Goal: Complete application form

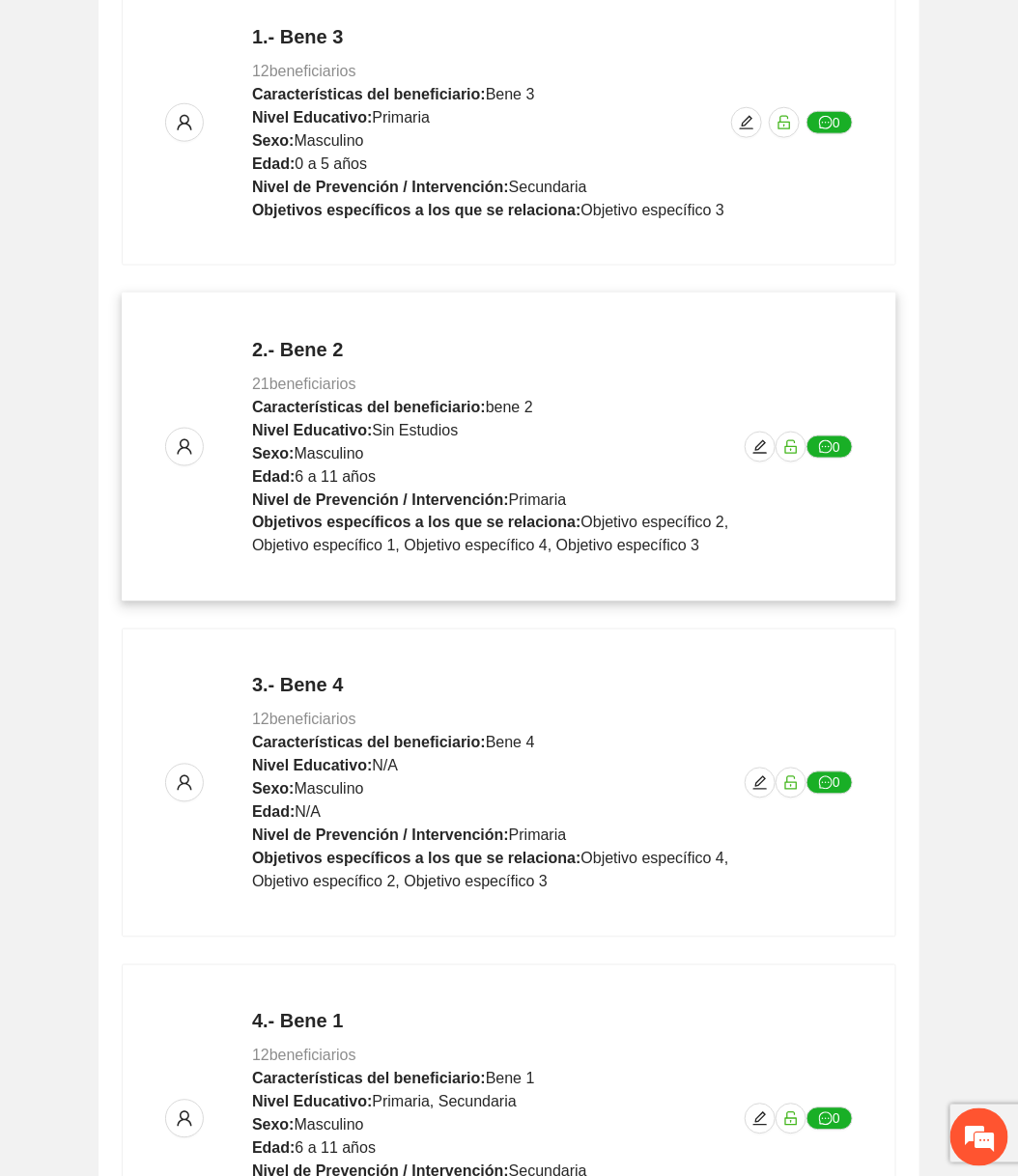
scroll to position [738, 0]
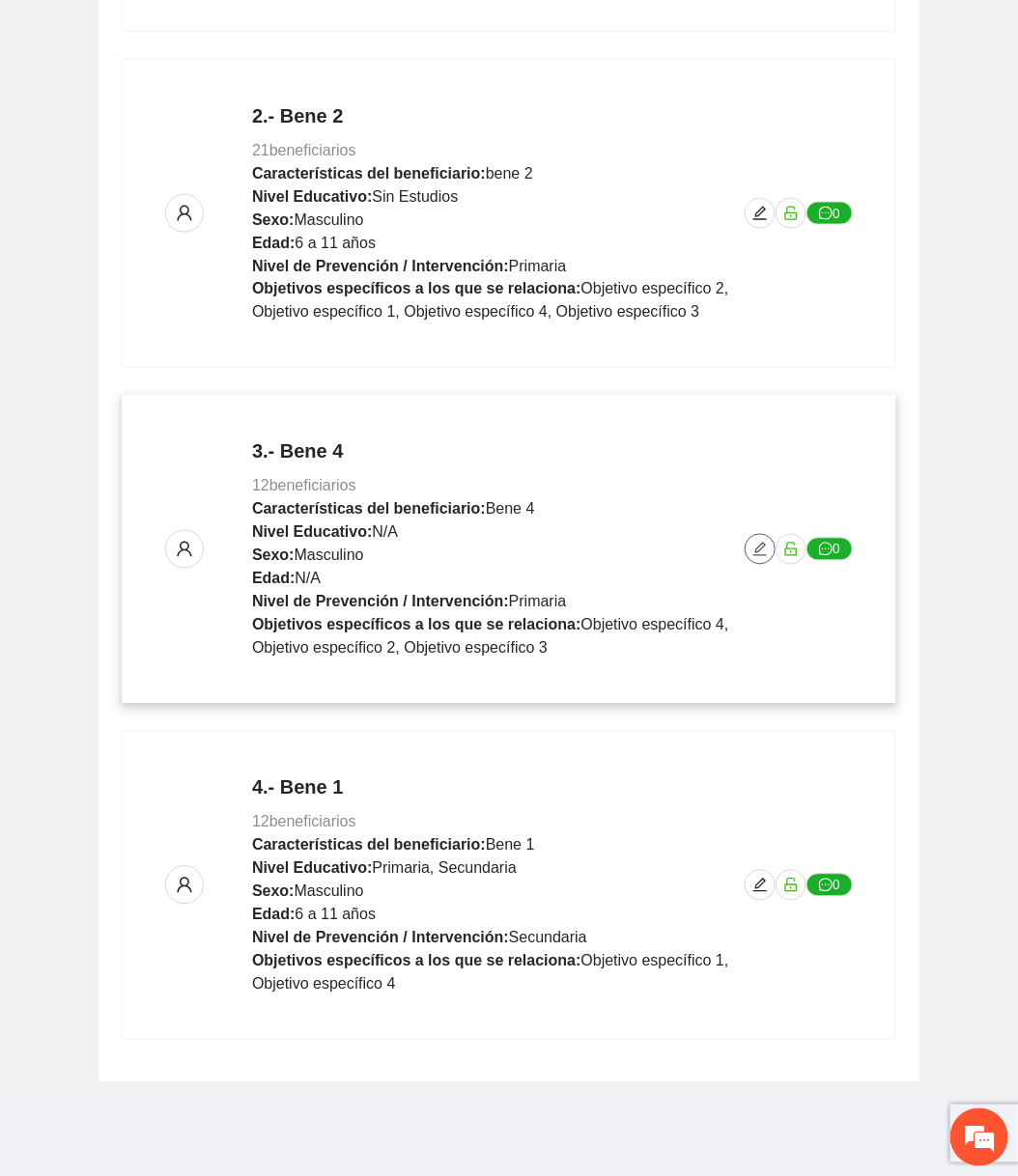
click at [764, 552] on icon "edit" at bounding box center [761, 550] width 14 height 14
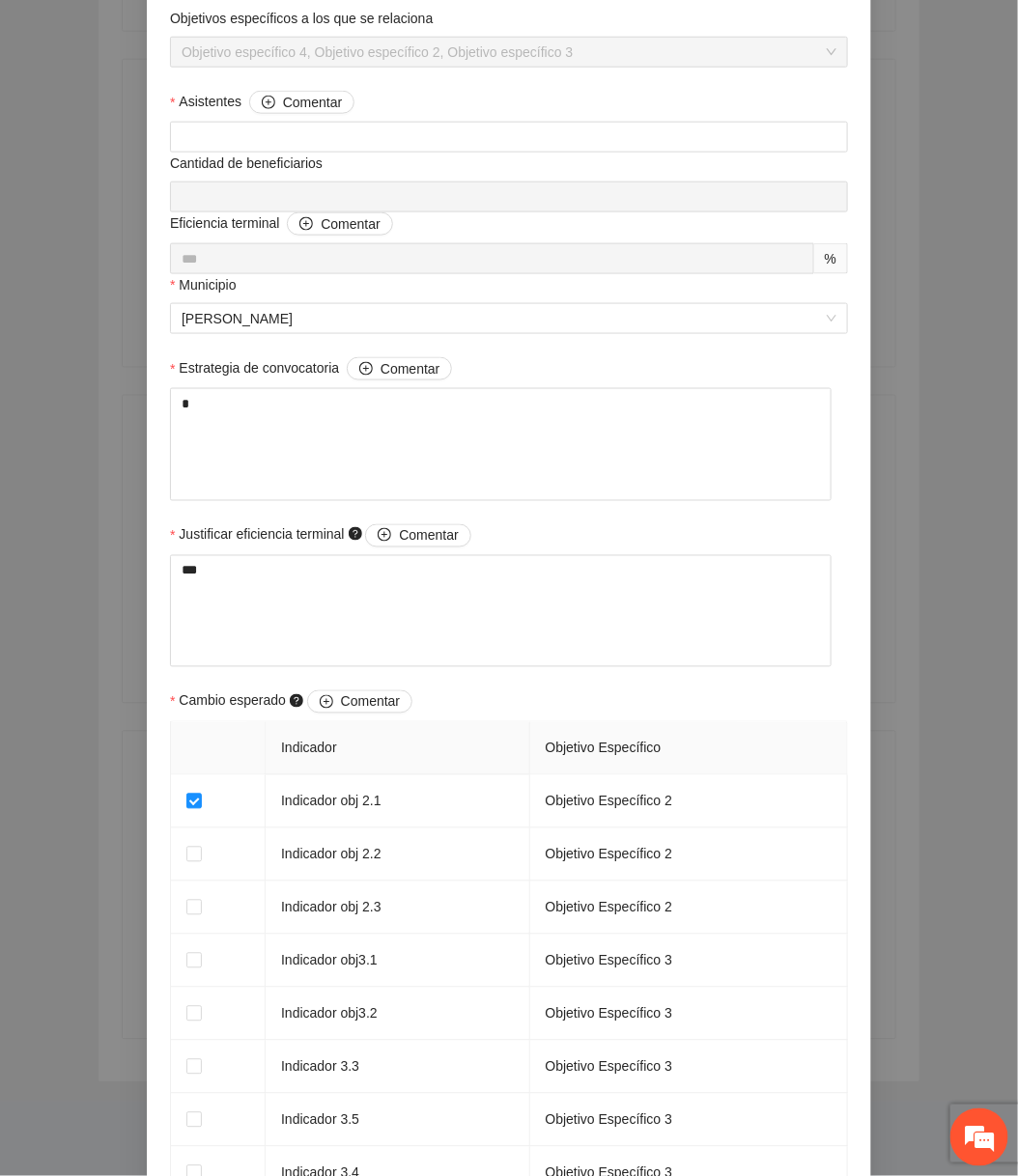
scroll to position [1463, 0]
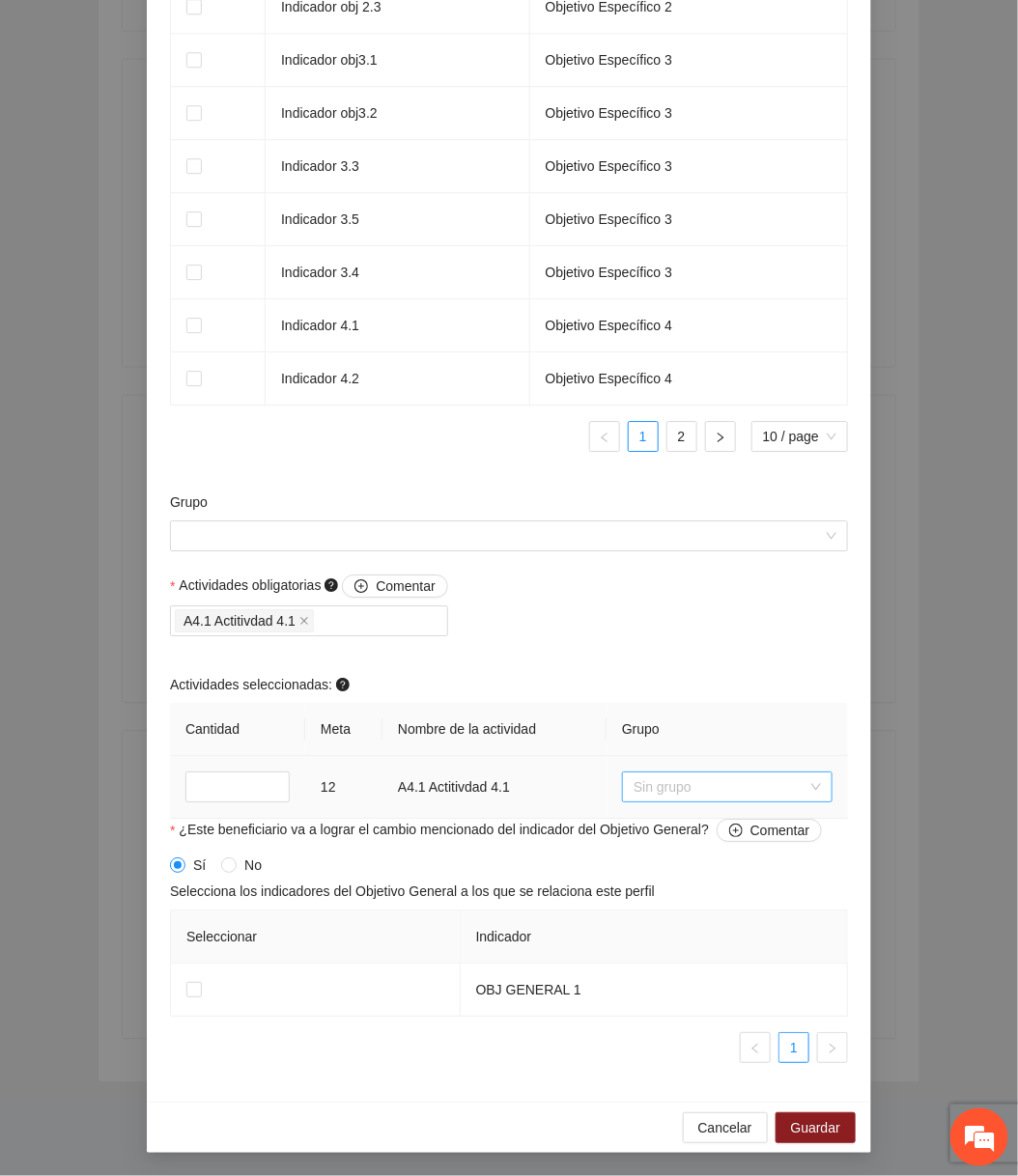
click at [670, 785] on span "Sin grupo" at bounding box center [728, 787] width 188 height 29
click at [698, 1138] on button "Cancelar" at bounding box center [725, 1127] width 85 height 31
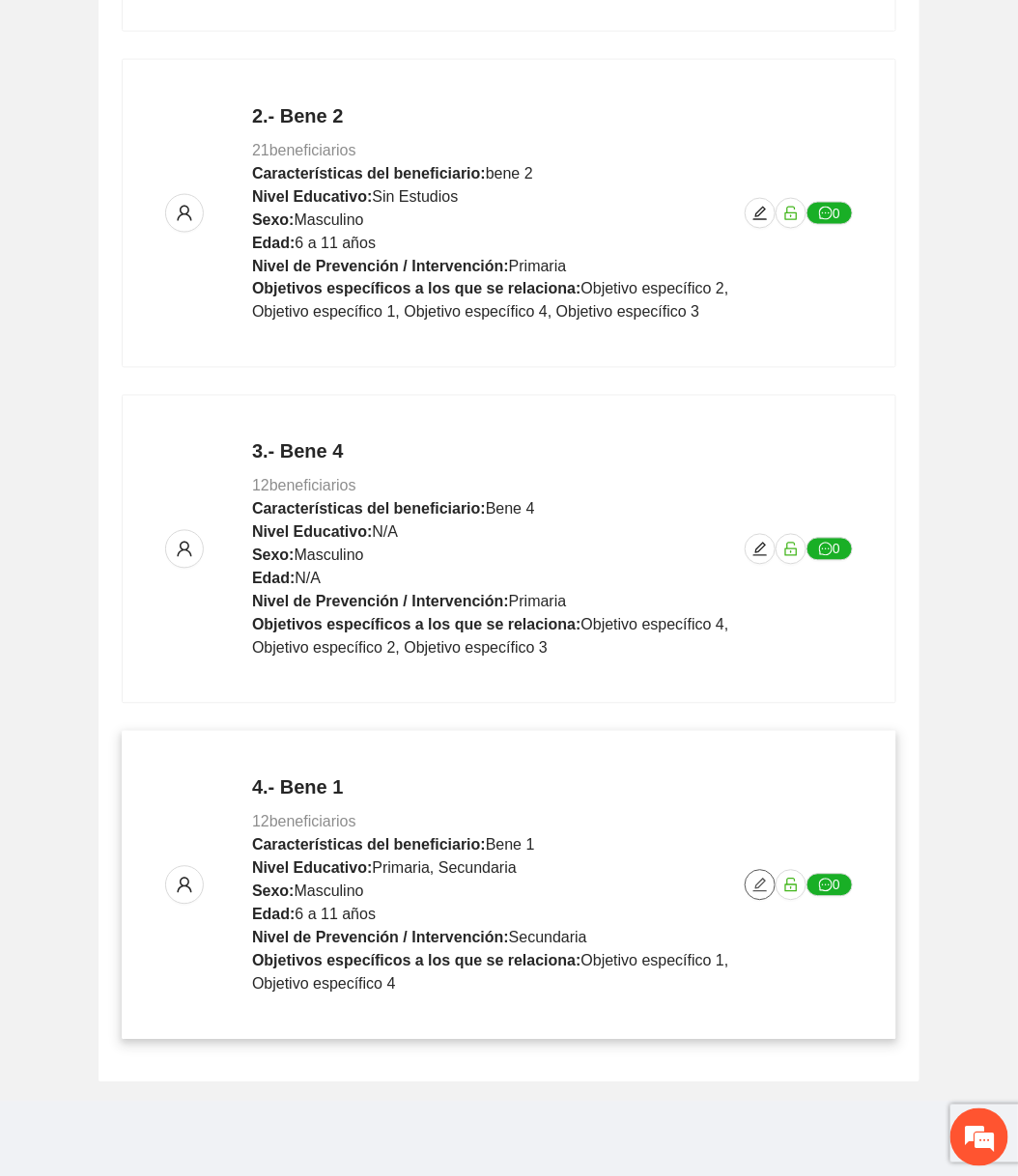
click at [758, 884] on icon "edit" at bounding box center [761, 885] width 14 height 14
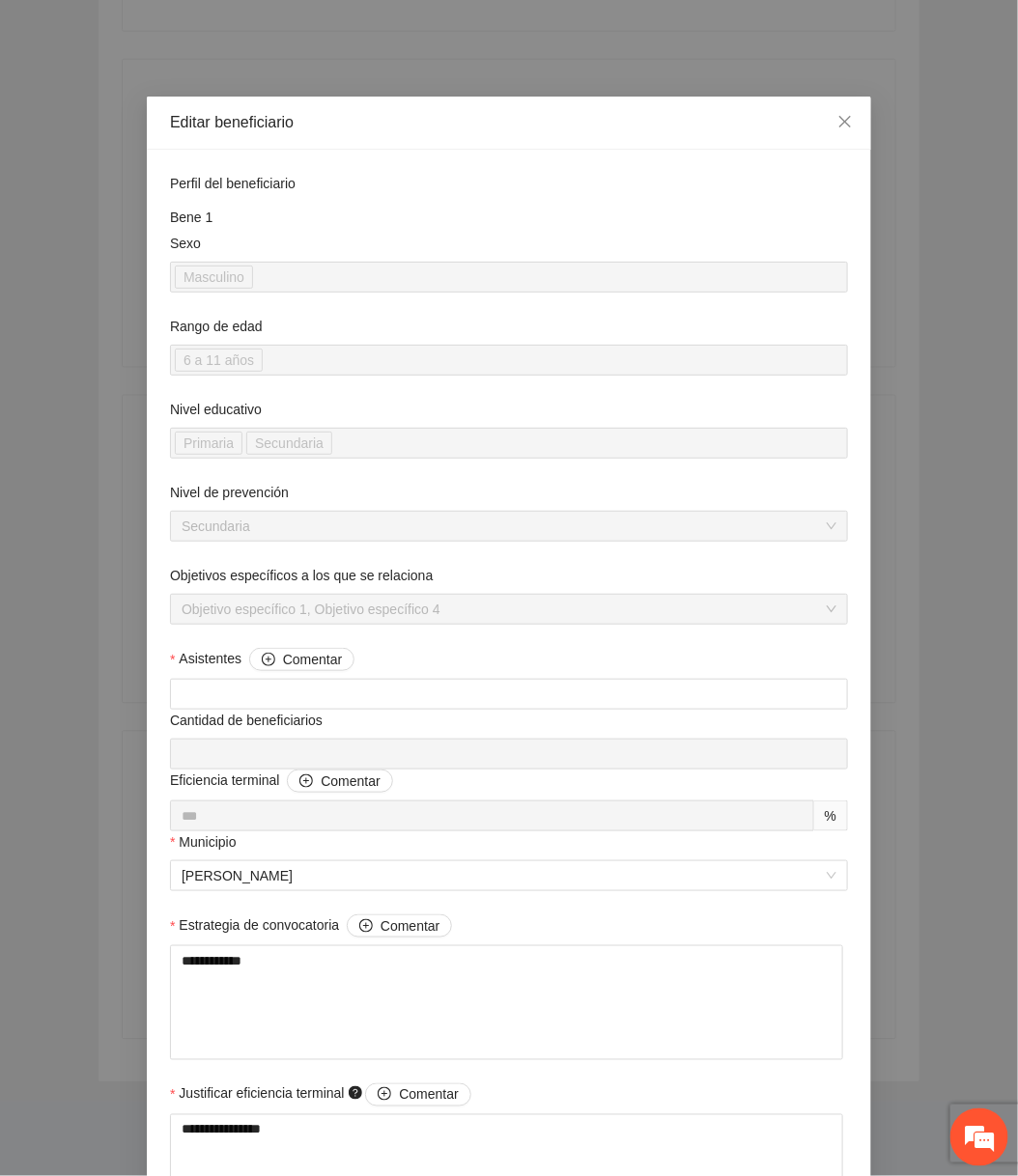
scroll to position [1463, 0]
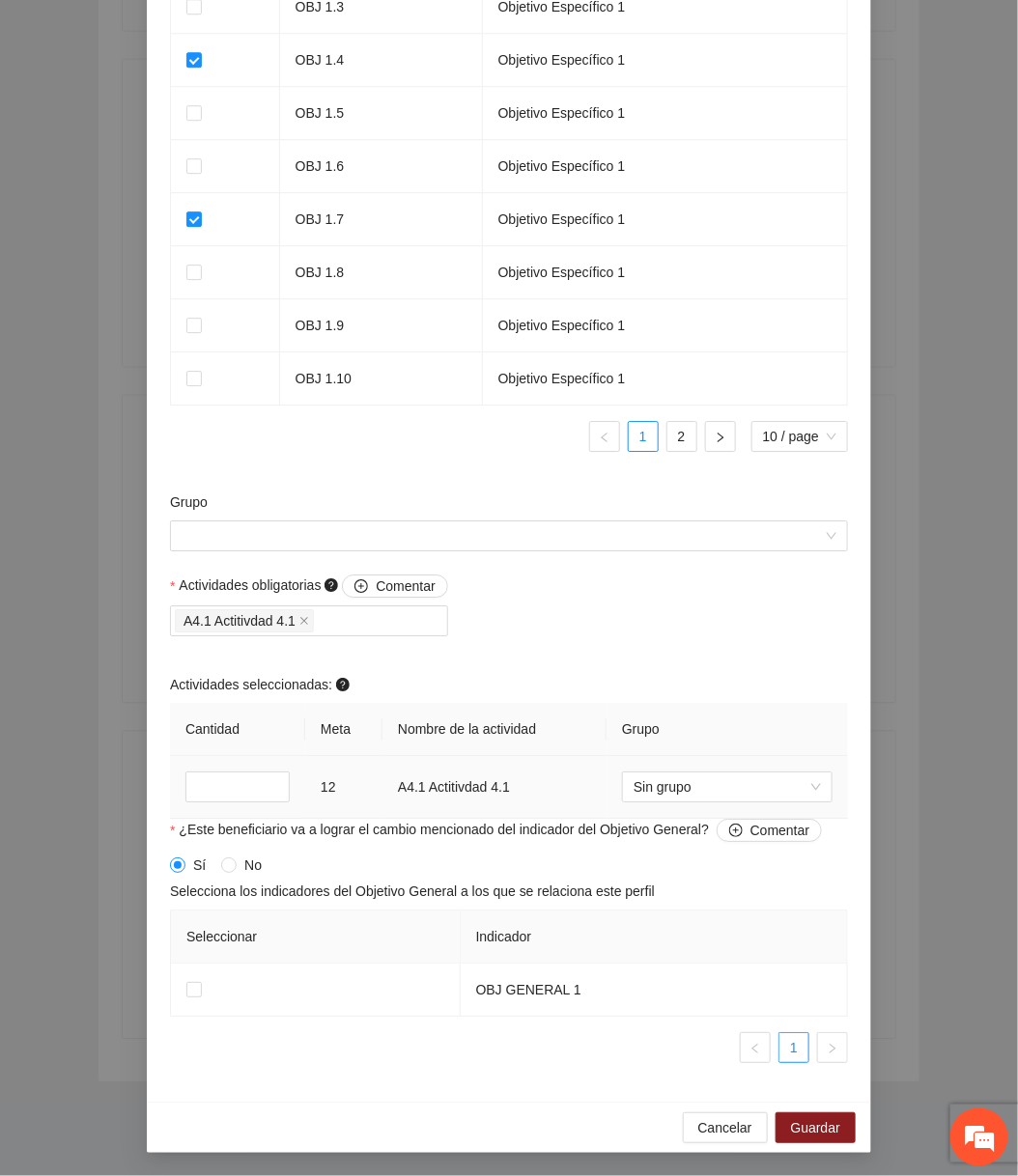
click at [677, 754] on th "Grupo" at bounding box center [728, 729] width 242 height 53
click at [676, 779] on span "Sin grupo" at bounding box center [728, 787] width 188 height 29
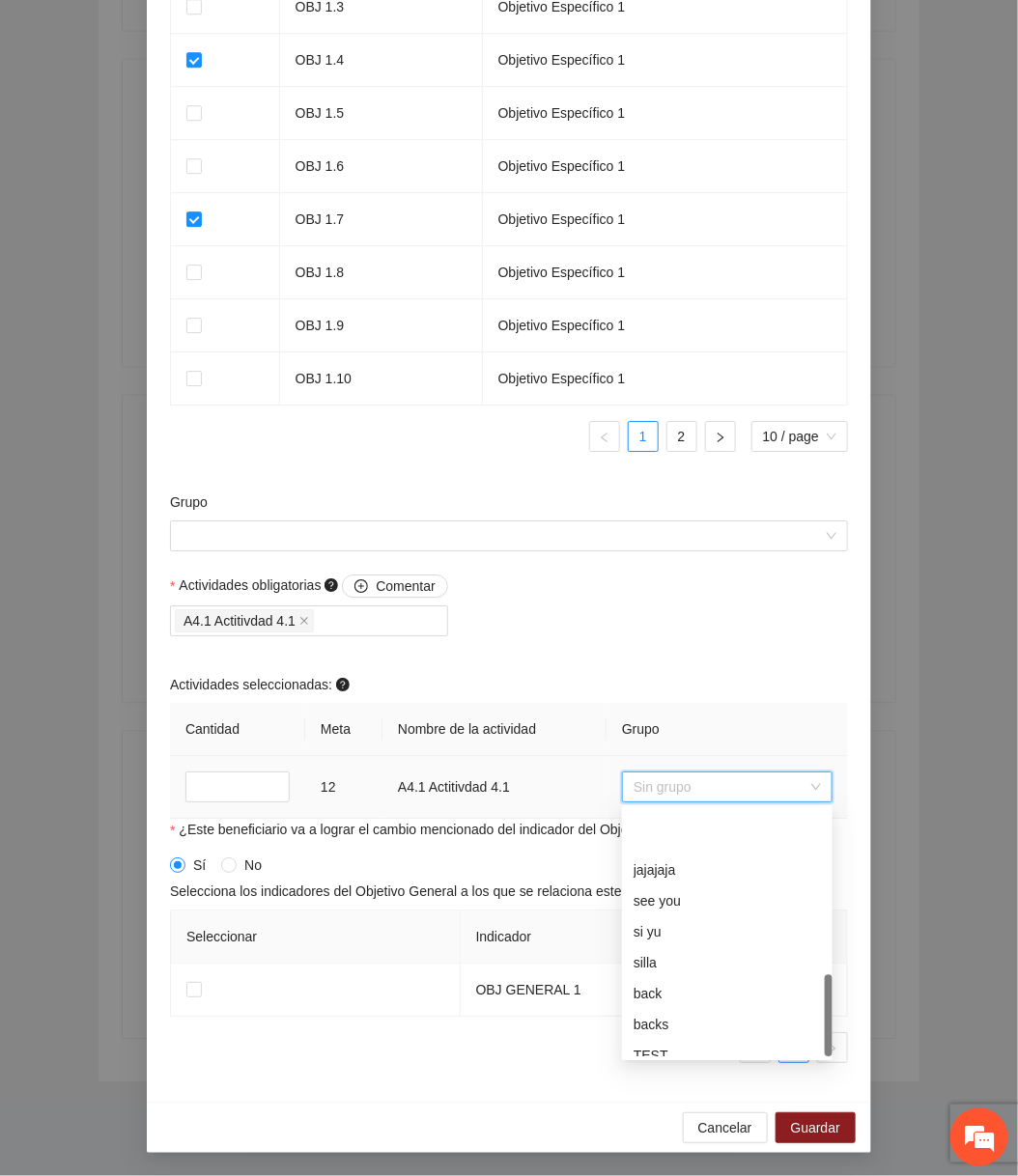
scroll to position [494, 0]
click at [722, 1135] on span "Cancelar" at bounding box center [725, 1127] width 54 height 21
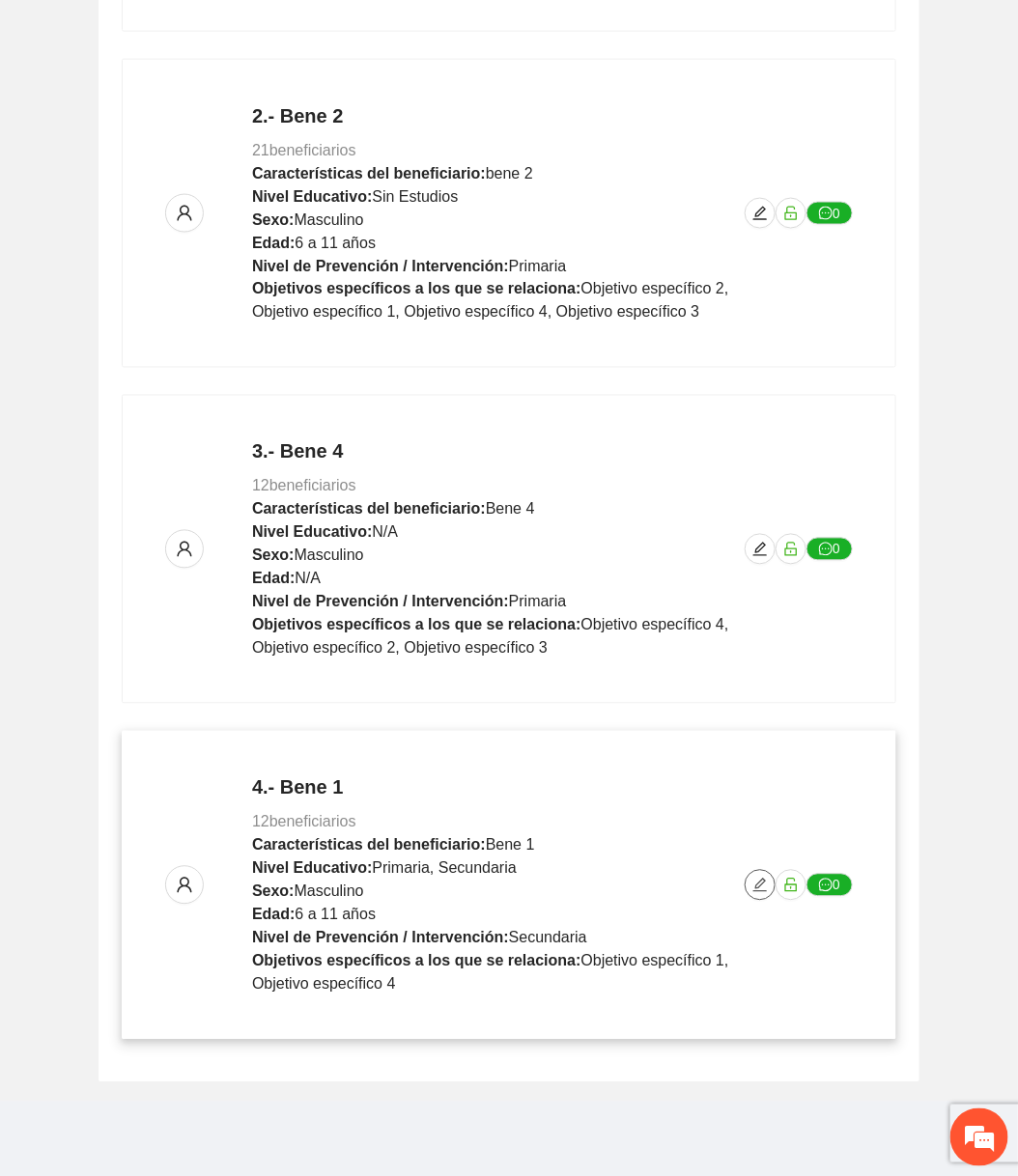
click at [764, 879] on icon "edit" at bounding box center [761, 885] width 14 height 14
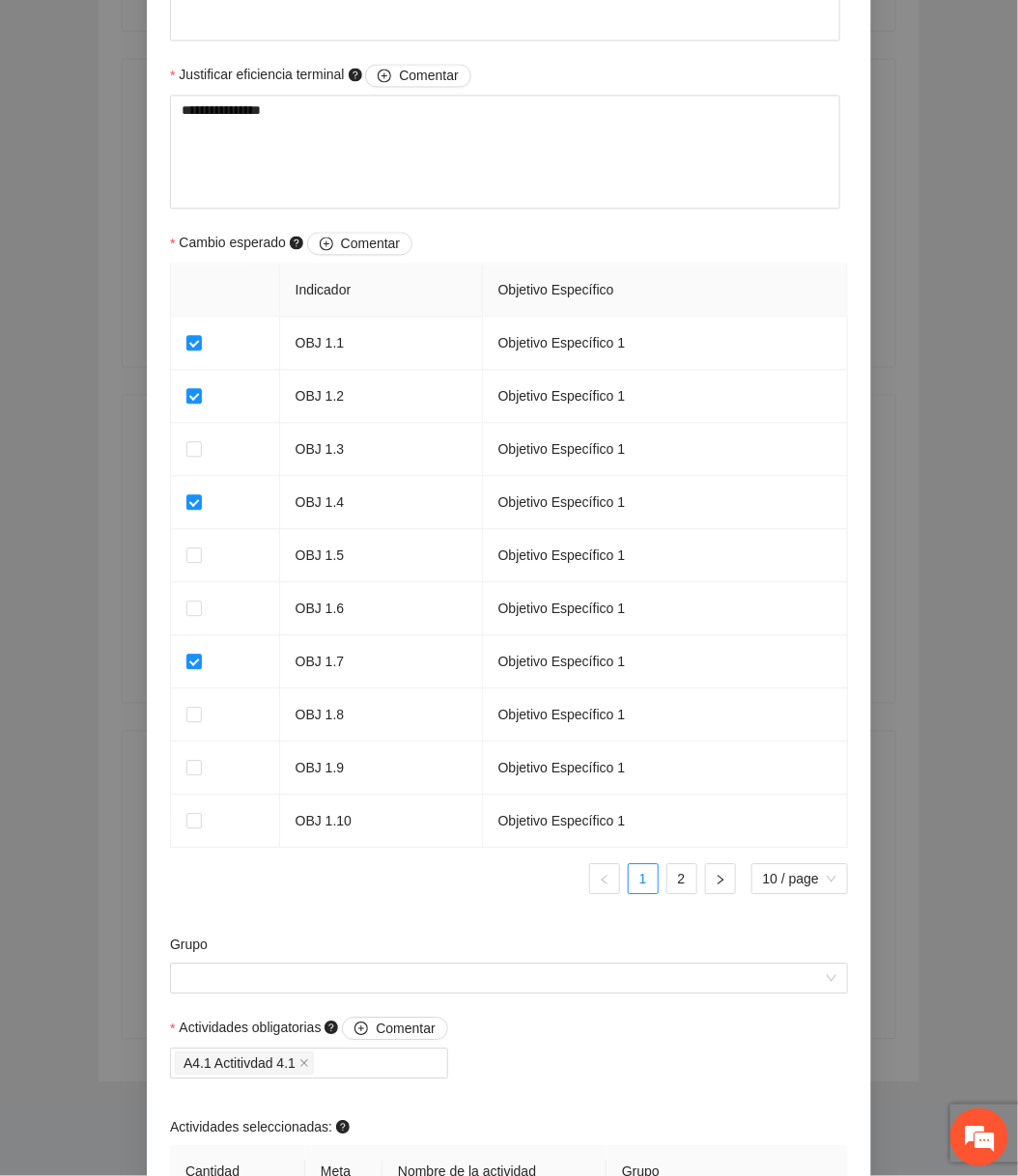
scroll to position [1227, 0]
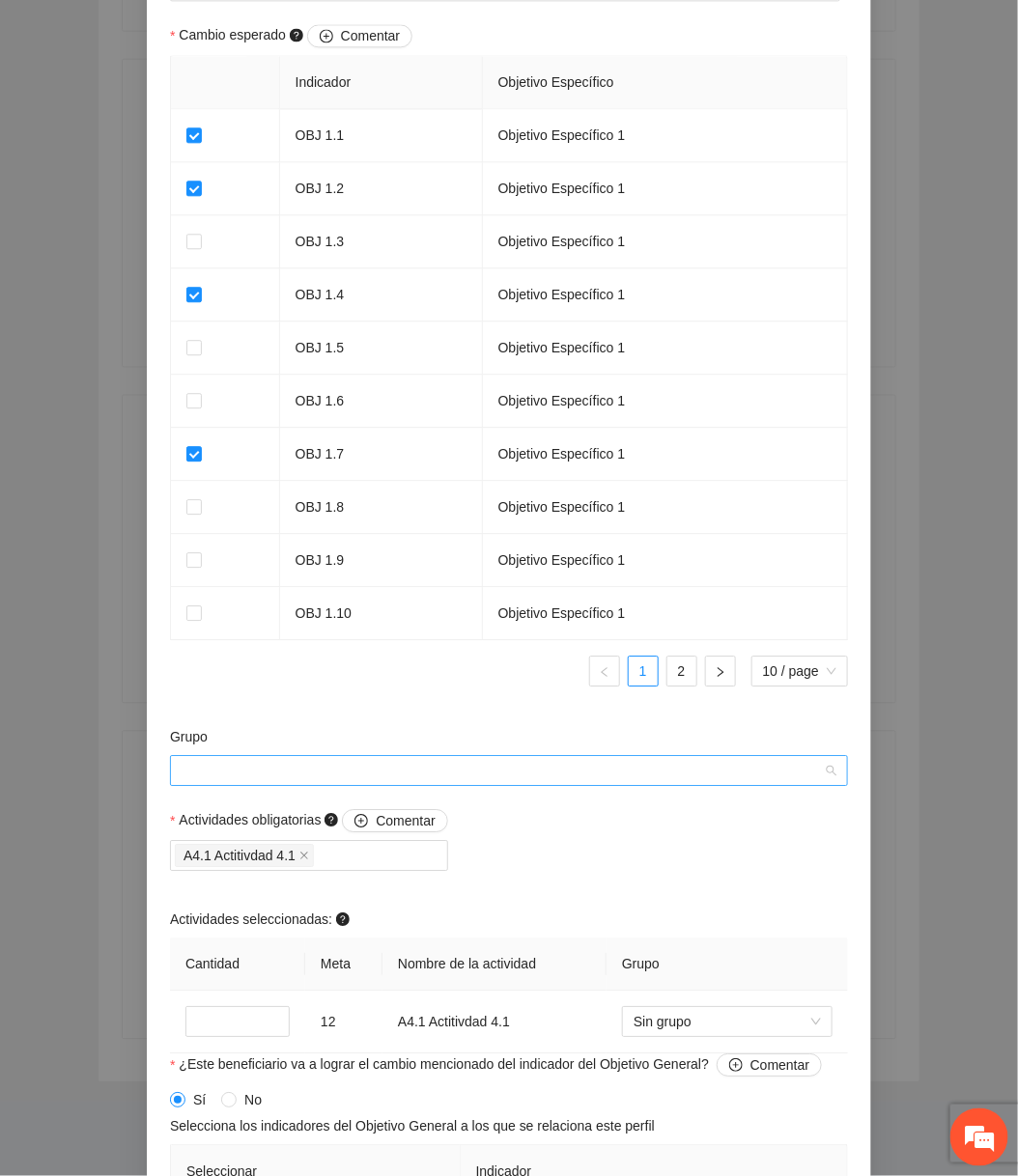
click at [460, 783] on input "Grupo" at bounding box center [502, 770] width 641 height 29
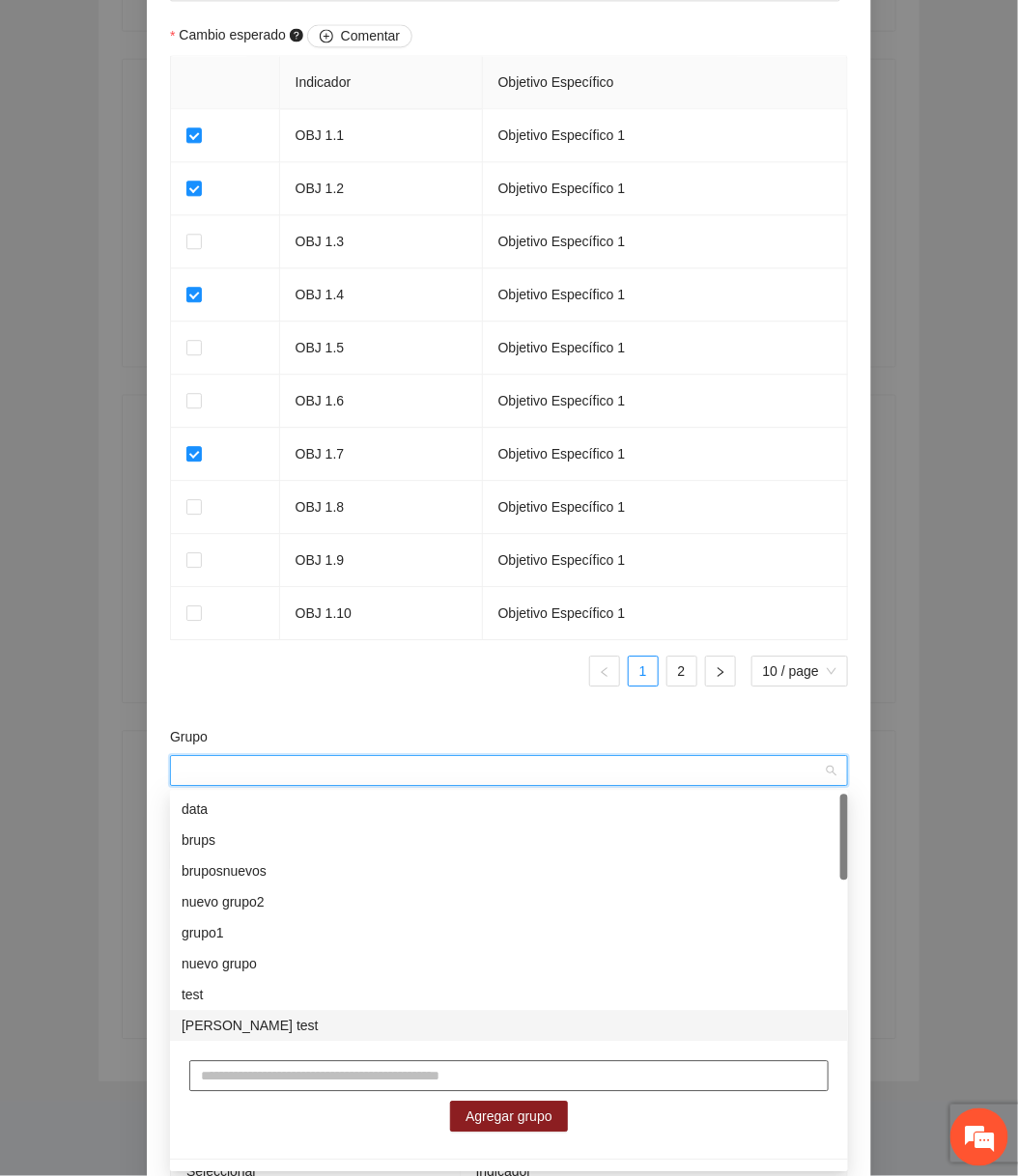
click at [320, 1074] on input "text" at bounding box center [509, 1076] width 639 height 31
type input "*****"
click at [492, 1113] on span "Agregar grupo" at bounding box center [508, 1117] width 87 height 21
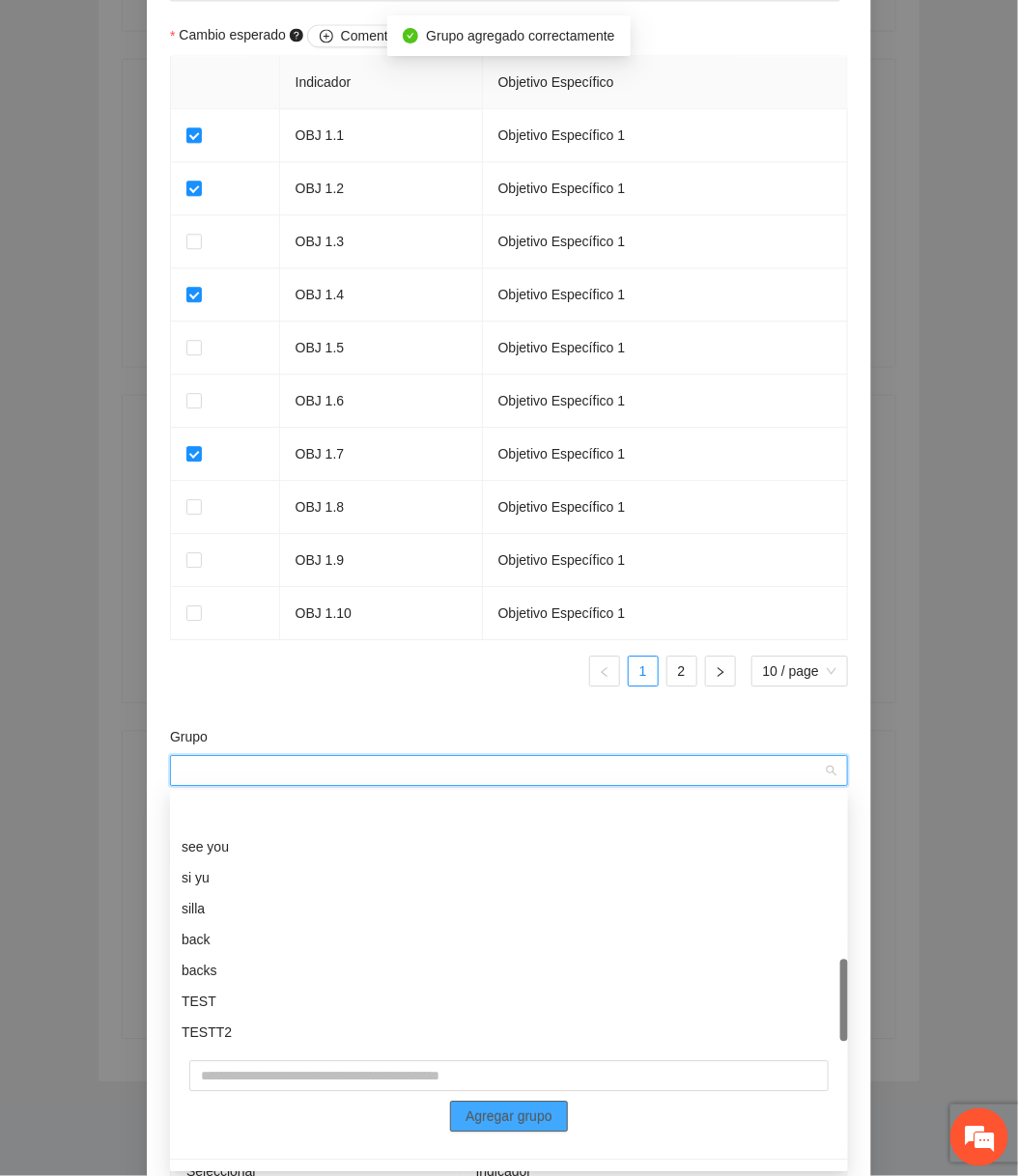
scroll to position [494, 0]
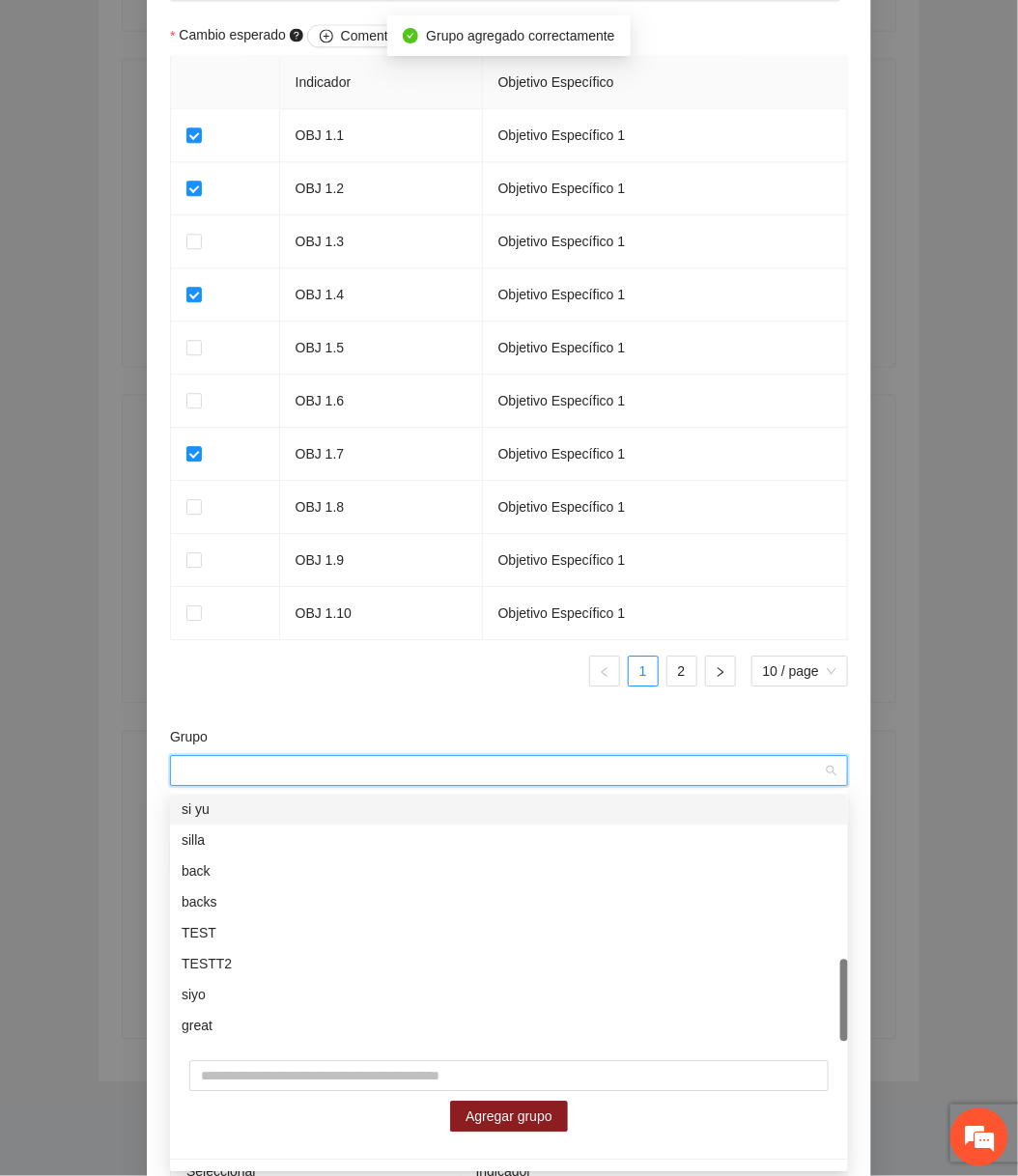
click at [445, 663] on ul "1 2 10 / page" at bounding box center [508, 671] width 678 height 31
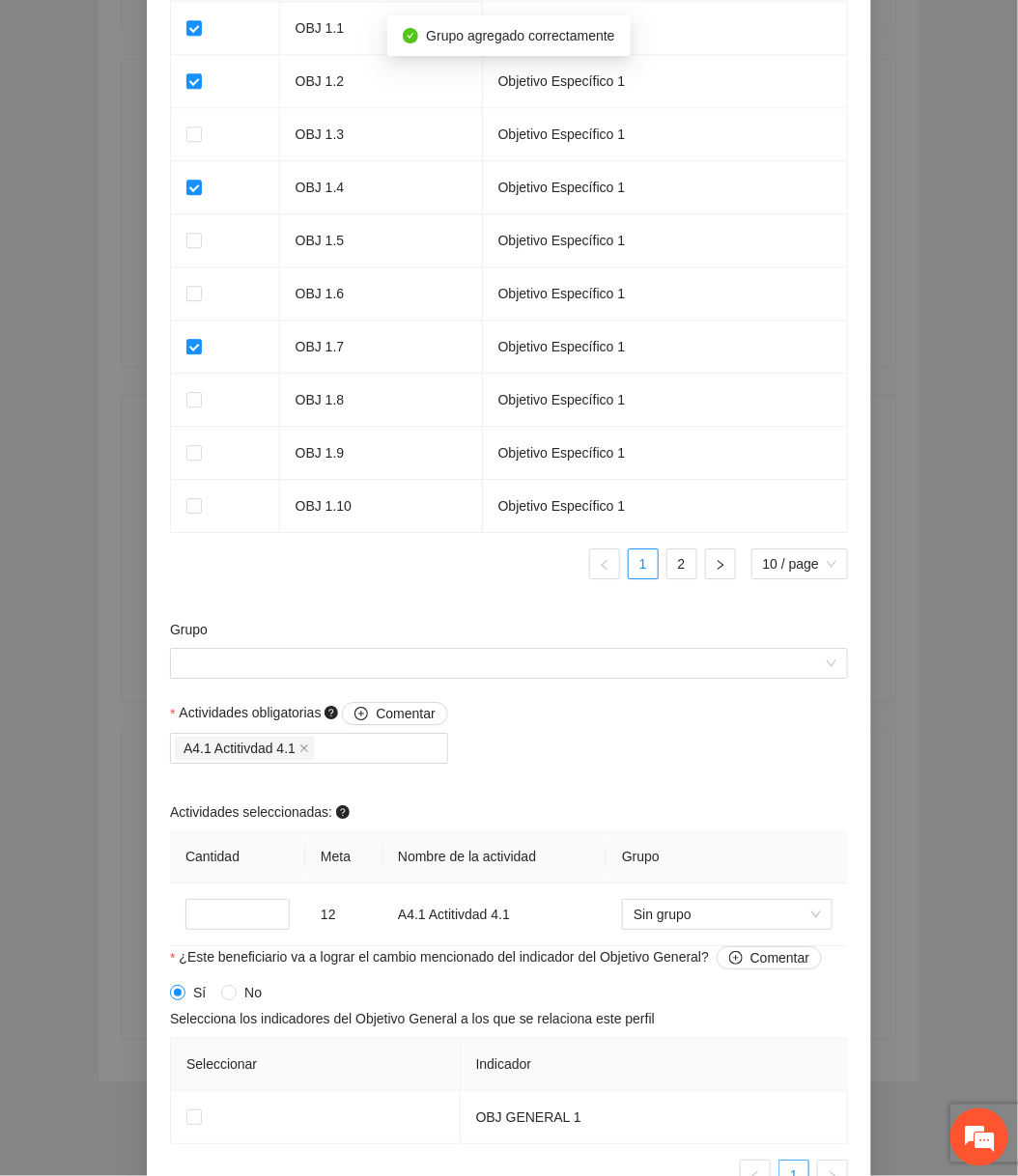
scroll to position [1461, 0]
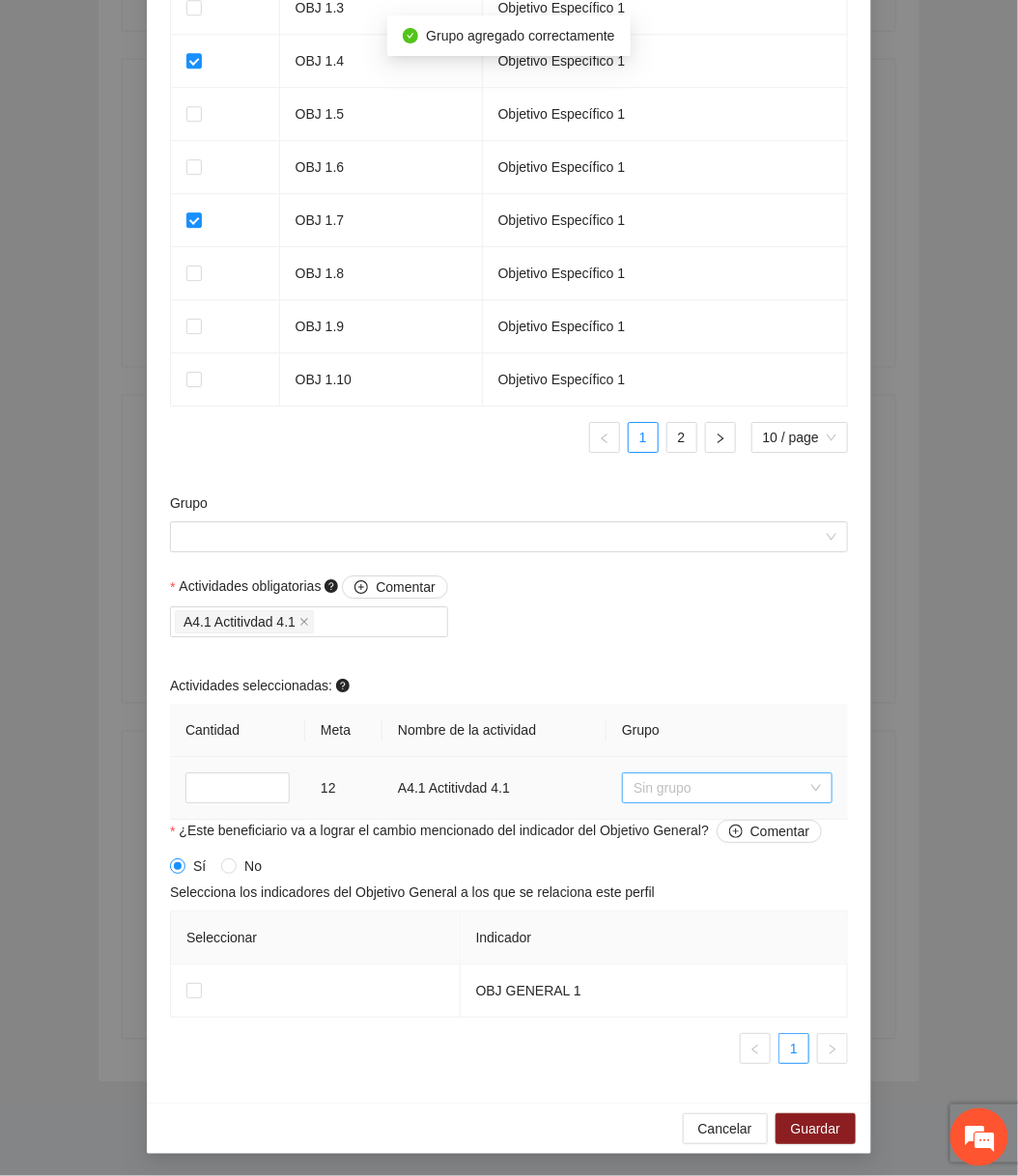
click at [725, 797] on span "Sin grupo" at bounding box center [728, 788] width 188 height 29
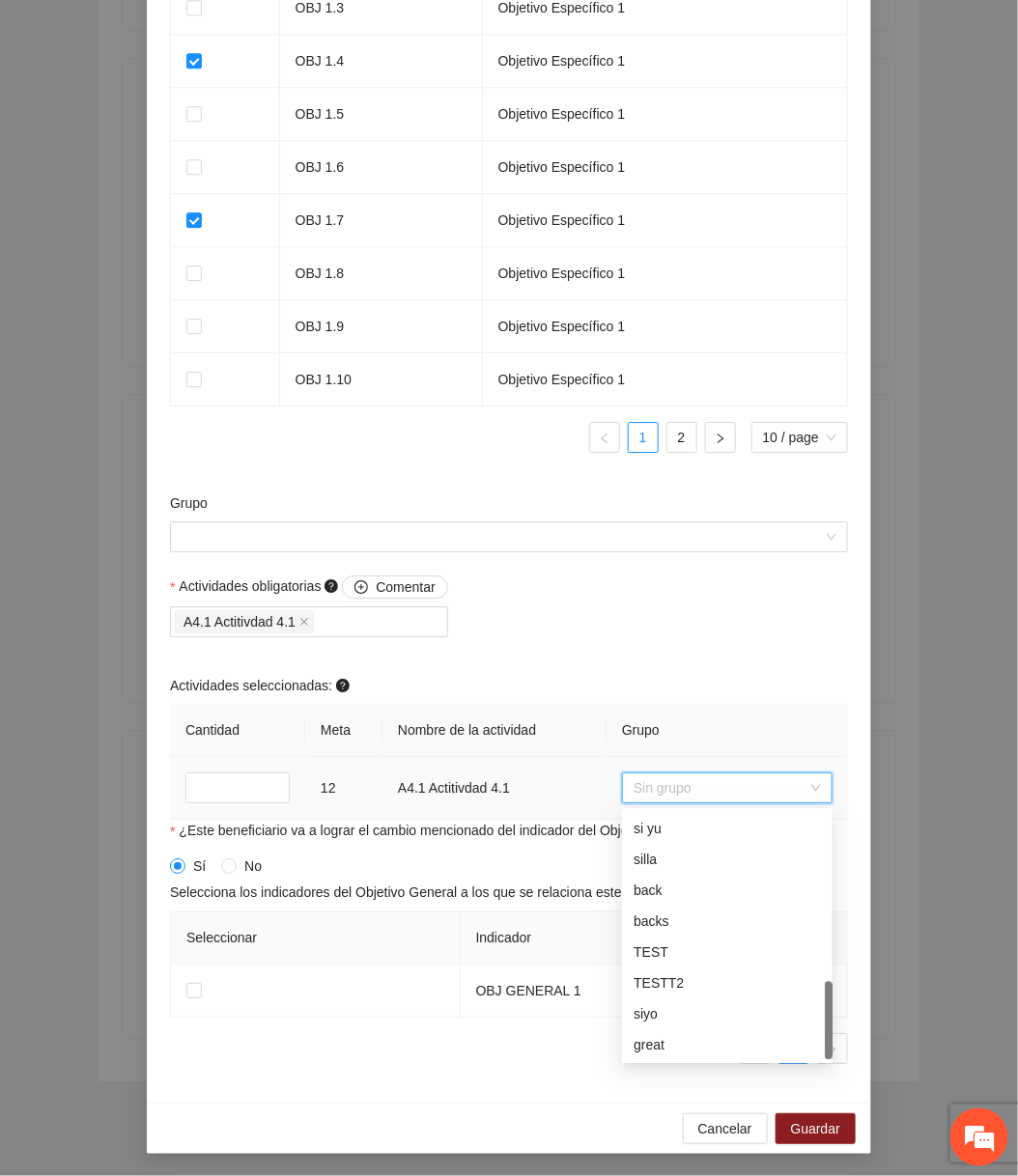
scroll to position [524, 0]
click at [718, 1134] on span "Cancelar" at bounding box center [725, 1128] width 54 height 21
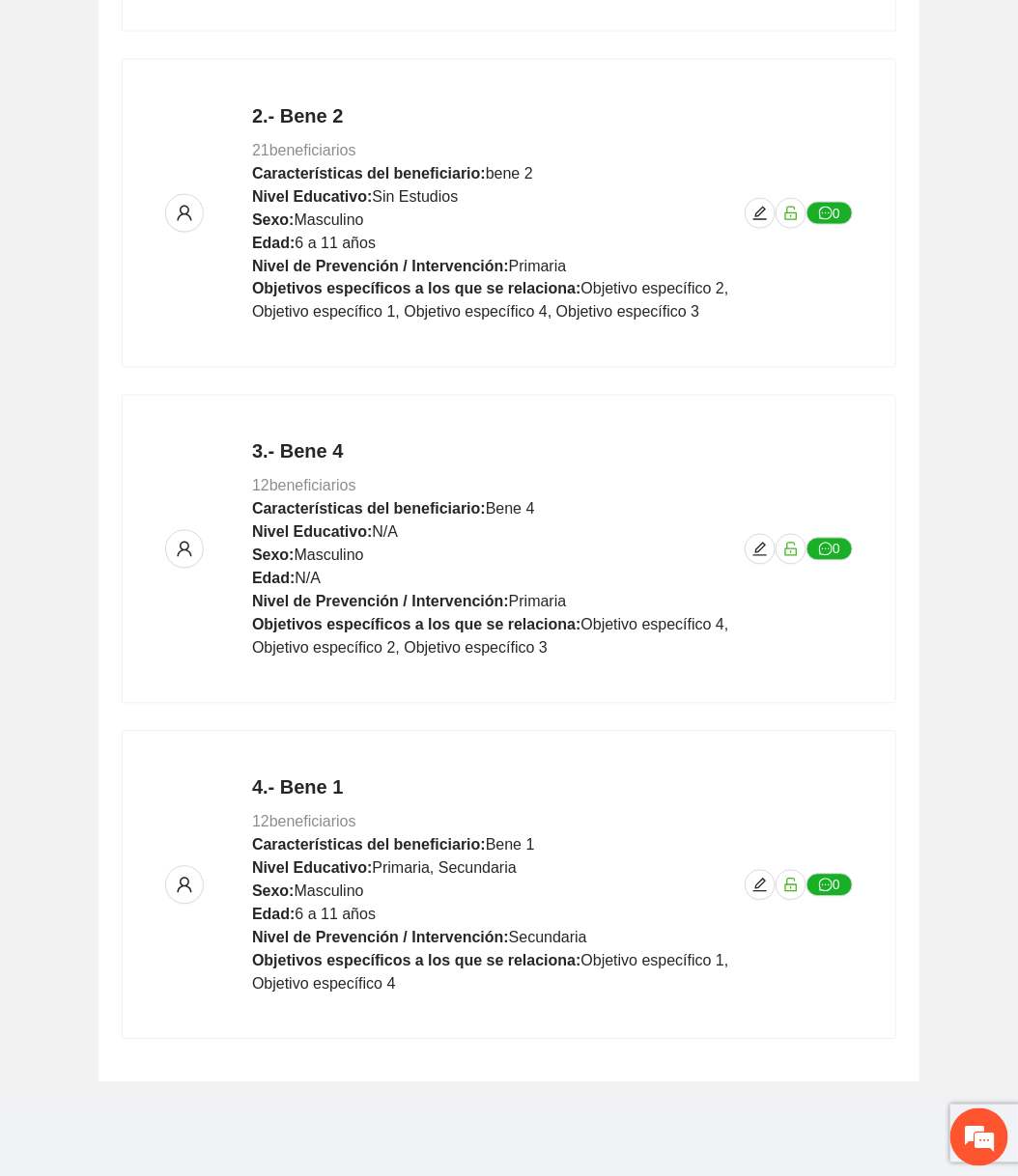
scroll to position [1078, 0]
click at [762, 547] on icon "edit" at bounding box center [761, 550] width 14 height 14
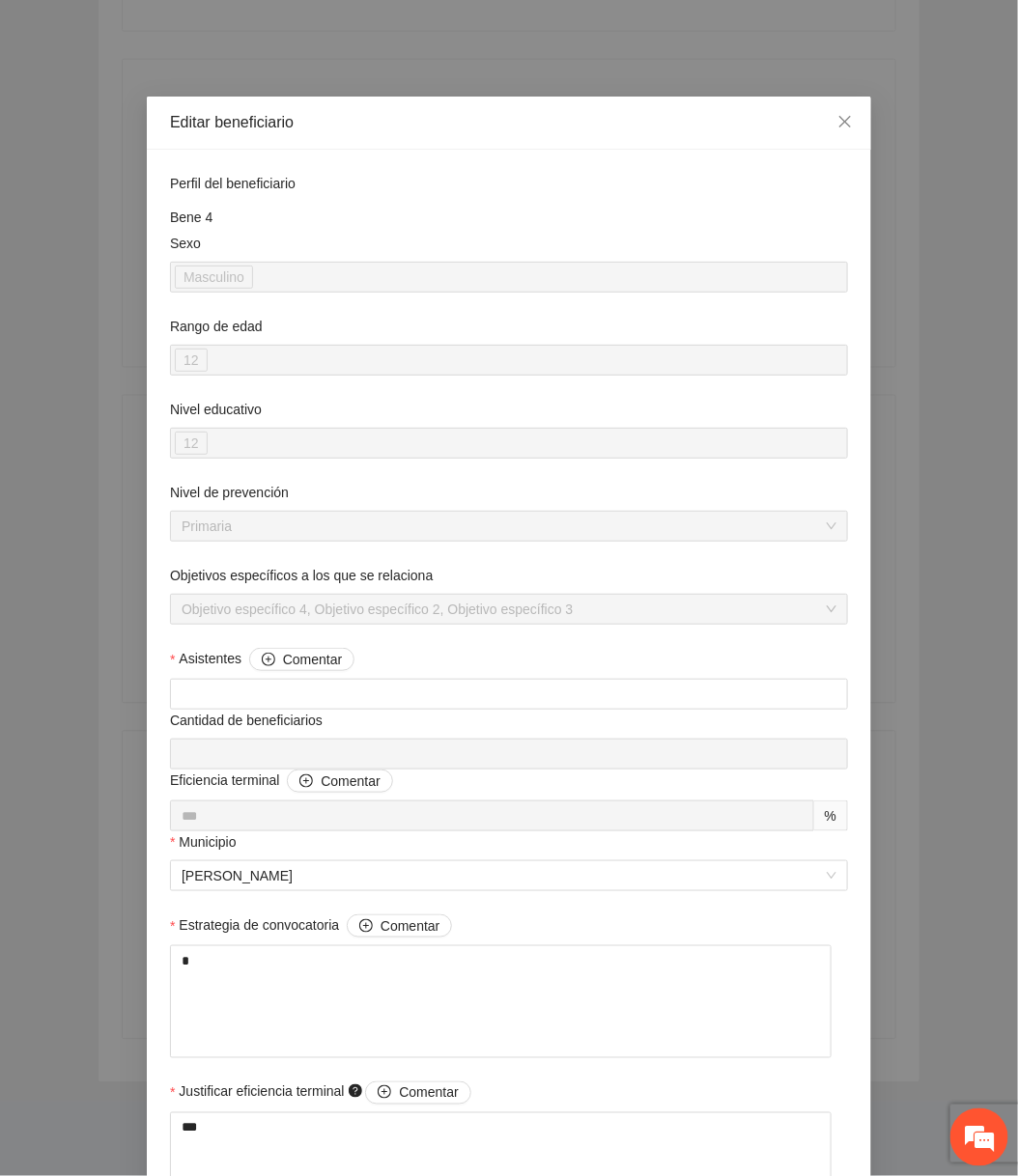
scroll to position [1463, 0]
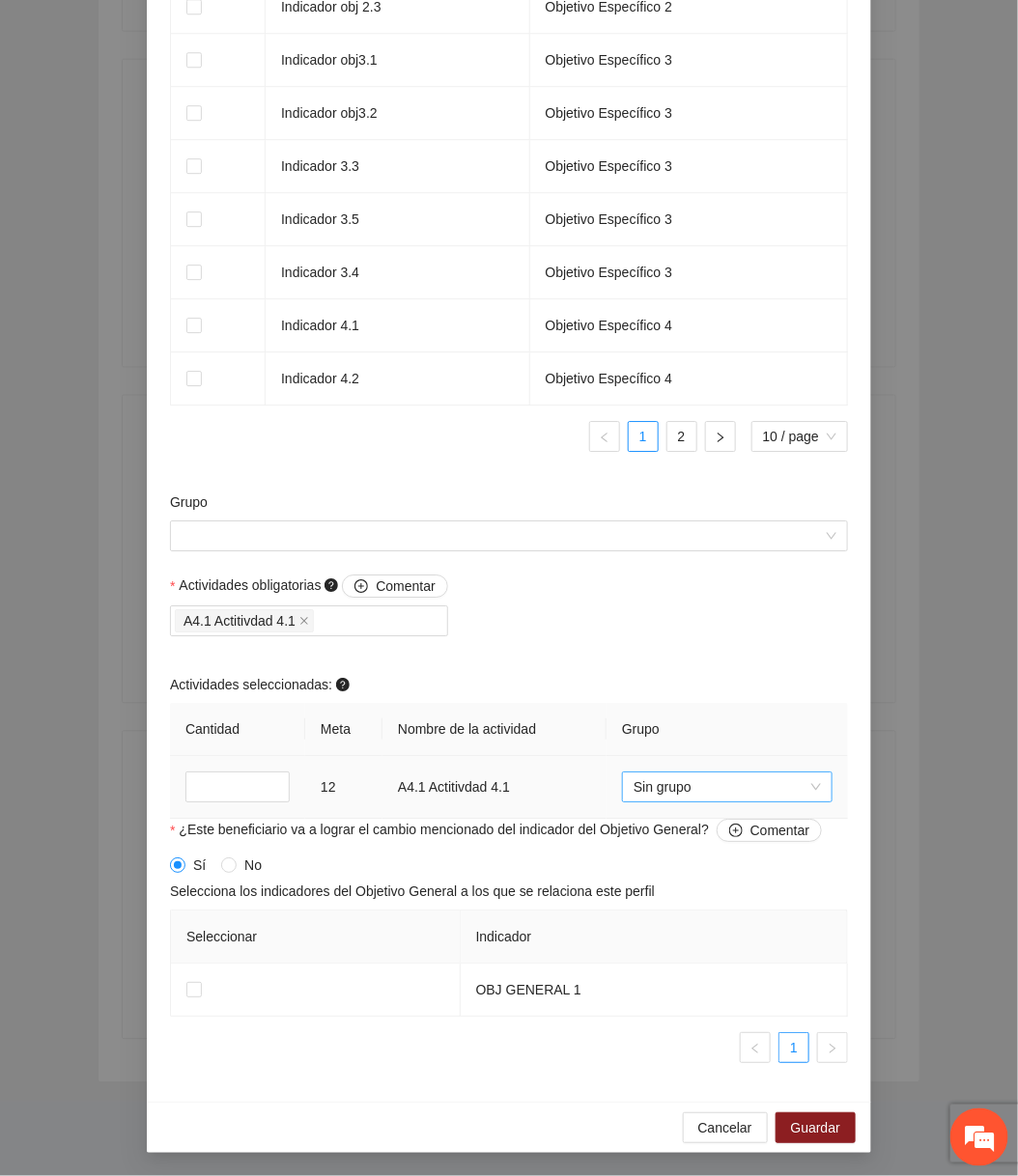
click at [677, 801] on span "Sin grupo" at bounding box center [728, 787] width 188 height 29
click at [710, 1117] on span "Cancelar" at bounding box center [725, 1127] width 54 height 21
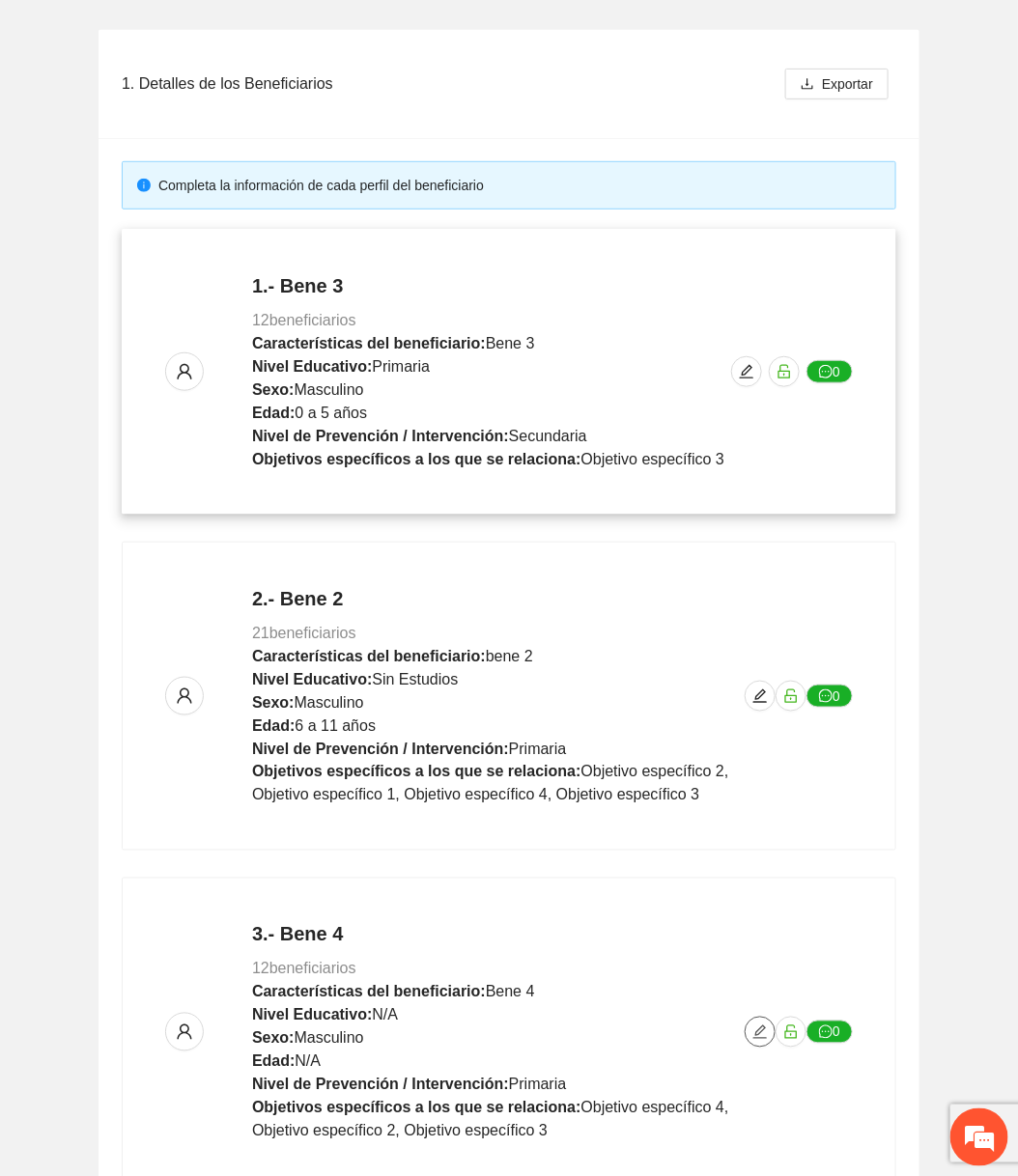
scroll to position [205, 0]
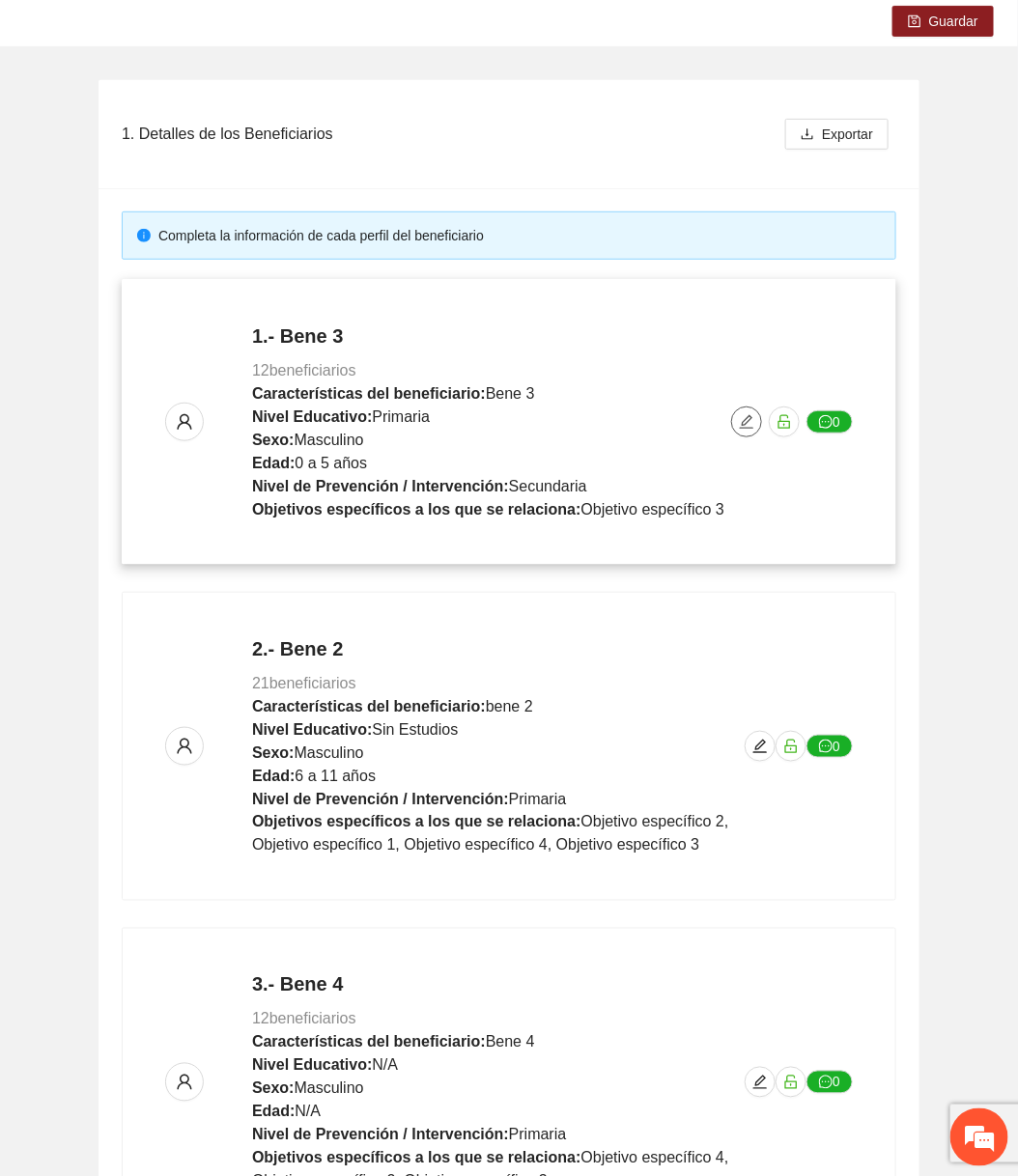
click at [747, 407] on button "button" at bounding box center [746, 421] width 31 height 31
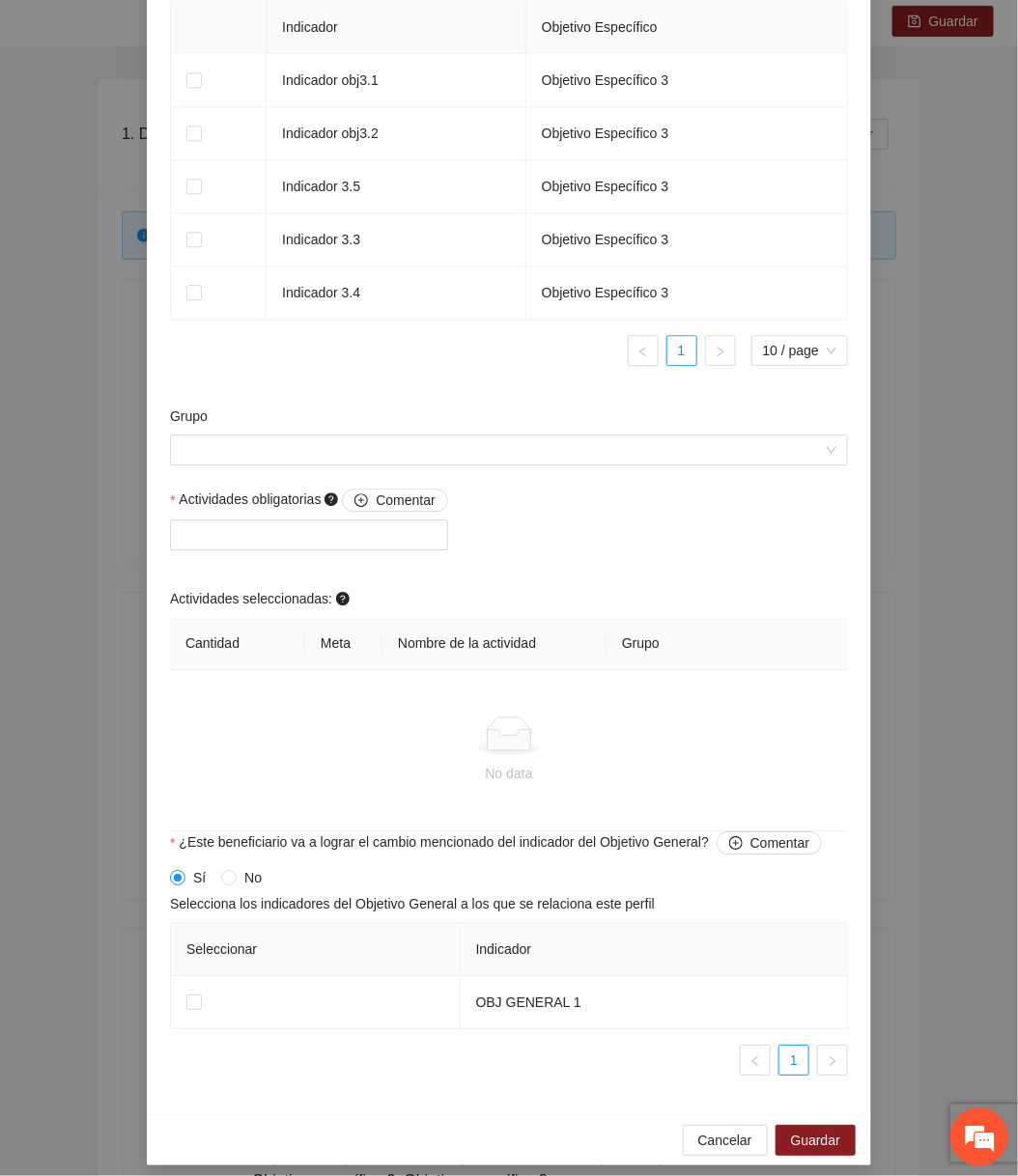
scroll to position [1295, 0]
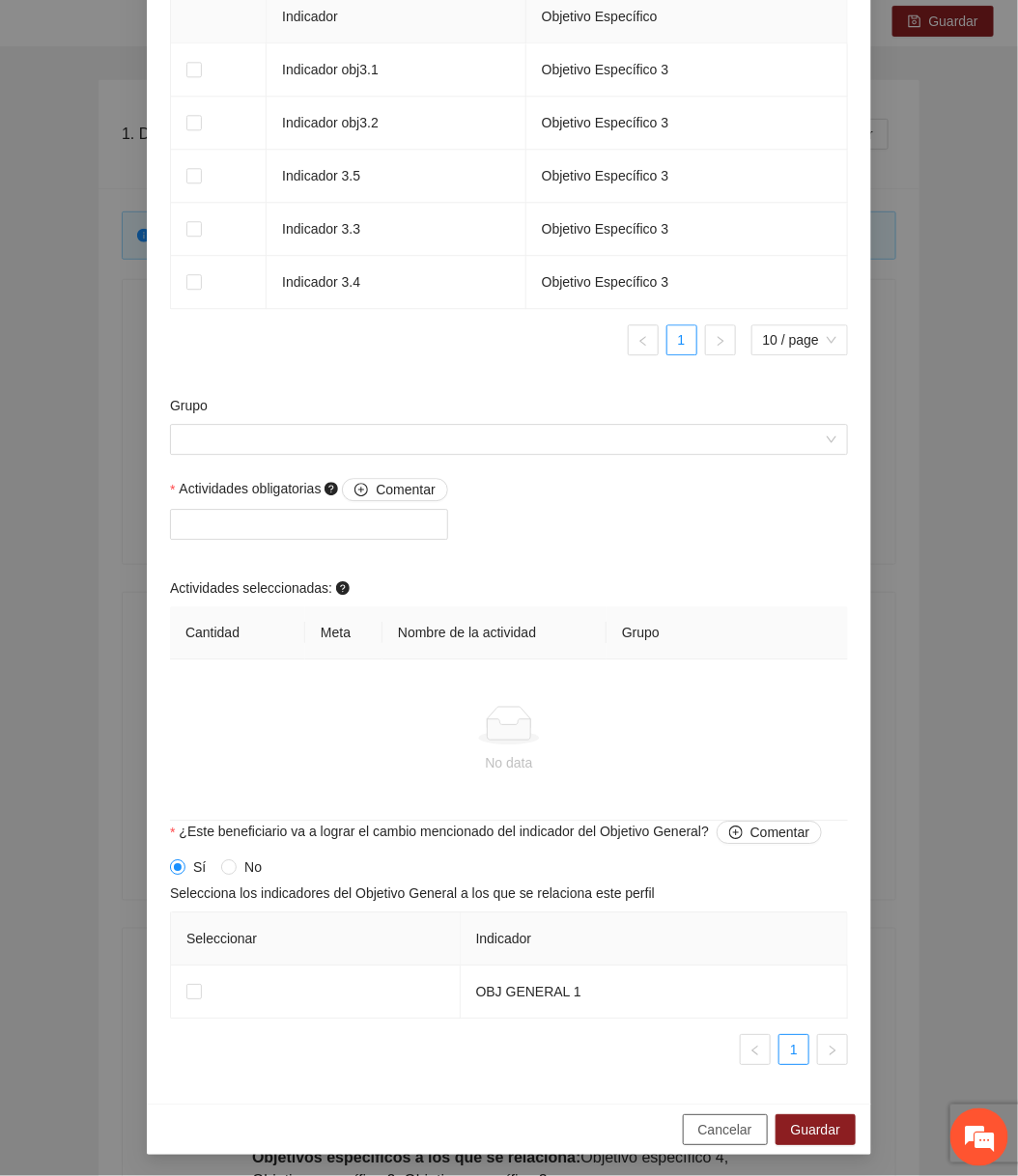
click at [716, 1125] on span "Cancelar" at bounding box center [725, 1129] width 54 height 21
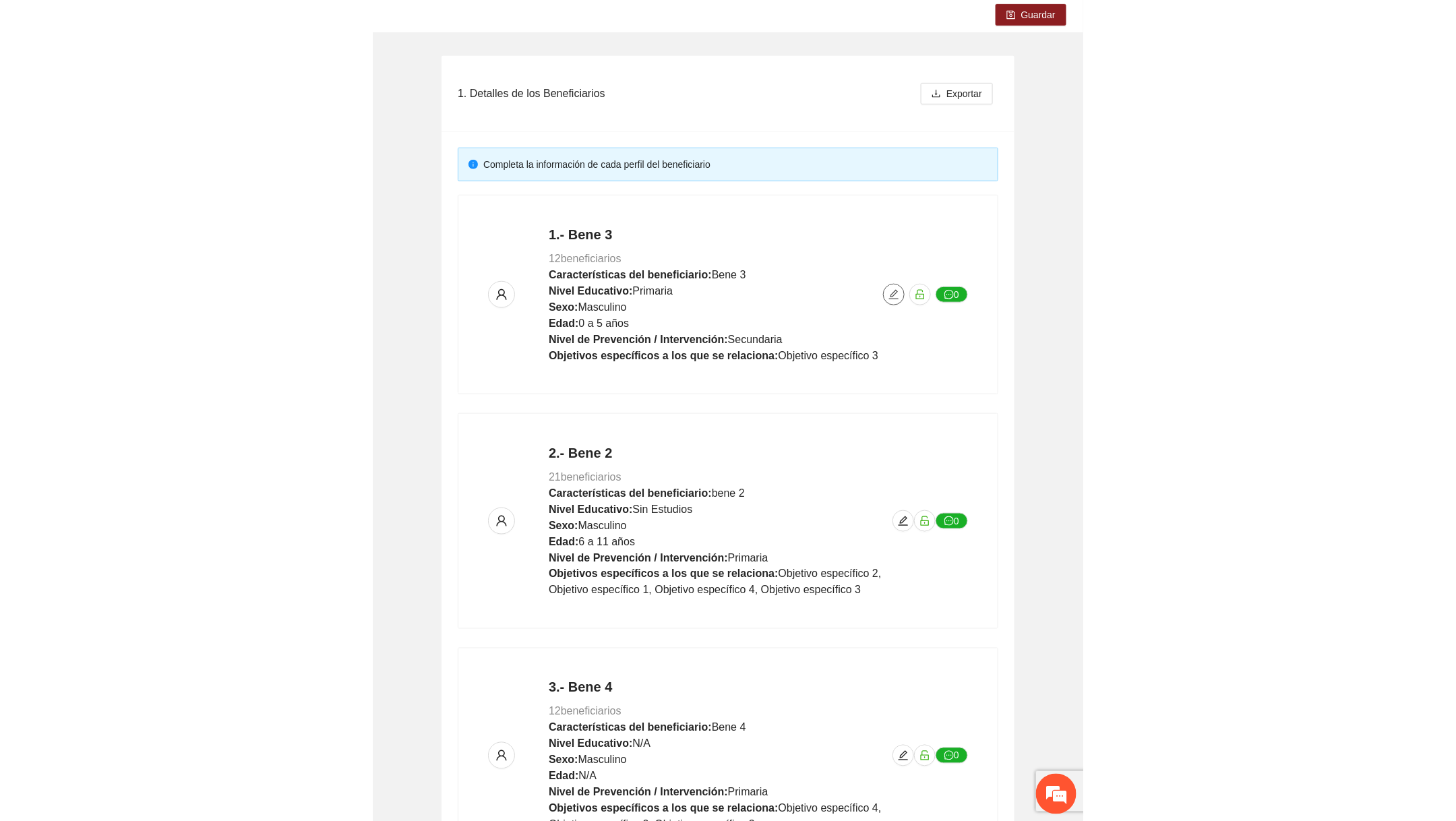
scroll to position [0, 0]
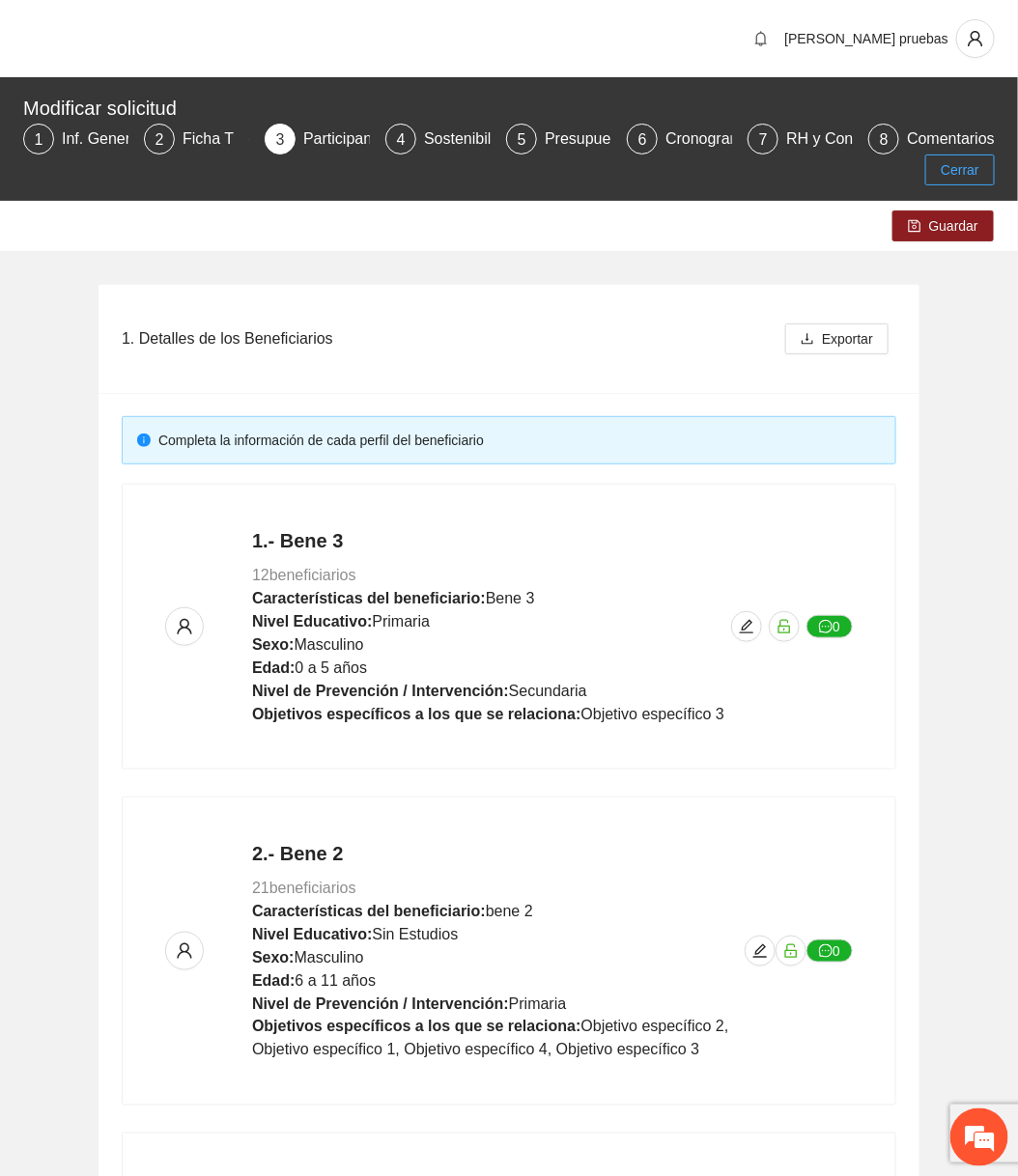
click at [950, 169] on span "Cerrar" at bounding box center [959, 170] width 39 height 21
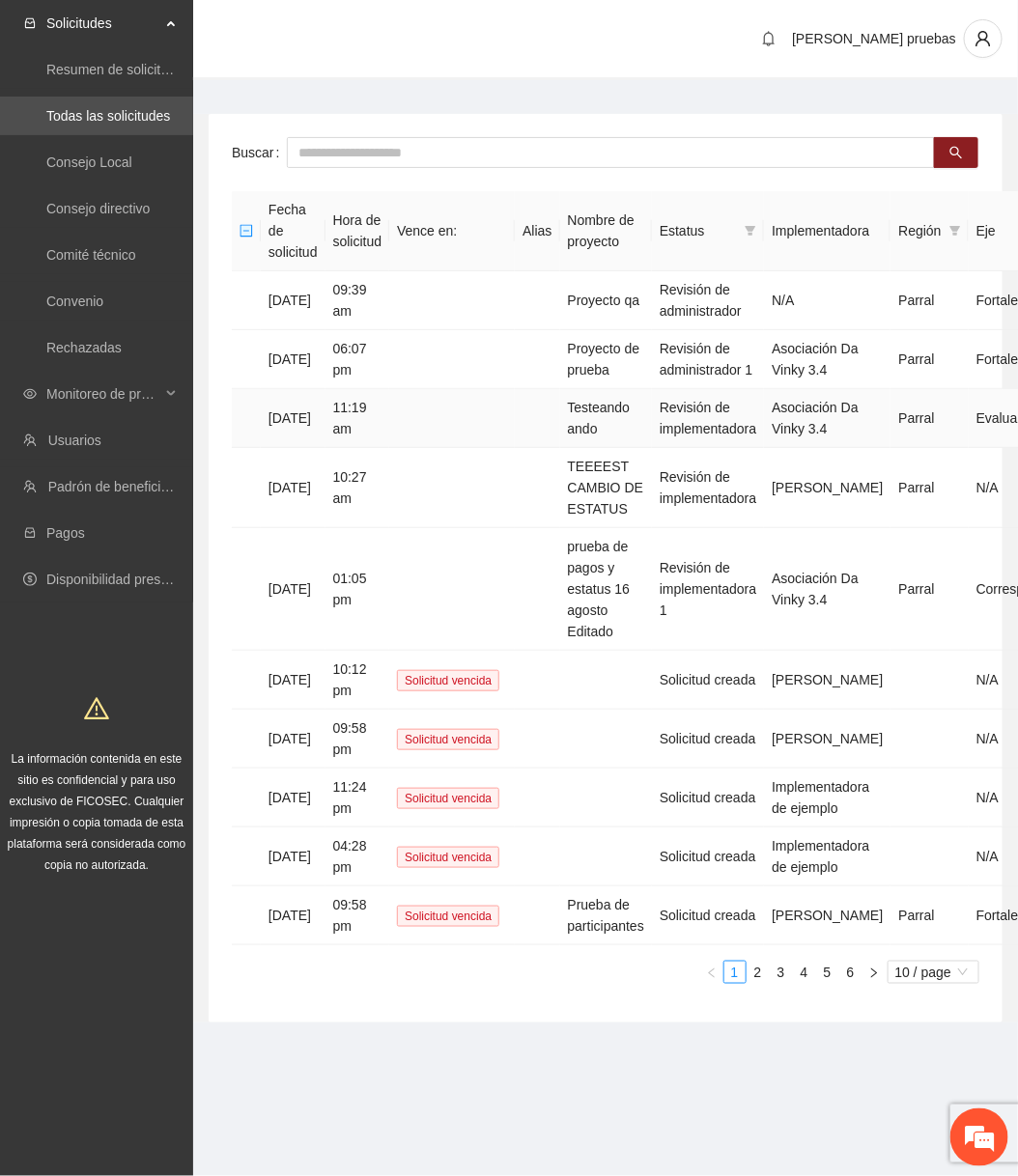
click at [637, 398] on td "Testeando ando" at bounding box center [606, 418] width 92 height 59
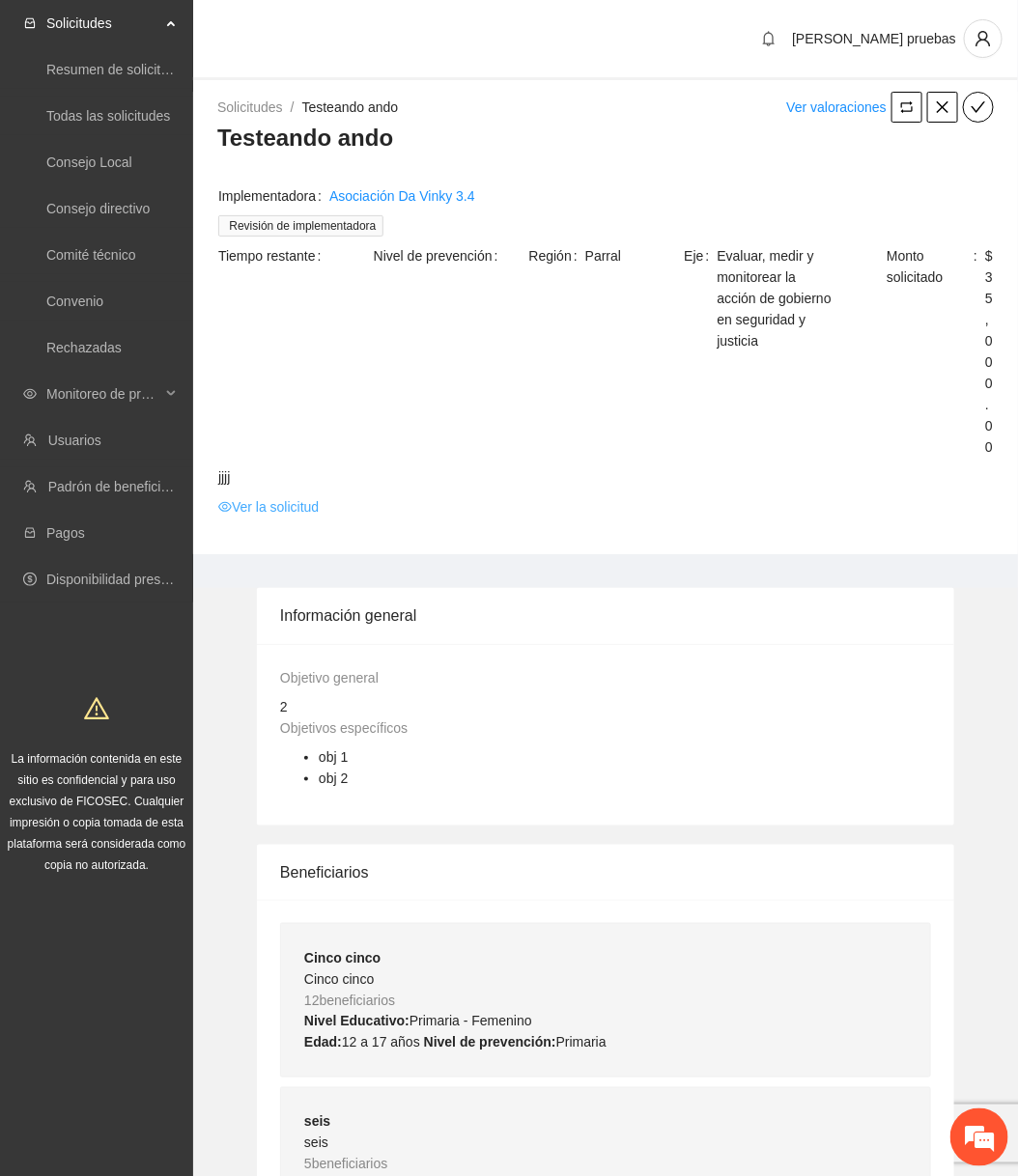
click at [294, 511] on link "Ver la solicitud" at bounding box center [268, 506] width 101 height 21
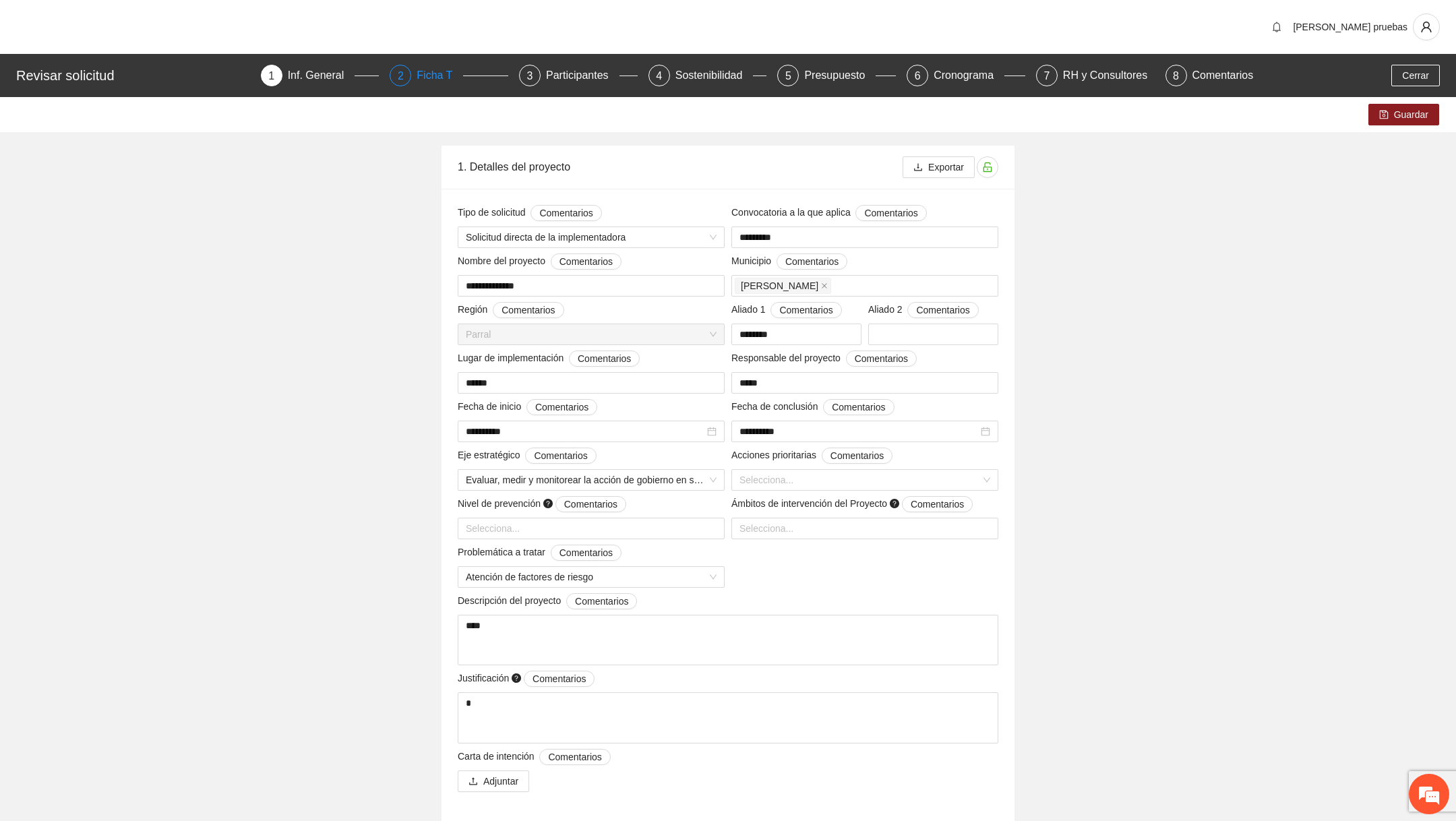
click at [437, 73] on div "Ficha T" at bounding box center [440, 75] width 47 height 22
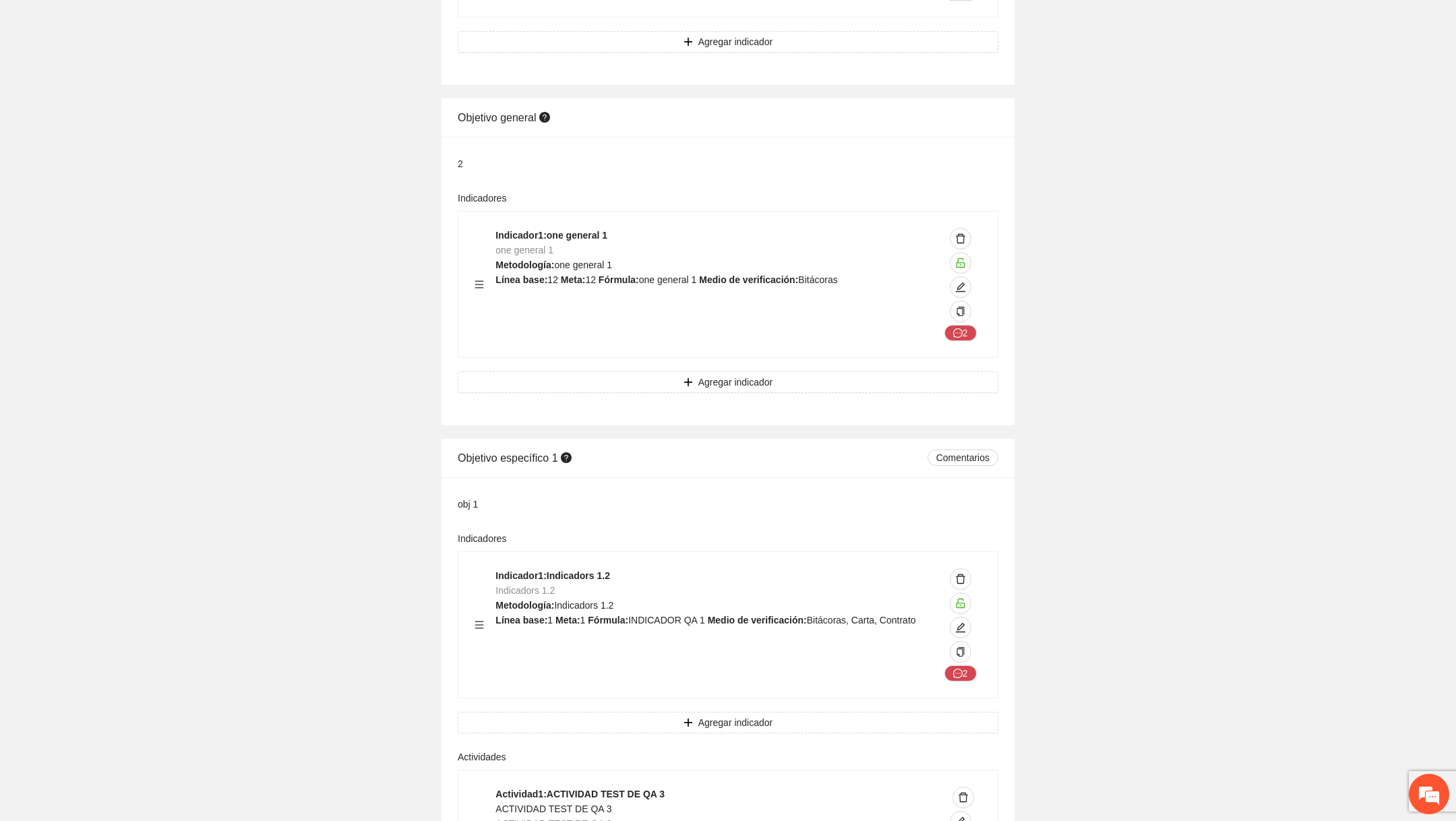
scroll to position [843, 0]
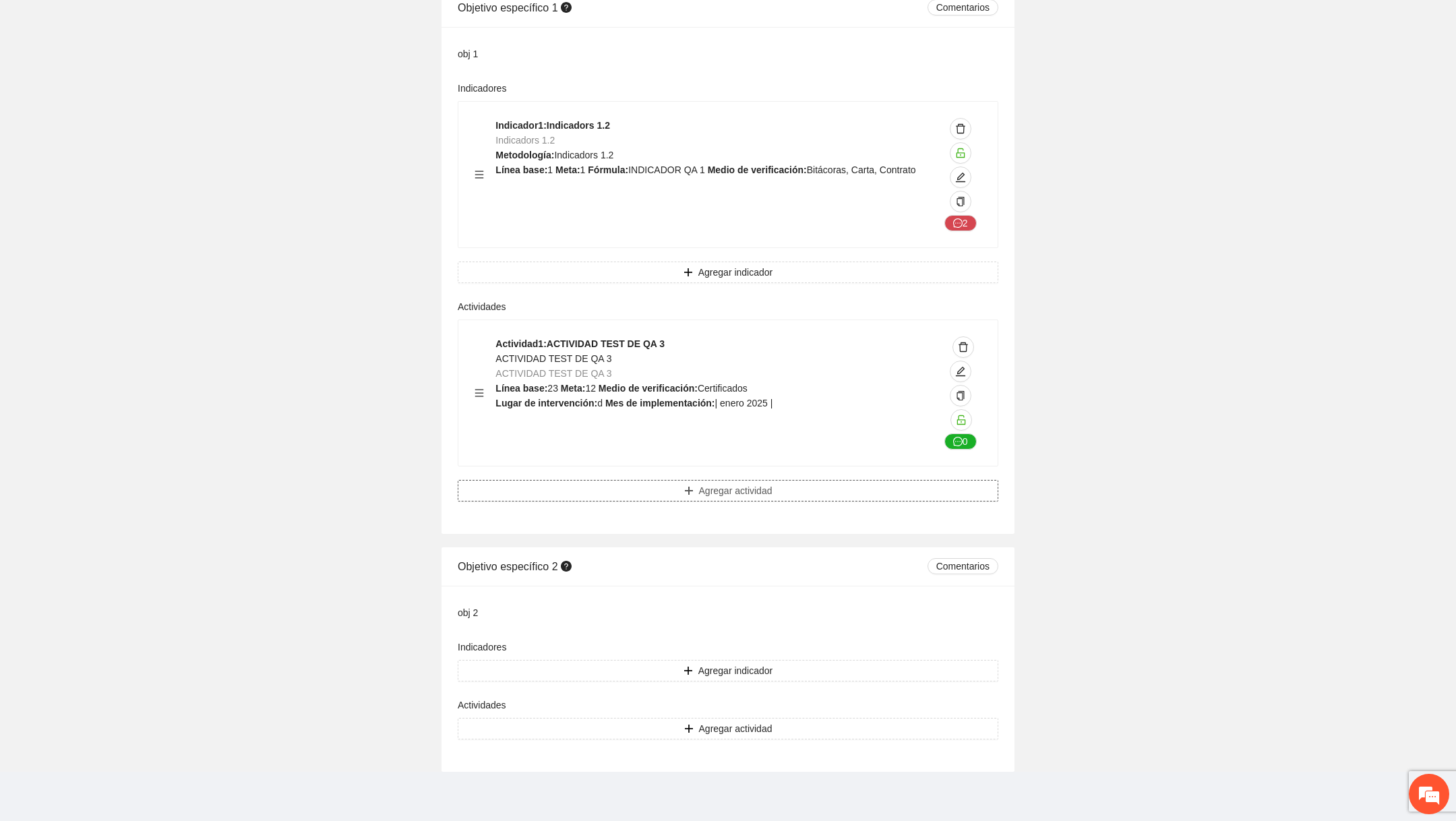
click at [710, 485] on button "Agregar actividad" at bounding box center [728, 491] width 541 height 22
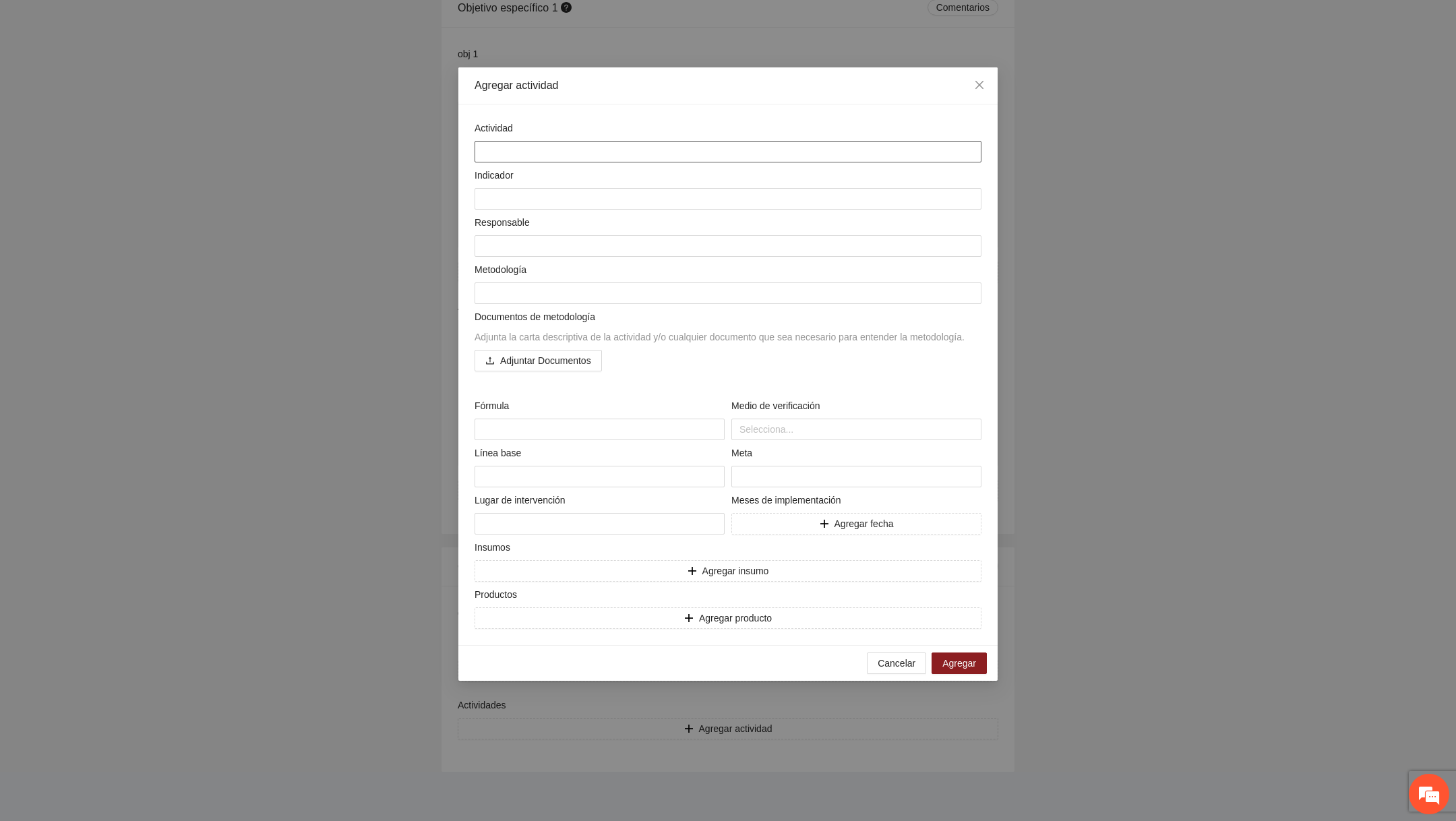
click at [710, 159] on textarea at bounding box center [727, 151] width 506 height 22
type textarea "*"
type textarea "**"
type textarea "***"
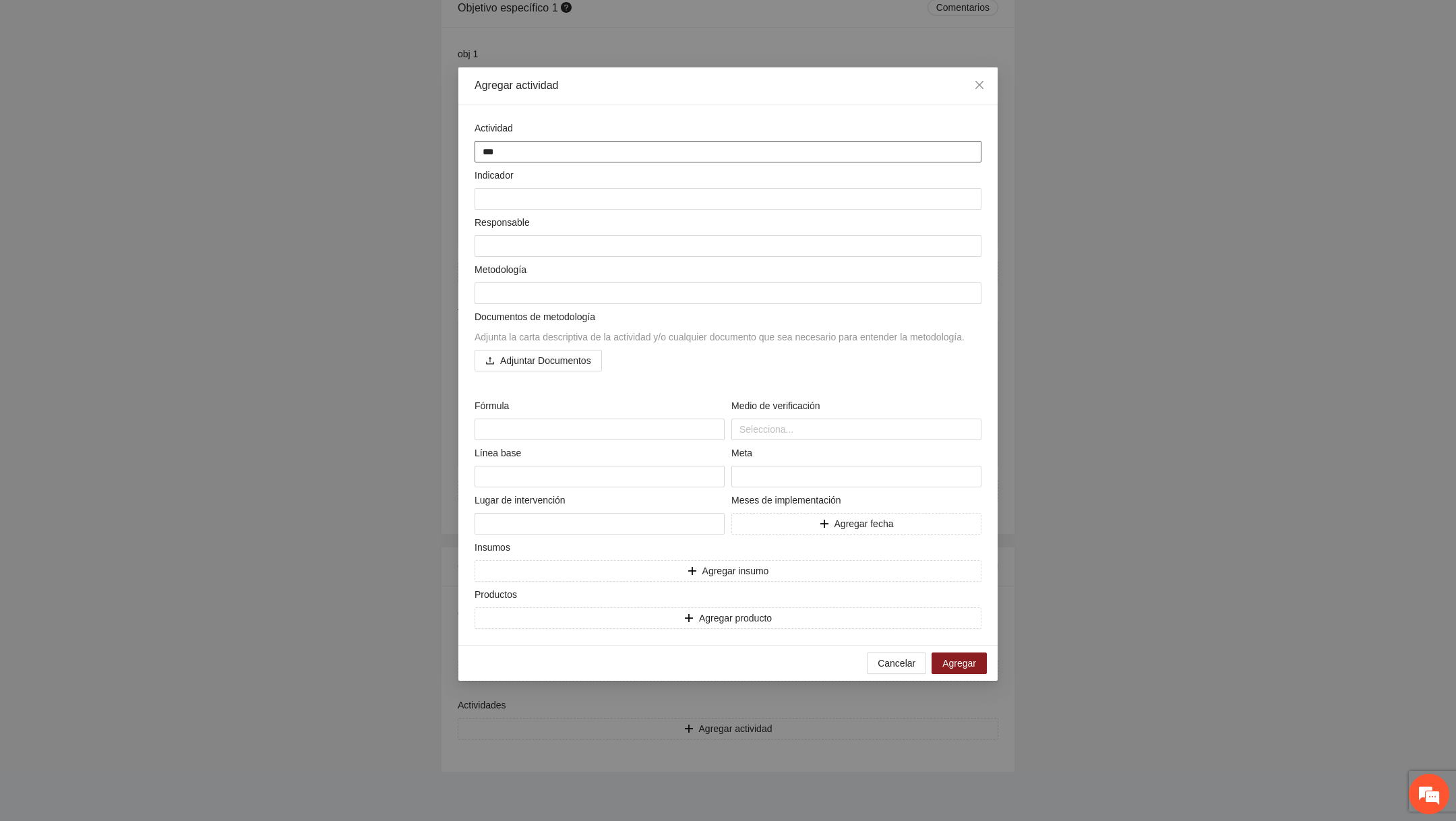
type textarea "****"
type textarea "*****"
type textarea "*******"
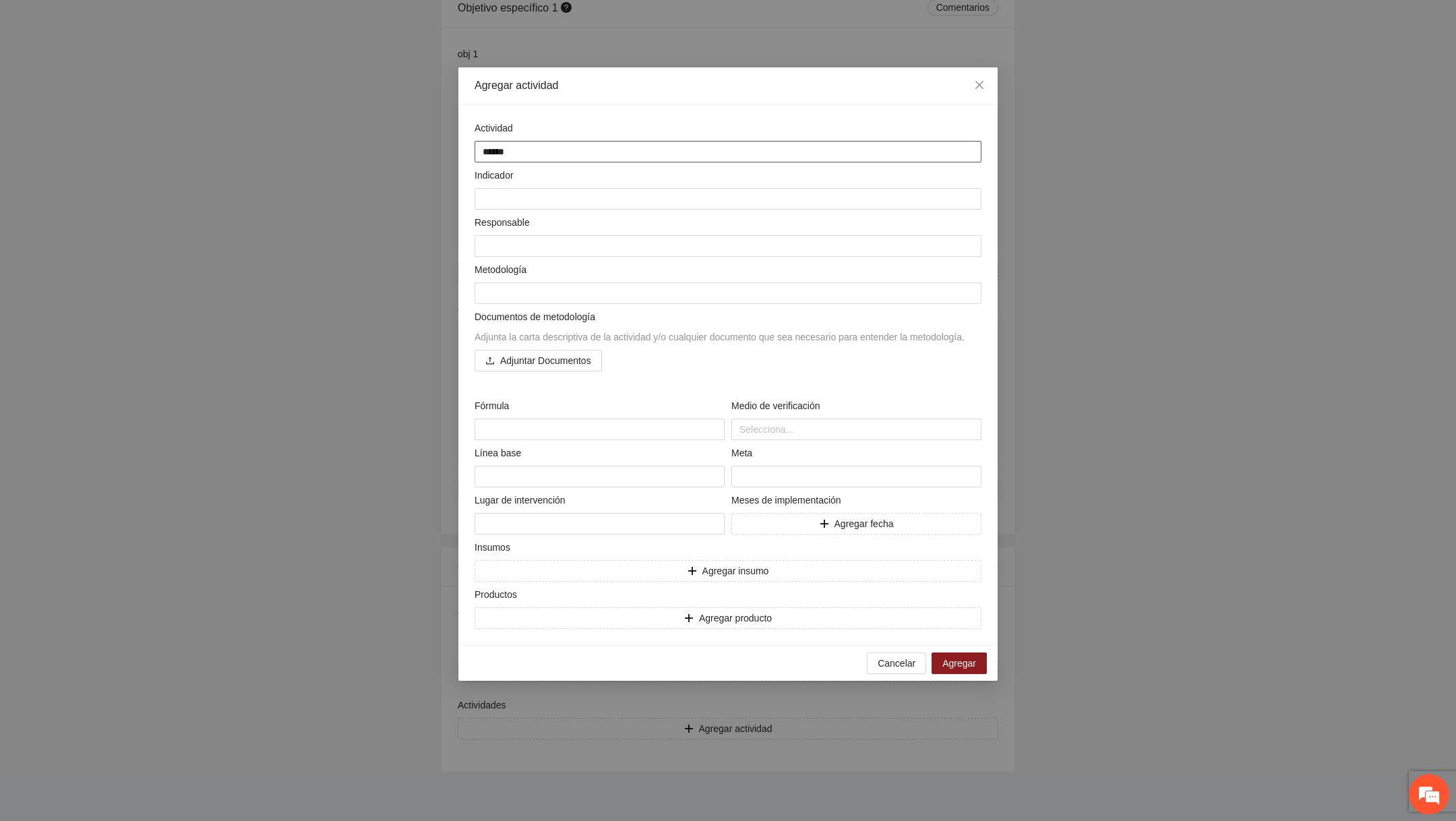
type textarea "*******"
type textarea "********"
type textarea "*********"
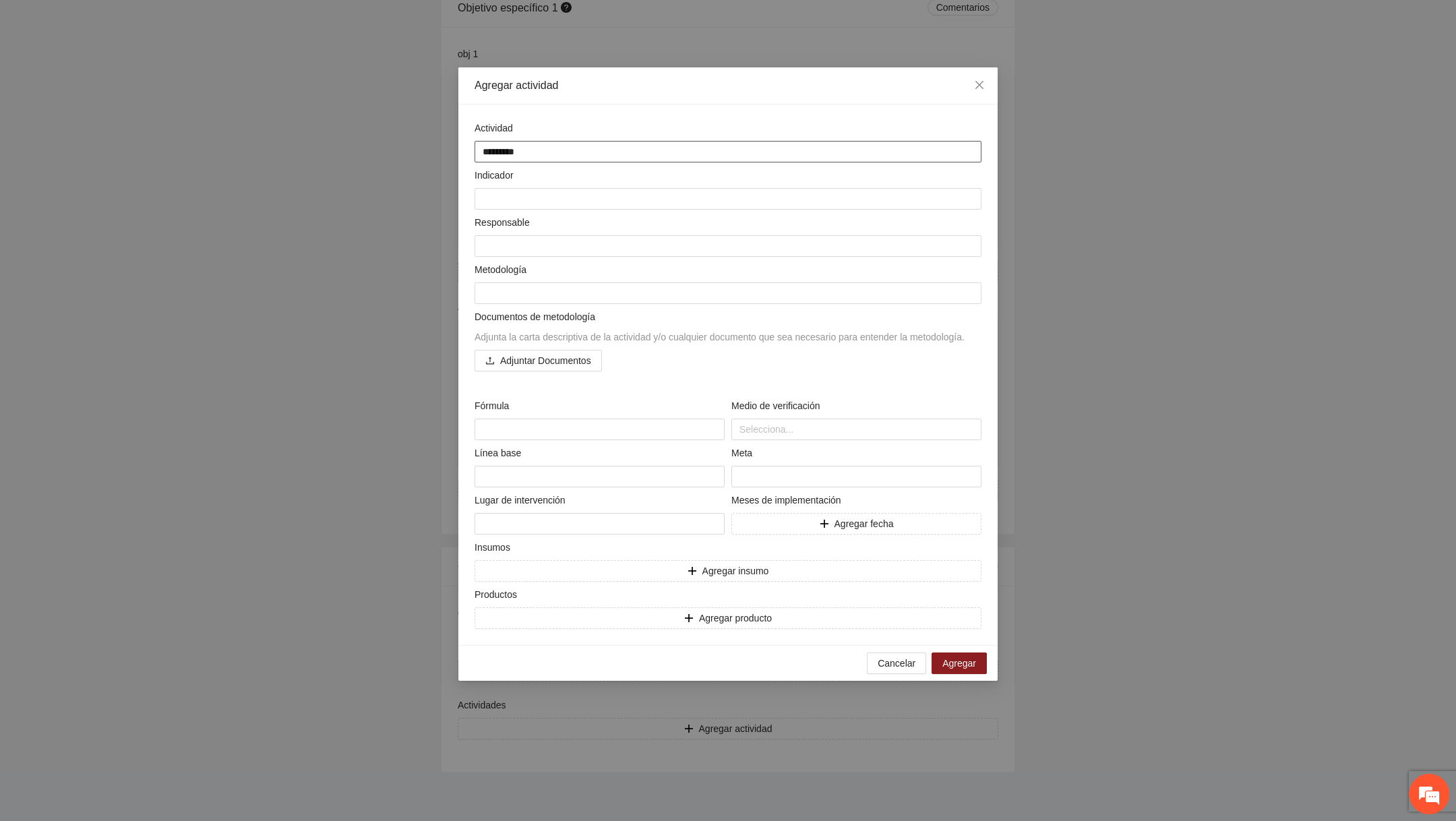
type textarea "**********"
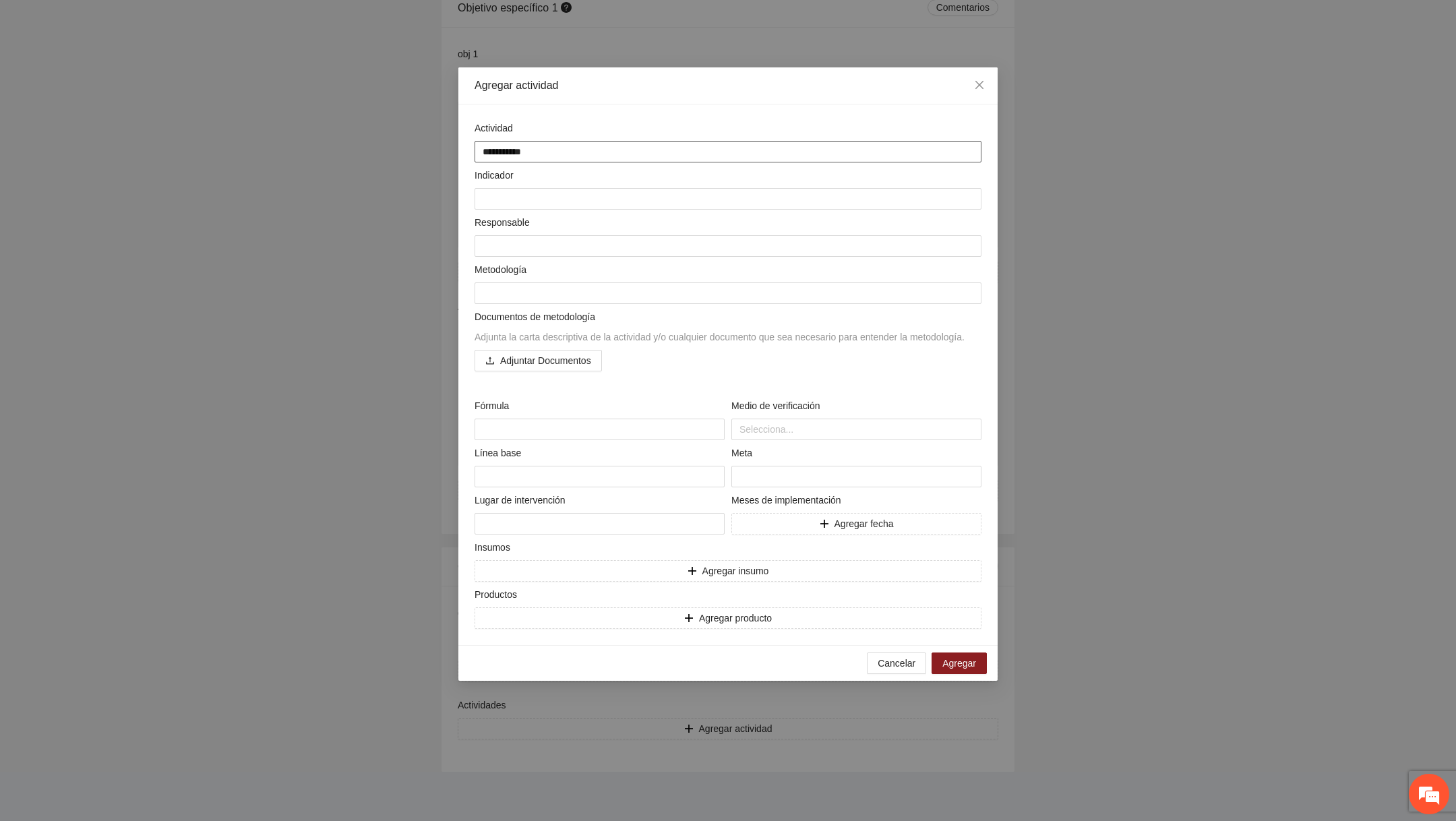
type textarea "**********"
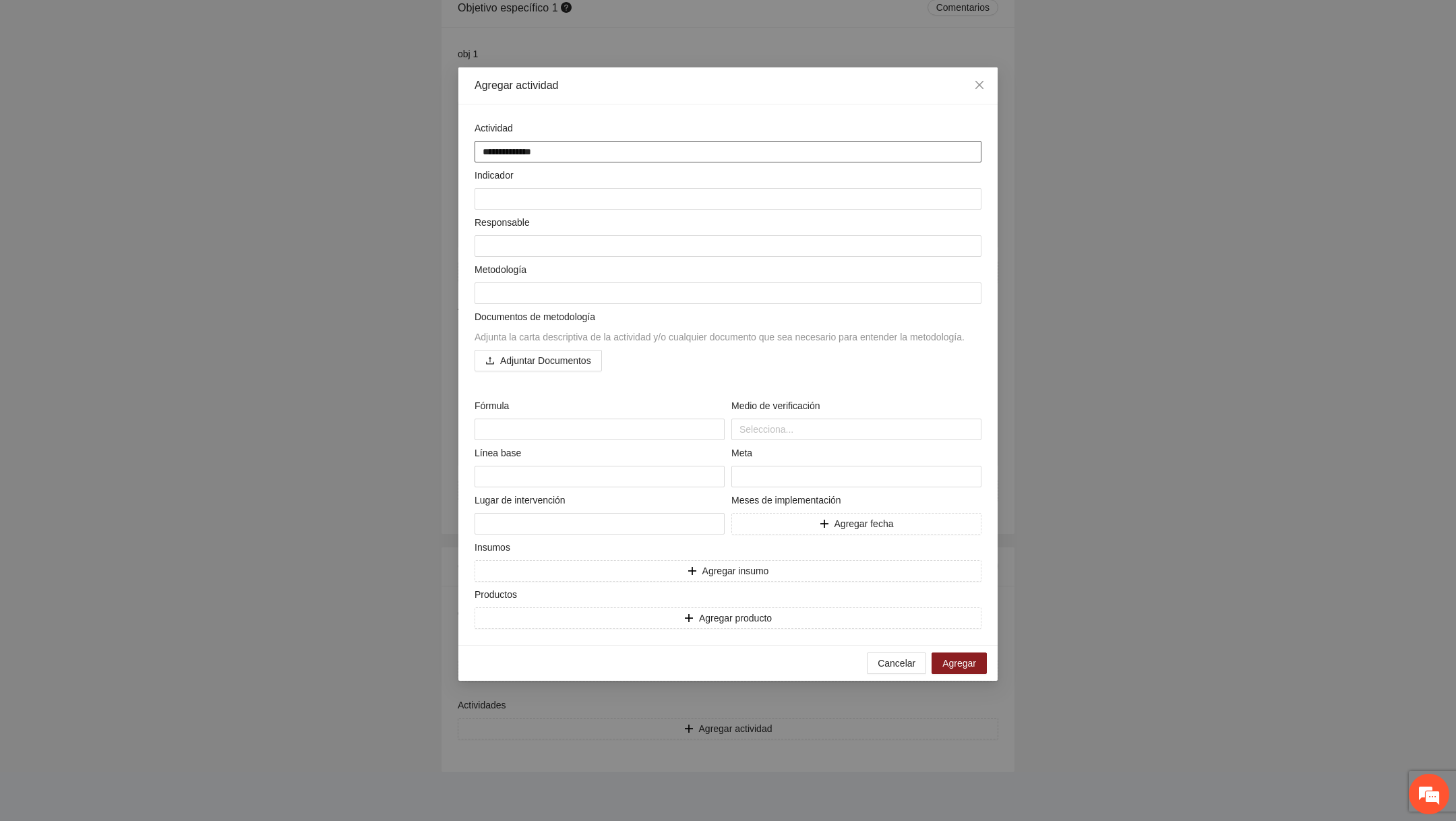
type textarea "**********"
click at [690, 135] on div "Actividad" at bounding box center [727, 130] width 506 height 20
click at [672, 148] on textarea "**********" at bounding box center [727, 151] width 506 height 22
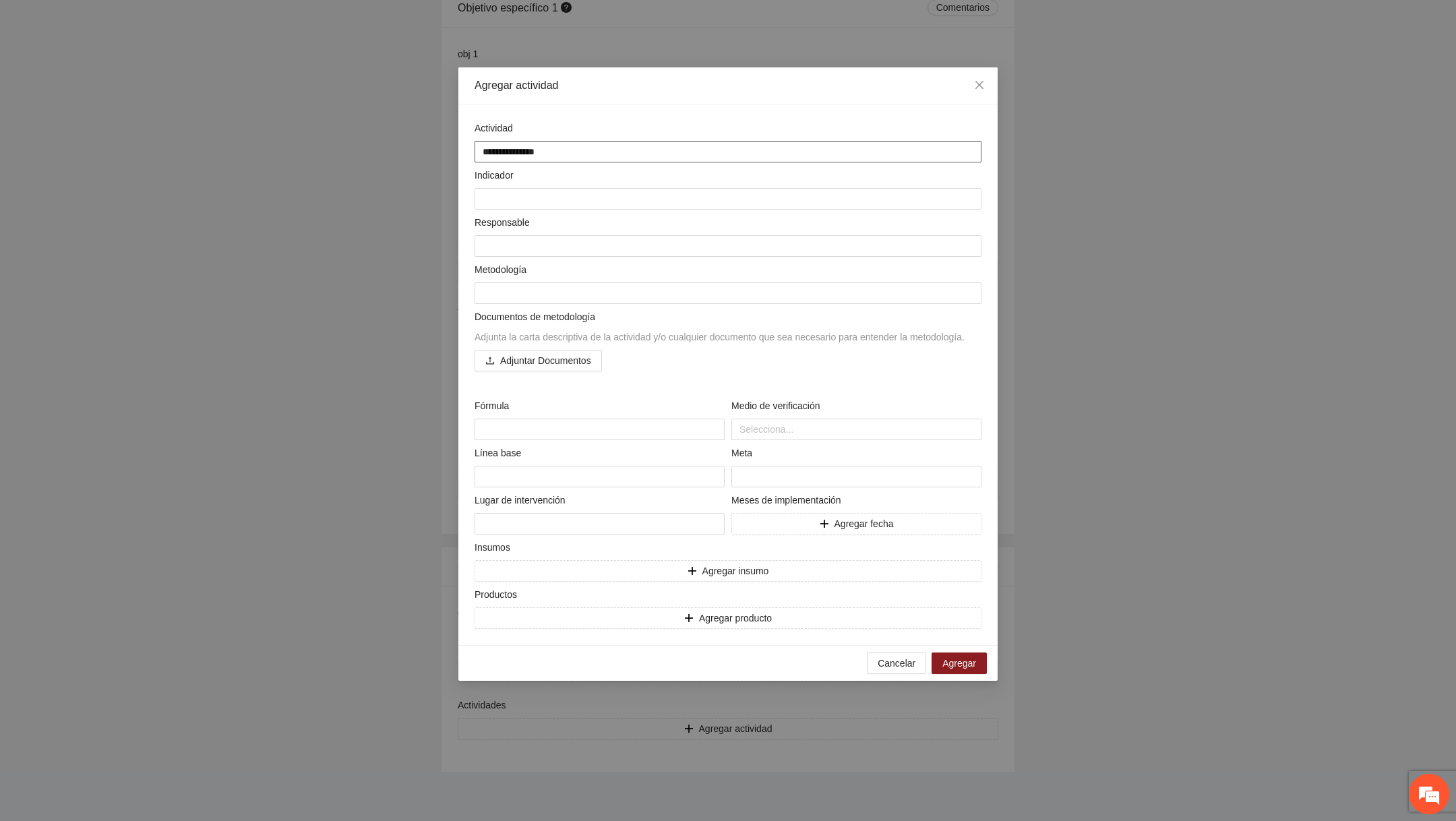
click at [672, 148] on textarea "**********" at bounding box center [727, 151] width 506 height 22
click at [632, 201] on textarea at bounding box center [727, 199] width 506 height 22
paste textarea "**********"
type textarea "**********"
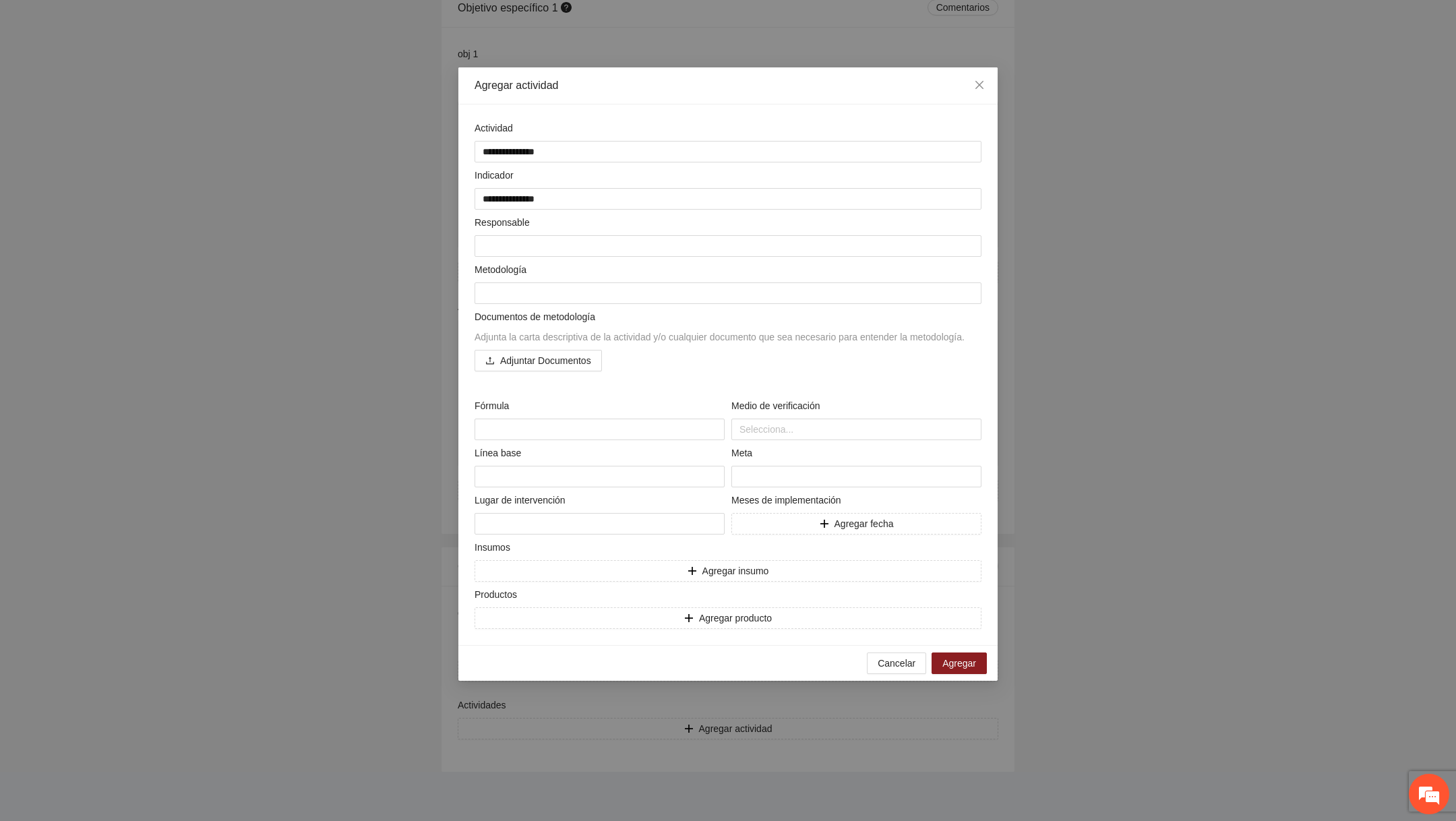
click at [585, 263] on div "Metodología" at bounding box center [727, 272] width 506 height 20
click at [587, 252] on textarea at bounding box center [727, 246] width 506 height 22
paste textarea "**********"
type textarea "**********"
click at [576, 275] on div "Metodología" at bounding box center [727, 272] width 506 height 20
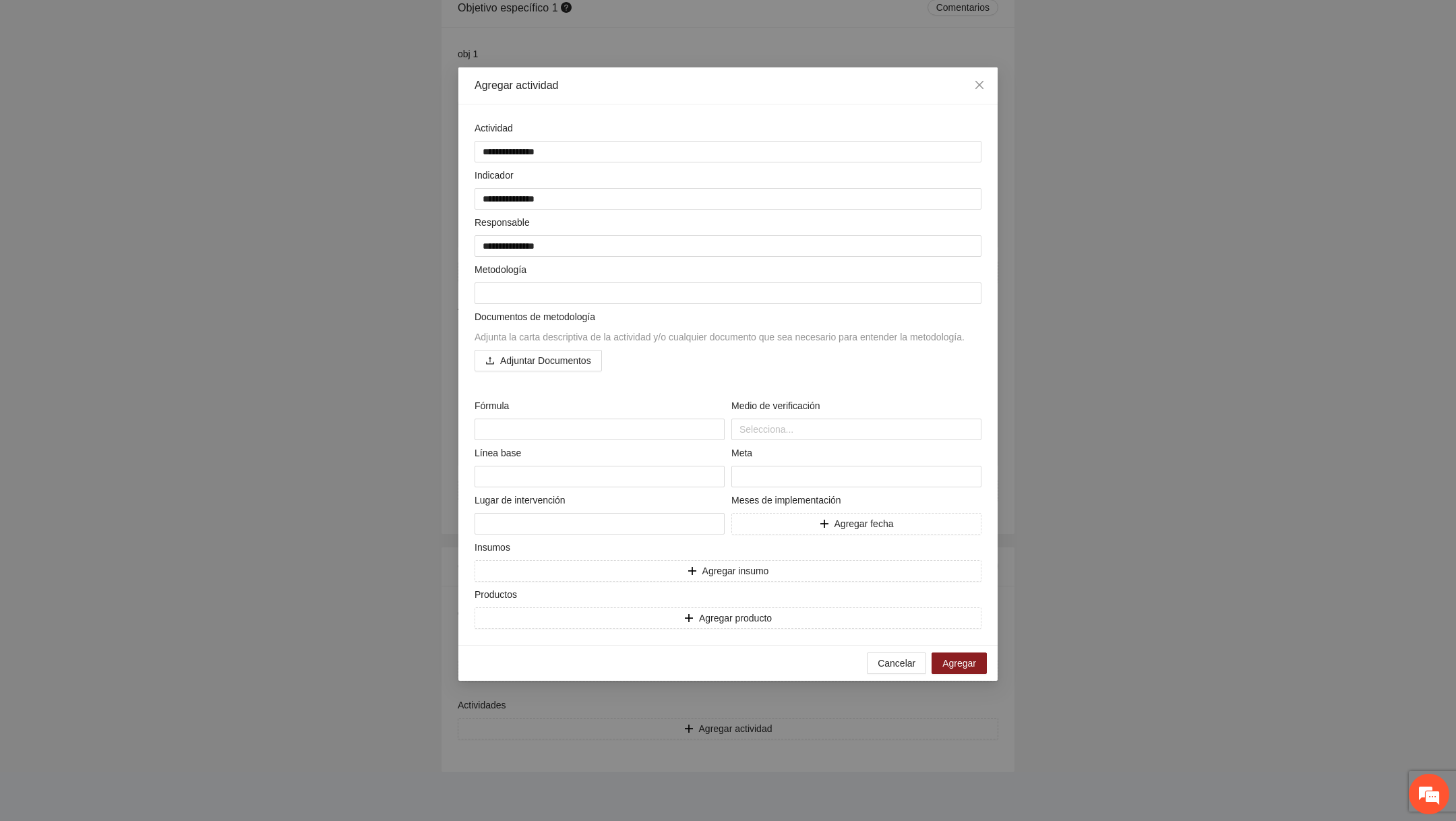
click at [576, 275] on div "Metodología" at bounding box center [727, 272] width 506 height 20
click at [584, 301] on textarea at bounding box center [727, 293] width 506 height 22
paste textarea "**********"
type textarea "**********"
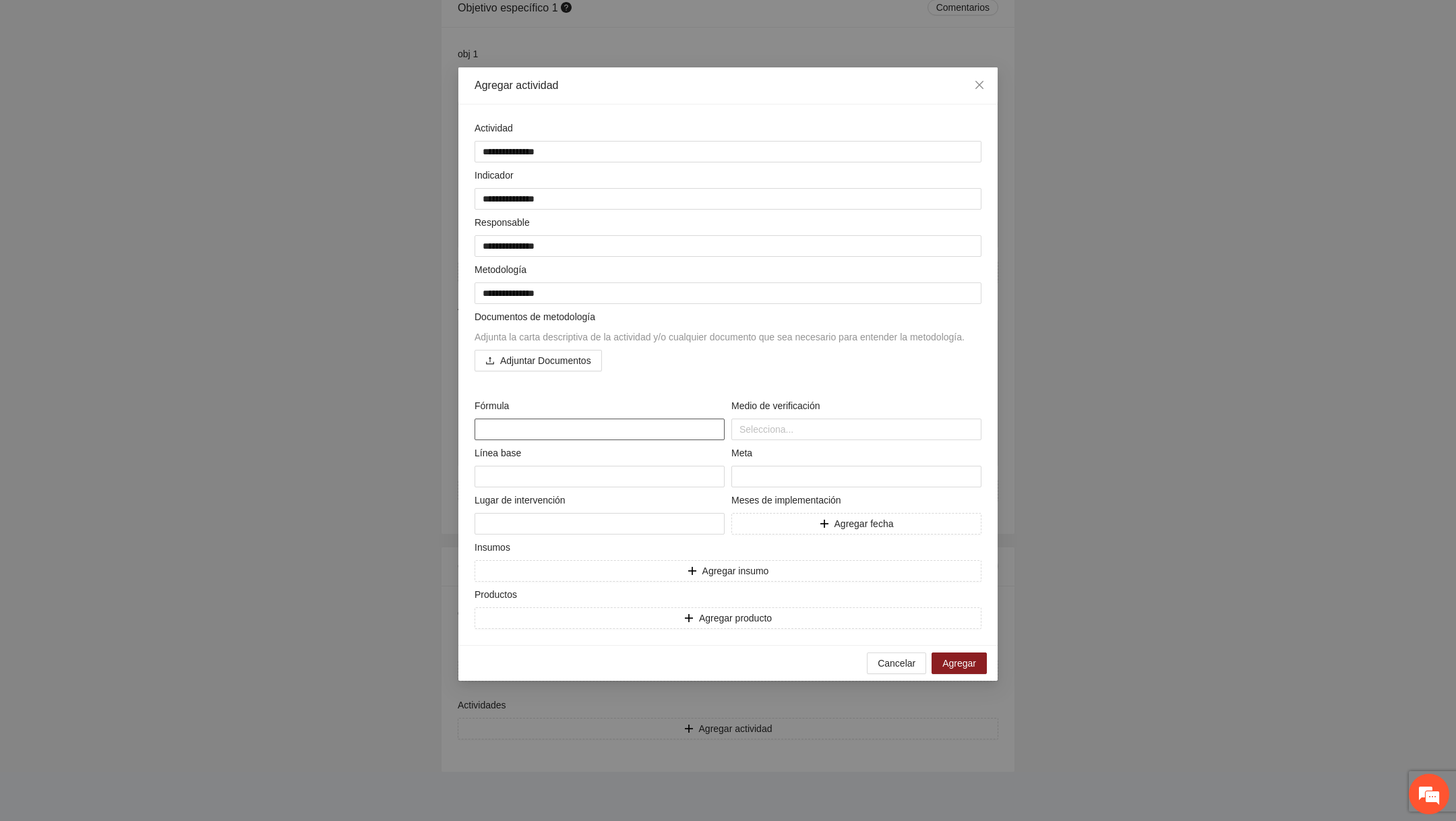
click at [617, 440] on textarea at bounding box center [599, 429] width 250 height 22
type textarea "*"
type textarea "**"
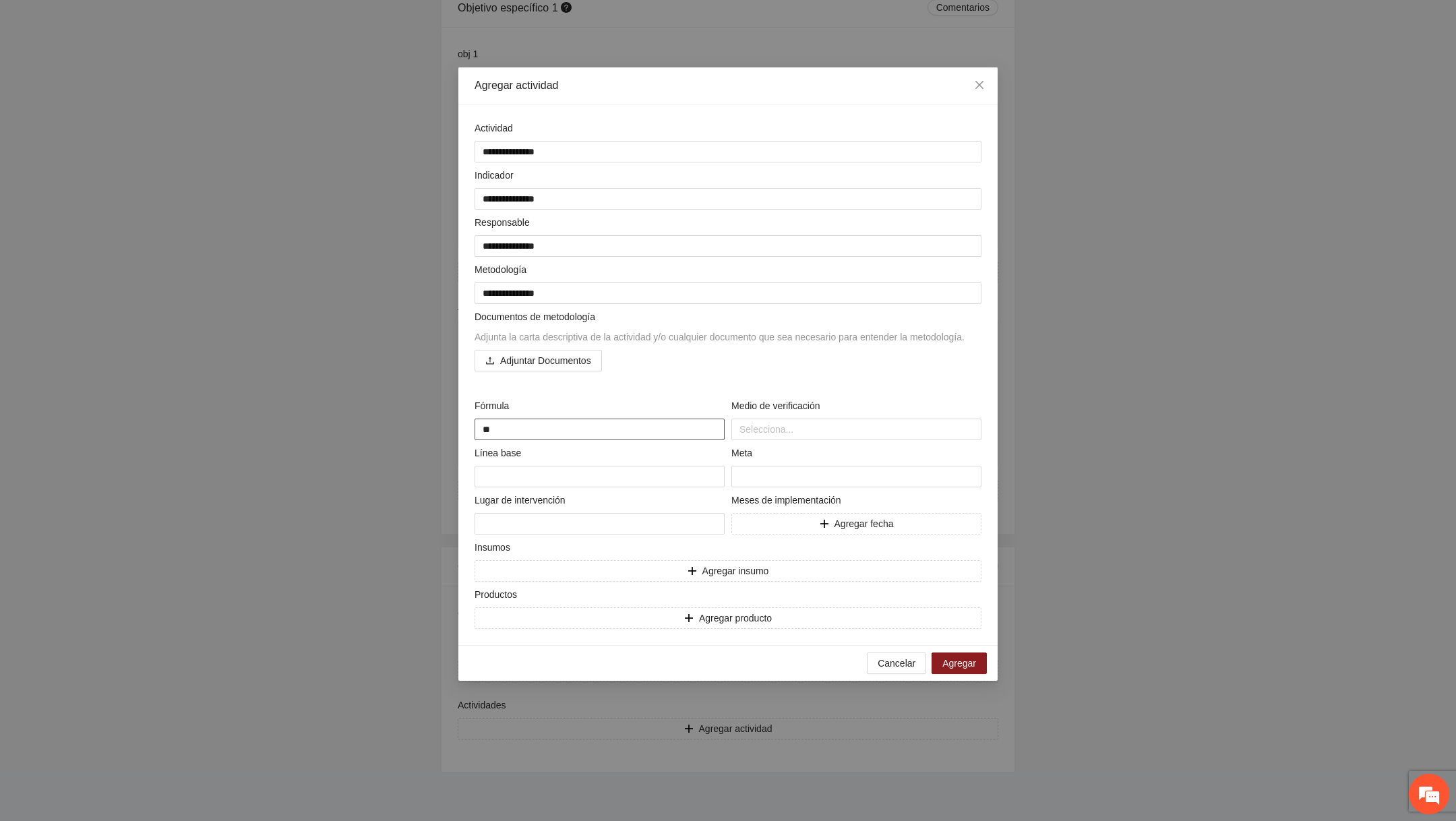
type textarea "***"
type textarea "****"
type textarea "*****"
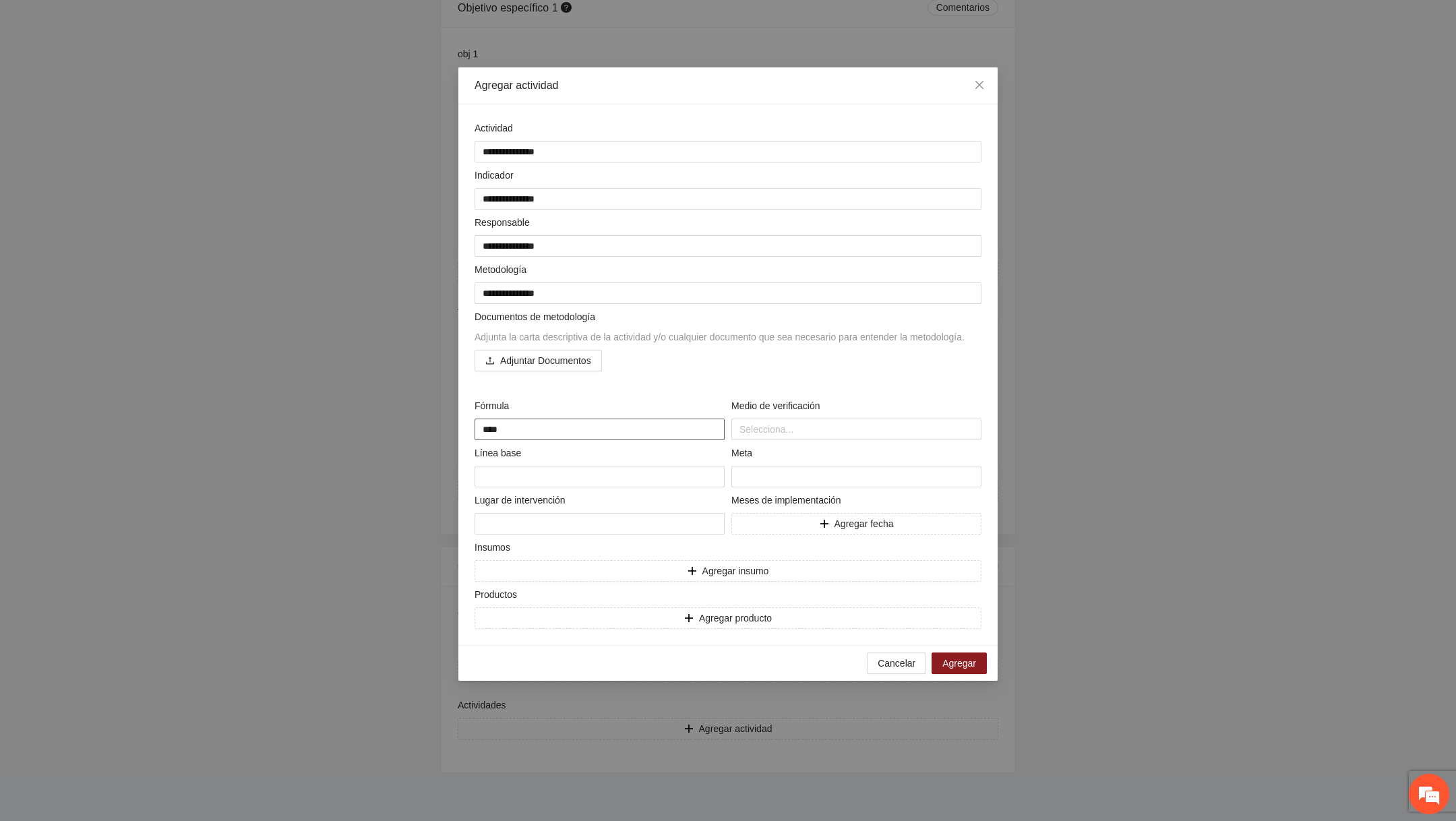
type textarea "*****"
type textarea "******"
type textarea "*******"
click at [710, 438] on div at bounding box center [855, 429] width 243 height 16
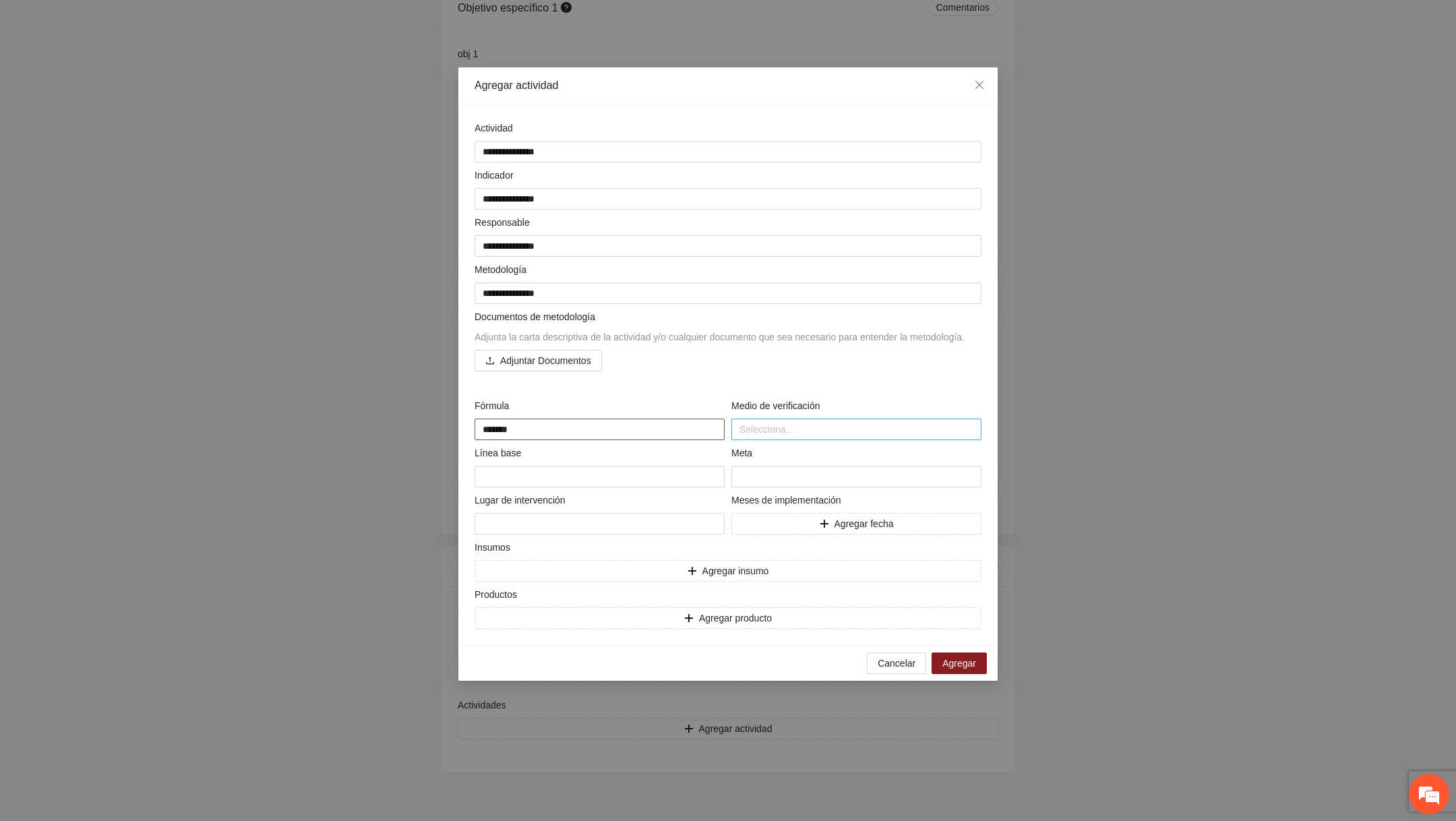
type textarea "*******"
click at [710, 523] on div "Capturas de pantalla" at bounding box center [855, 514] width 250 height 22
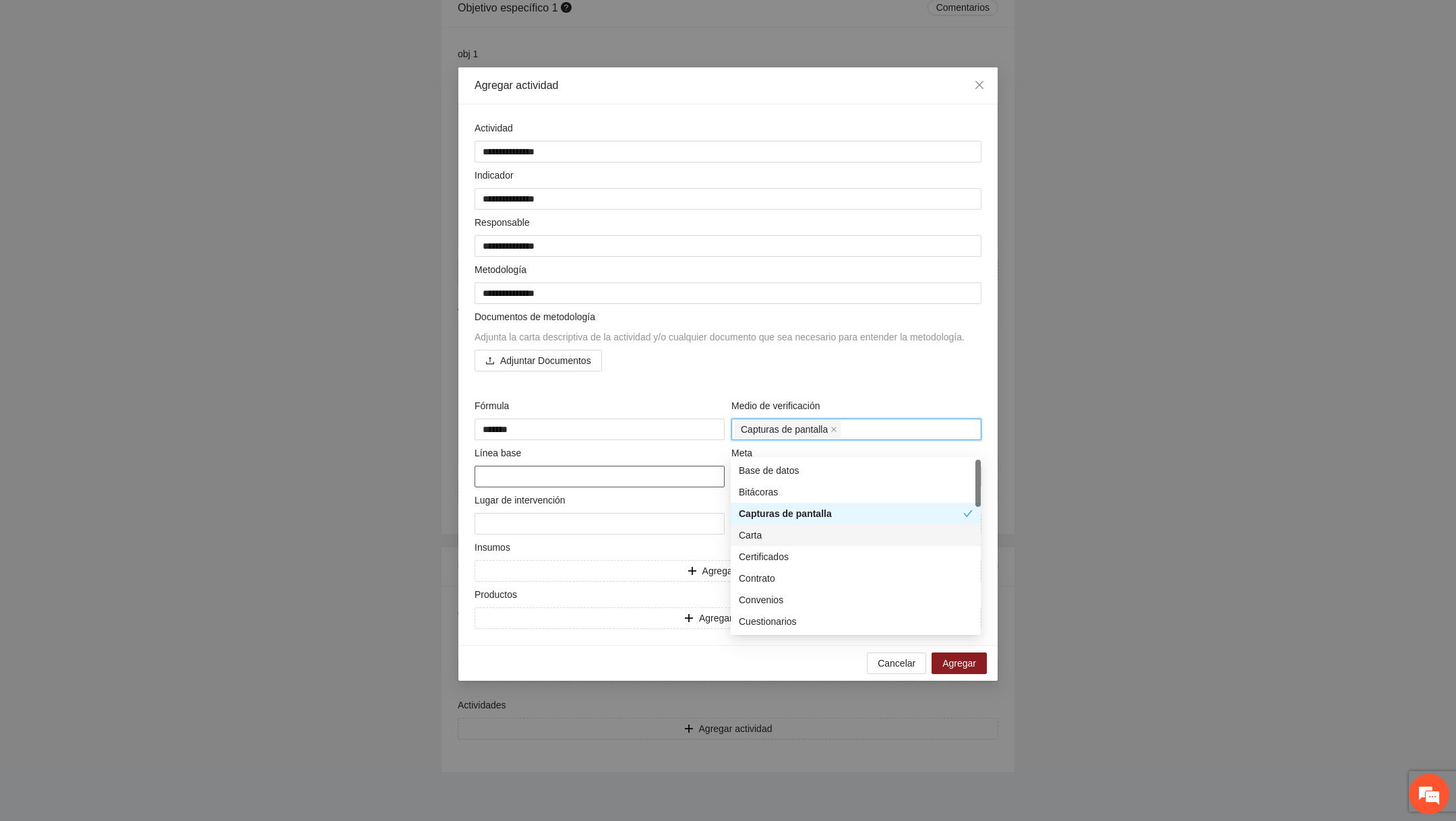
click at [621, 487] on textarea at bounding box center [599, 476] width 250 height 22
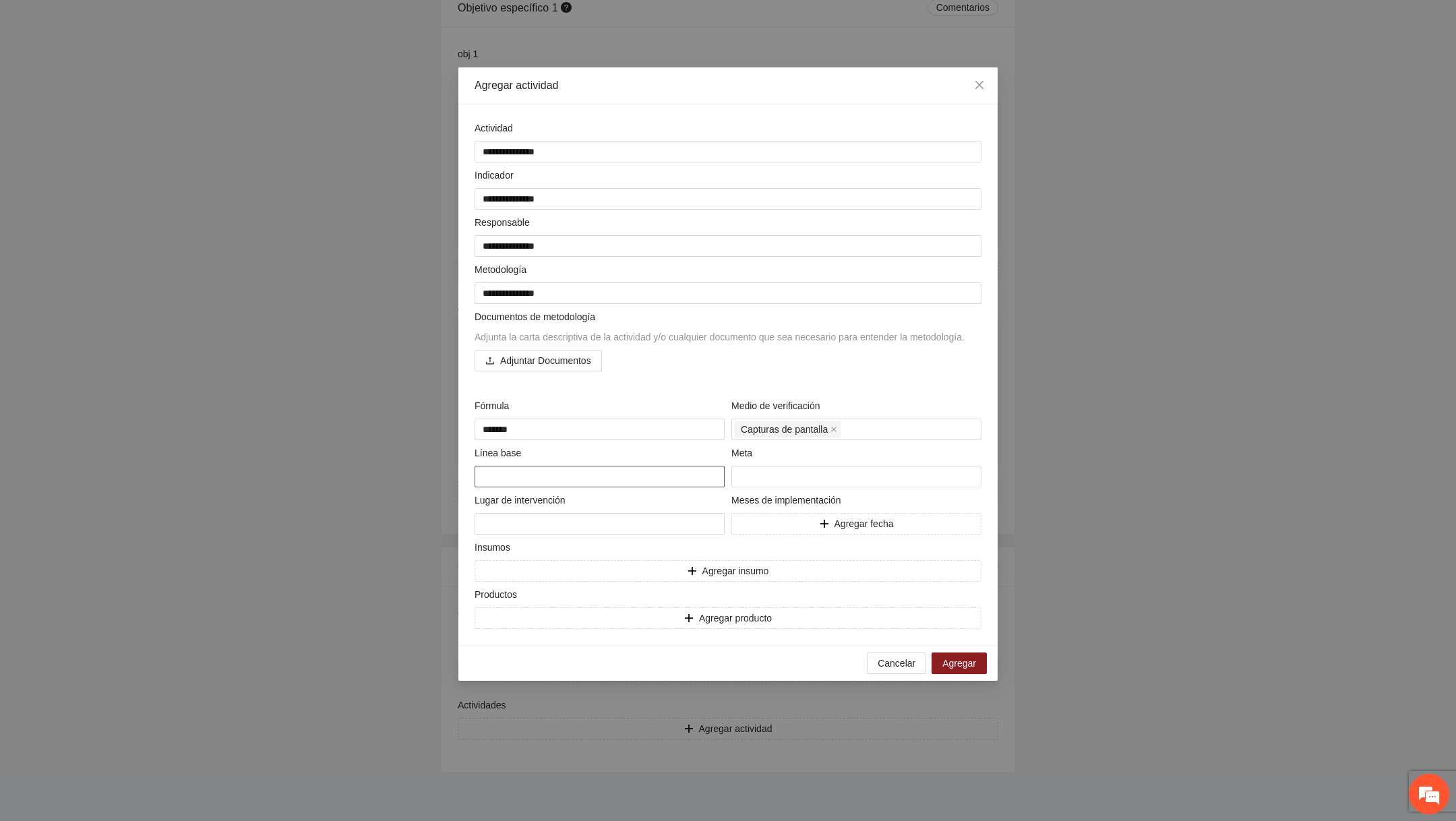
type textarea "*"
type textarea "**"
click at [710, 487] on input "number" at bounding box center [856, 476] width 250 height 22
type input "**"
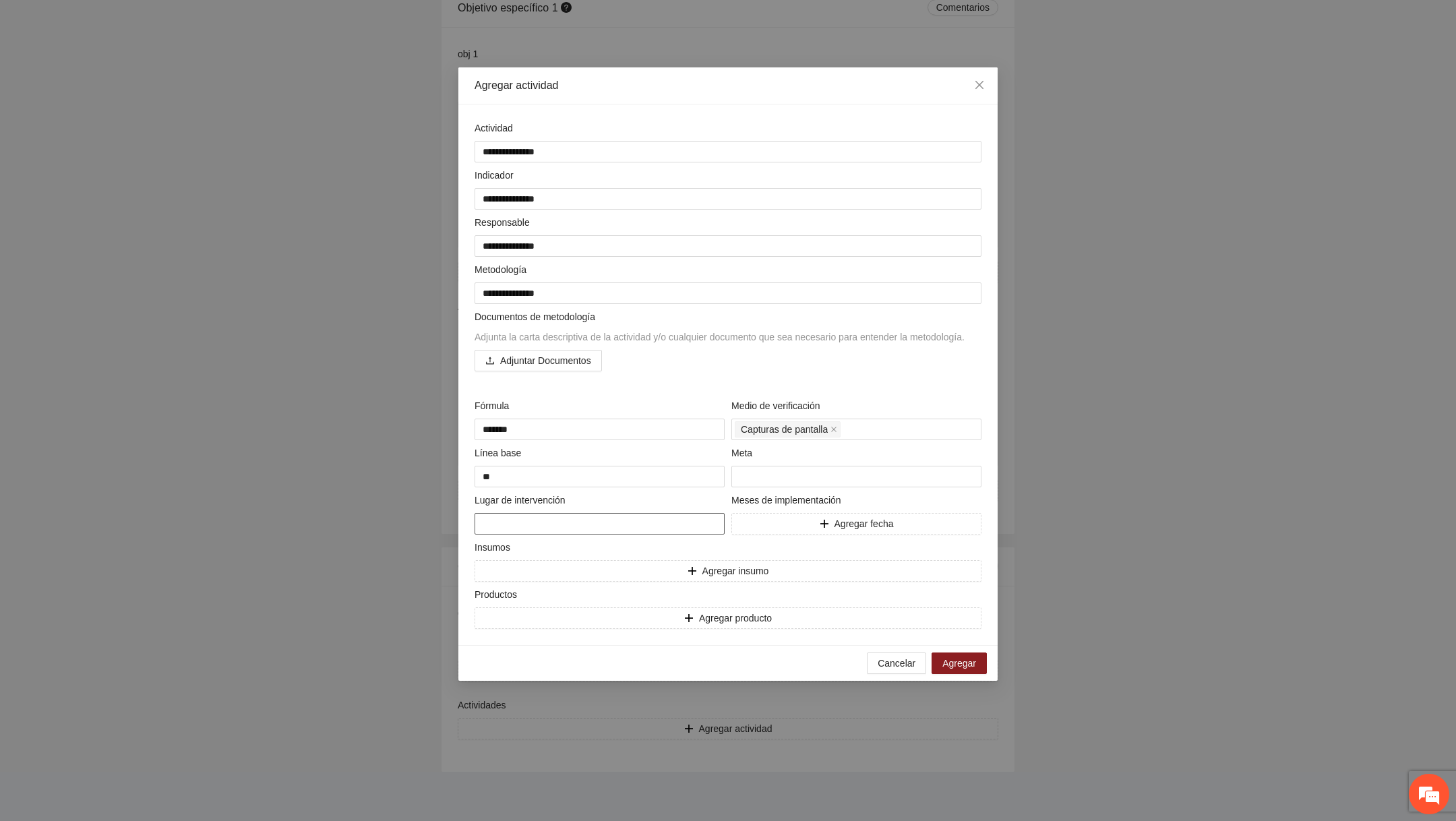
click at [594, 535] on textarea at bounding box center [599, 523] width 250 height 22
type textarea "*"
type textarea "**"
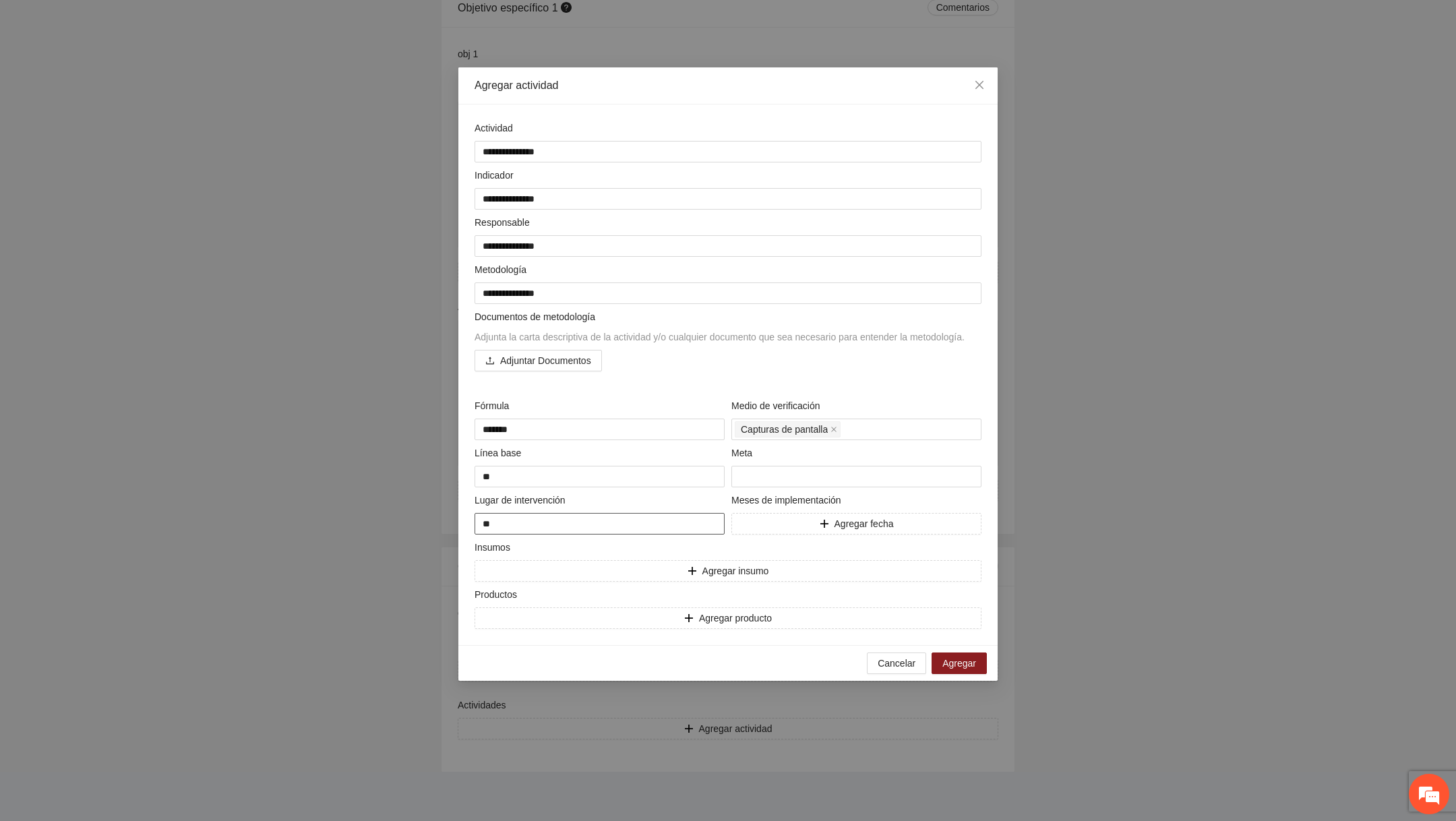
type textarea "***"
type textarea "****"
click at [710, 535] on button "Agregar fecha" at bounding box center [856, 523] width 250 height 22
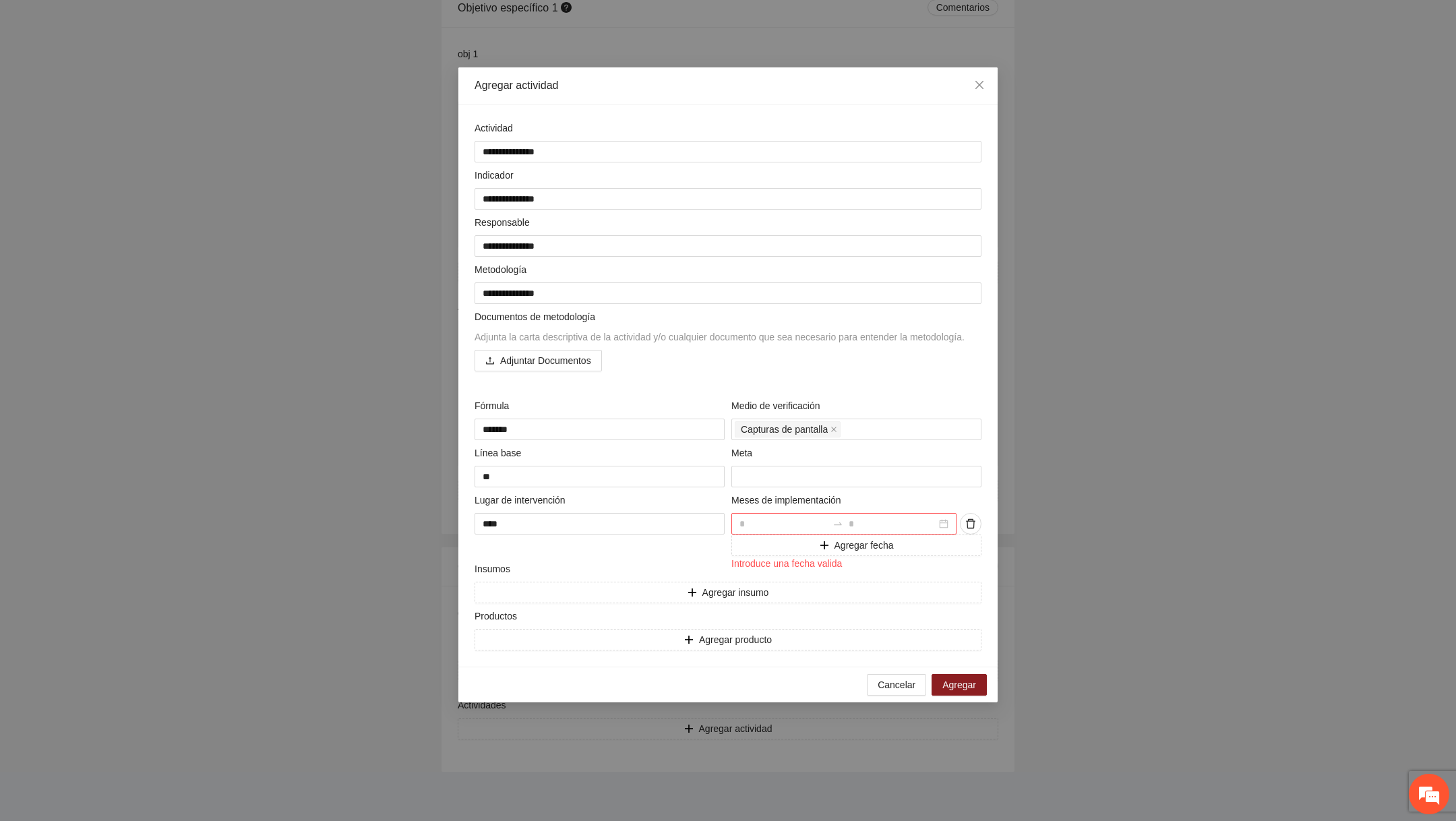
click at [710, 530] on div at bounding box center [783, 523] width 88 height 15
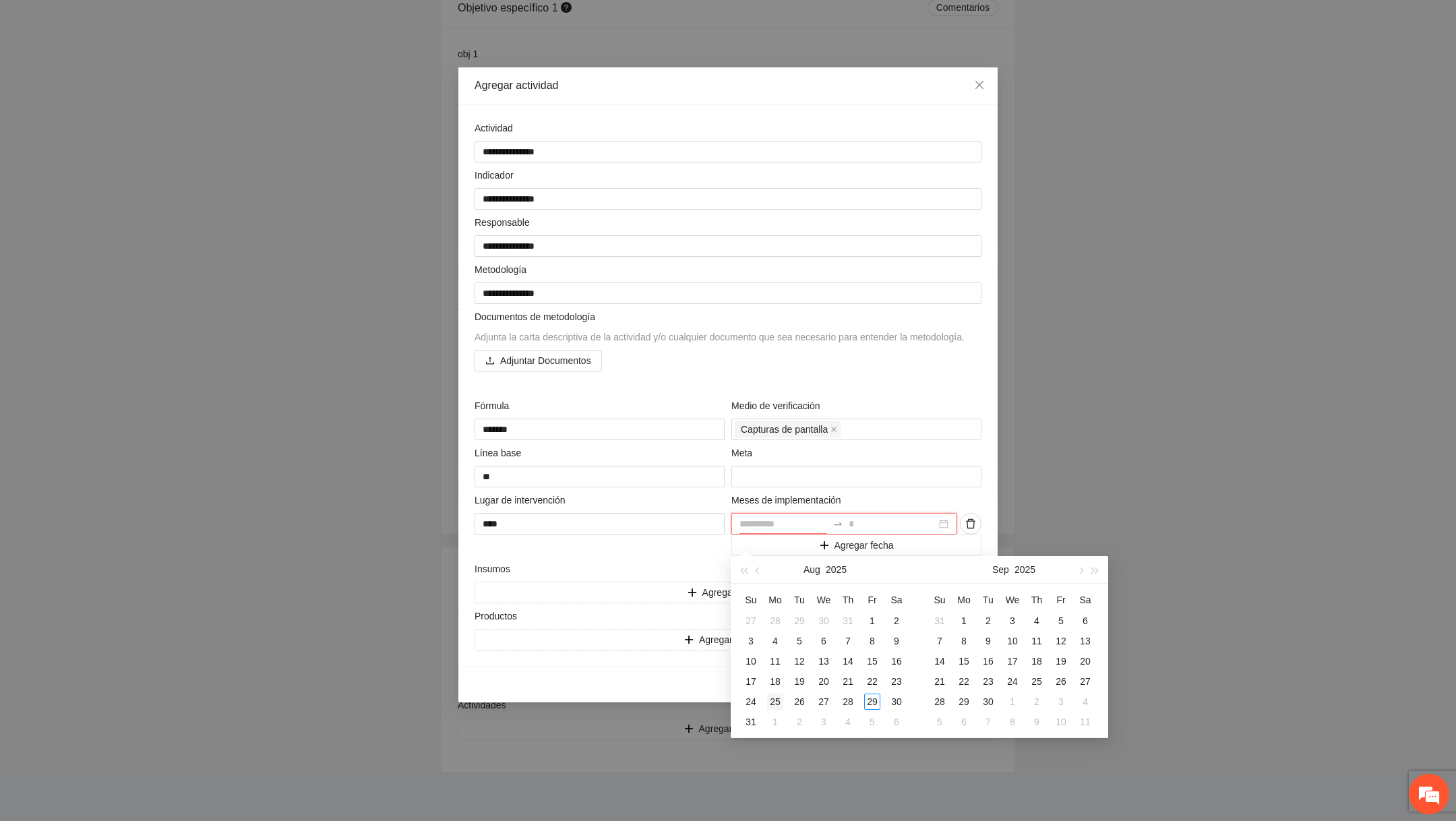
type input "**********"
click at [710, 707] on div "25" at bounding box center [775, 701] width 16 height 16
type input "**********"
click at [710, 714] on td "5" at bounding box center [872, 722] width 24 height 20
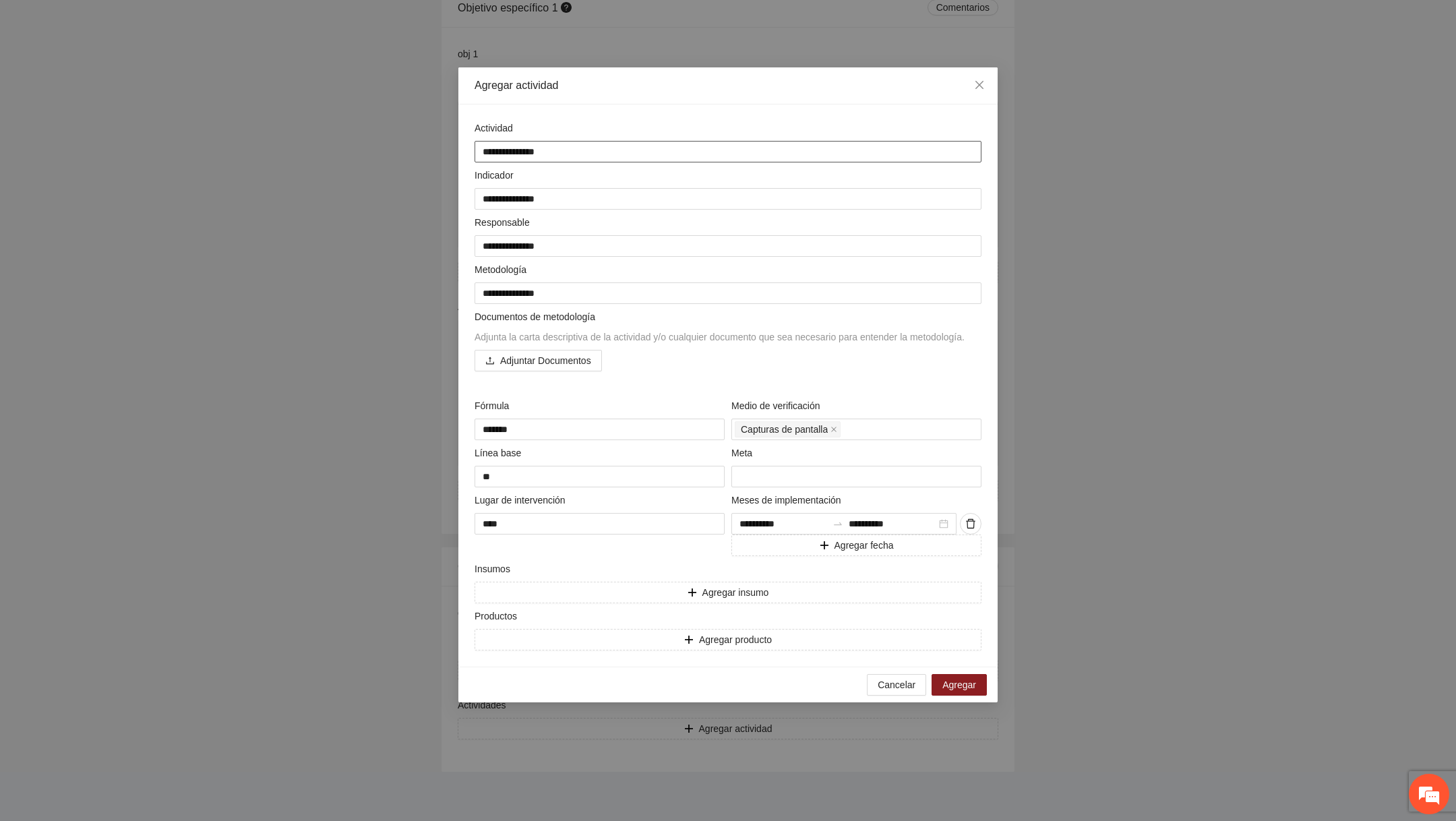
click at [687, 154] on textarea "**********" at bounding box center [727, 151] width 506 height 22
type textarea "**********"
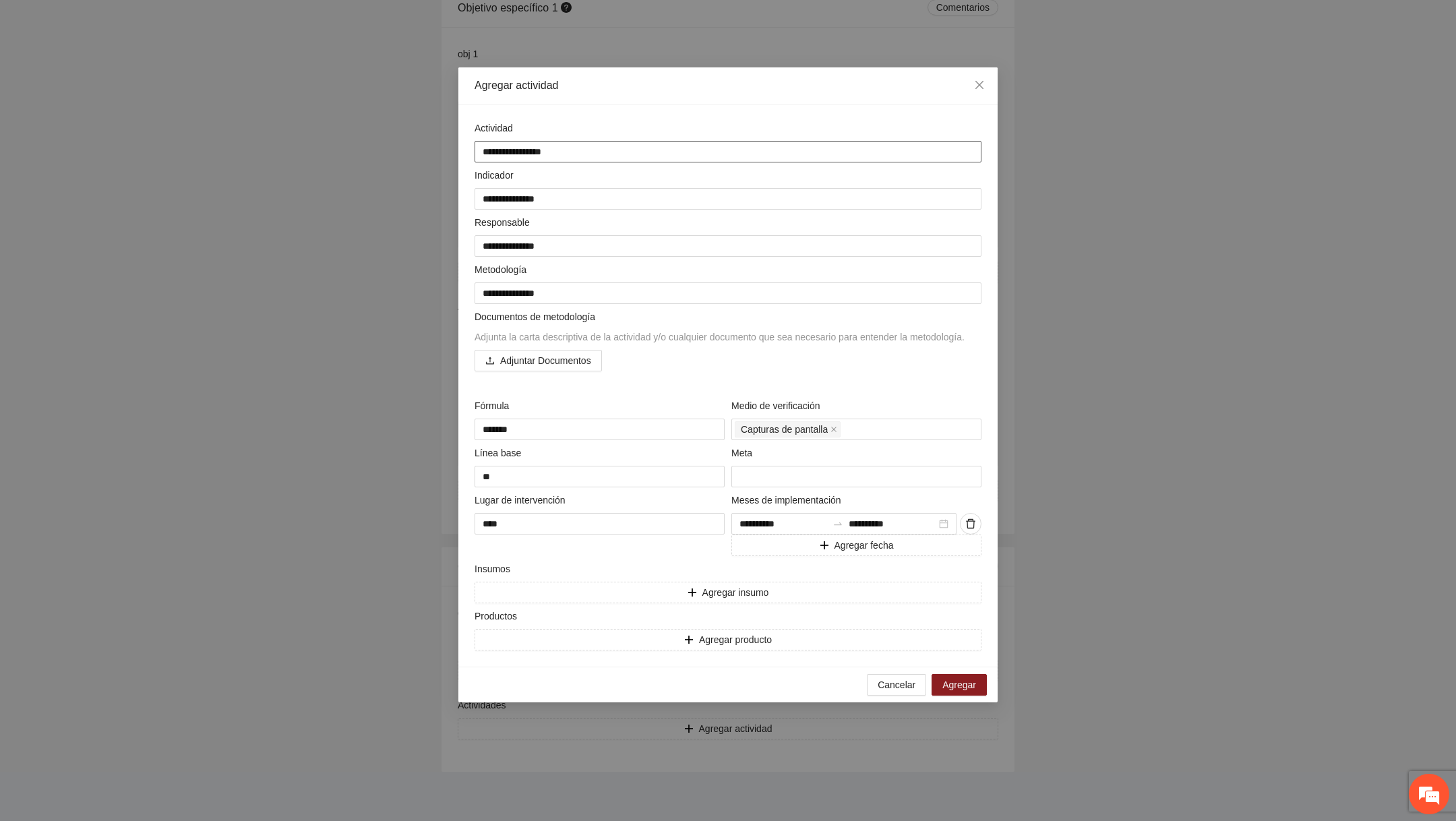
type textarea "**********"
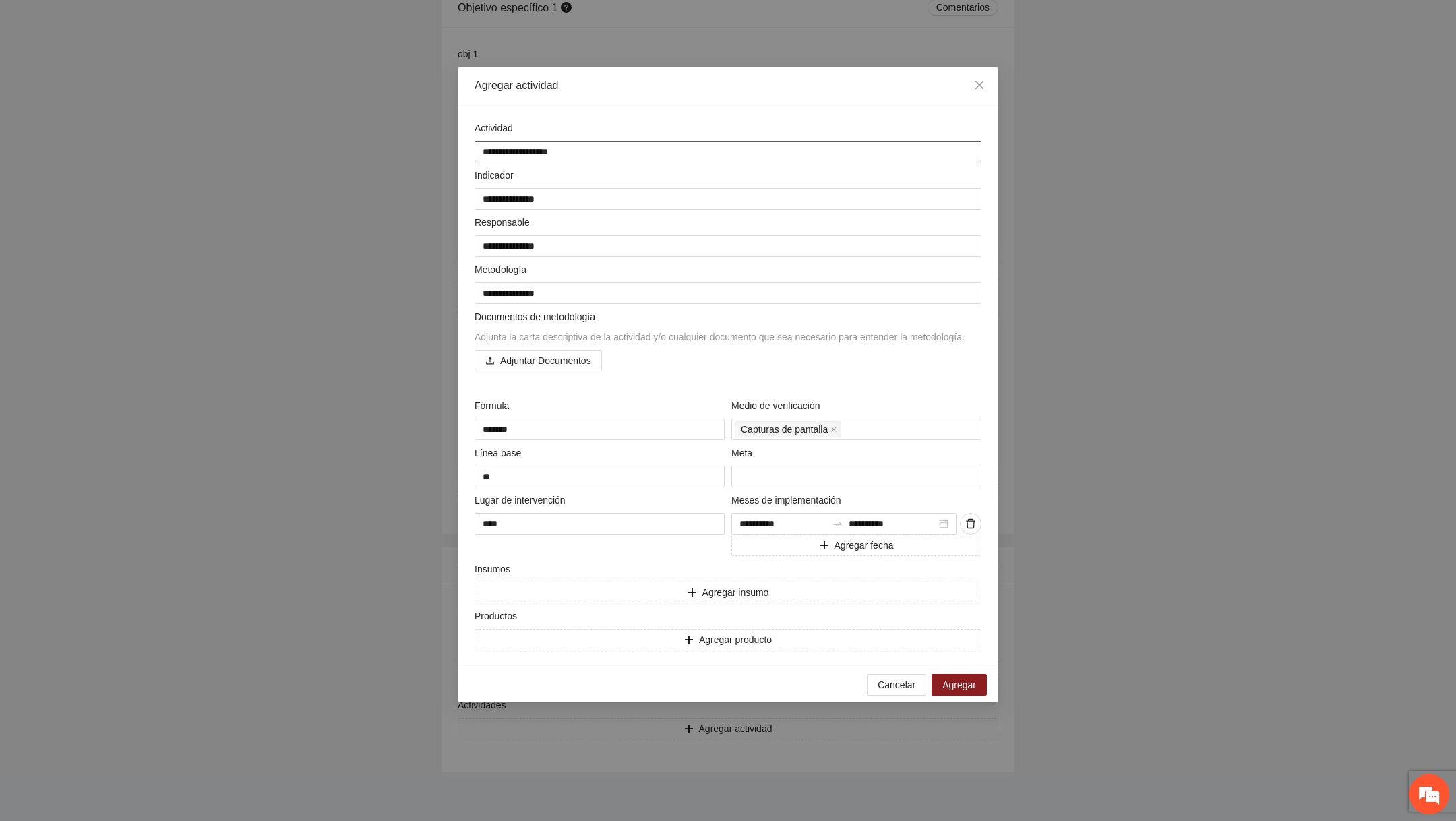
type textarea "**********"
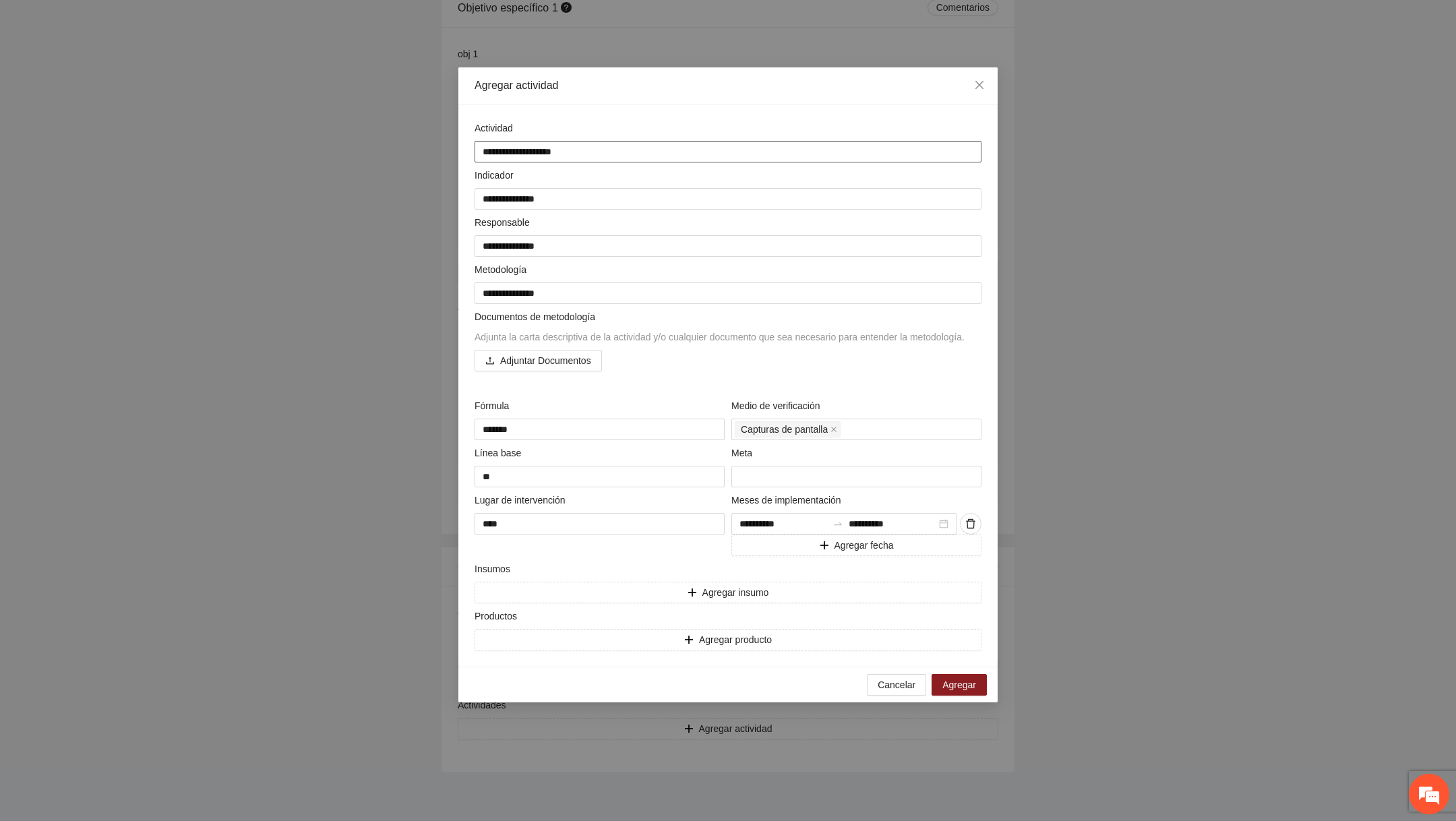
type textarea "**********"
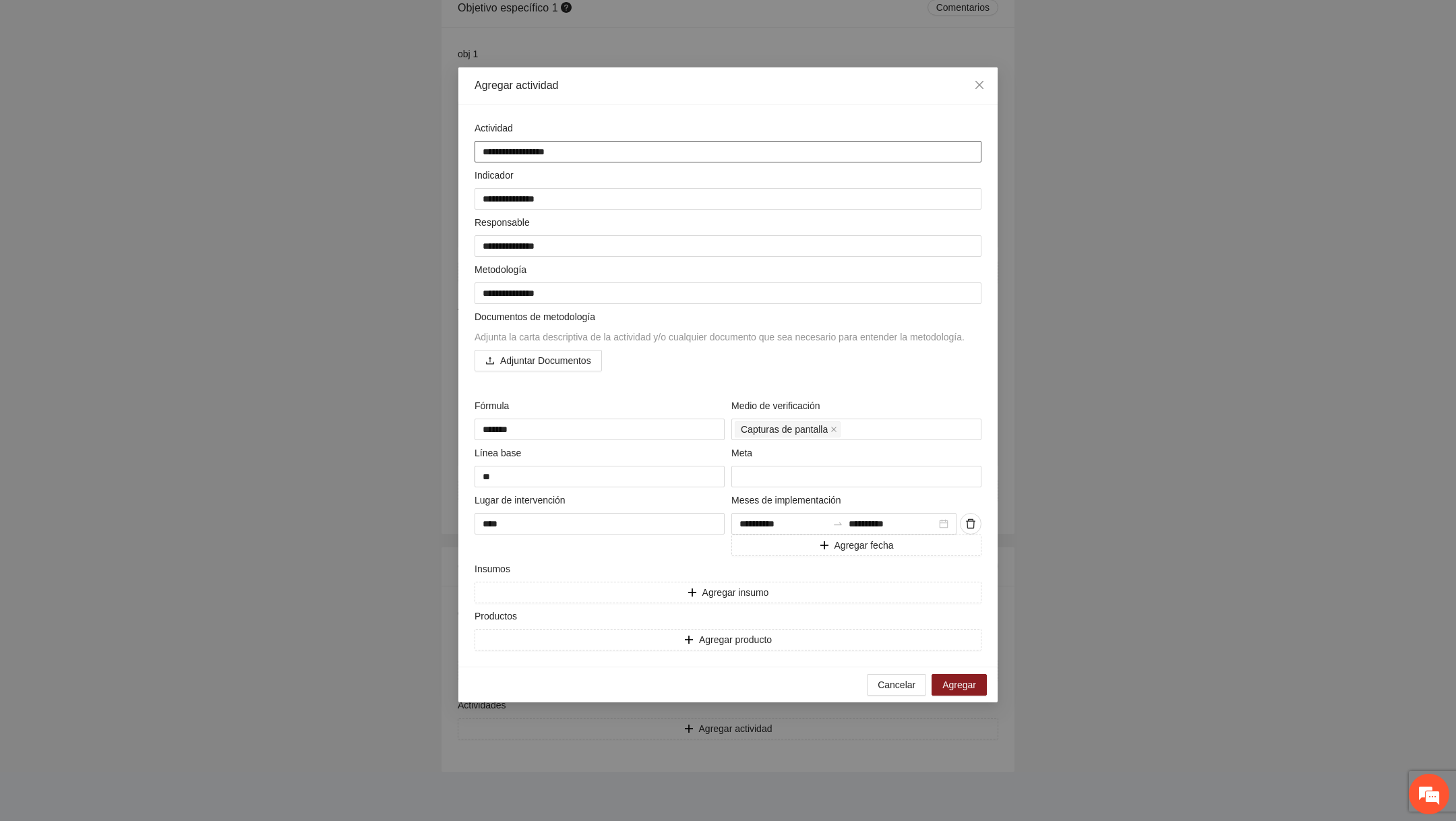
type textarea "**********"
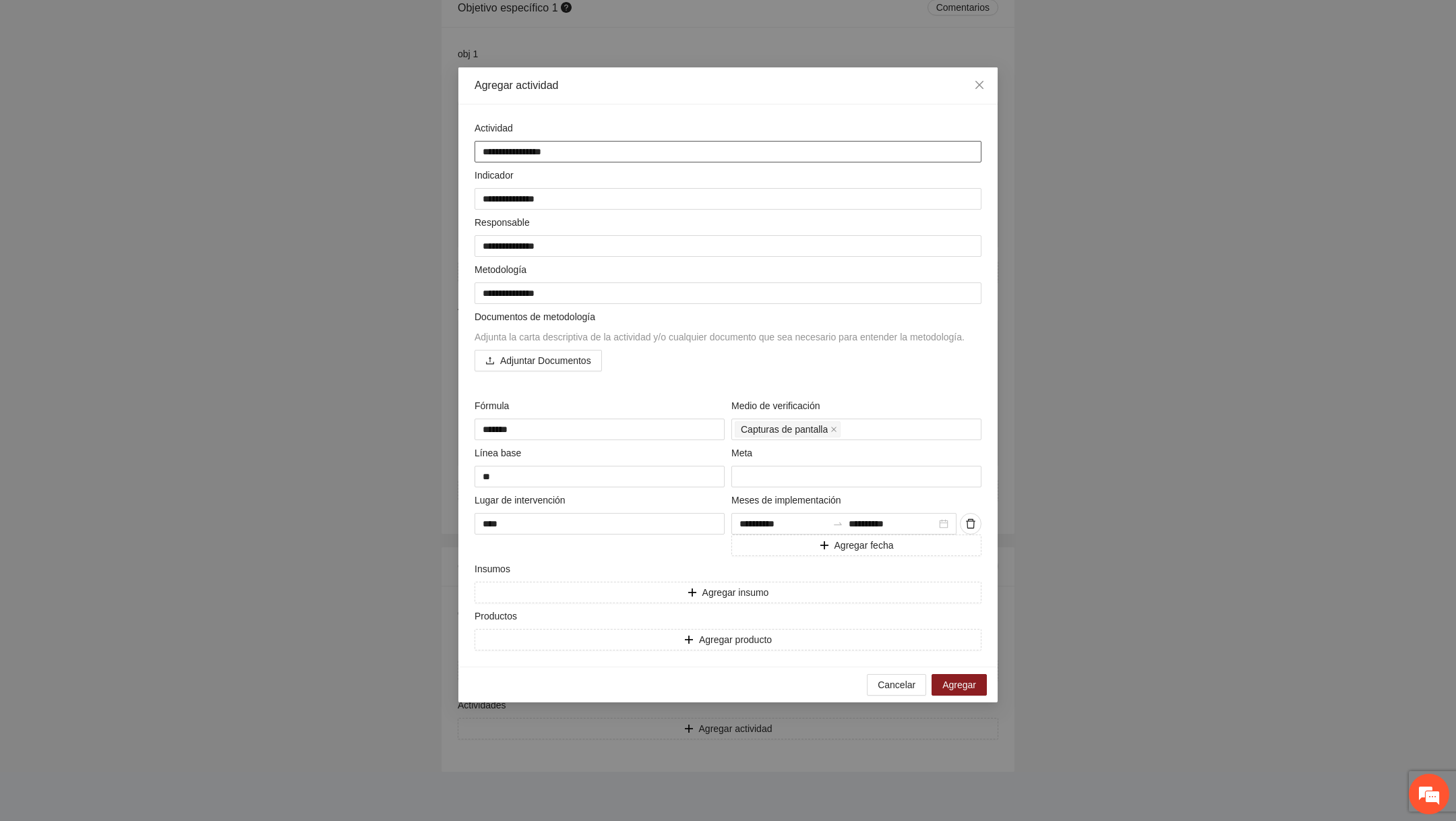
type textarea "**********"
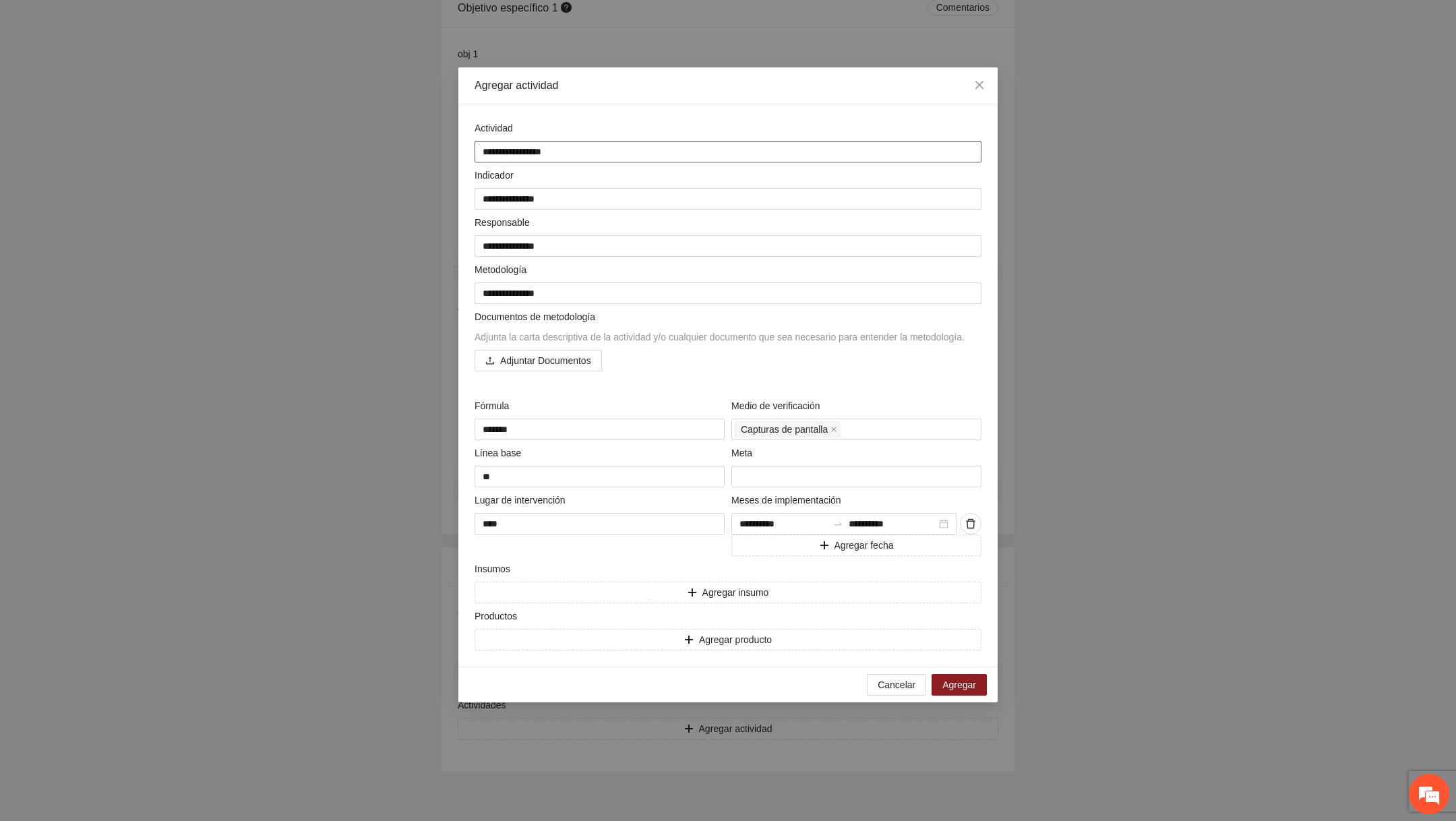
type textarea "**********"
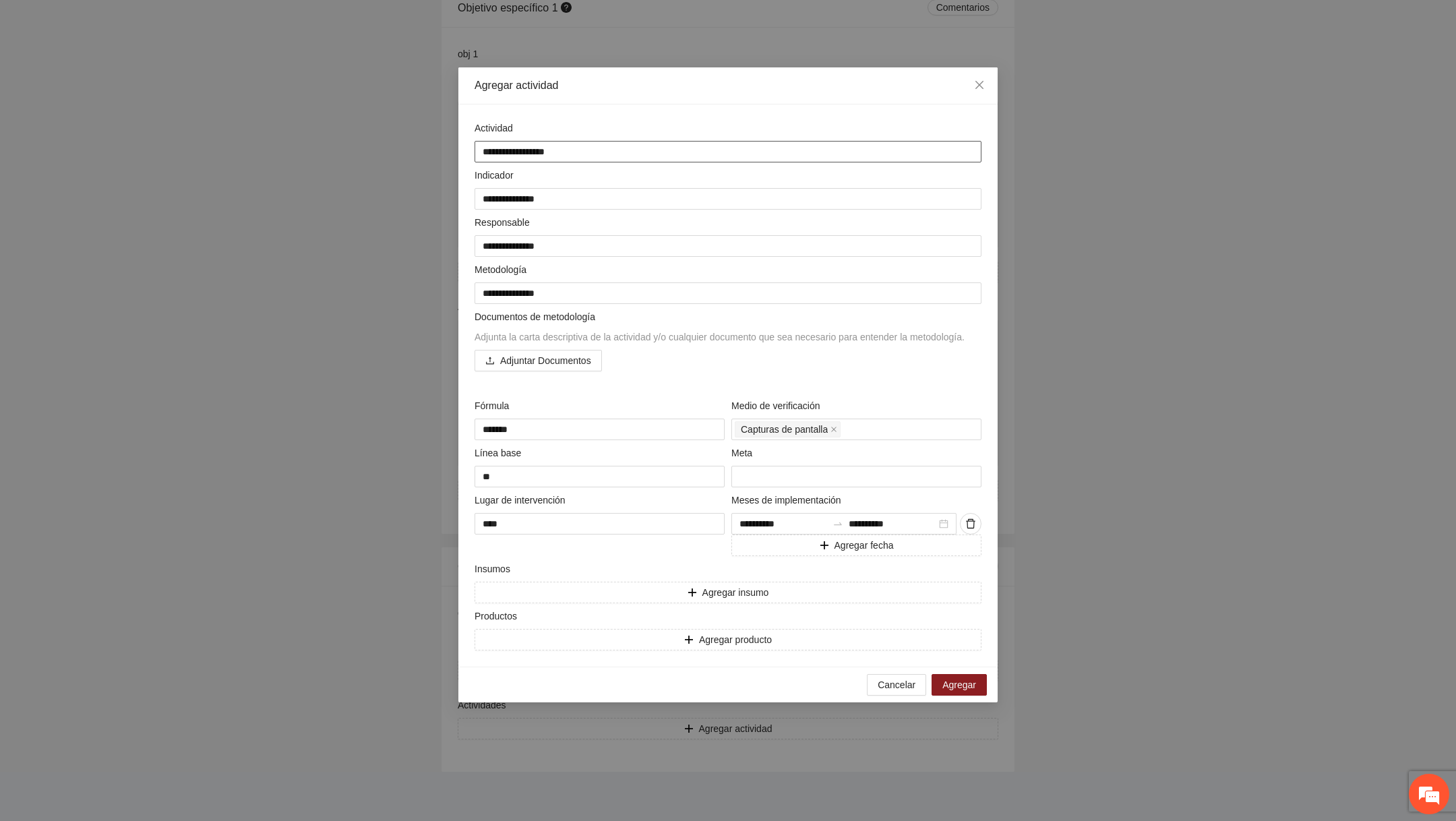
type textarea "**********"
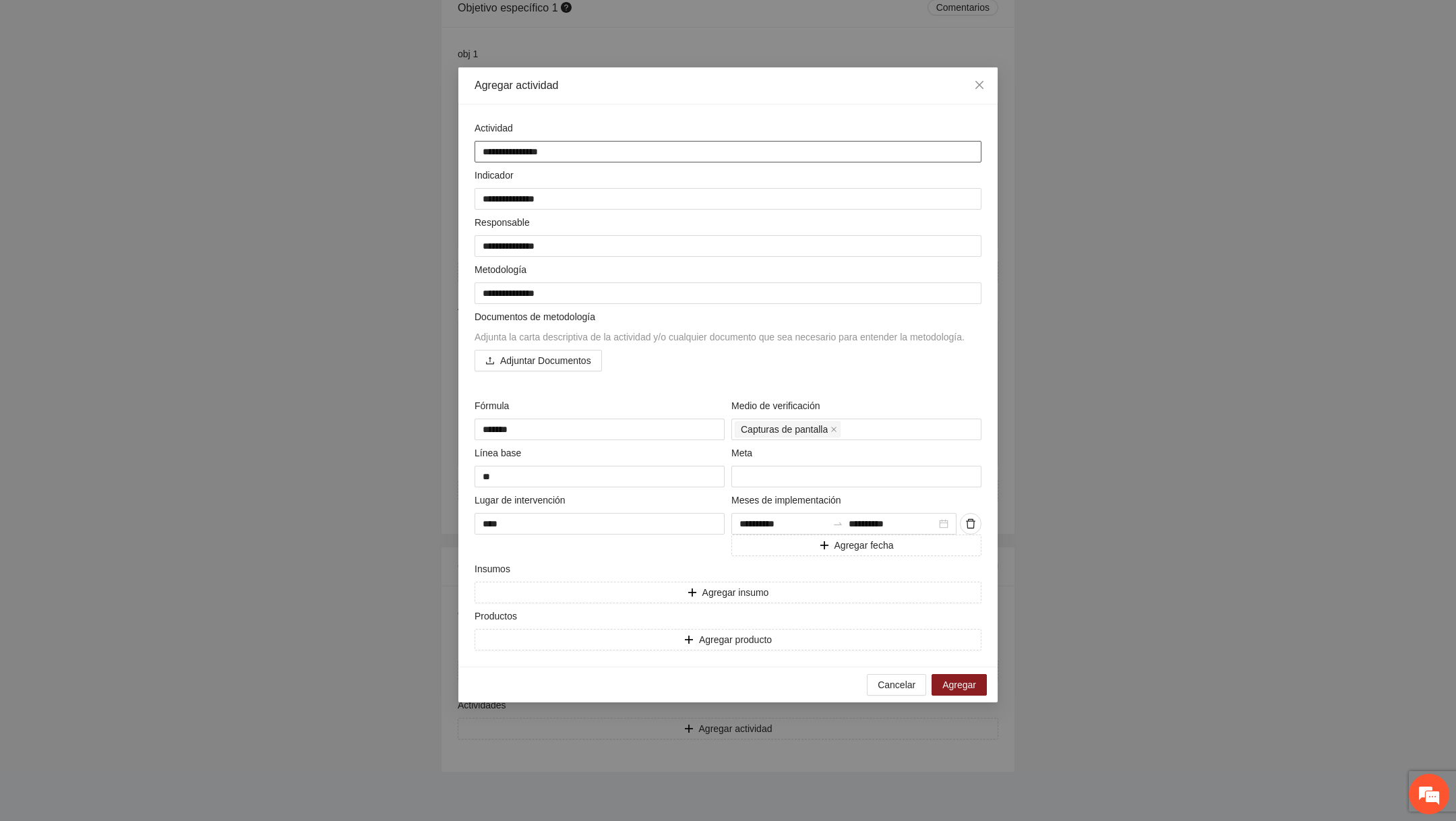
type textarea "**********"
click at [710, 693] on span "Agregar" at bounding box center [959, 684] width 33 height 15
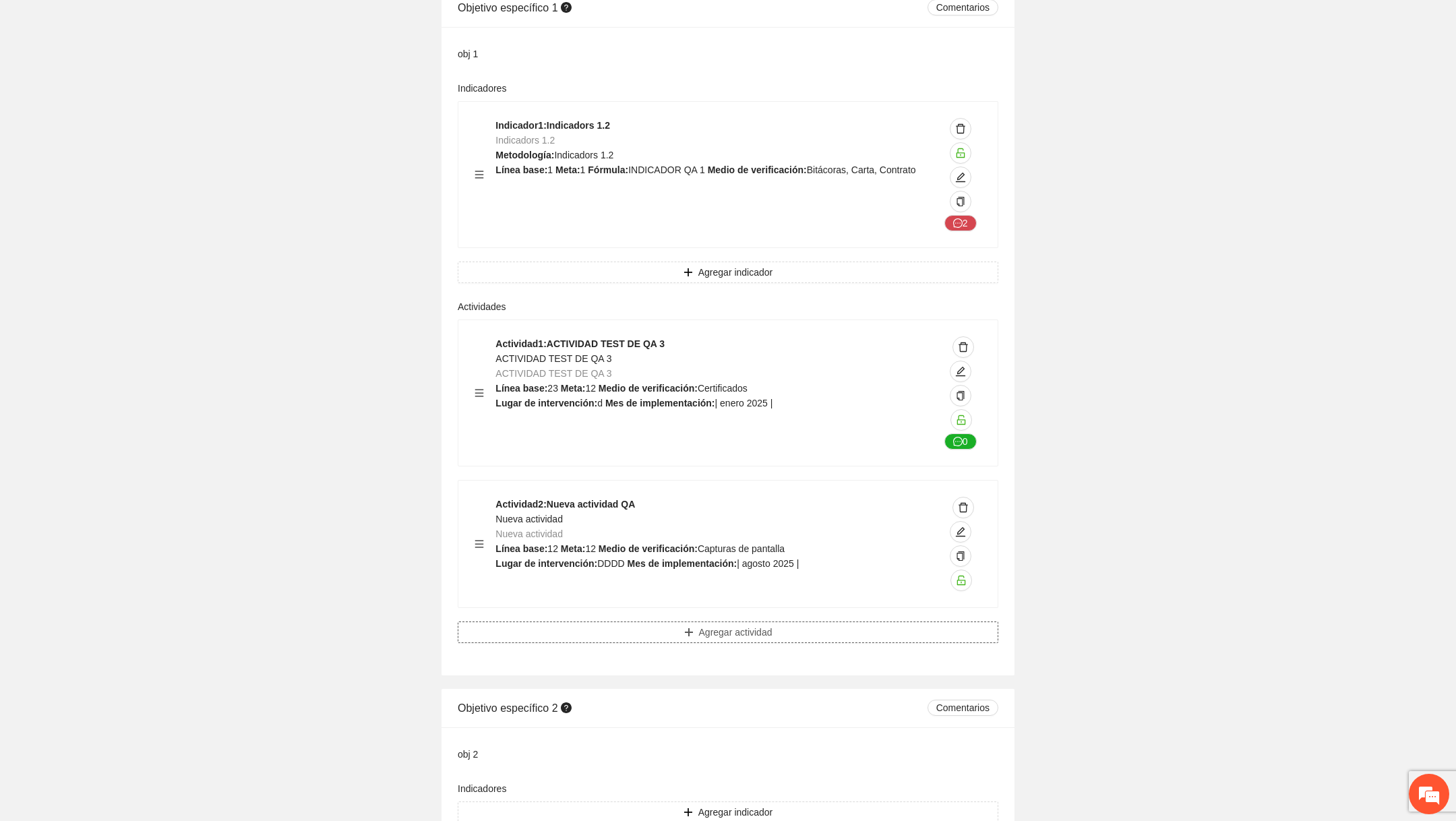
scroll to position [0, 0]
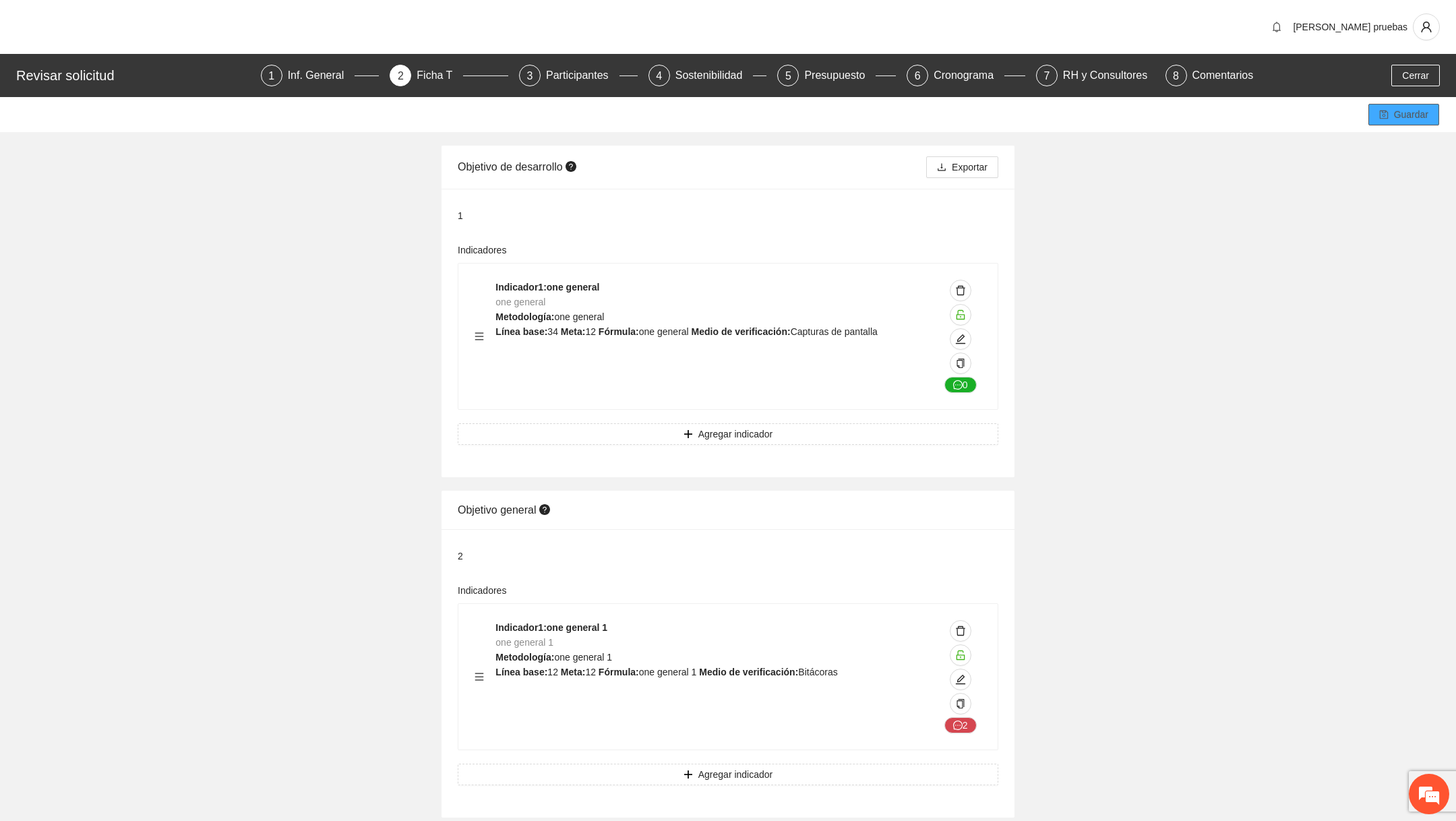
click at [710, 106] on button "Guardar" at bounding box center [1404, 114] width 71 height 22
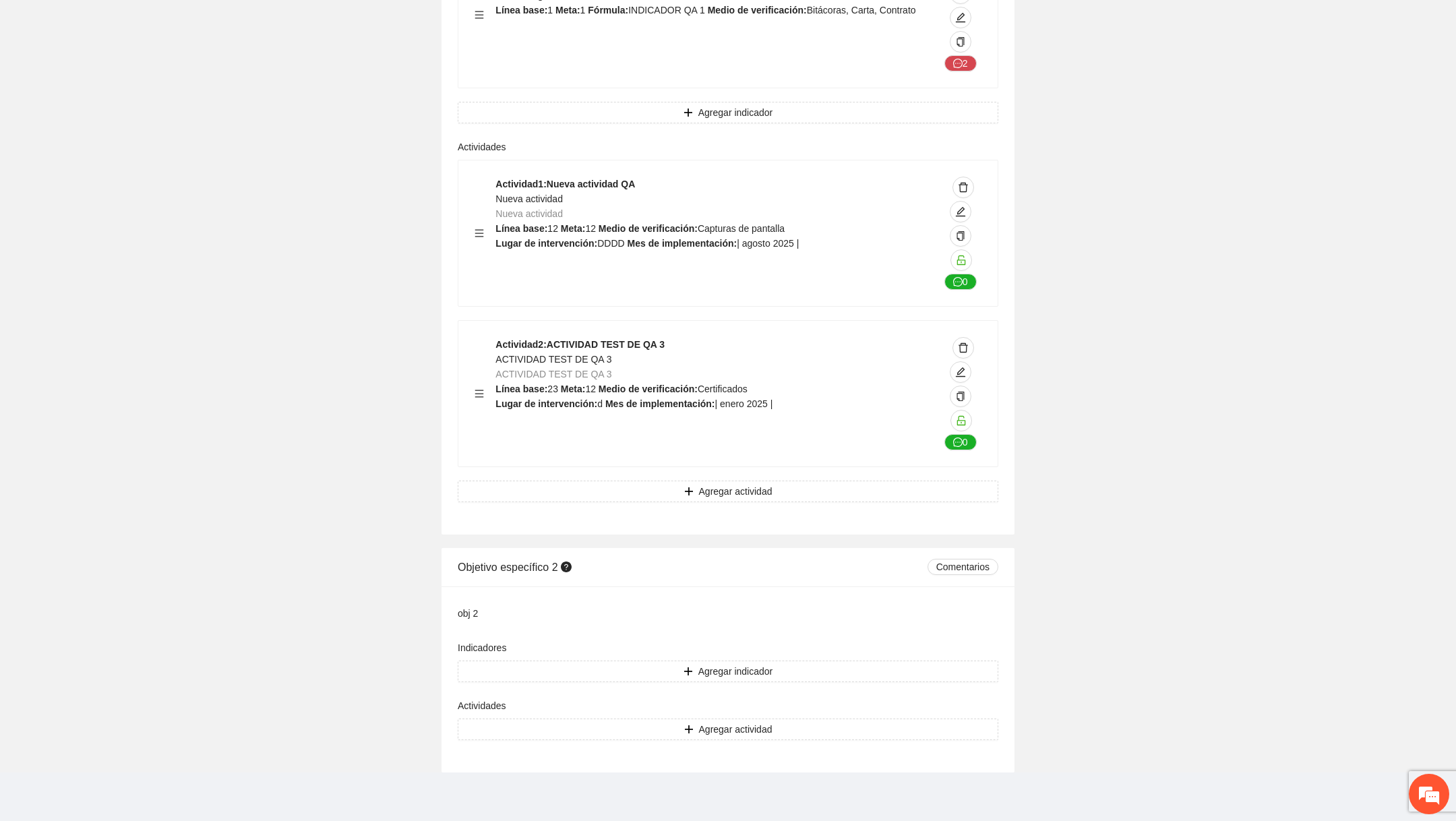
scroll to position [941, 0]
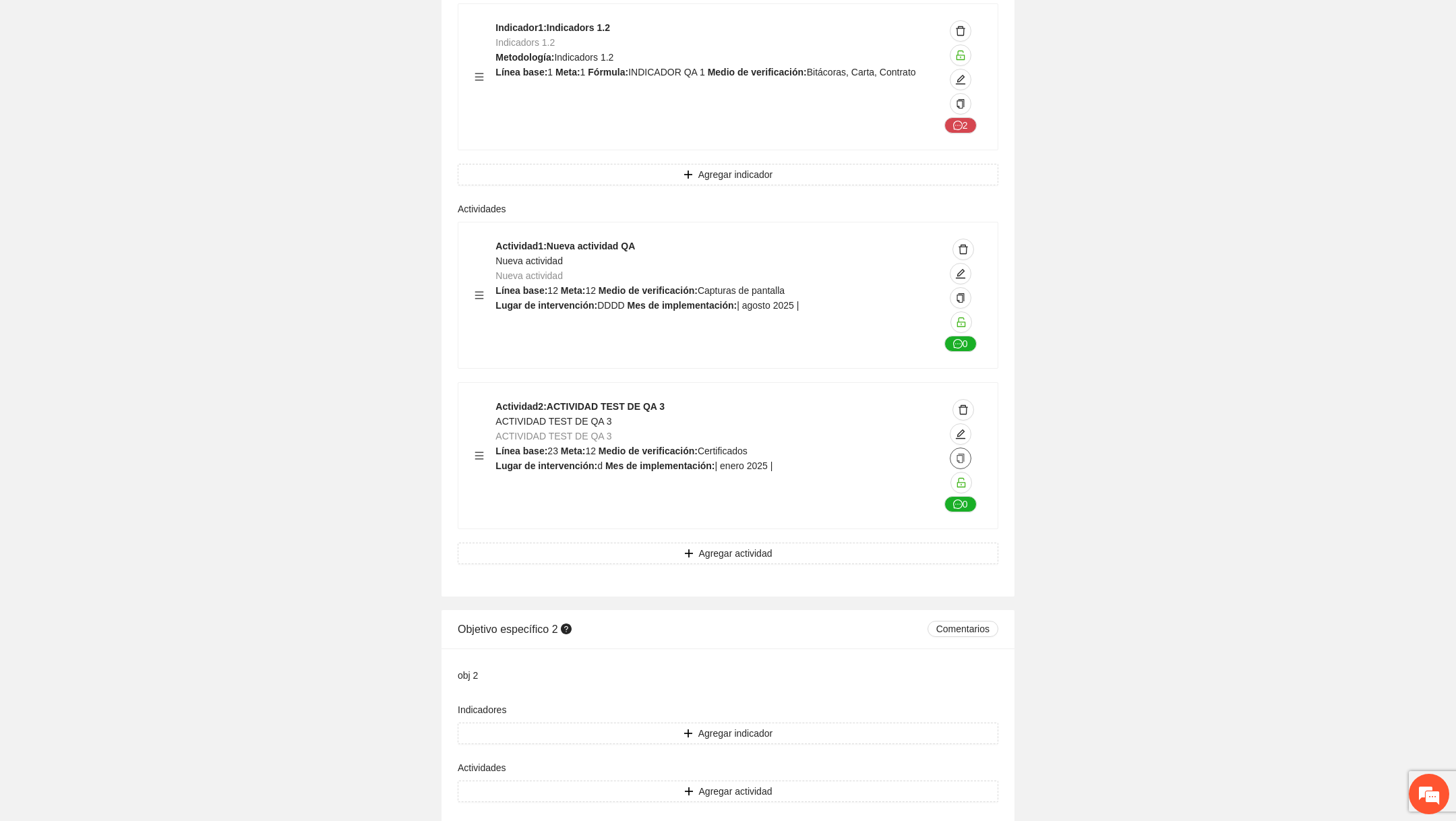
click at [961, 454] on icon "copy" at bounding box center [961, 459] width 10 height 10
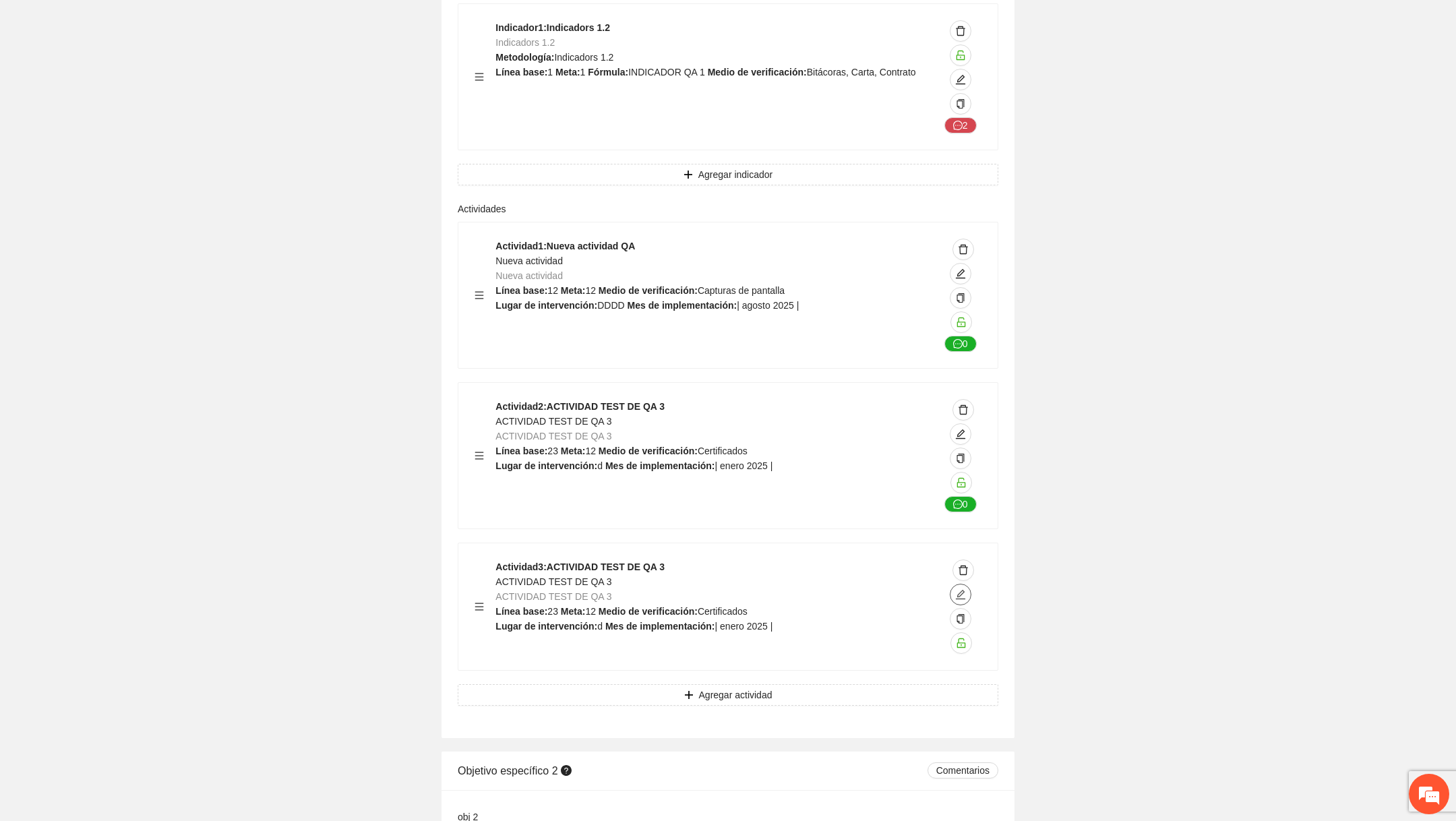
click at [958, 592] on icon "edit" at bounding box center [960, 594] width 10 height 10
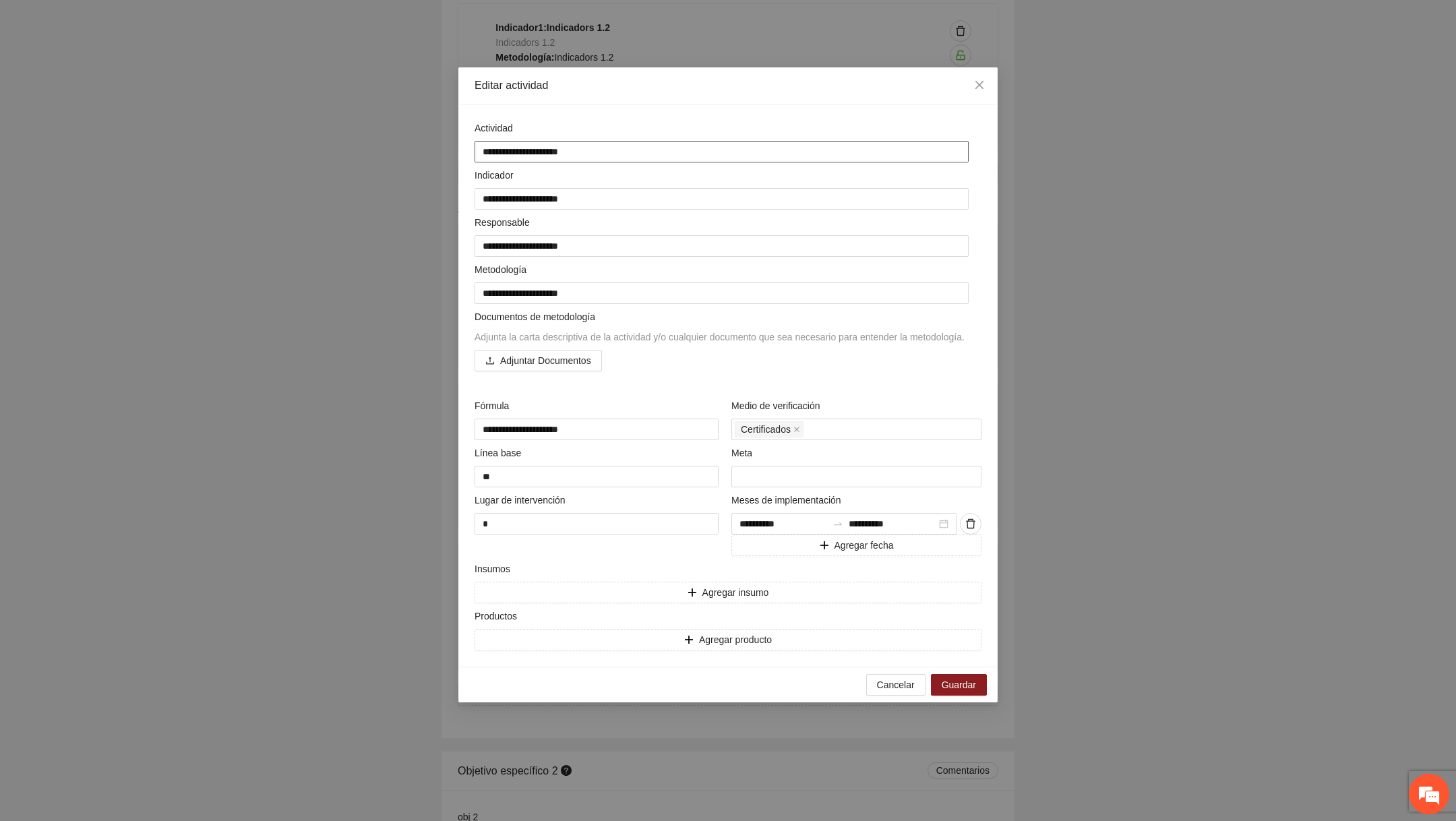
click at [642, 155] on textarea "**********" at bounding box center [721, 151] width 494 height 21
type textarea "**********"
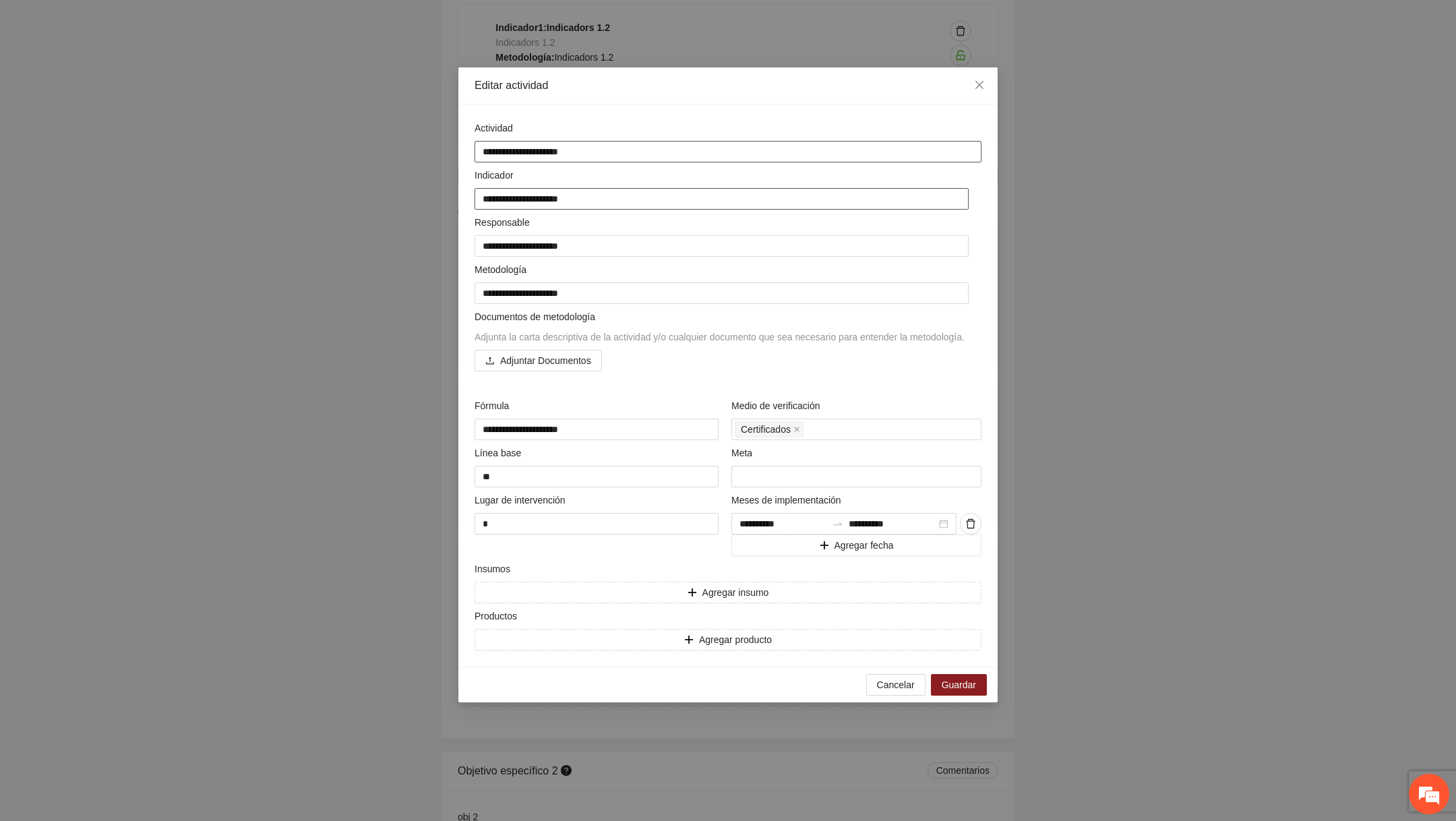
type textarea "**********"
click at [623, 200] on textarea "**********" at bounding box center [721, 199] width 494 height 21
type textarea "**********"
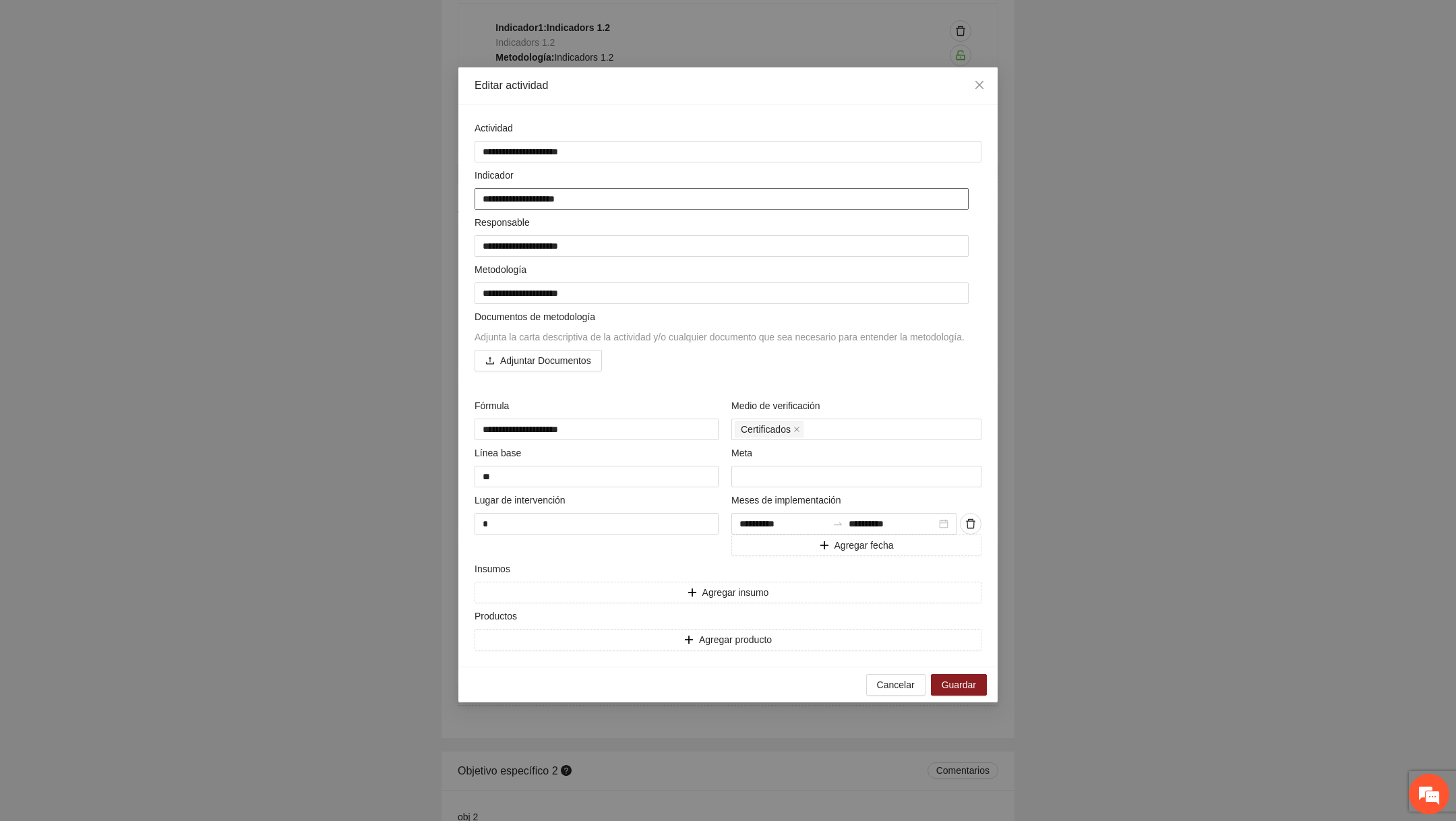
type textarea "**********"
click at [618, 243] on textarea "**********" at bounding box center [721, 246] width 494 height 21
type textarea "**********"
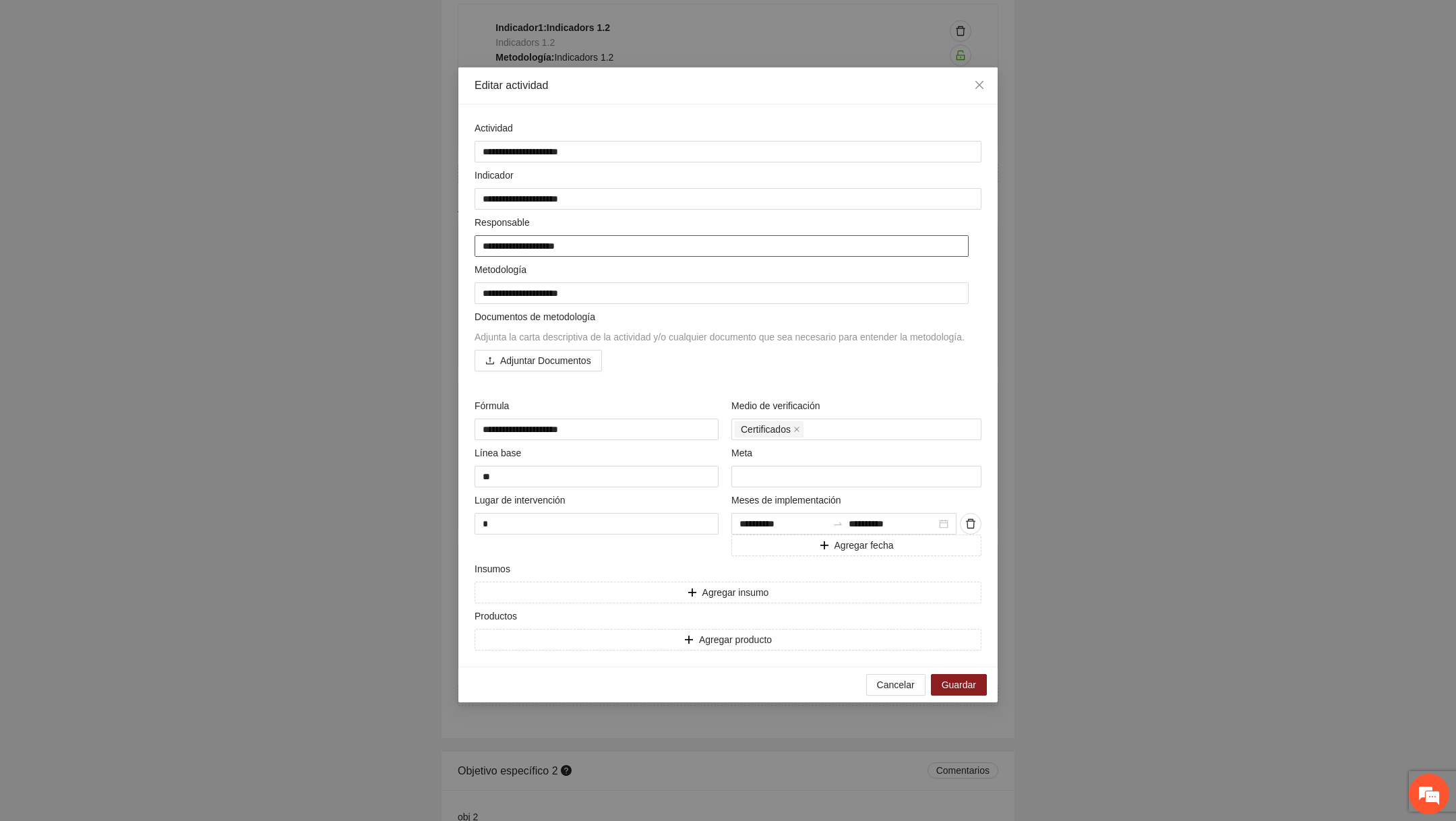
type textarea "**********"
click at [639, 283] on textarea "**********" at bounding box center [721, 293] width 494 height 21
click at [613, 298] on textarea "**********" at bounding box center [721, 293] width 494 height 21
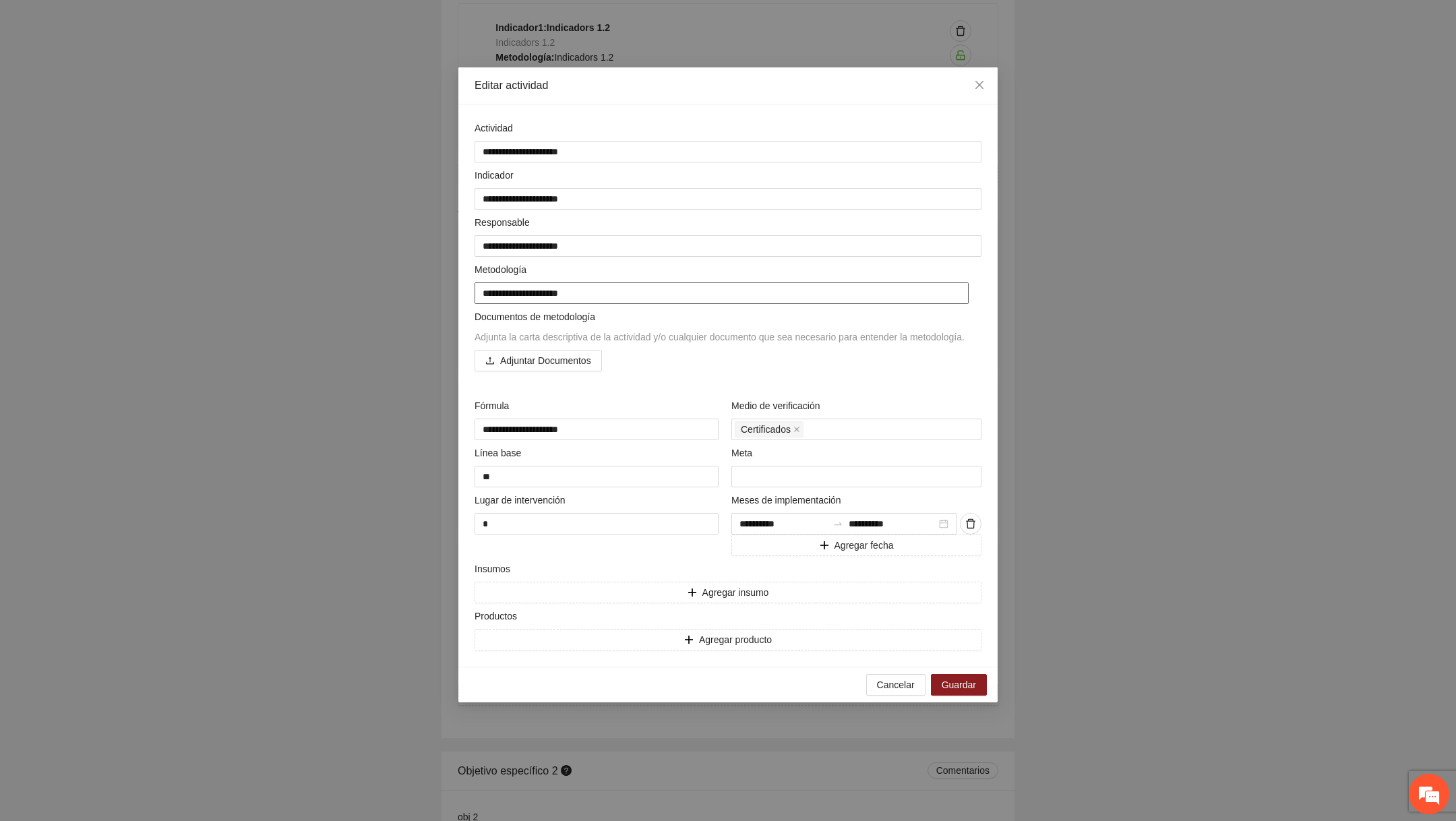
type textarea "**********"
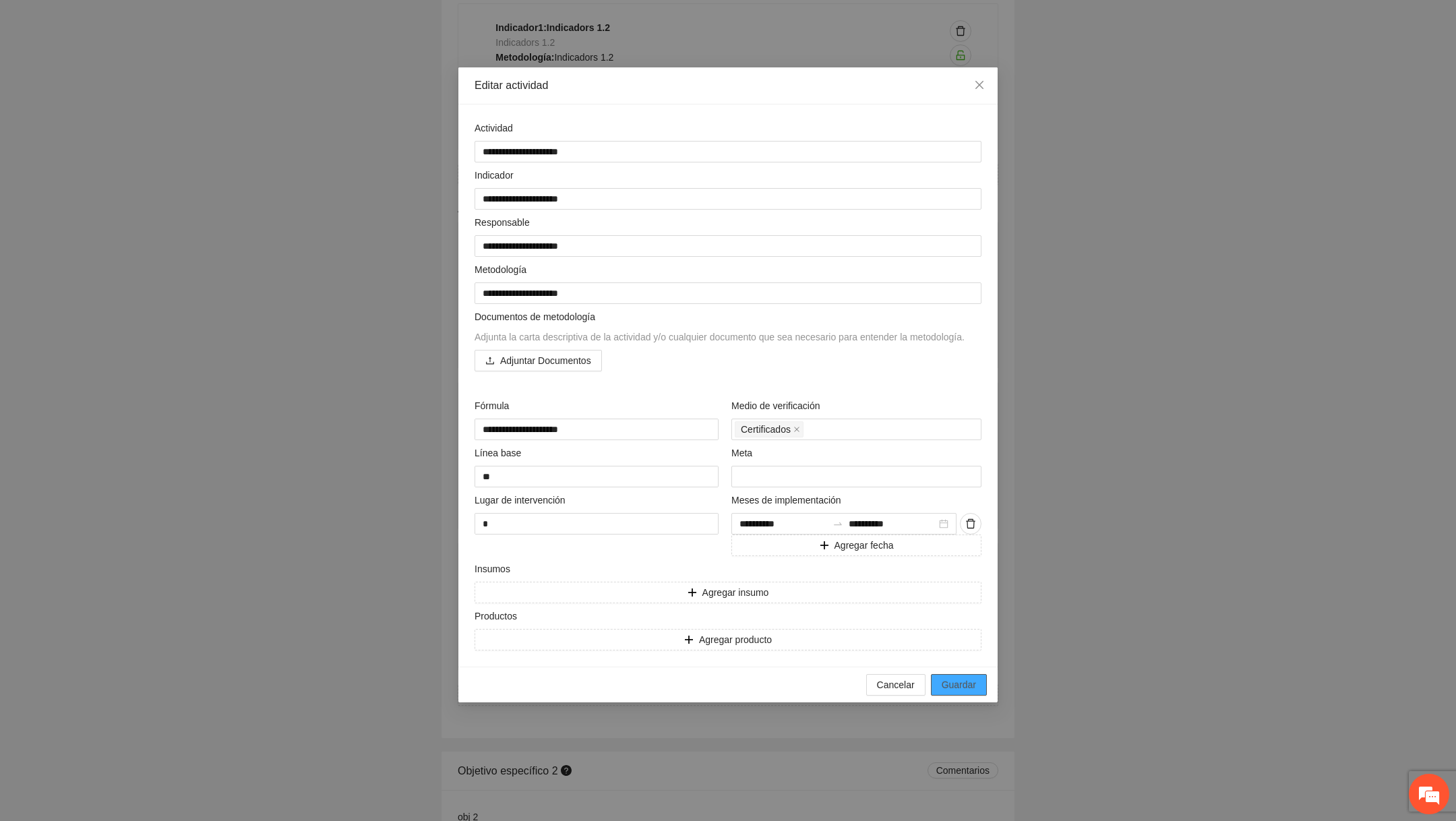
click at [963, 691] on button "Guardar" at bounding box center [959, 684] width 56 height 22
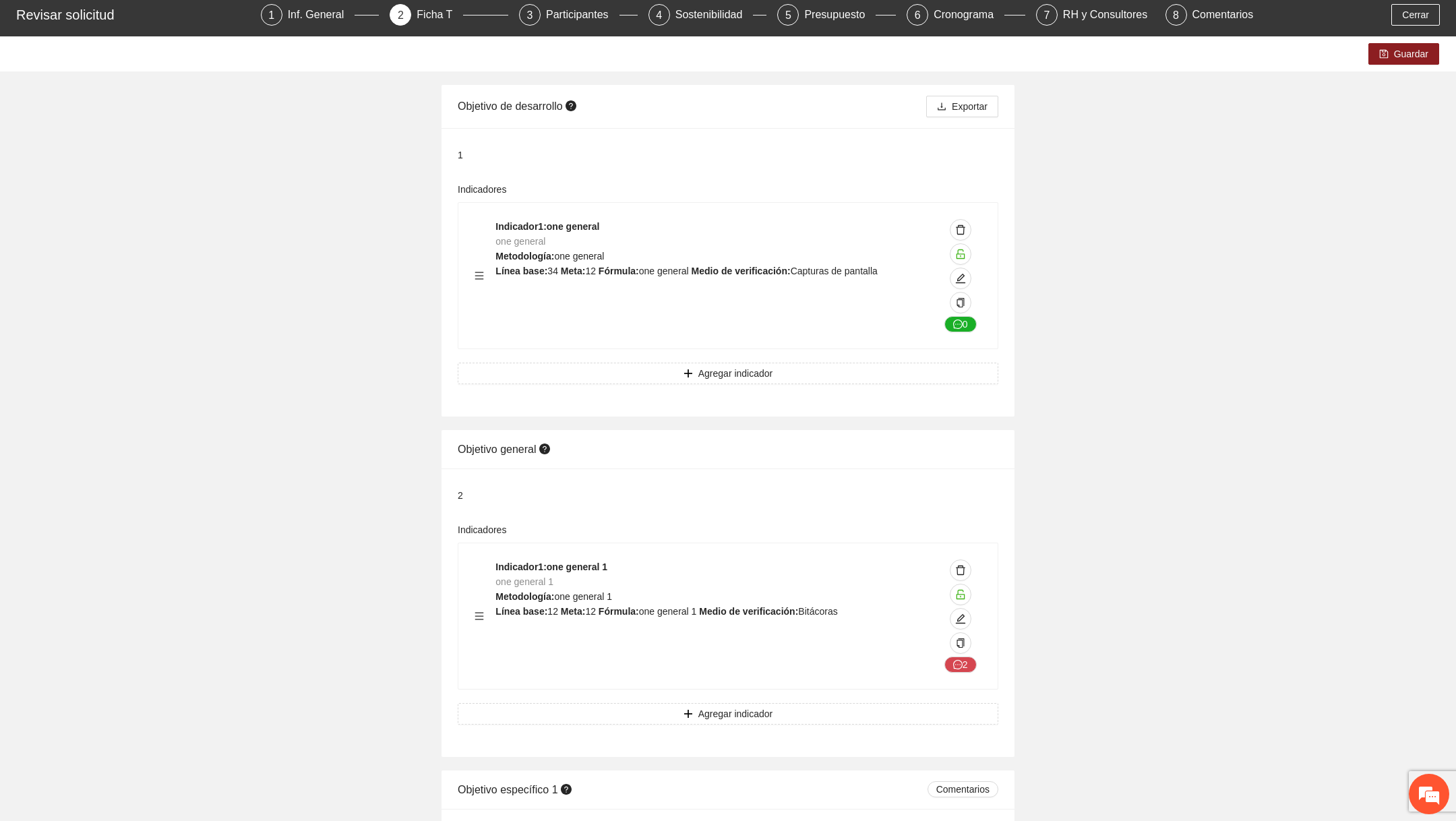
scroll to position [0, 0]
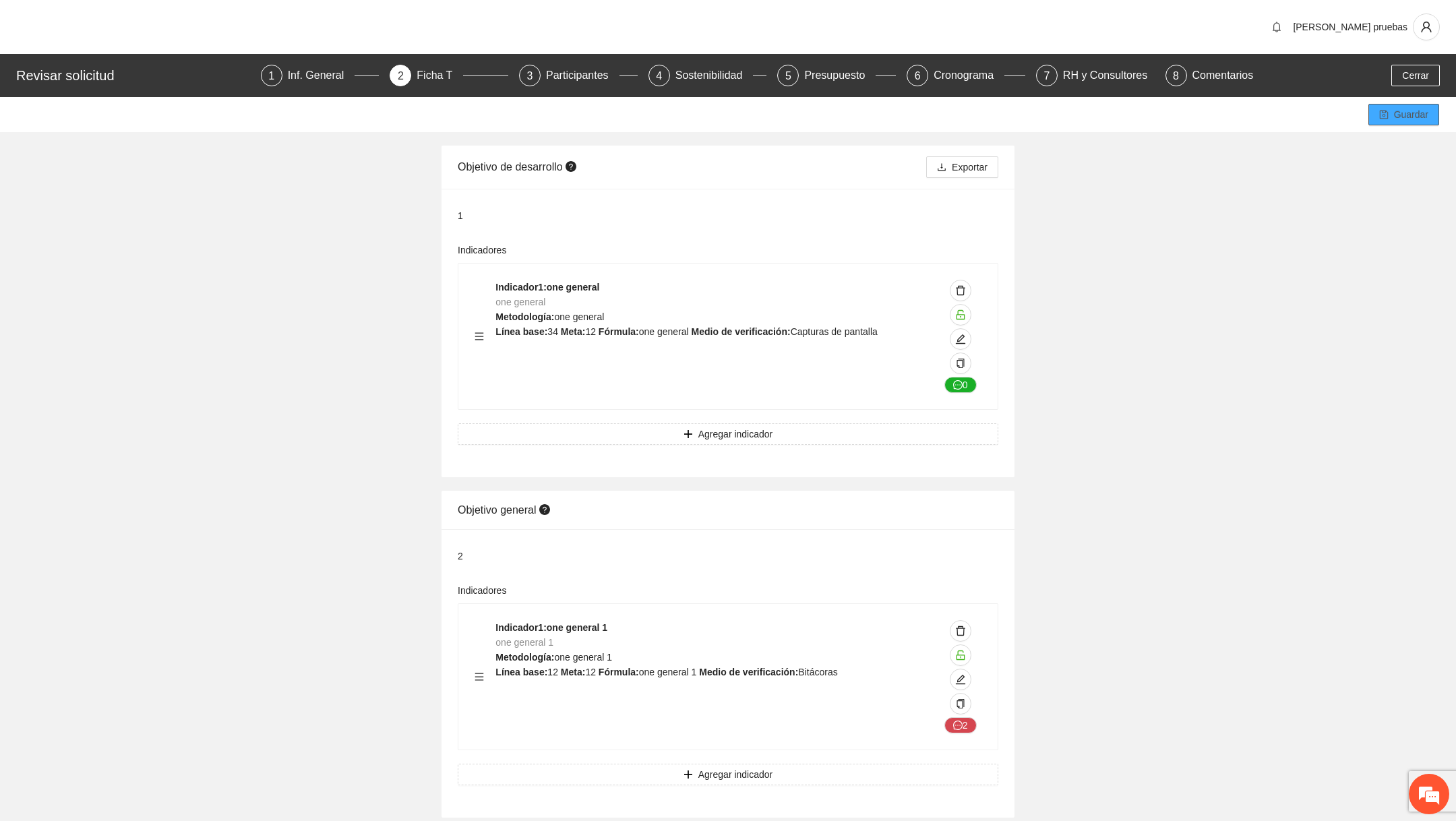
click at [1406, 114] on span "Guardar" at bounding box center [1411, 114] width 34 height 15
click at [573, 72] on div "Participantes" at bounding box center [582, 75] width 73 height 22
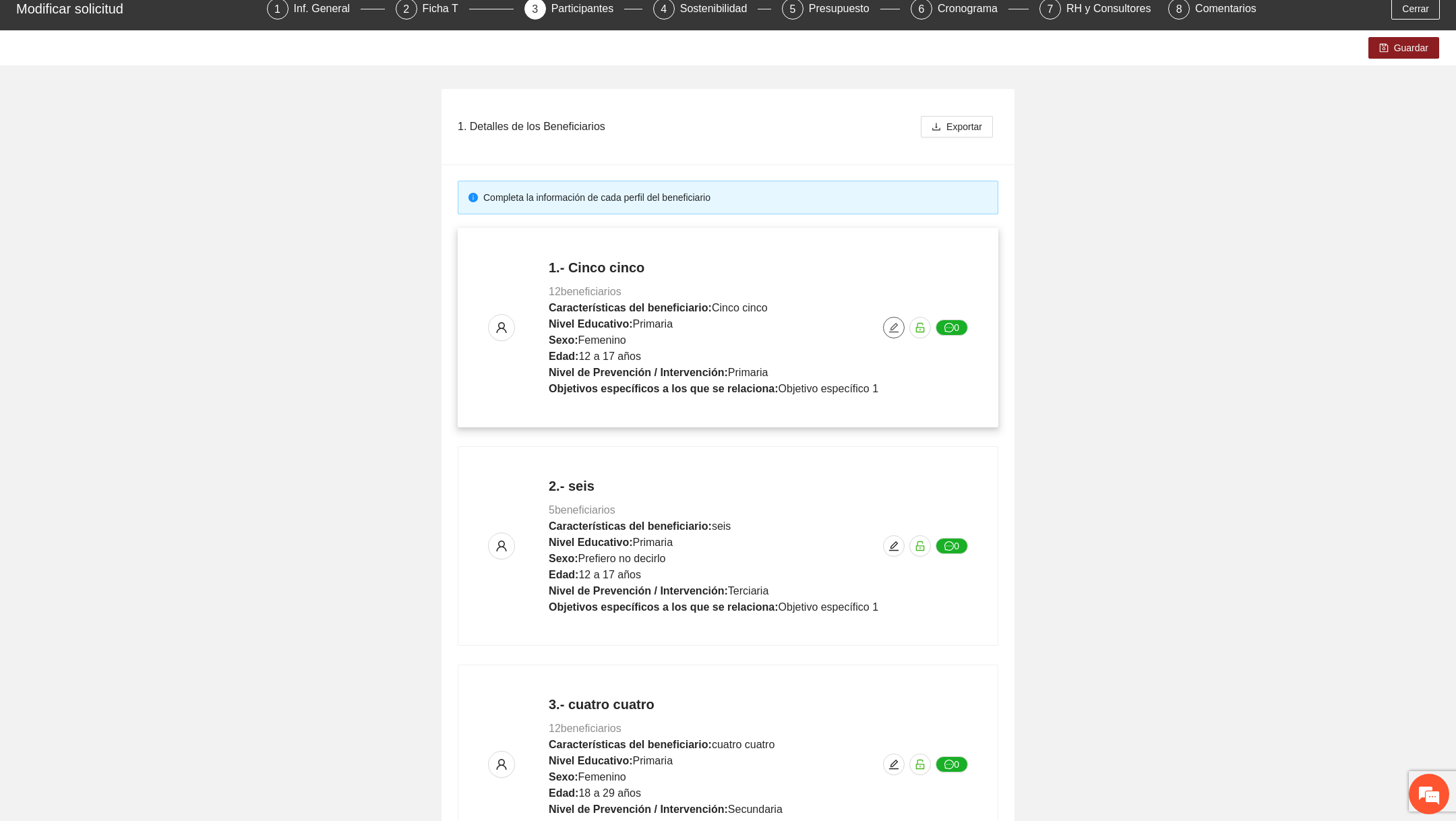
scroll to position [68, 0]
click at [891, 328] on icon "edit" at bounding box center [894, 327] width 10 height 10
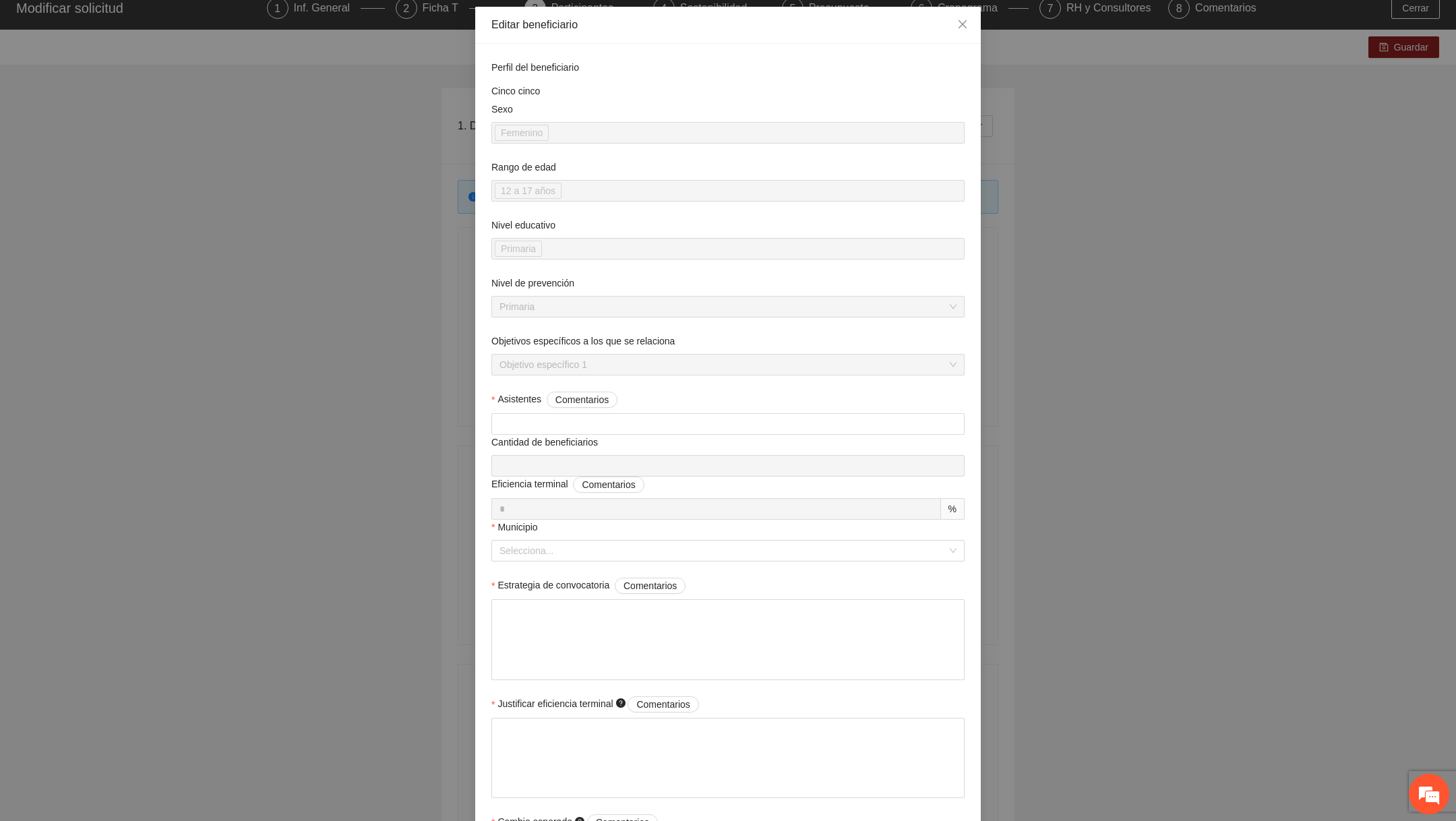
scroll to position [0, 0]
click at [672, 425] on input "Asistentes Comentarios" at bounding box center [727, 424] width 472 height 20
type input "*"
click at [605, 544] on input "Municipio" at bounding box center [723, 551] width 447 height 20
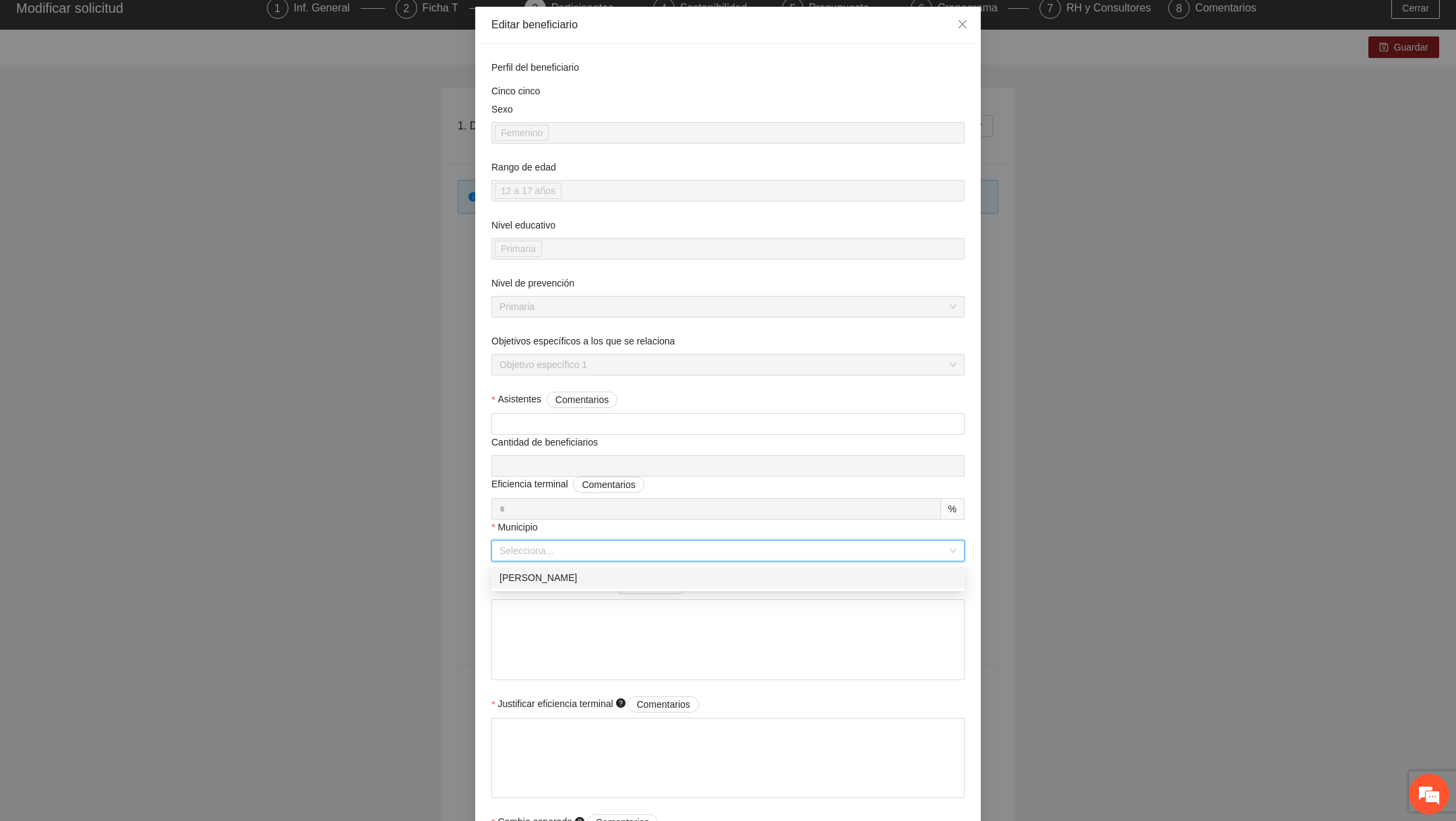
click at [589, 597] on div "Estrategia de convocatoria Comentarios" at bounding box center [727, 588] width 473 height 22
click at [598, 560] on input "Municipio" at bounding box center [723, 551] width 447 height 20
click at [589, 576] on div "[PERSON_NAME]" at bounding box center [728, 577] width 457 height 15
click at [575, 616] on textarea "Estrategia de convocatoria Comentarios" at bounding box center [727, 640] width 473 height 81
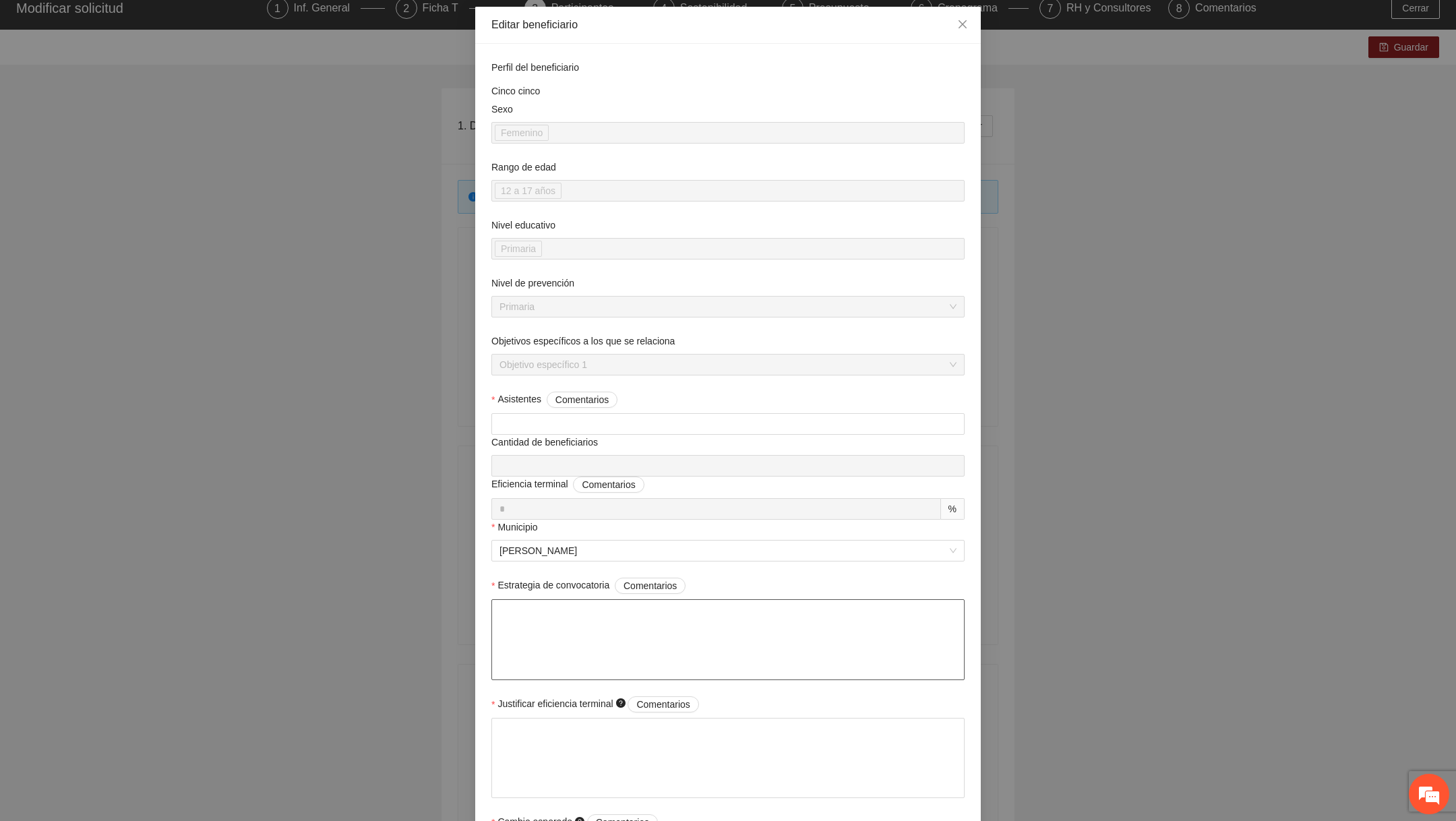
type textarea "*"
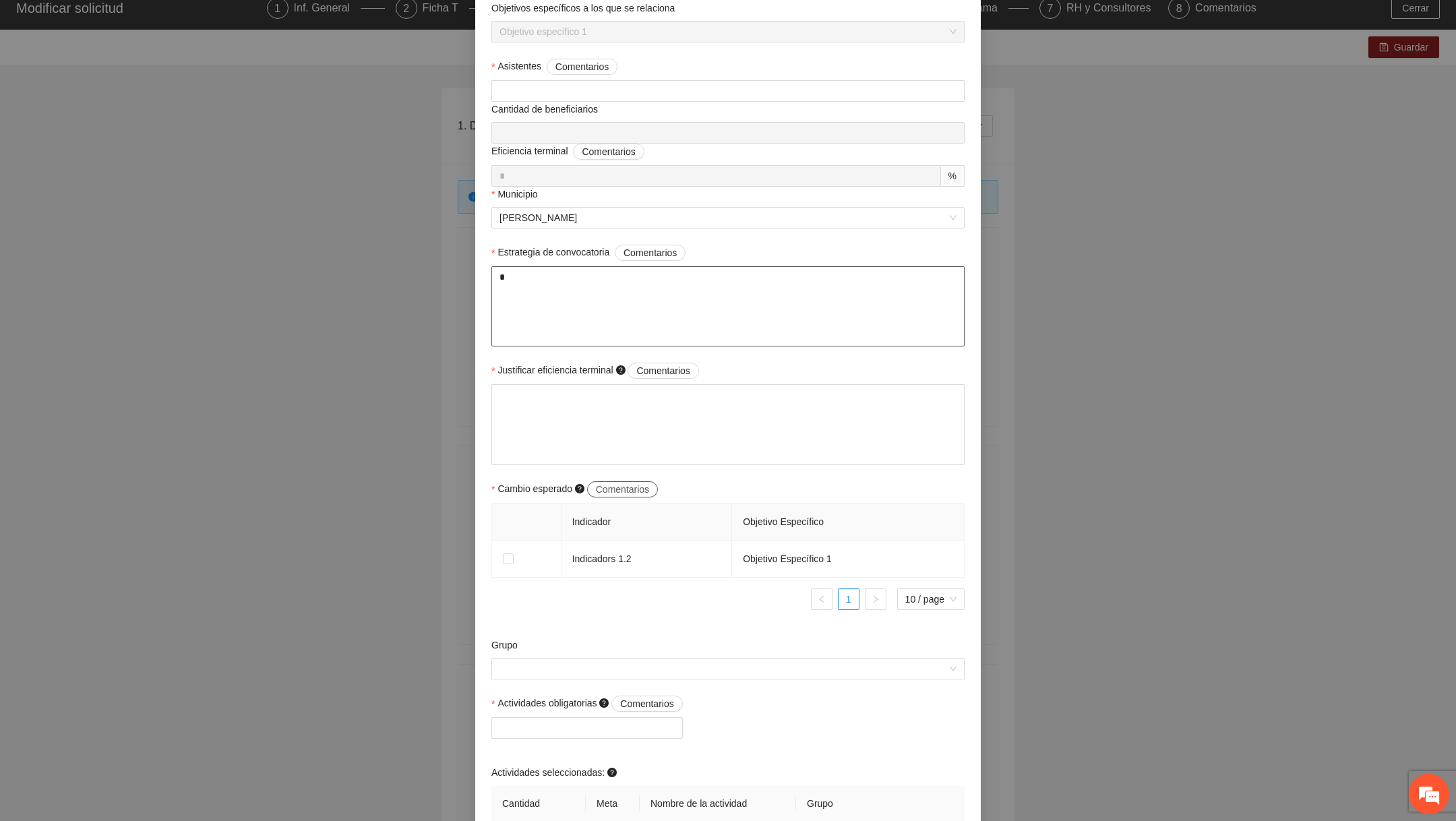
scroll to position [402, 0]
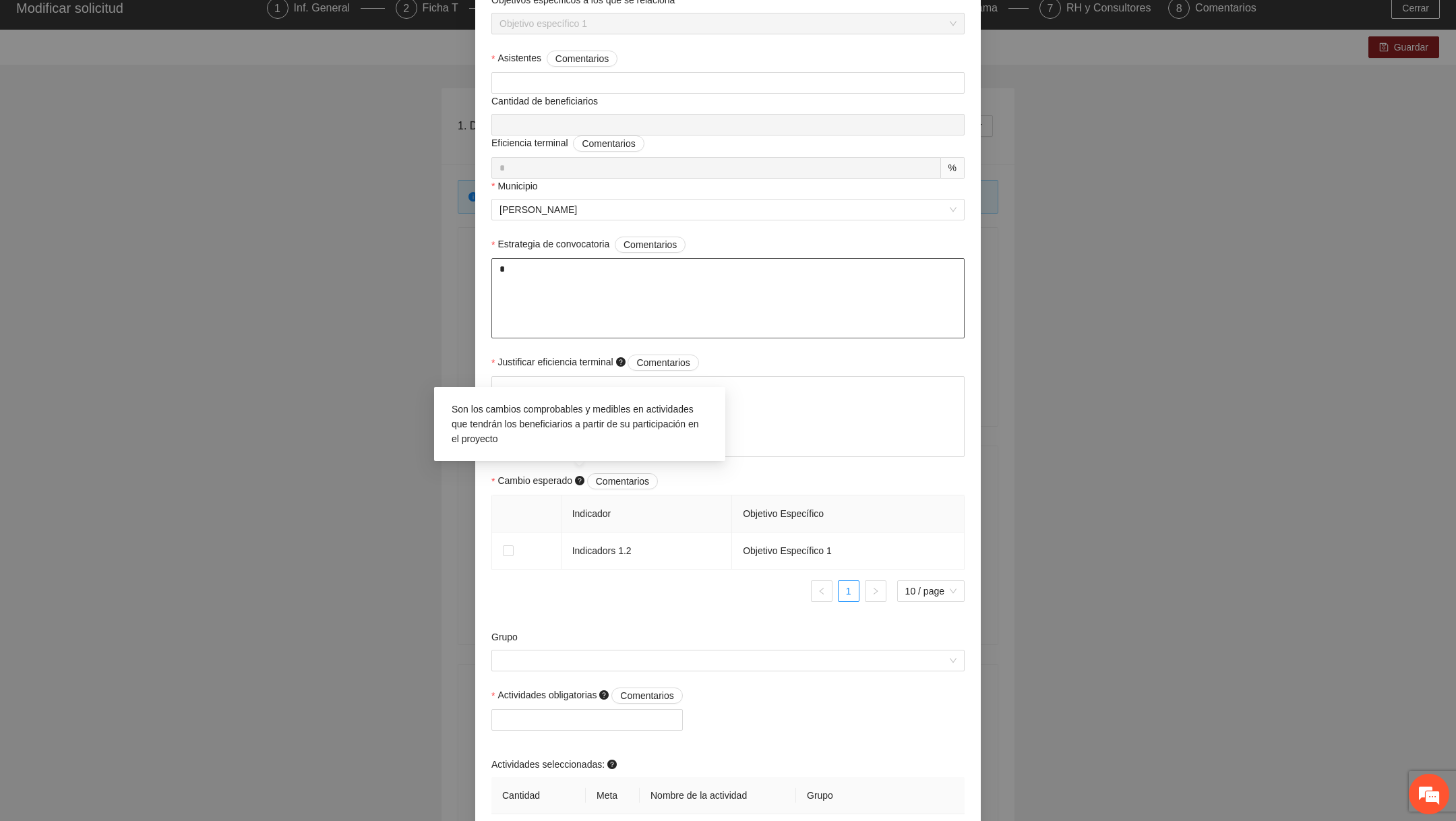
type textarea "*"
click at [596, 431] on div "Son los cambios comprobables y medibles en actividades que tendrán los benefici…" at bounding box center [579, 424] width 270 height 58
click at [536, 399] on div "Son los cambios comprobables y medibles en actividades que tendrán los benefici…" at bounding box center [579, 424] width 270 height 58
click at [545, 392] on textarea "Justificar eficiencia terminal Comentarios" at bounding box center [727, 417] width 473 height 81
type textarea "*"
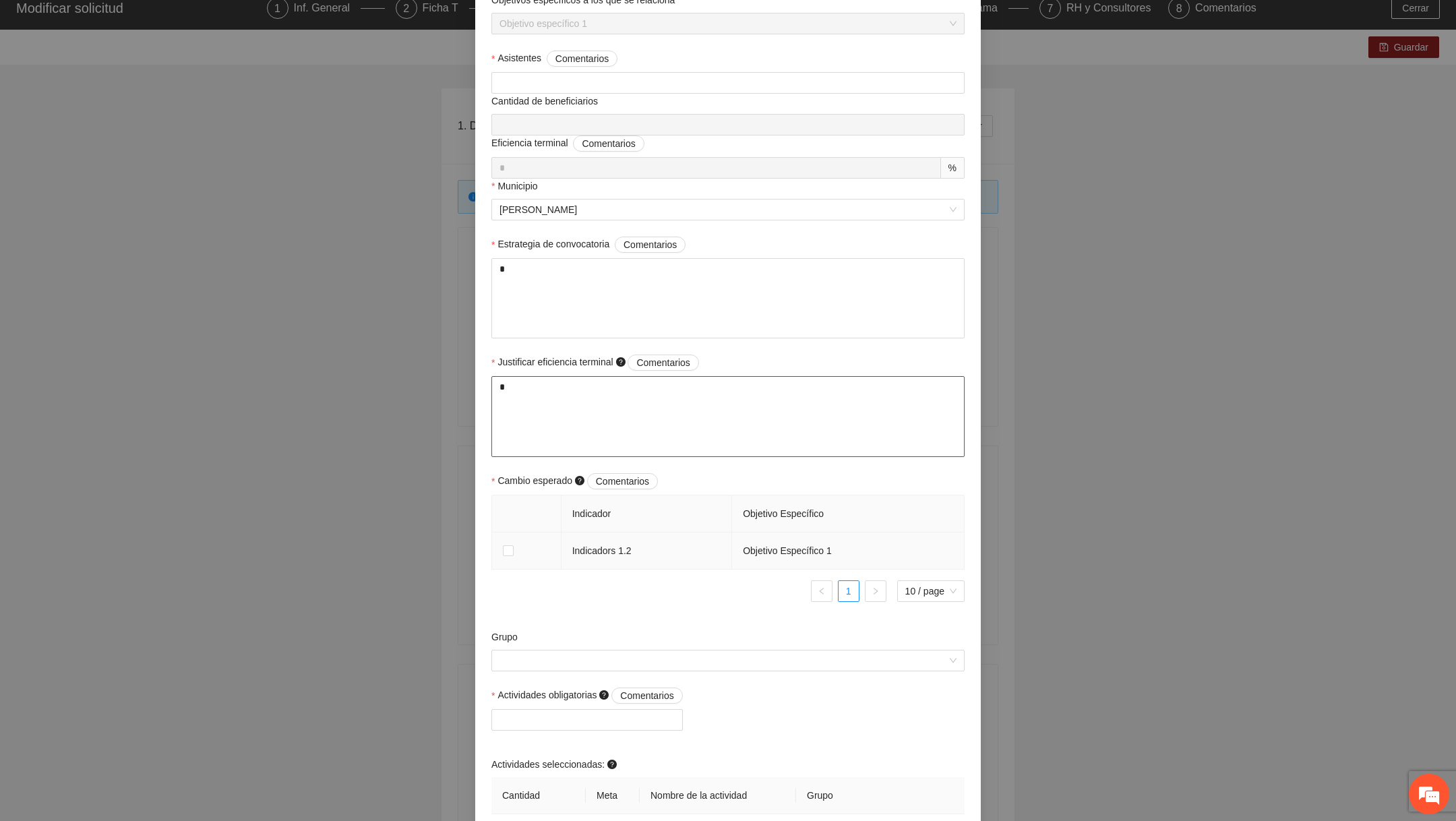
type textarea "*"
click at [513, 549] on td at bounding box center [527, 551] width 70 height 37
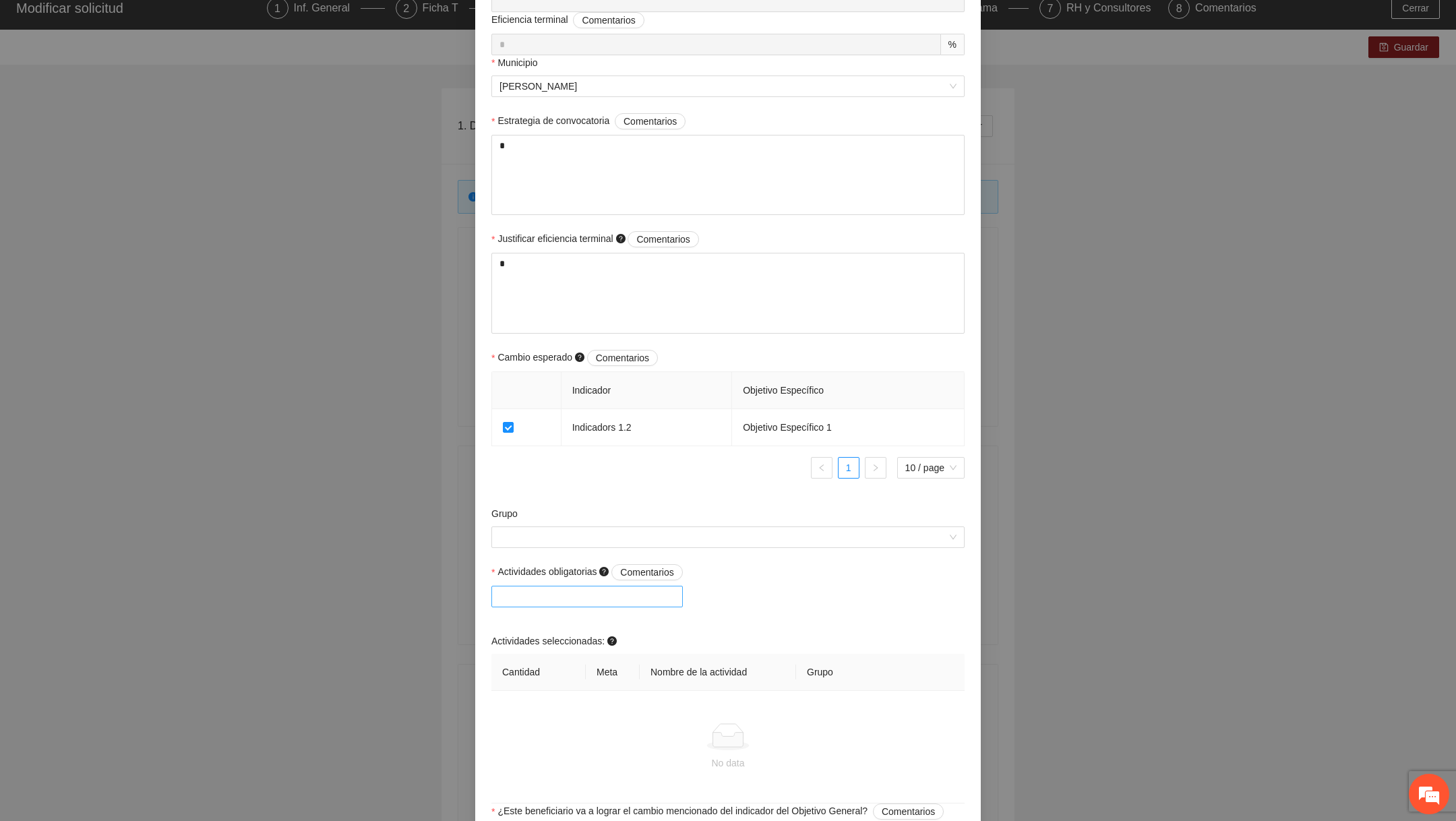
scroll to position [618, 0]
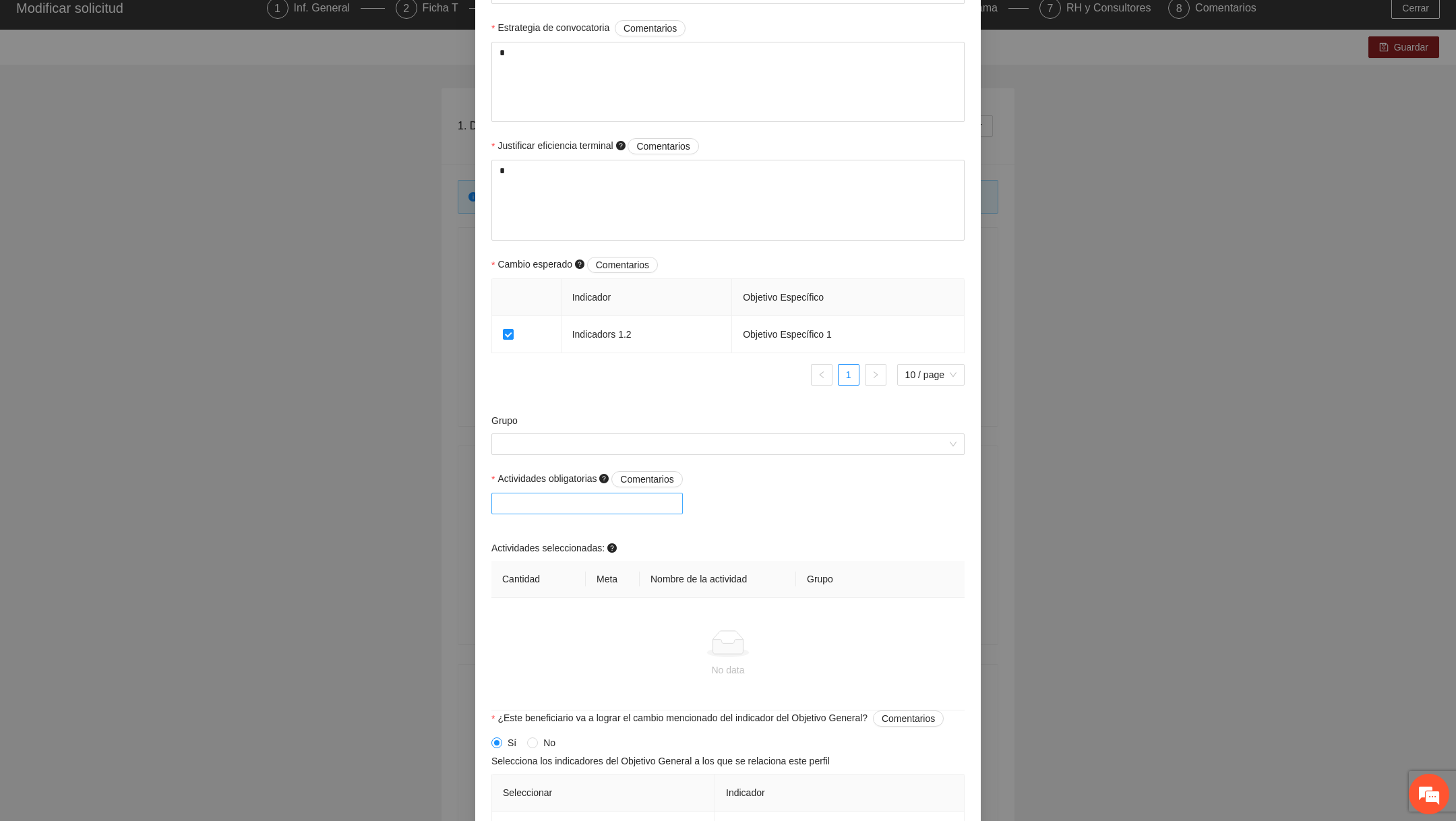
click at [562, 502] on div at bounding box center [587, 503] width 185 height 16
click at [560, 525] on div "A1.1 Nueva actividad QA" at bounding box center [590, 530] width 181 height 15
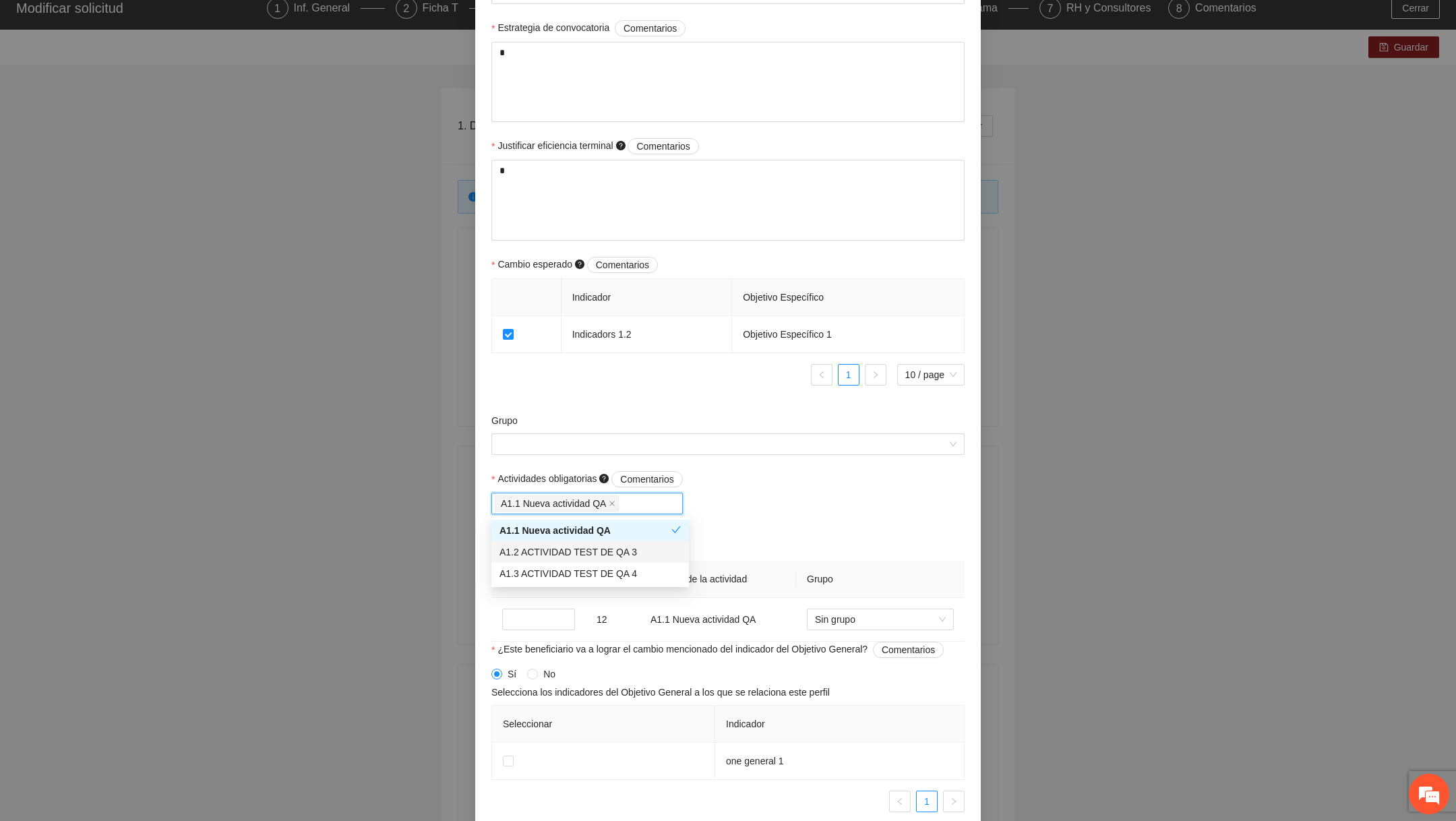
click at [556, 551] on div "A1.2 ACTIVIDAD TEST DE QA 3" at bounding box center [590, 552] width 181 height 15
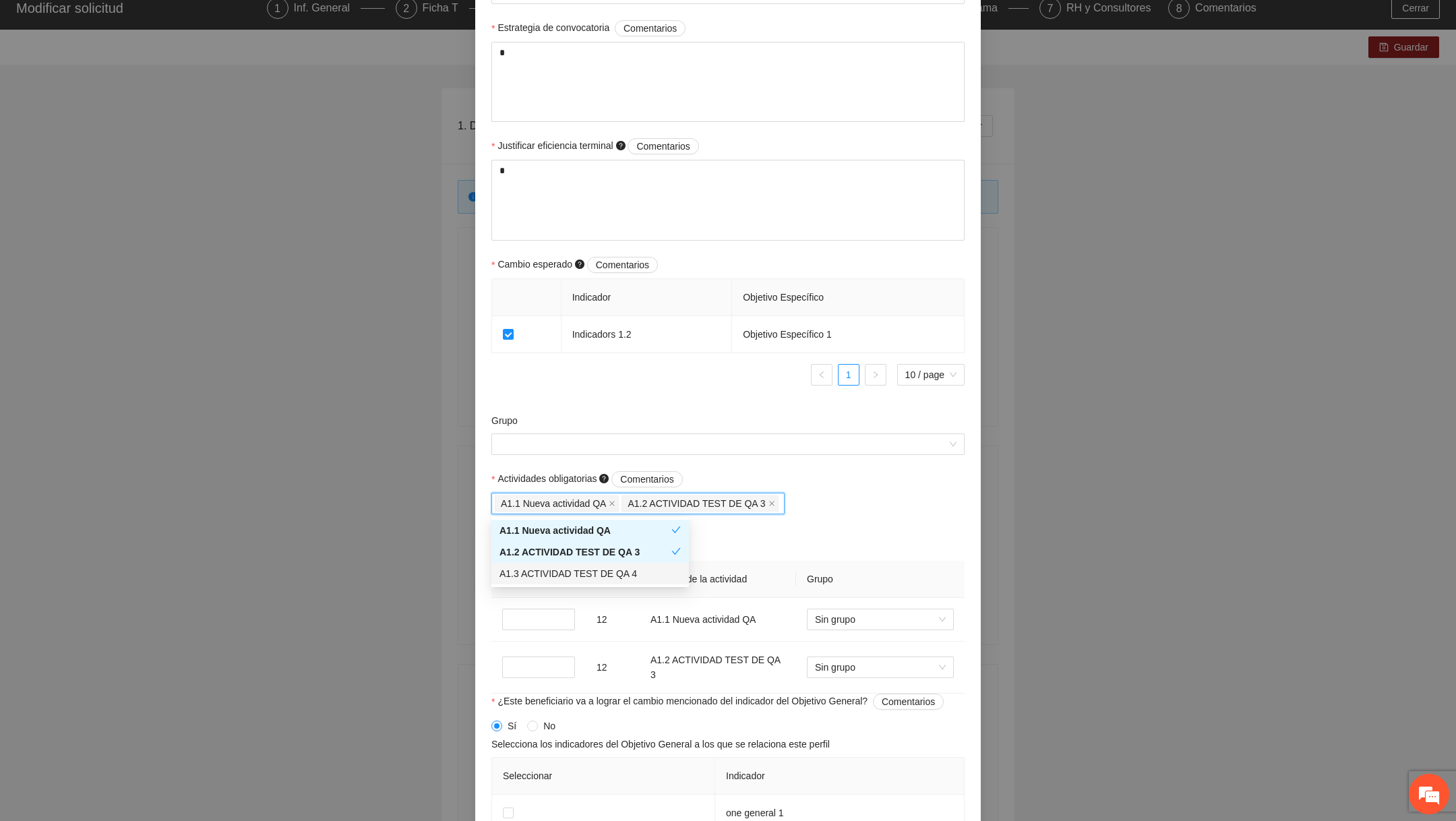
click at [552, 568] on div "A1.3 ACTIVIDAD TEST DE QA 4" at bounding box center [590, 574] width 181 height 15
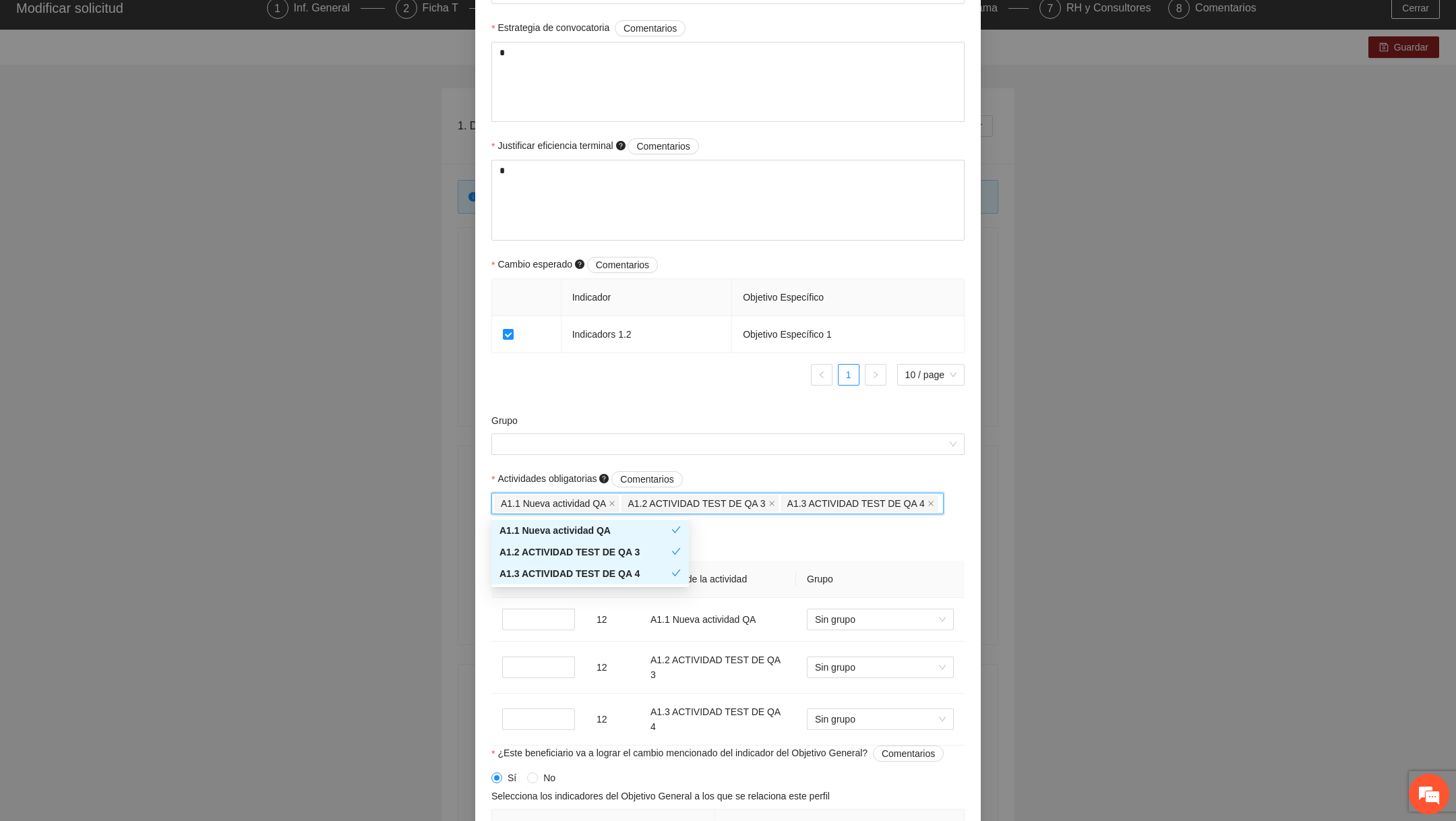
click at [591, 417] on div "Grupo" at bounding box center [727, 423] width 473 height 20
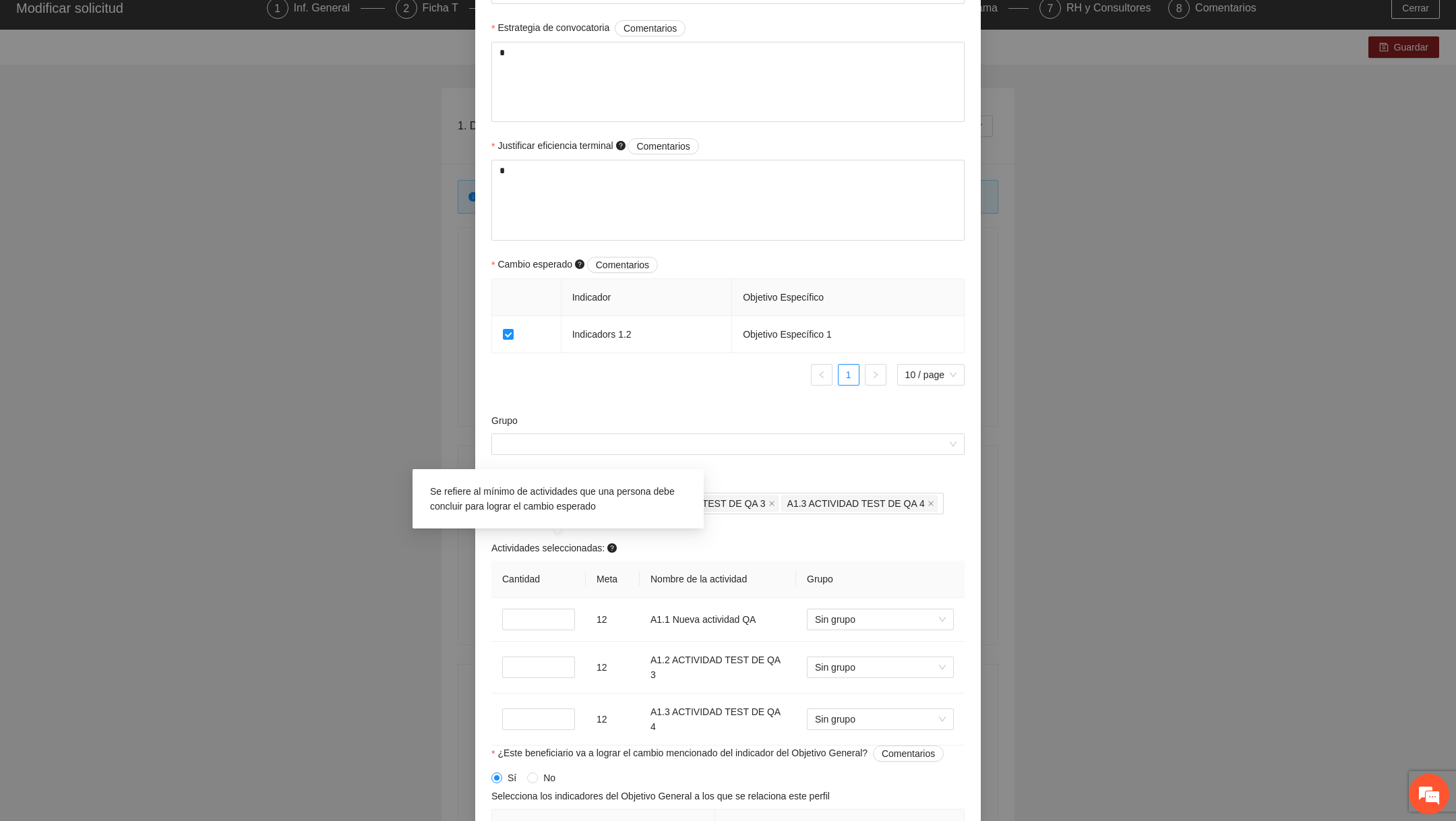
scroll to position [689, 0]
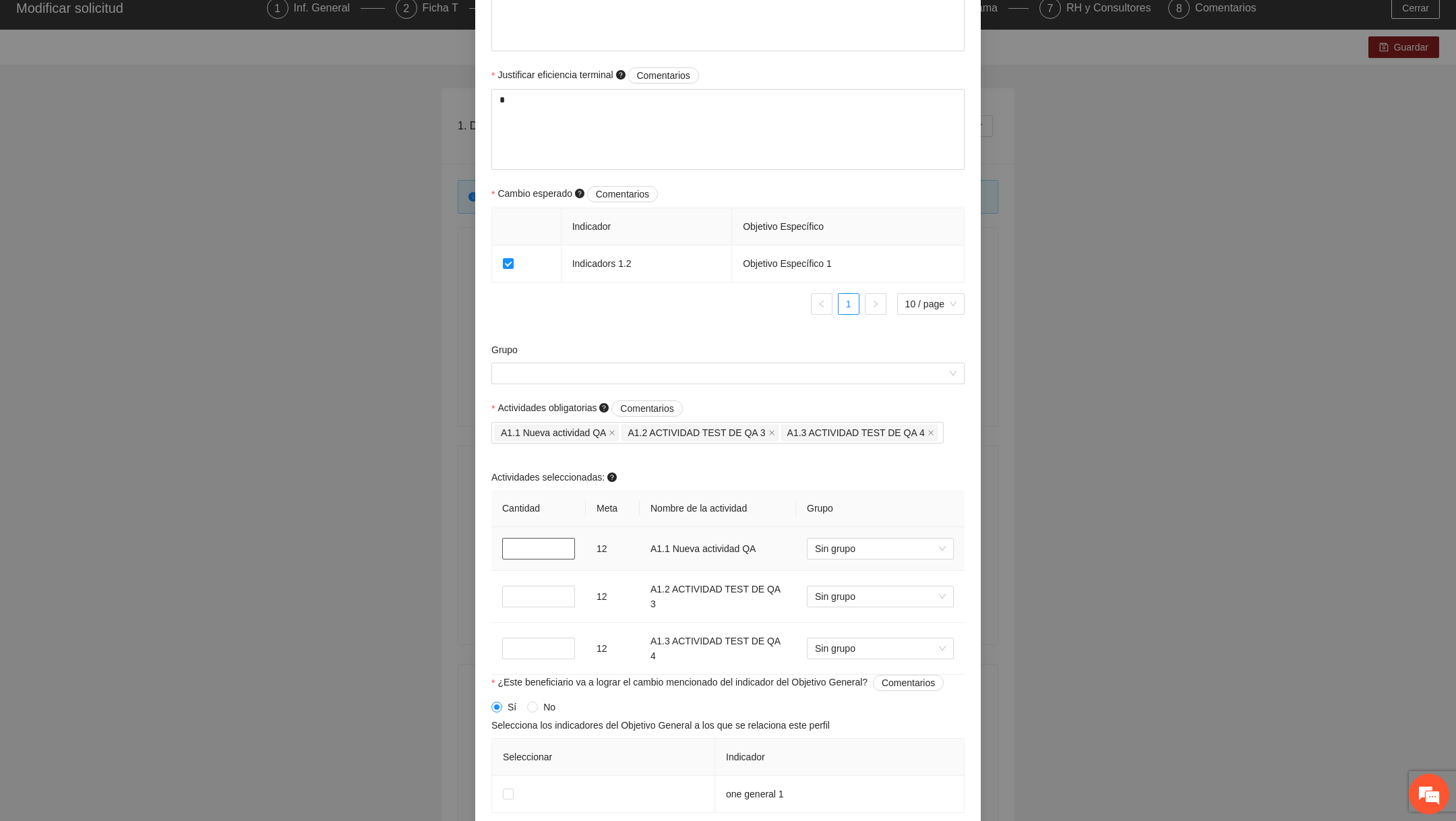
click at [527, 542] on input "*" at bounding box center [539, 548] width 72 height 22
type input "*"
click at [522, 597] on input "*" at bounding box center [539, 597] width 72 height 22
type input "*"
click at [518, 645] on input "*" at bounding box center [539, 648] width 72 height 22
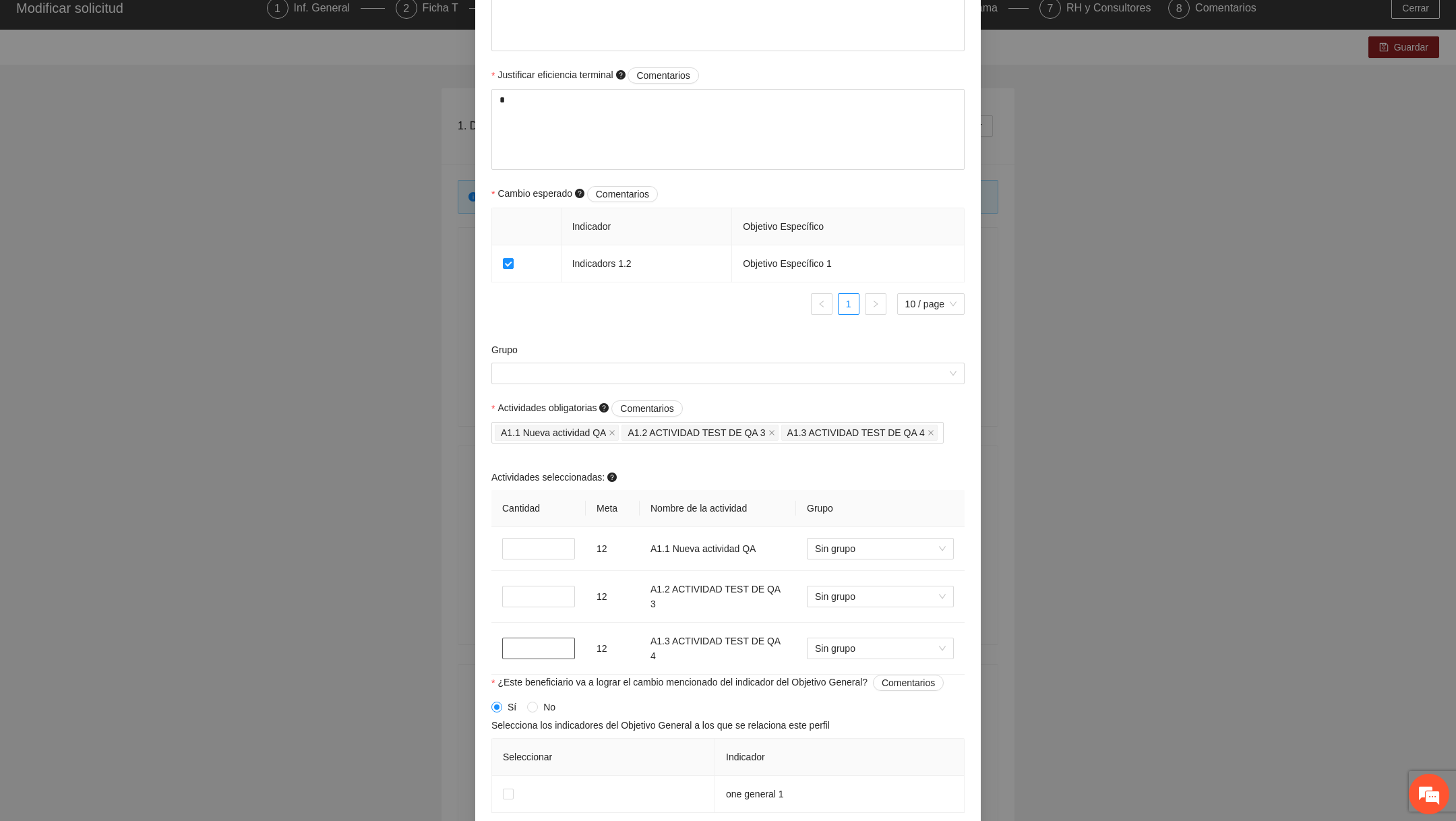
type input "*"
click at [598, 369] on div "Seleccionar únicamente las actividades que el usuario debe cumplir de manera ob…" at bounding box center [593, 351] width 270 height 58
click at [768, 380] on input "Grupo" at bounding box center [723, 373] width 447 height 20
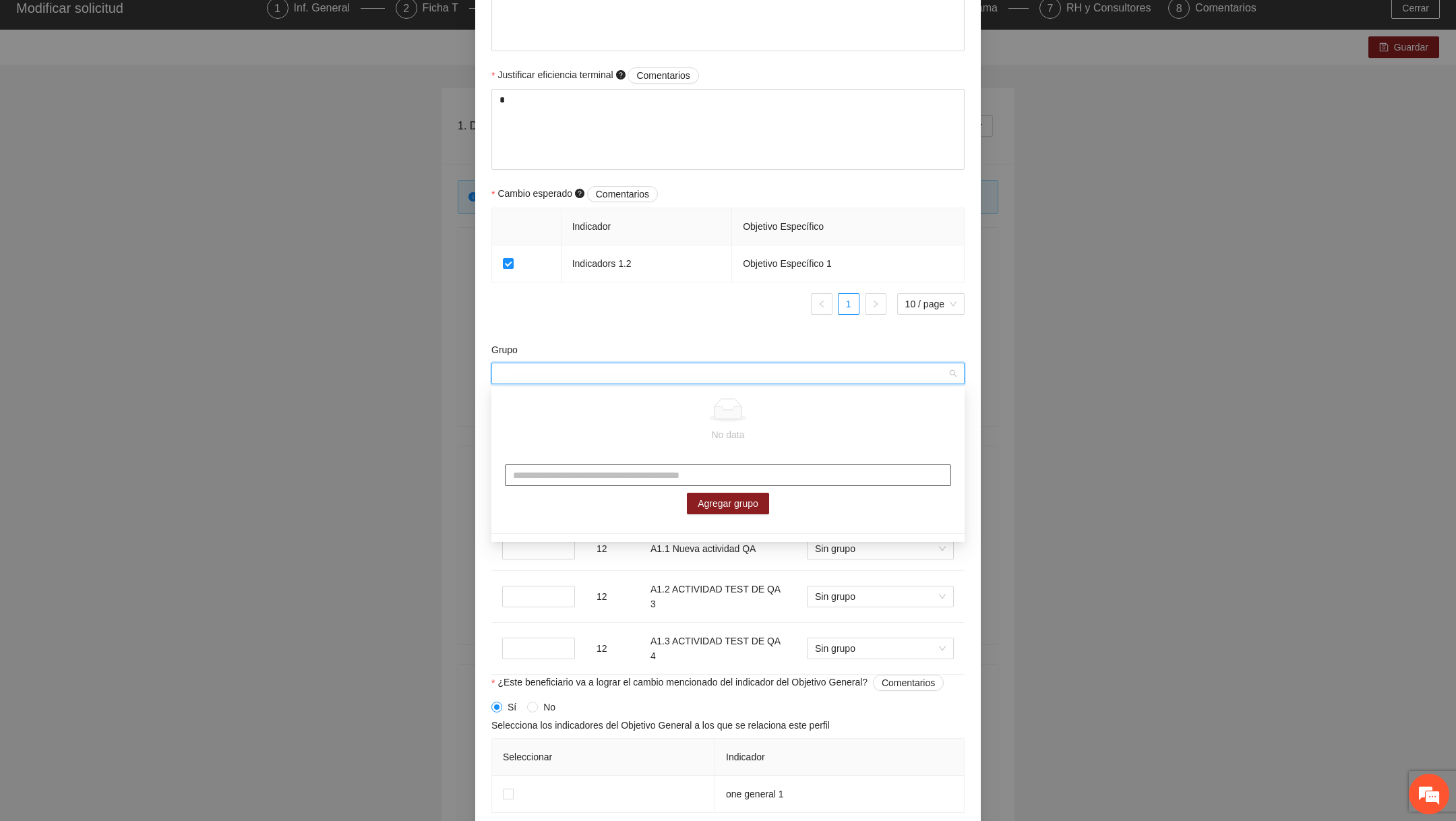
click at [644, 479] on input "text" at bounding box center [728, 475] width 446 height 22
type input "**********"
click at [747, 507] on span "Agregar grupo" at bounding box center [727, 503] width 61 height 15
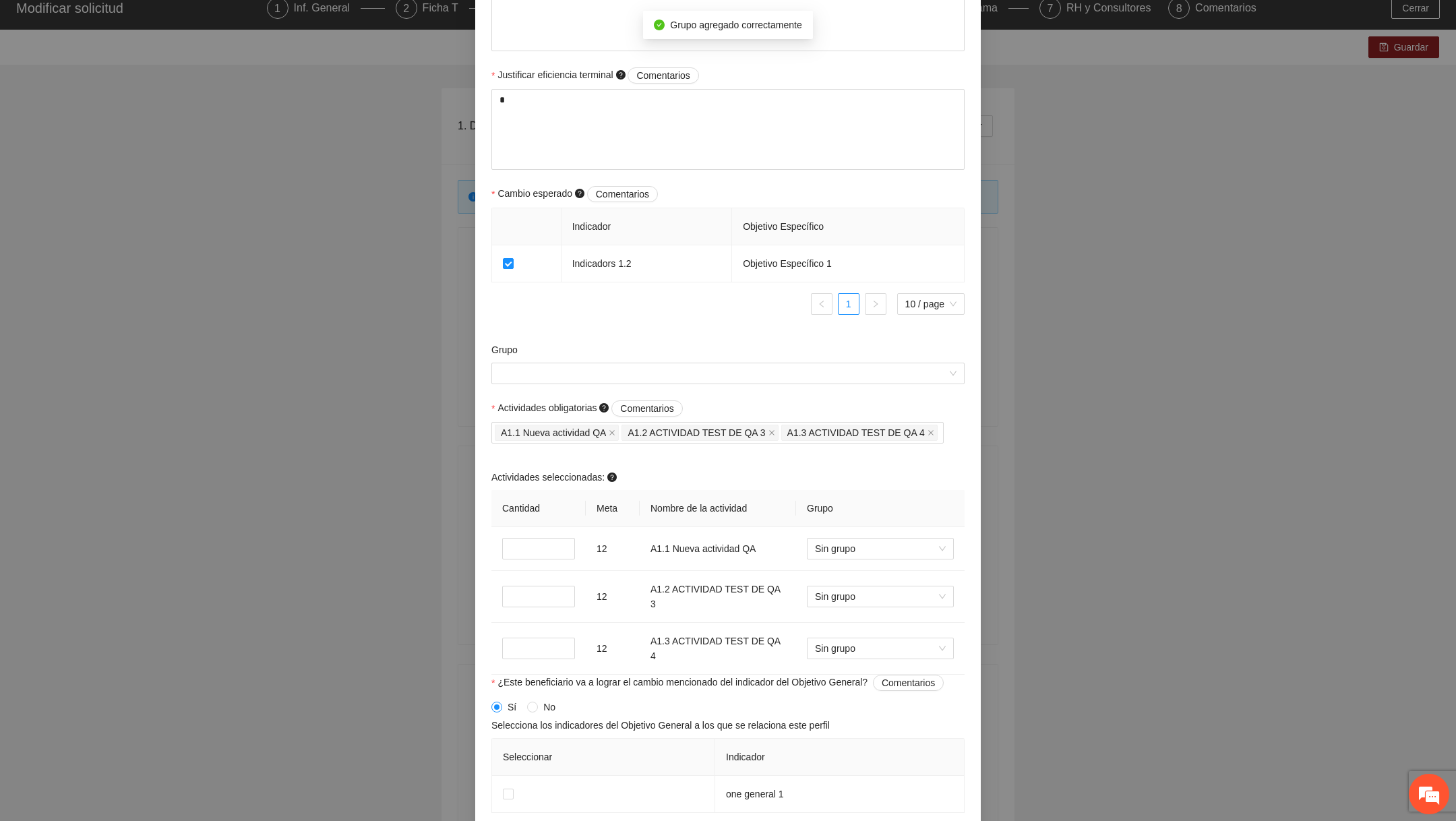
click at [662, 335] on form "Perfil del beneficiario Cinco cinco Sexo Femenino Rango de edad 12 a 17 años Ni…" at bounding box center [727, 144] width 473 height 1425
click at [857, 545] on span "Sin grupo" at bounding box center [881, 548] width 131 height 20
click at [858, 594] on div "Nuevo grupos" at bounding box center [881, 597] width 131 height 15
click at [858, 591] on span "Sin grupo" at bounding box center [881, 597] width 131 height 20
click at [829, 470] on div "Actividades seleccionadas:" at bounding box center [727, 479] width 473 height 20
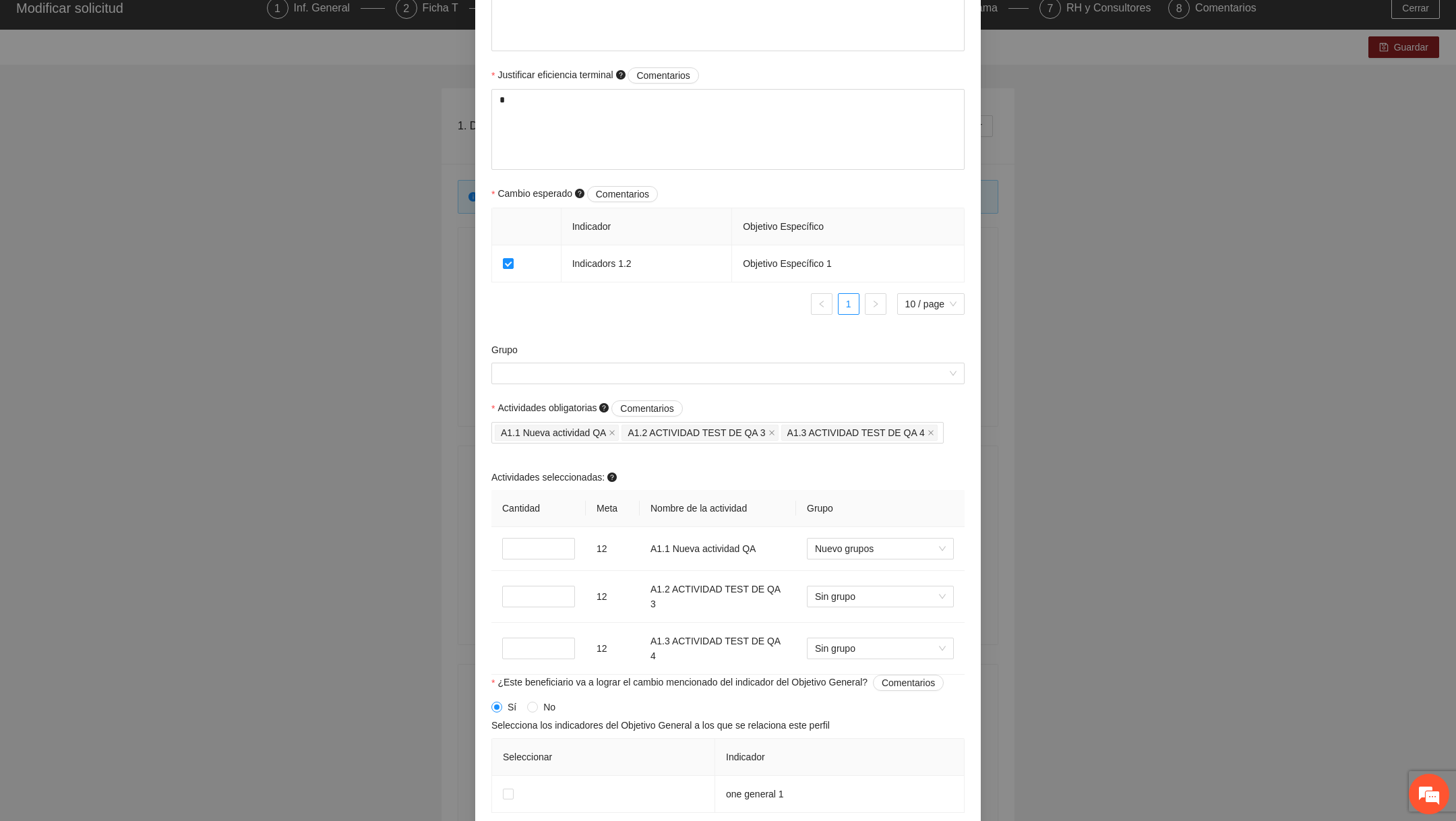
scroll to position [790, 0]
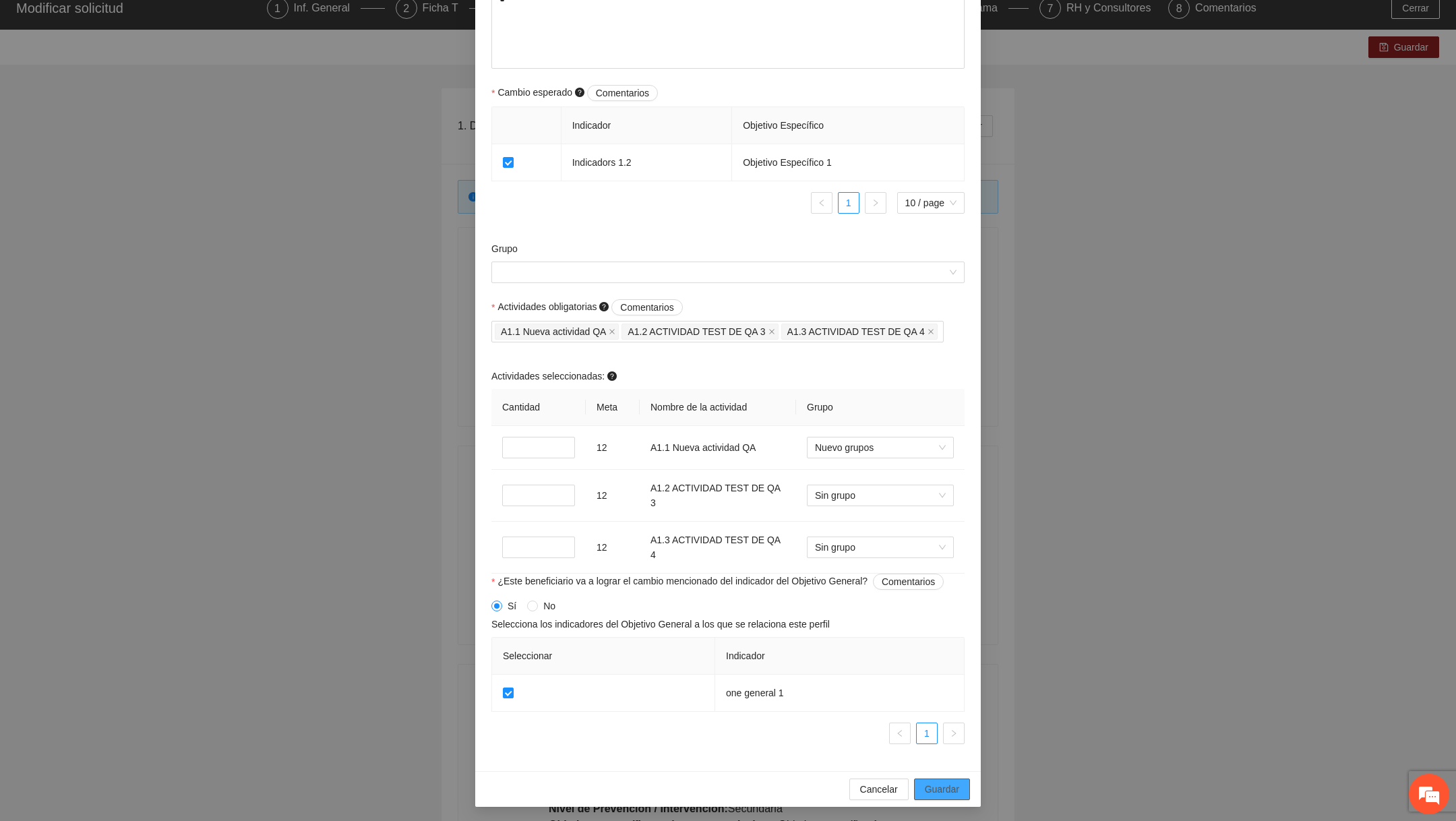
click at [934, 789] on span "Guardar" at bounding box center [941, 789] width 34 height 15
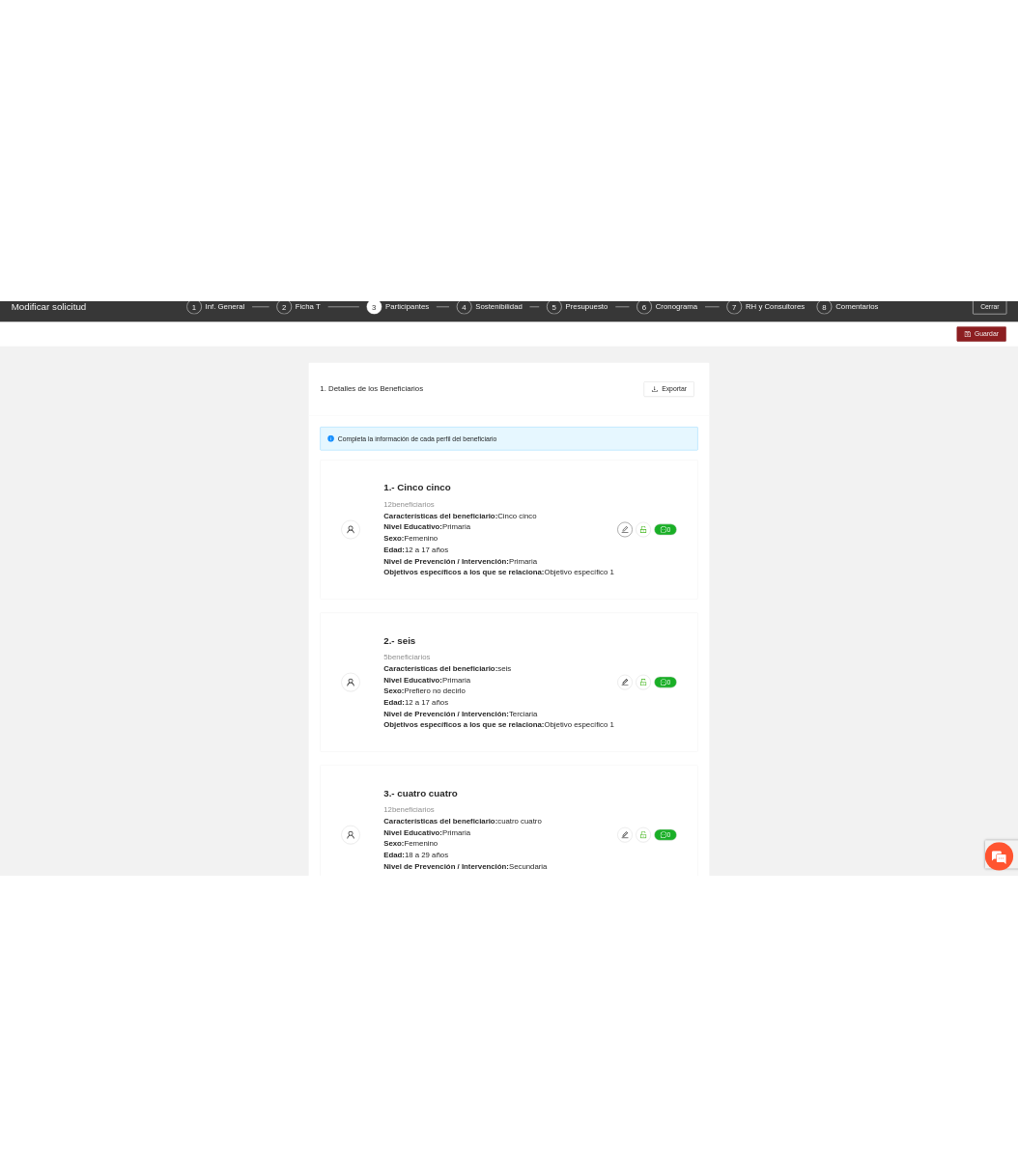
scroll to position [0, 0]
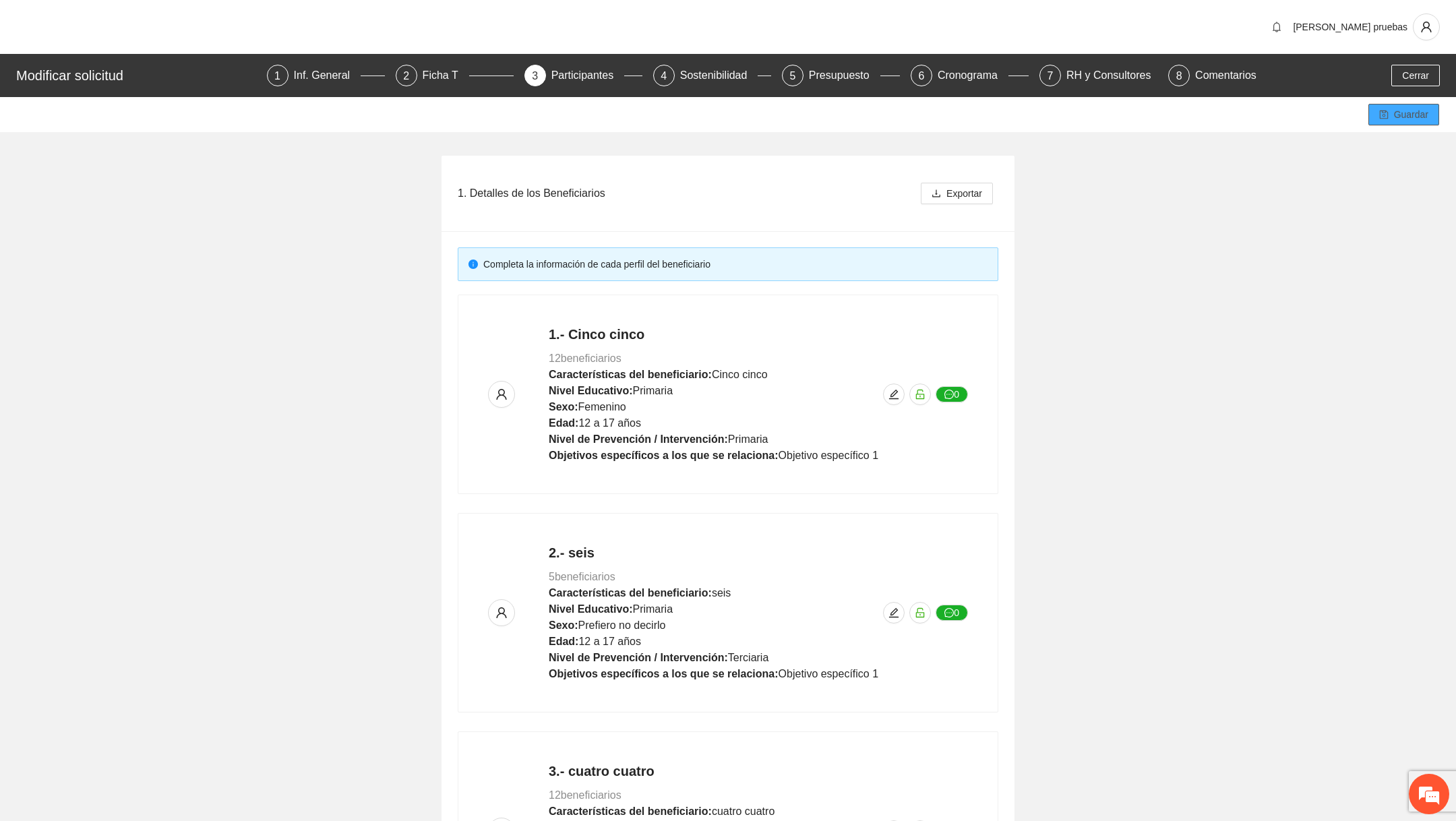
click at [1384, 107] on button "Guardar" at bounding box center [1404, 114] width 71 height 22
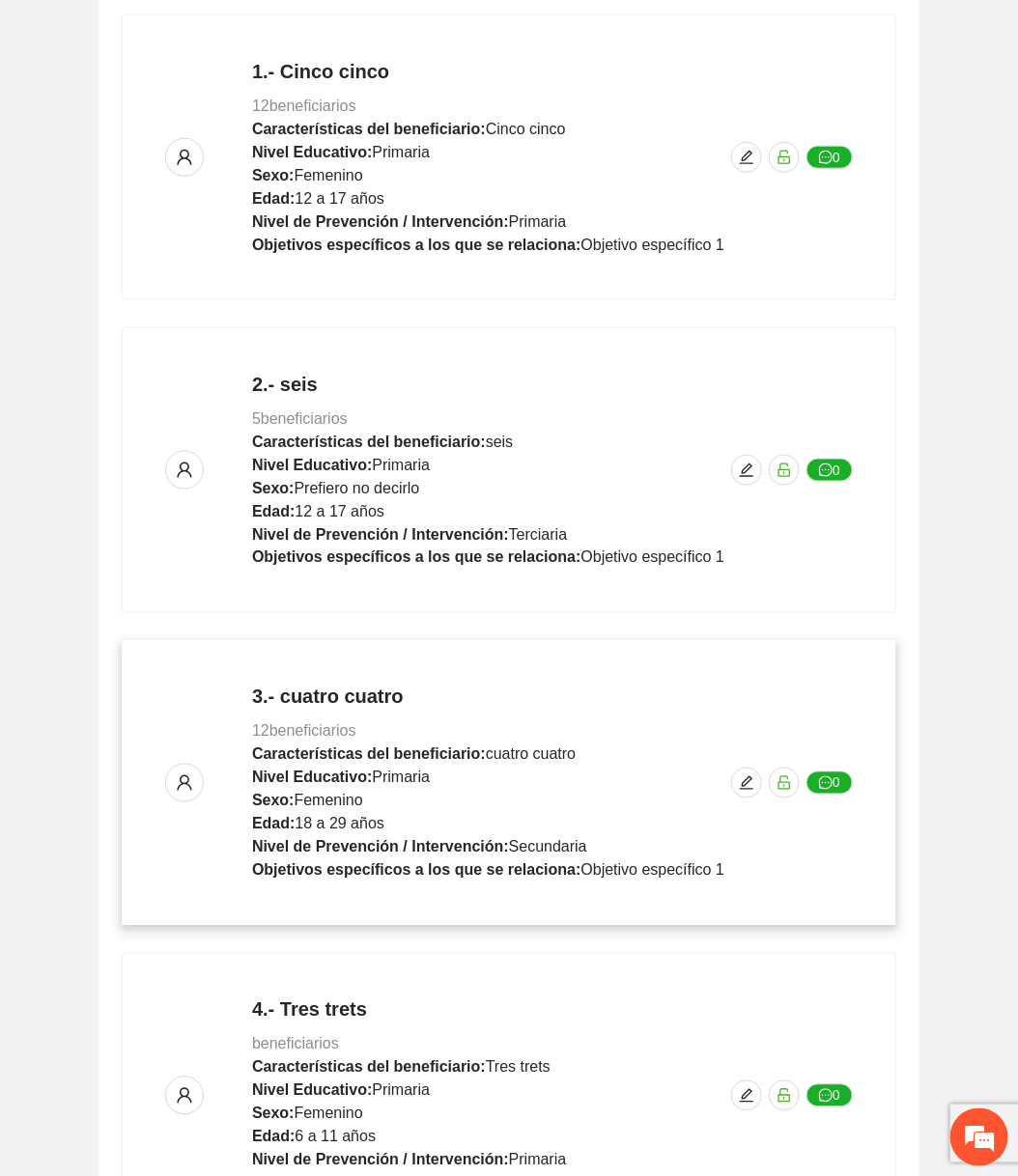
scroll to position [135, 0]
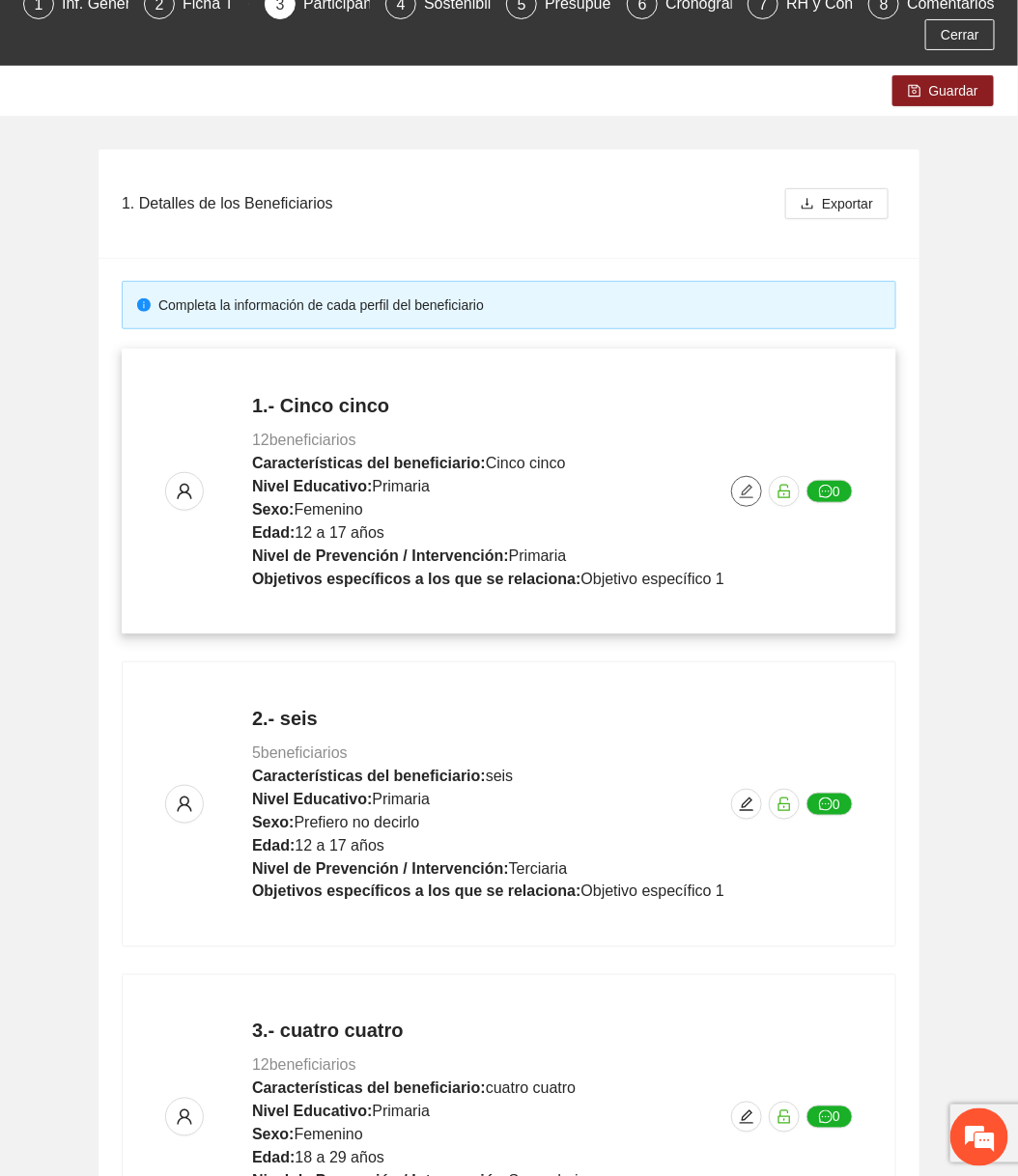
click at [755, 497] on icon "edit" at bounding box center [746, 491] width 15 height 15
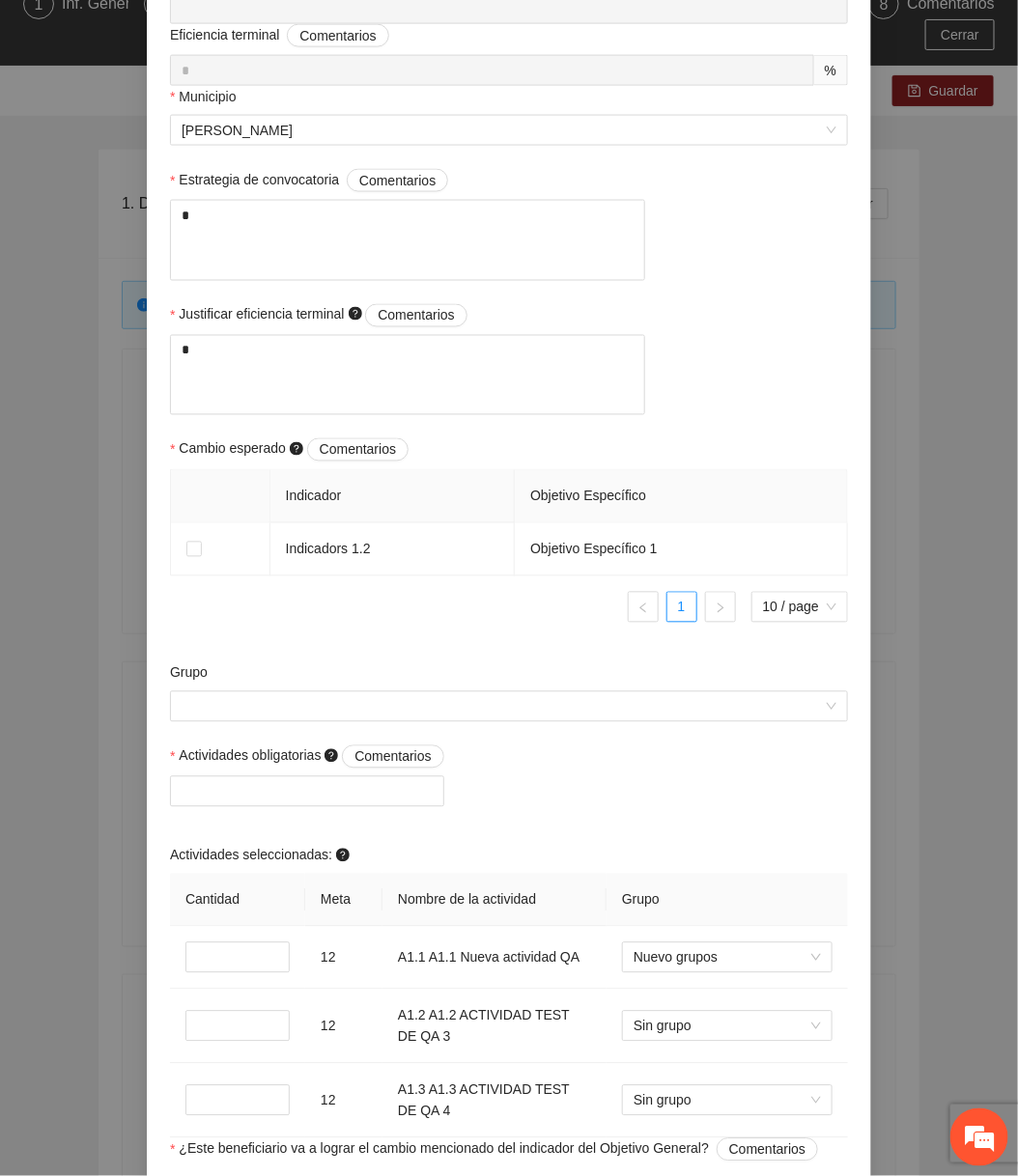
scroll to position [1132, 0]
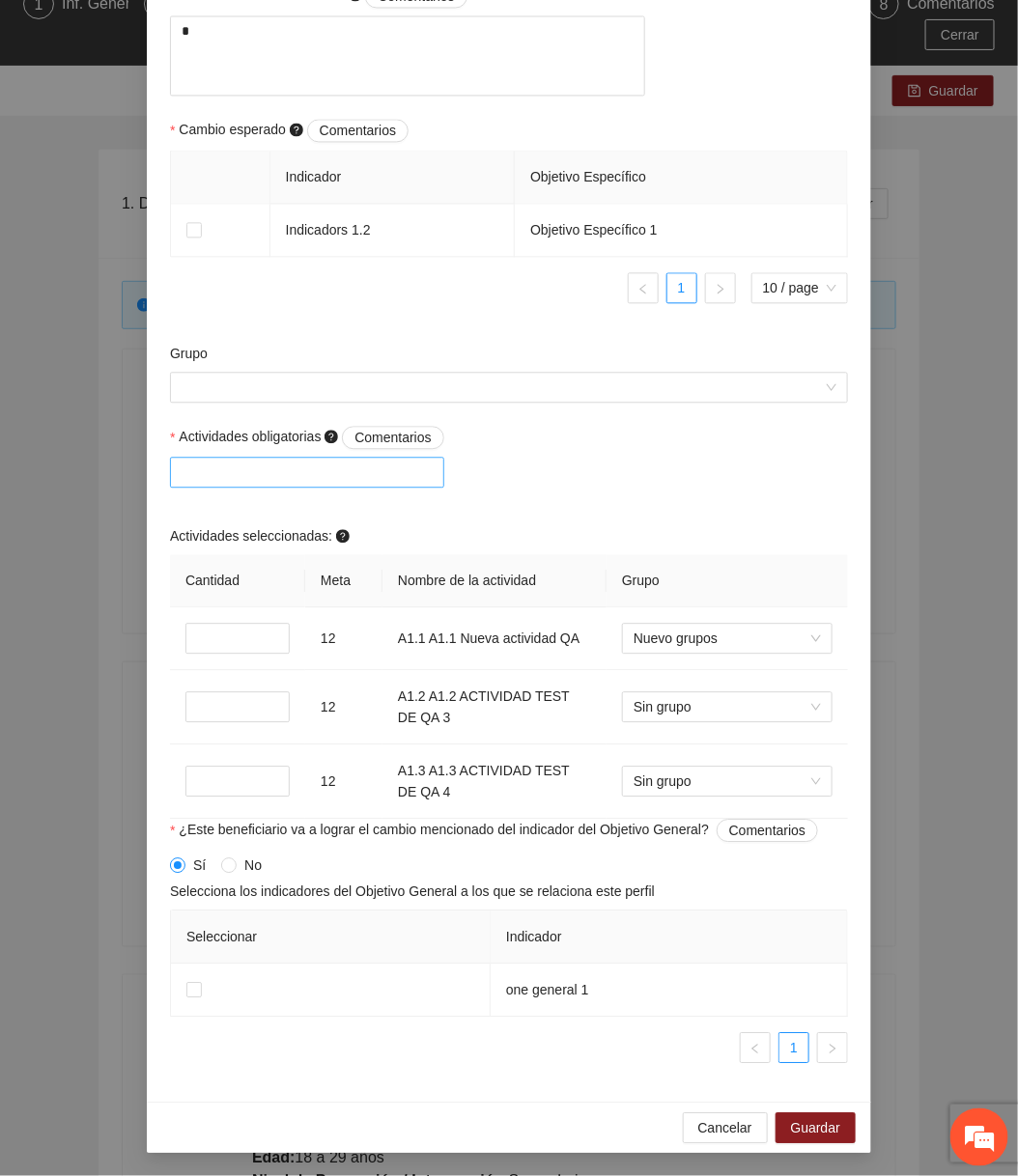
click at [394, 484] on div at bounding box center [306, 471] width 264 height 23
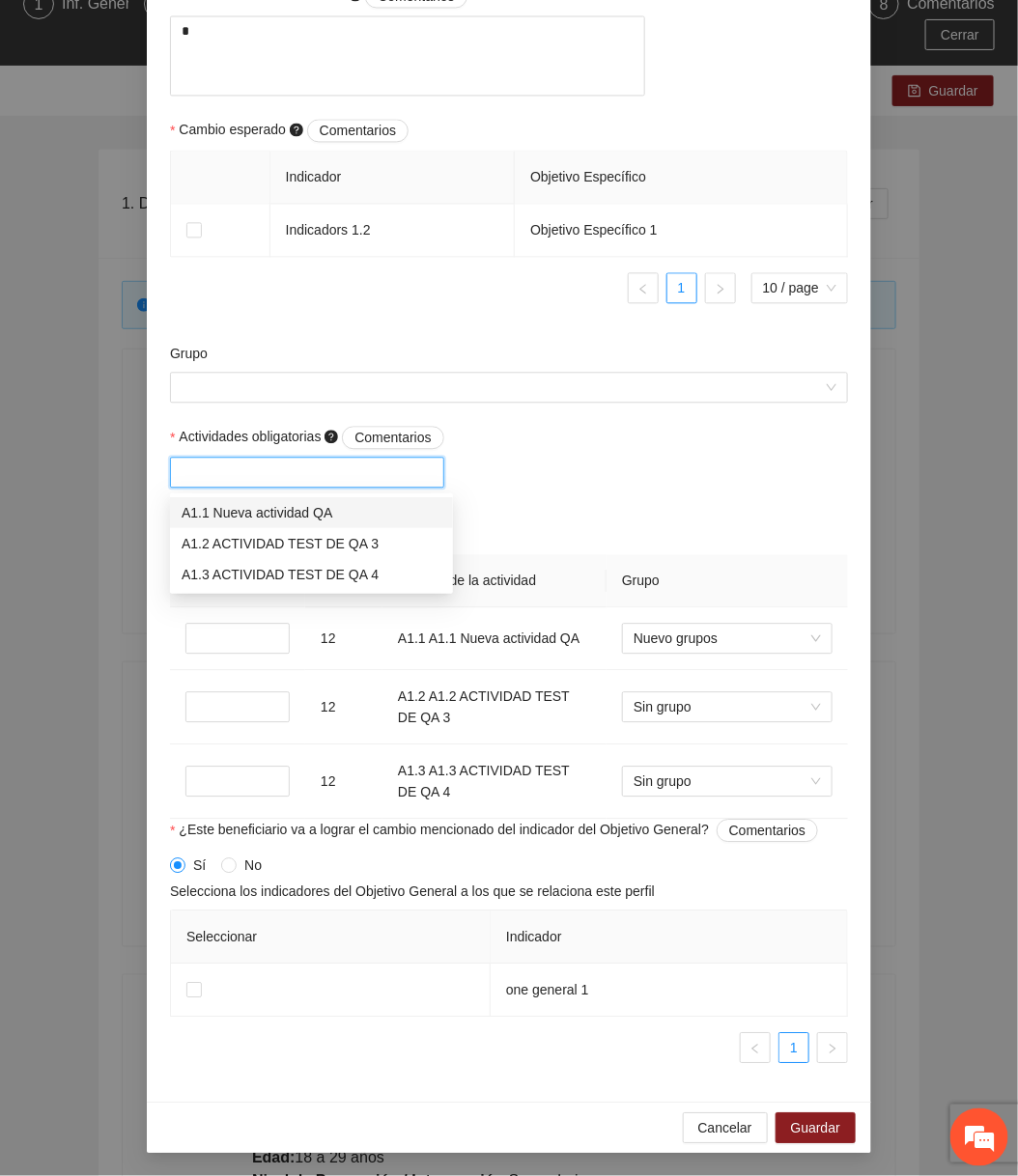
click at [578, 518] on div "Actividades obligatorias Comentarios Actividades seleccionadas: Cantidad Meta N…" at bounding box center [508, 623] width 688 height 393
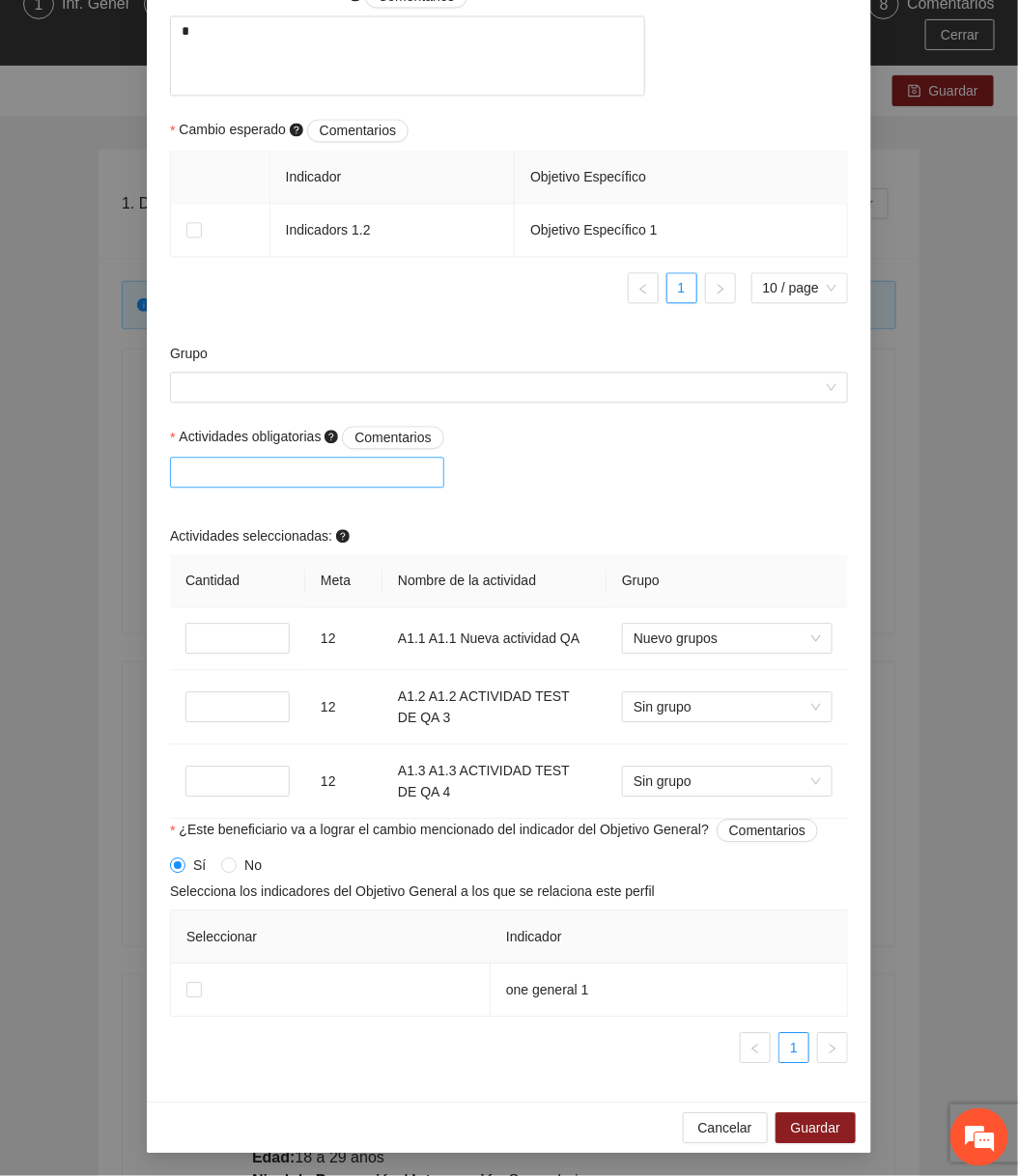
click at [390, 459] on div at bounding box center [306, 472] width 274 height 31
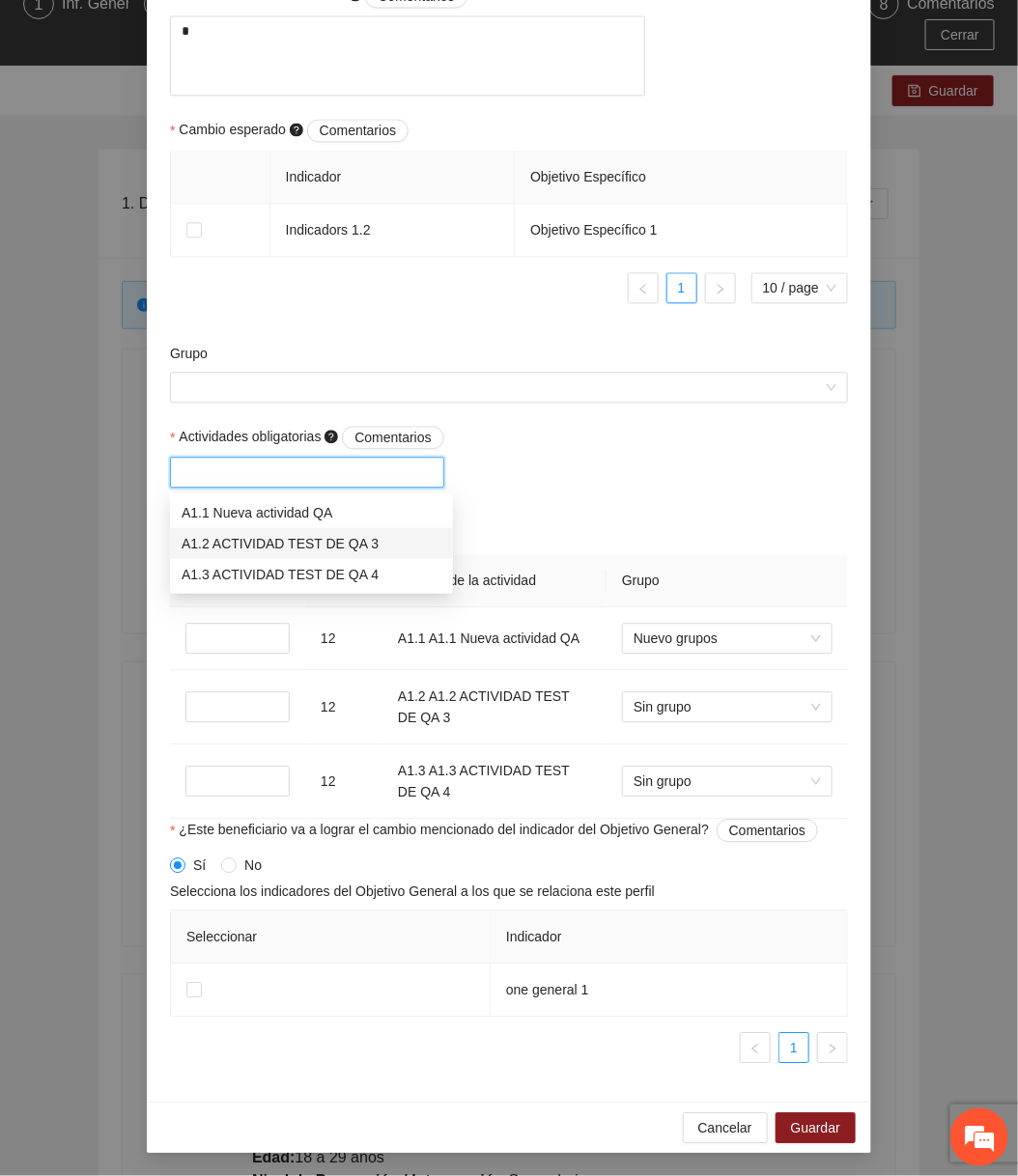
click at [350, 544] on div "A1.2 ACTIVIDAD TEST DE QA 3" at bounding box center [311, 543] width 259 height 21
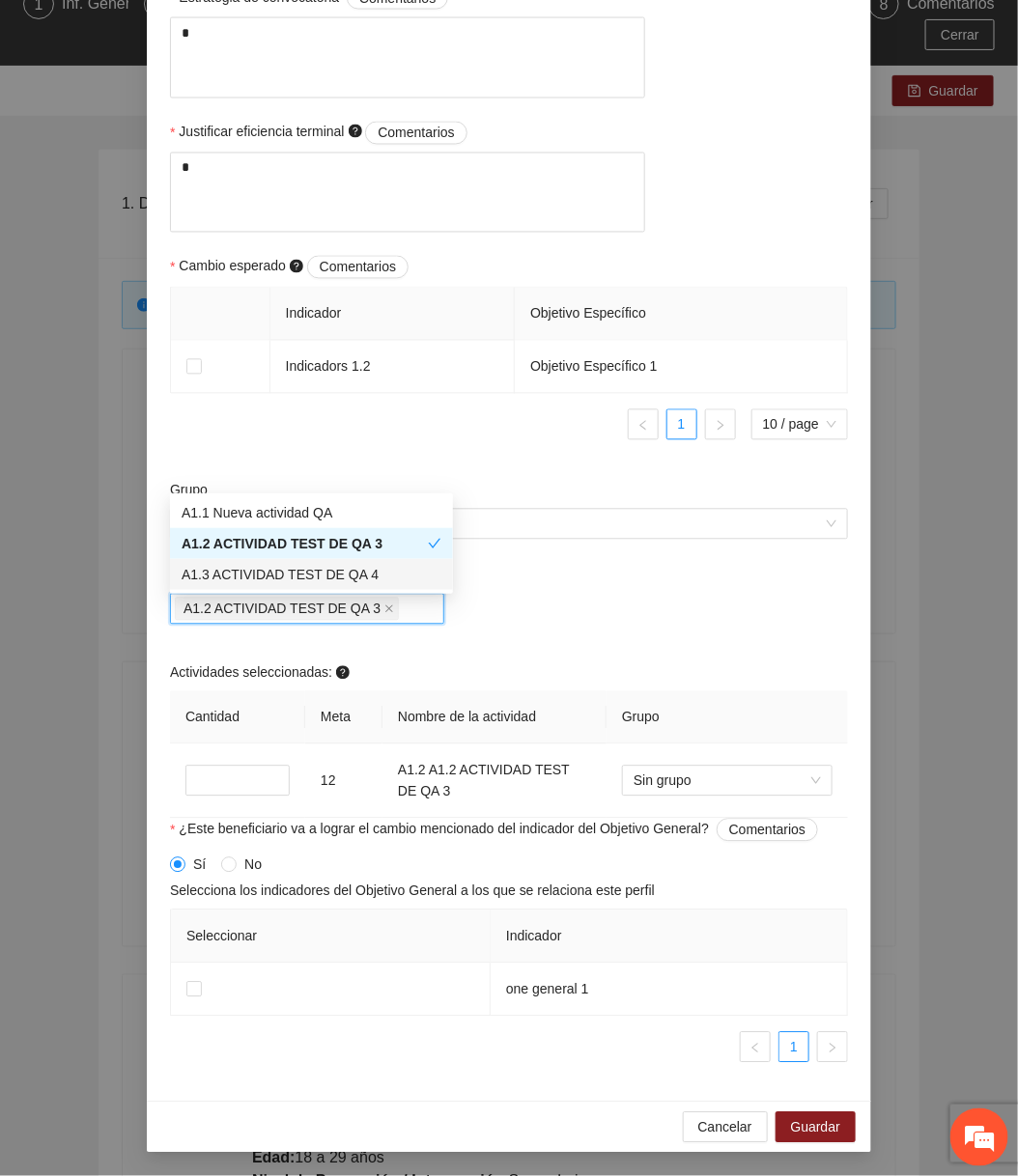
click at [338, 573] on div "A1.3 ACTIVIDAD TEST DE QA 4" at bounding box center [311, 574] width 259 height 21
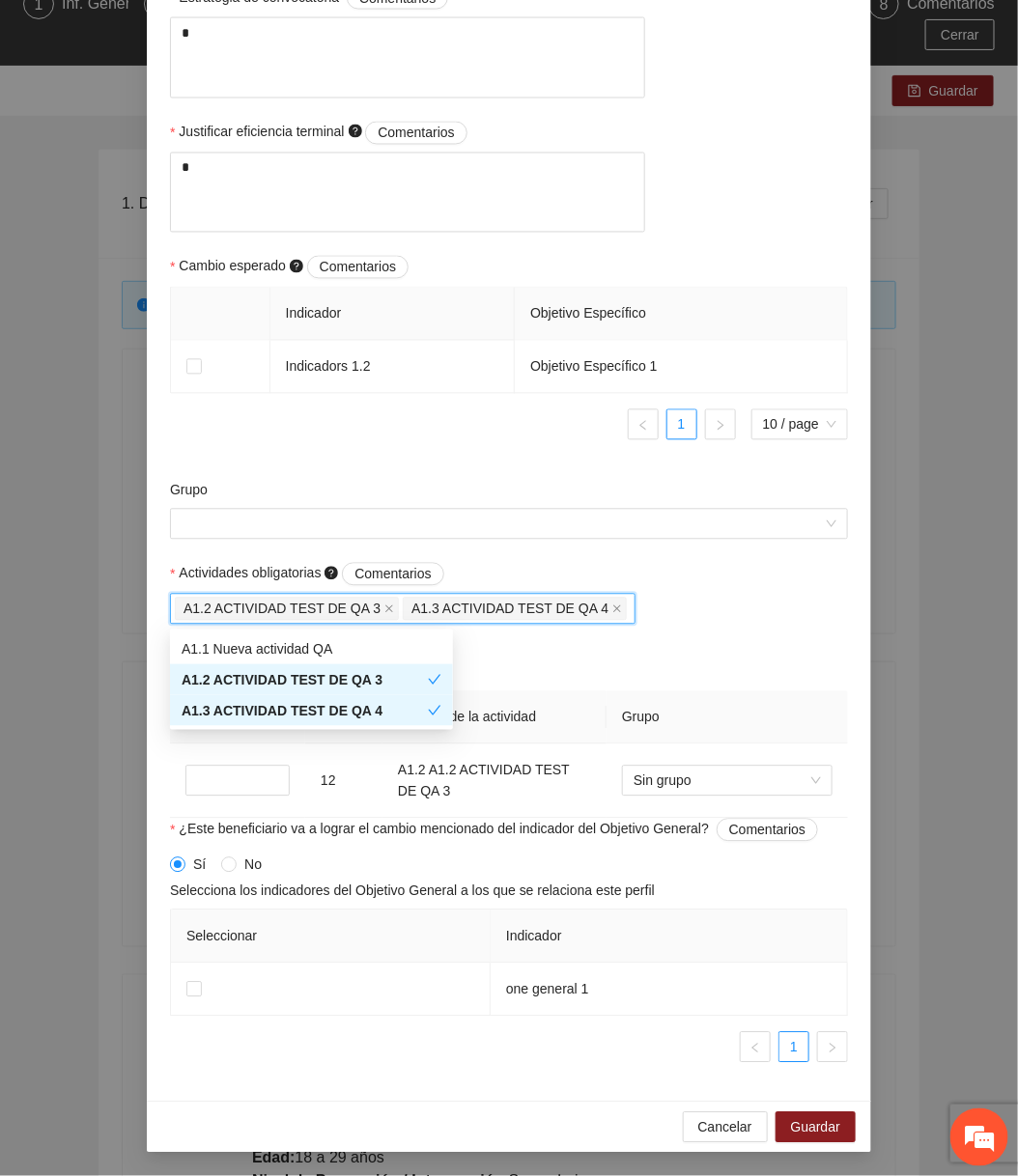
scroll to position [1069, 0]
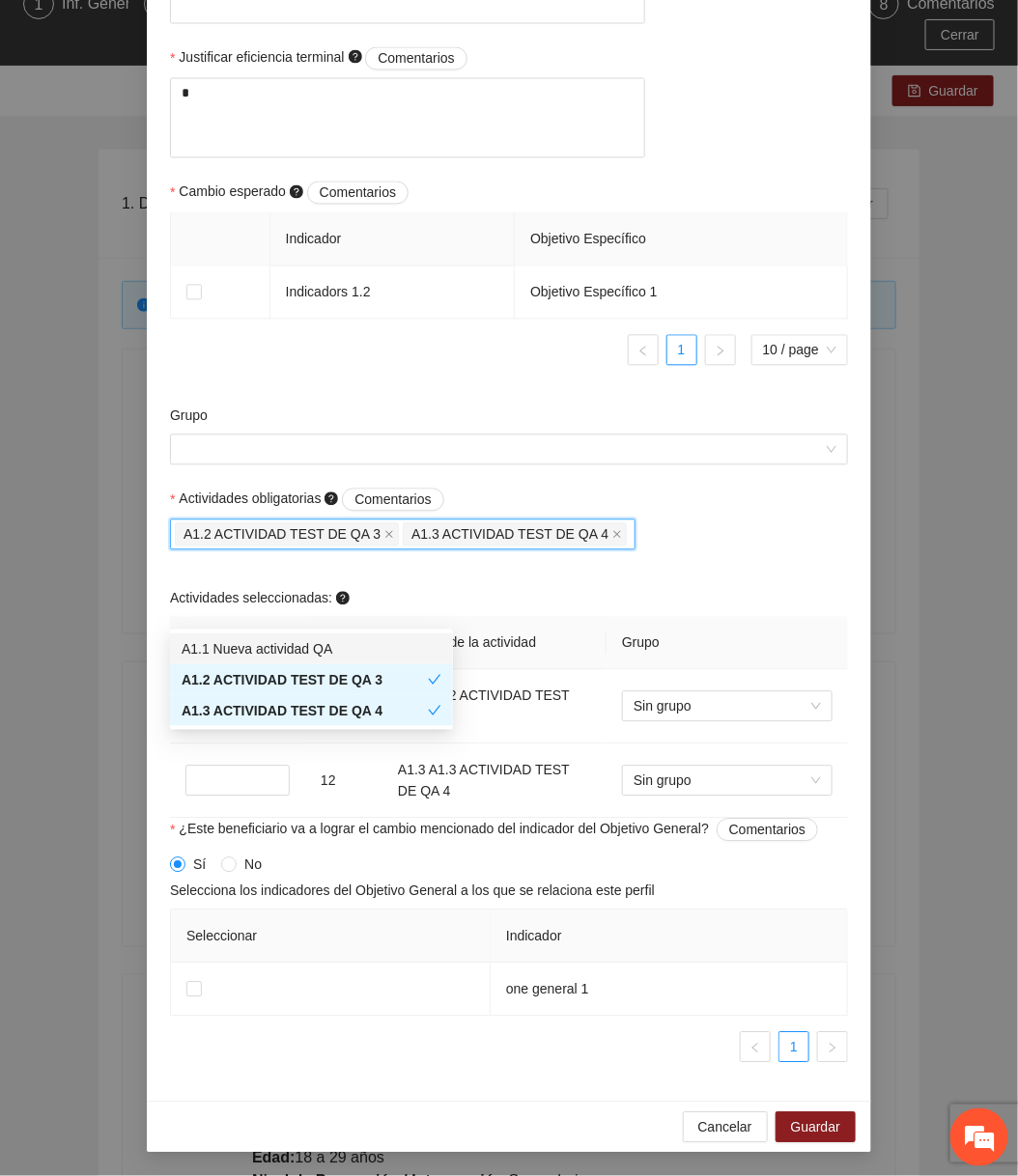
click at [318, 642] on div "A1.1 Nueva actividad QA" at bounding box center [311, 648] width 259 height 21
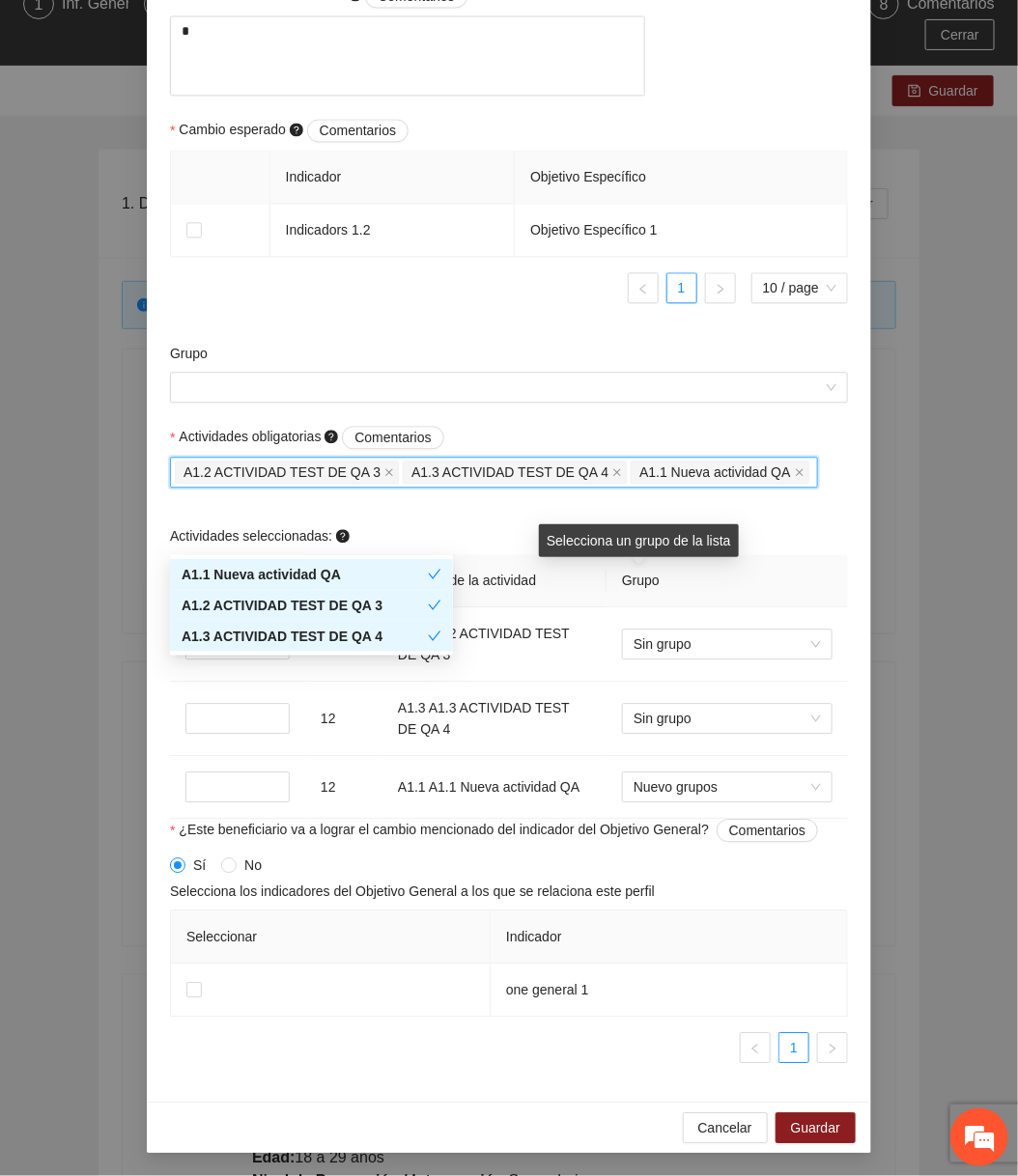
click at [668, 548] on div "Selecciona un grupo de la lista" at bounding box center [639, 540] width 200 height 33
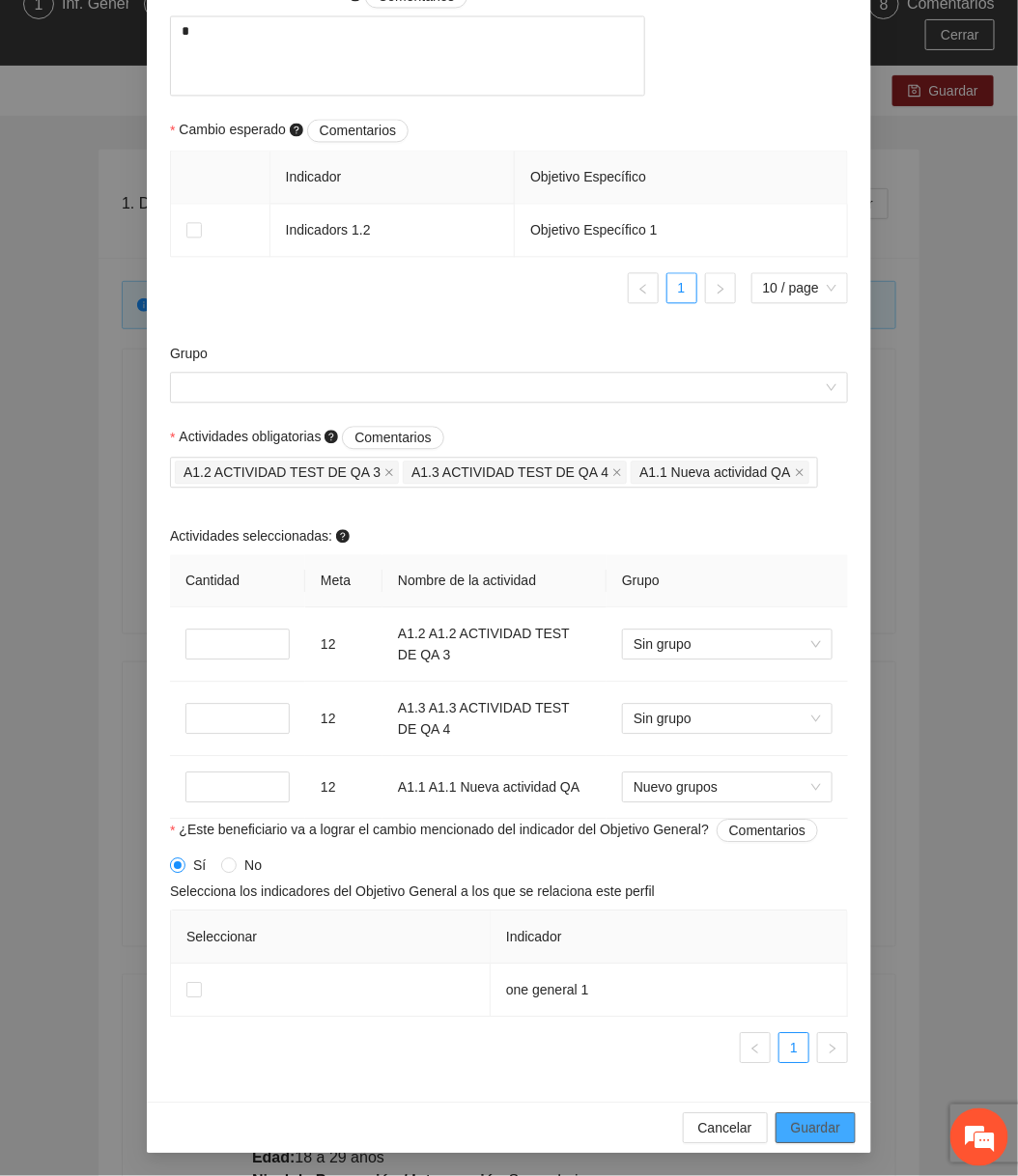
click at [807, 1123] on span "Guardar" at bounding box center [814, 1127] width 49 height 21
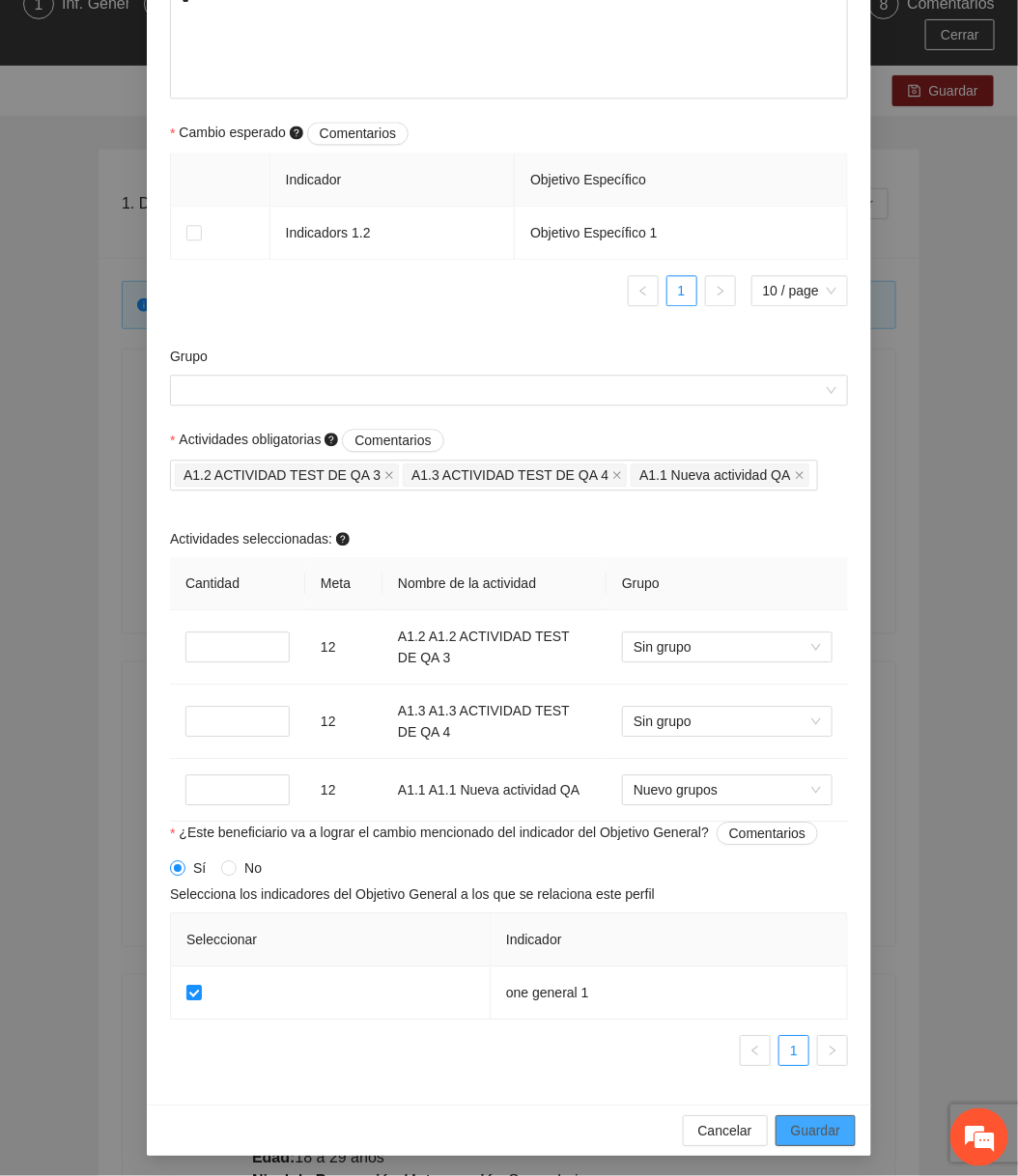
click at [826, 1126] on span "Guardar" at bounding box center [814, 1130] width 49 height 21
click at [824, 1127] on span "Guardar" at bounding box center [814, 1130] width 49 height 21
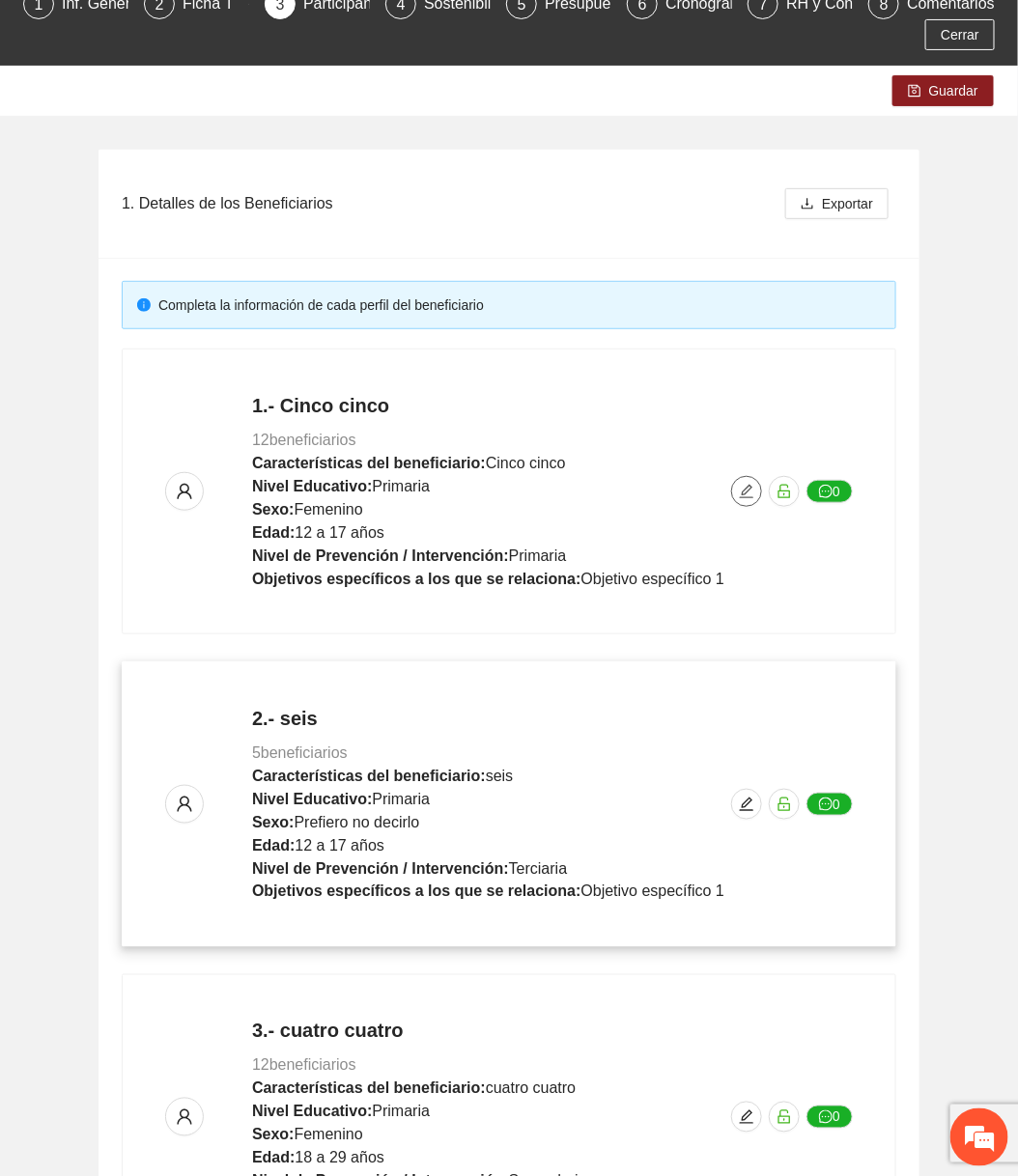
scroll to position [0, 0]
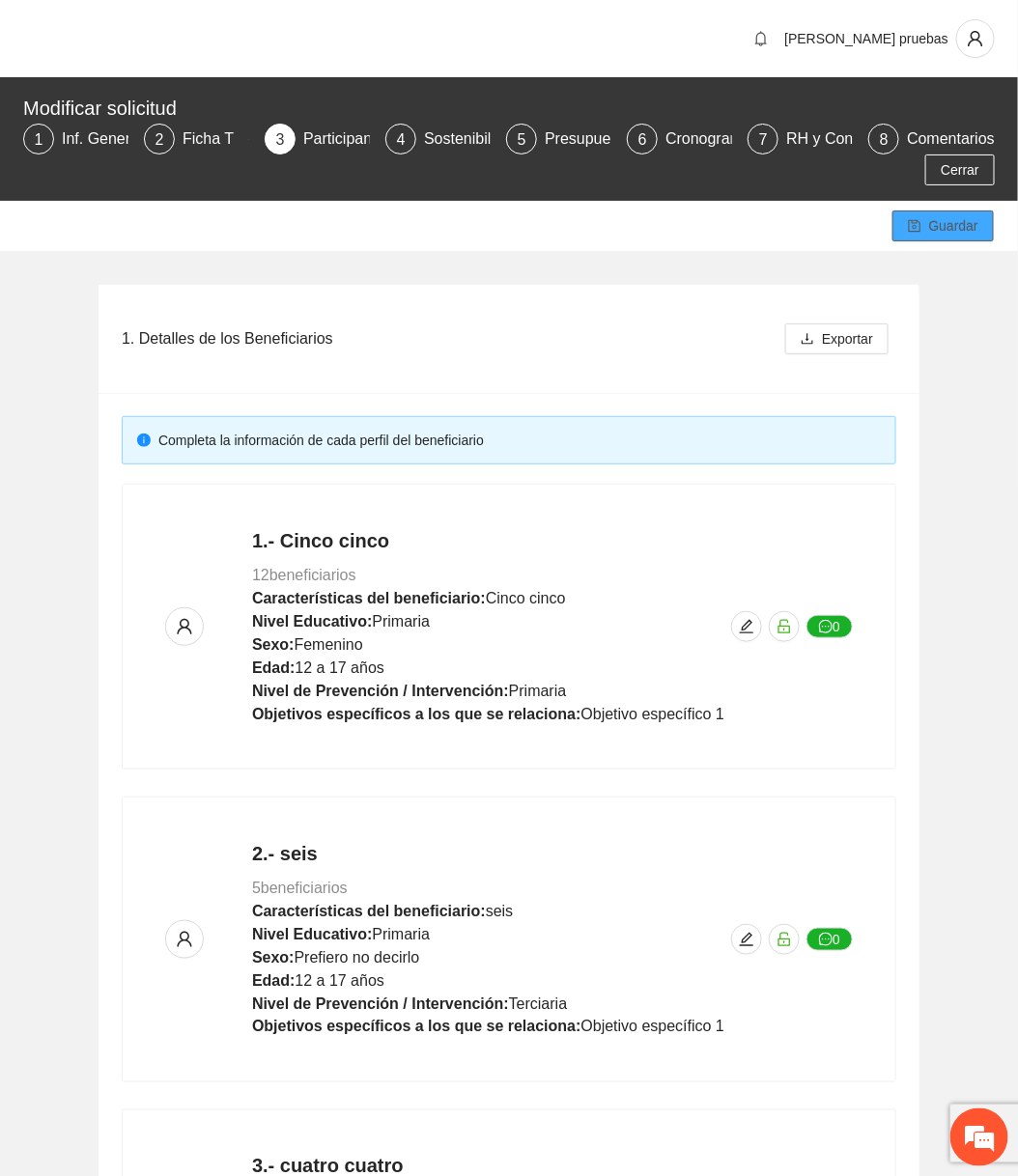
click at [918, 236] on button "Guardar" at bounding box center [943, 226] width 102 height 31
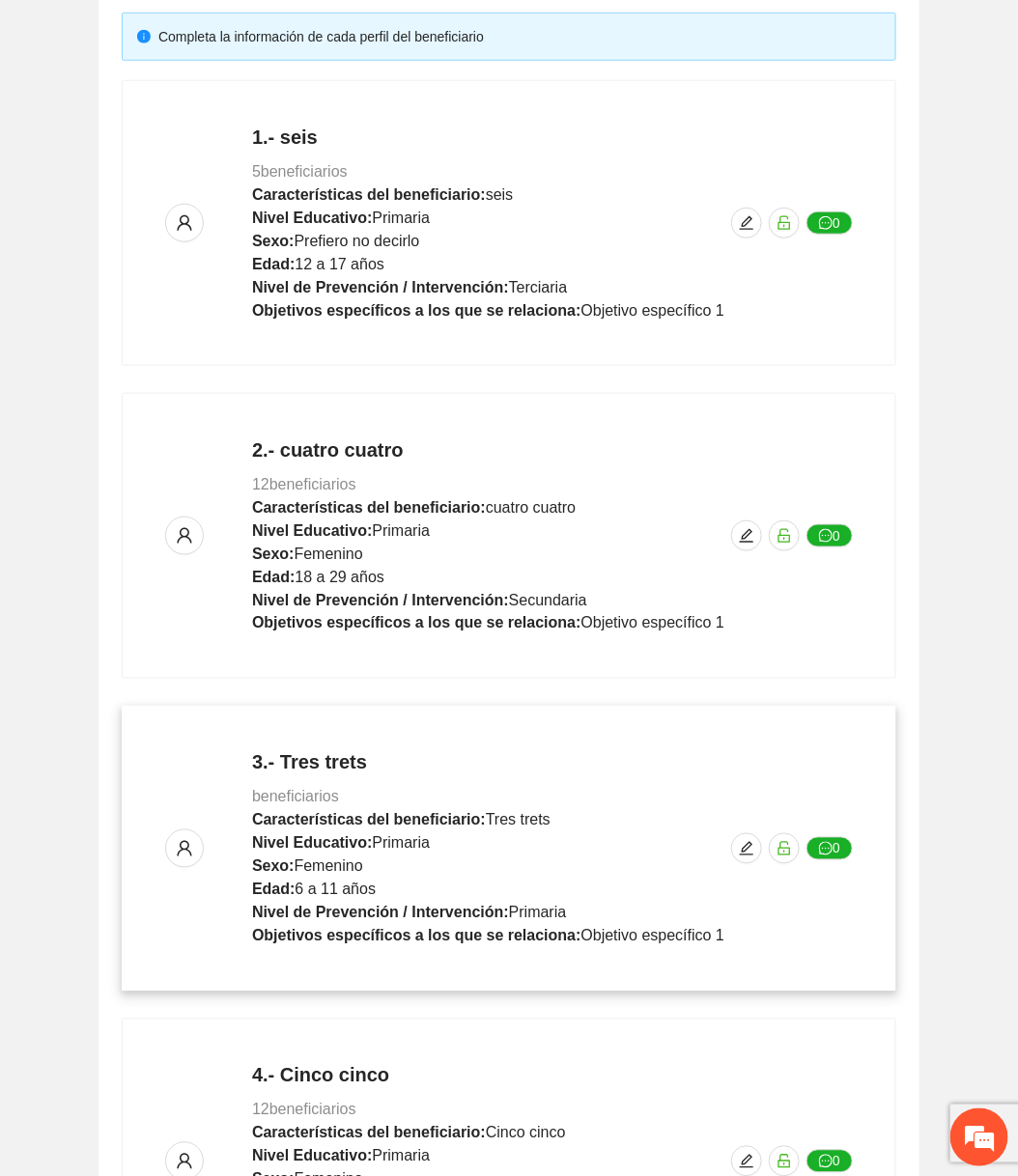
scroll to position [73, 0]
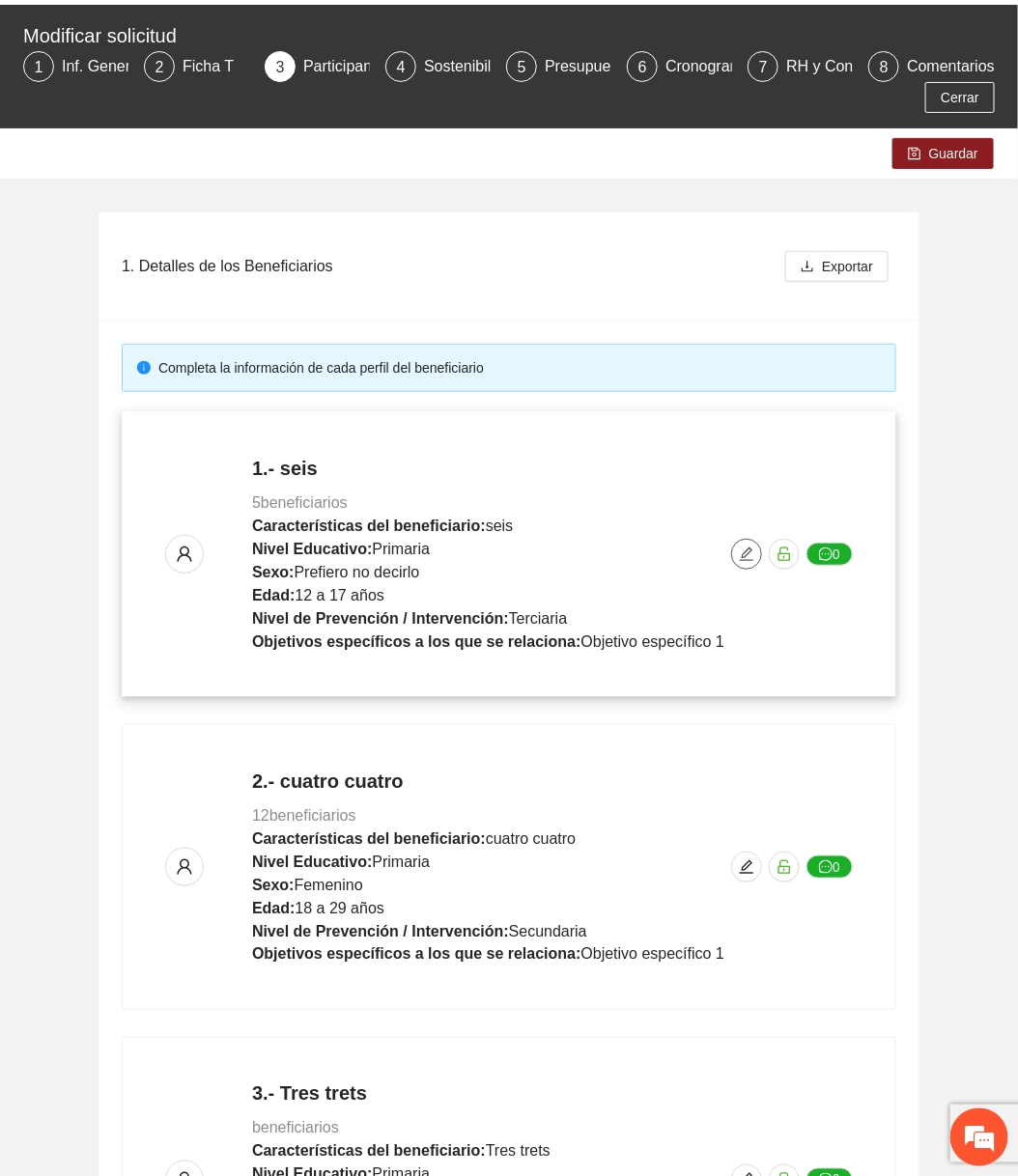
click at [747, 547] on icon "edit" at bounding box center [746, 554] width 15 height 15
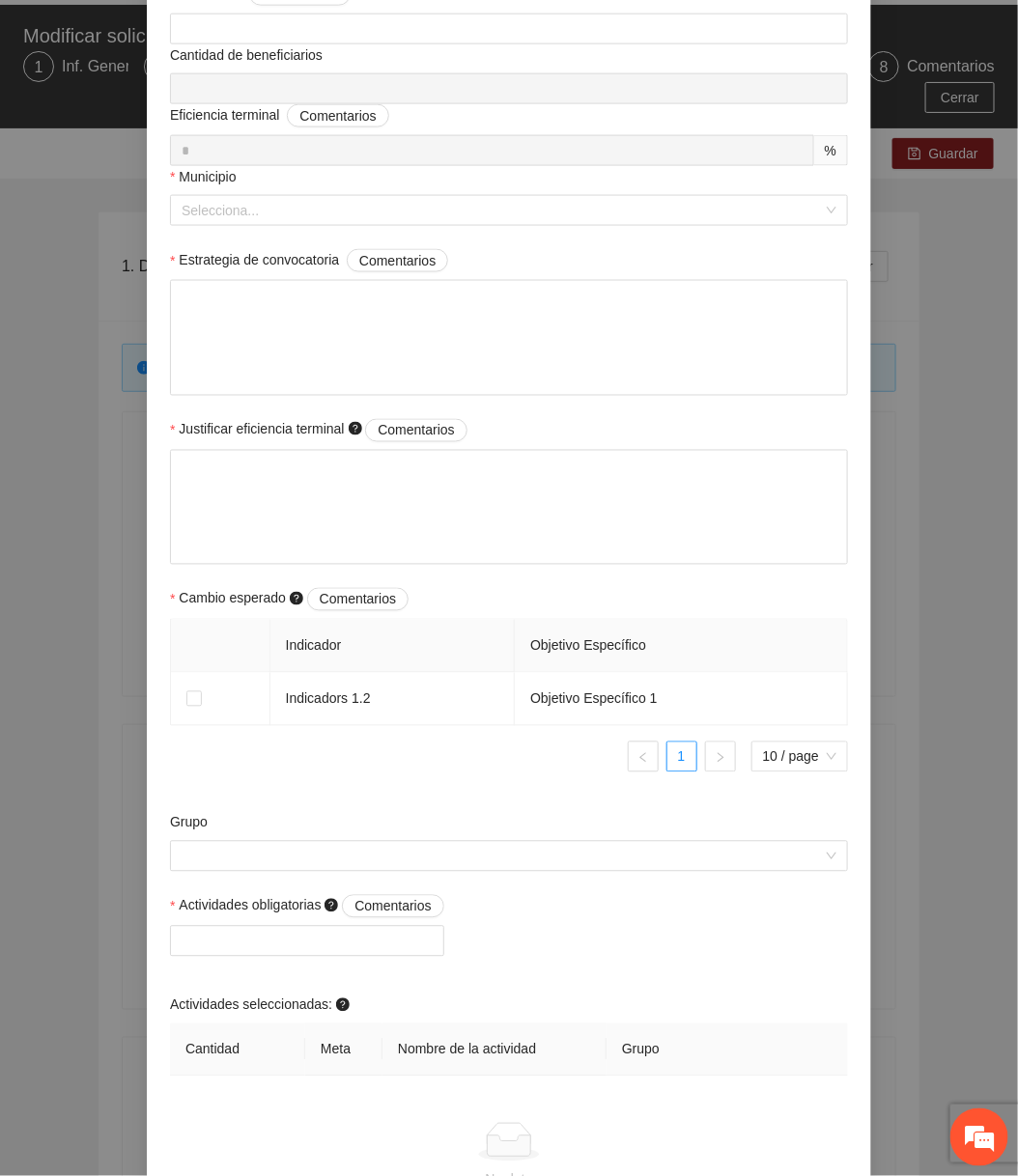
scroll to position [465, 0]
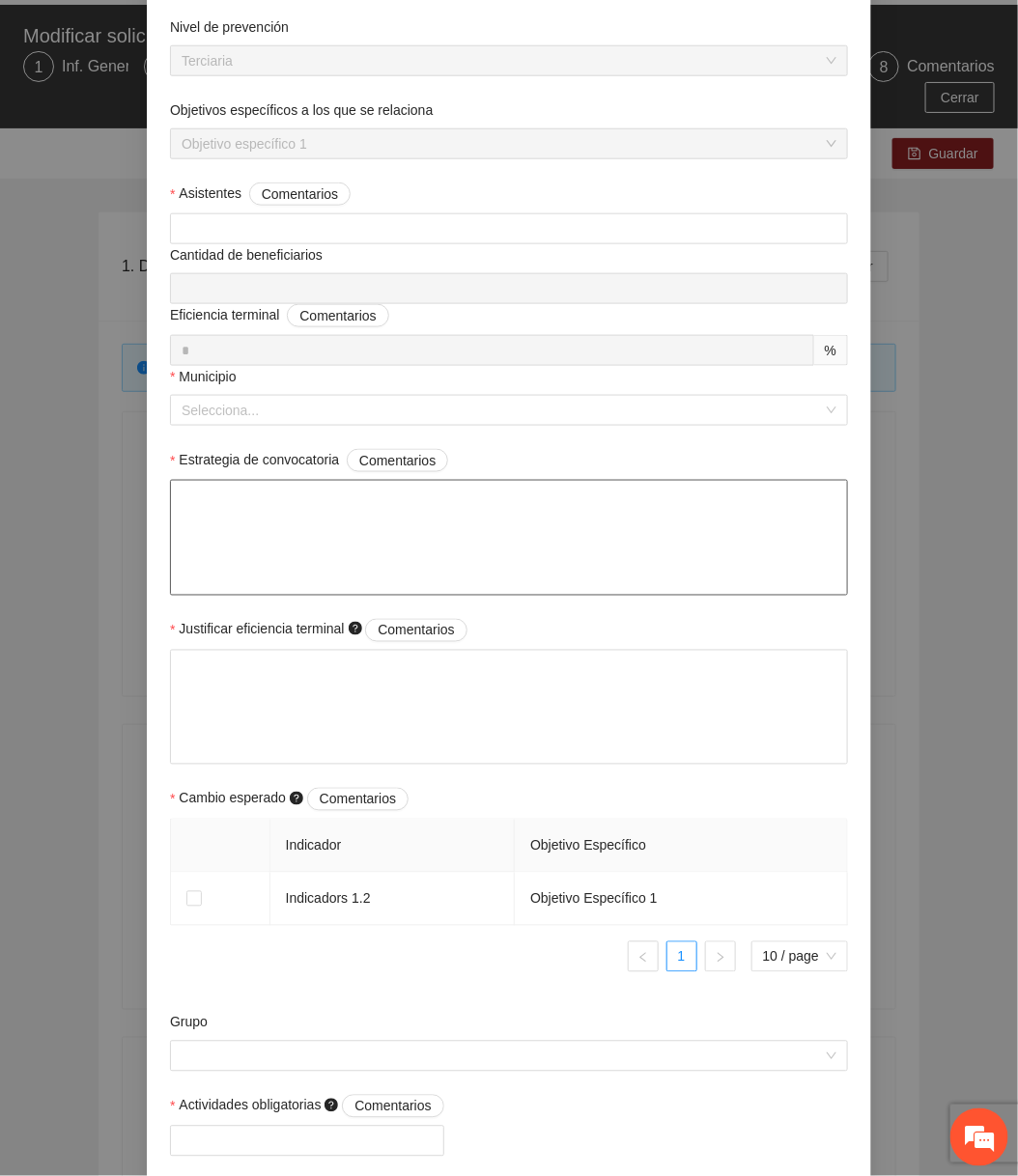
click at [490, 551] on textarea "Estrategia de convocatoria Comentarios" at bounding box center [508, 538] width 678 height 116
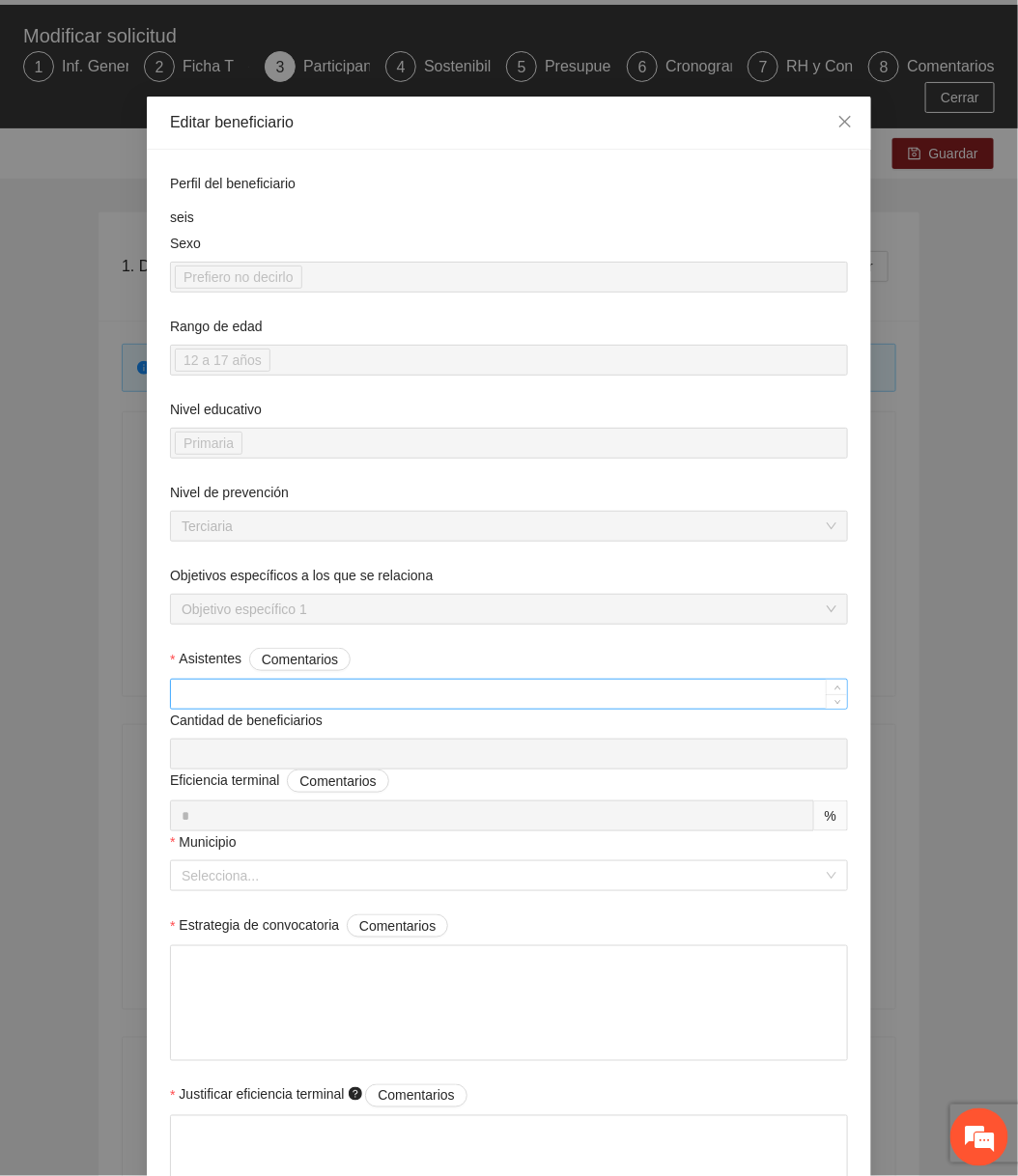
click at [377, 689] on input "Asistentes Comentarios" at bounding box center [508, 694] width 676 height 29
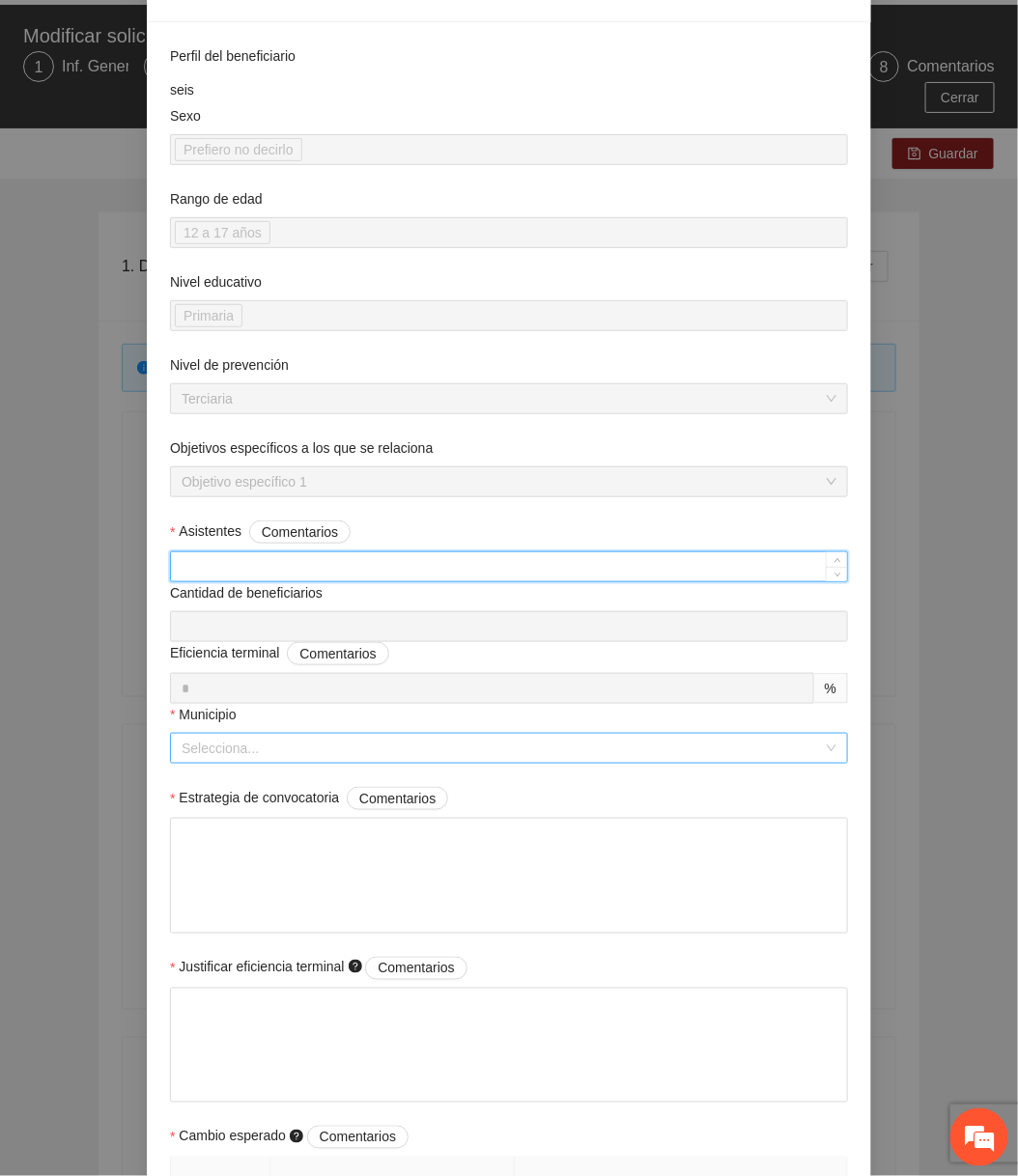
type input "*"
click at [354, 754] on input "Municipio" at bounding box center [502, 748] width 641 height 29
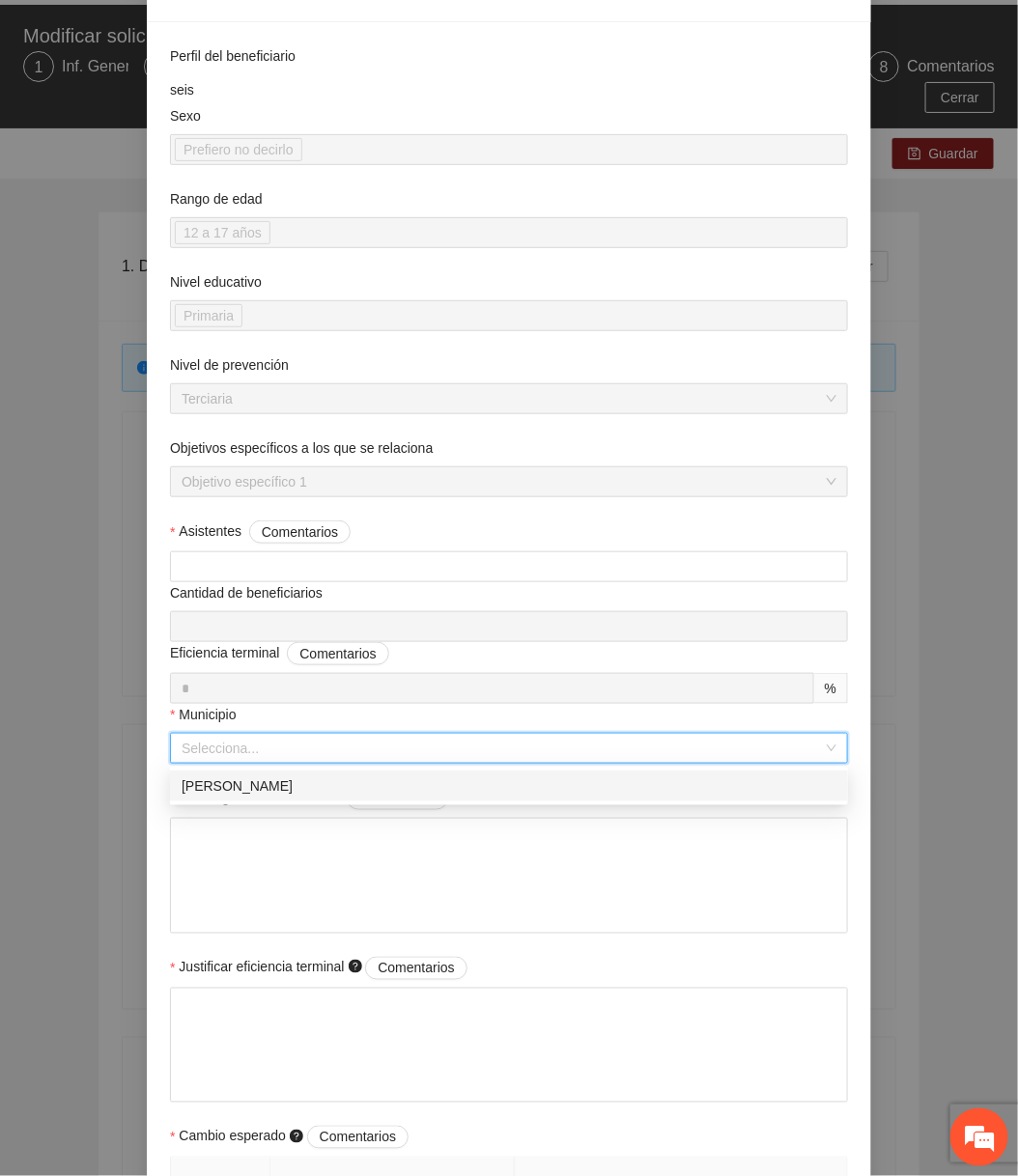
click at [336, 792] on div "[PERSON_NAME]" at bounding box center [509, 786] width 655 height 21
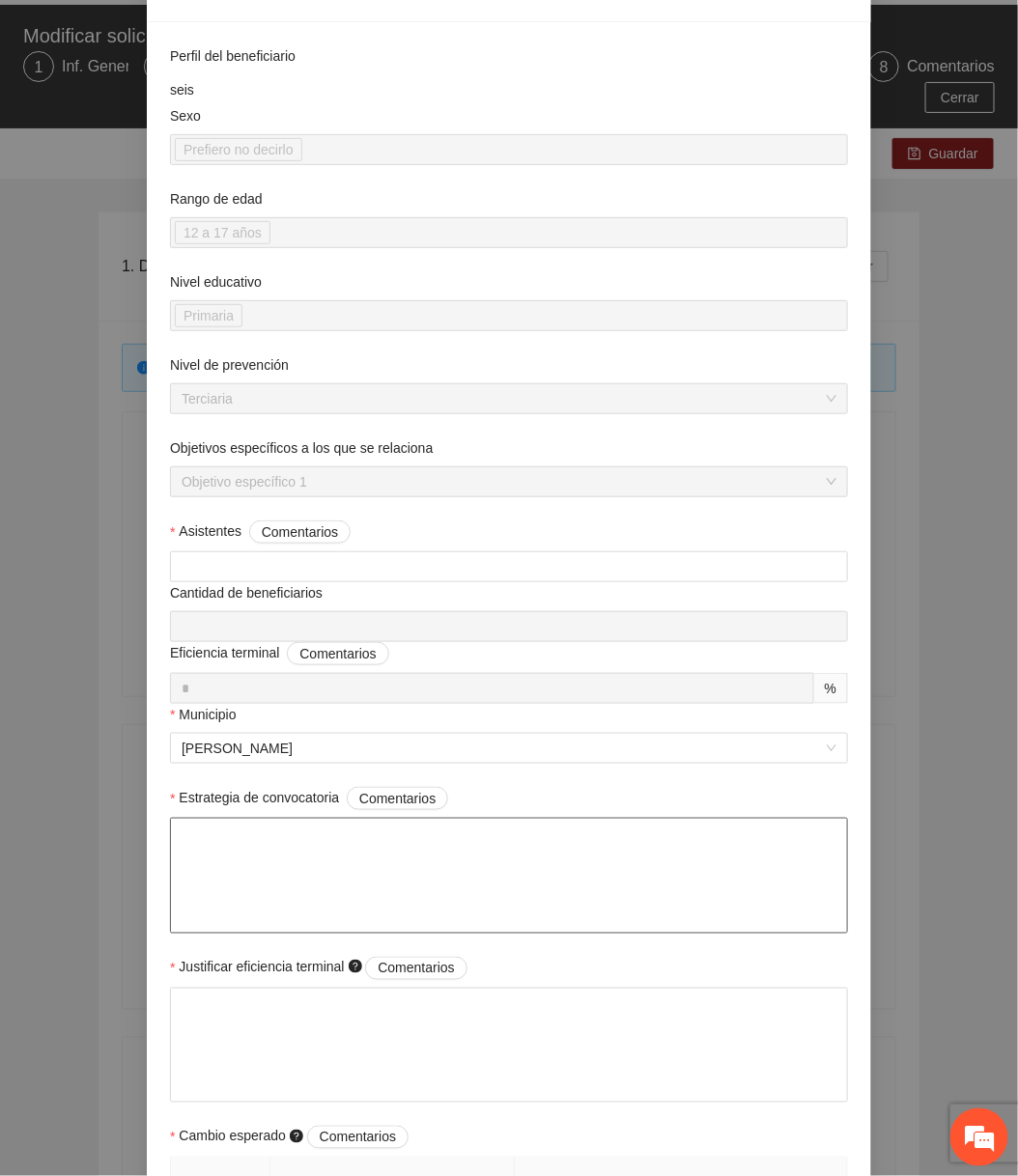
click at [307, 879] on textarea "Estrategia de convocatoria Comentarios" at bounding box center [508, 876] width 678 height 116
type textarea "*"
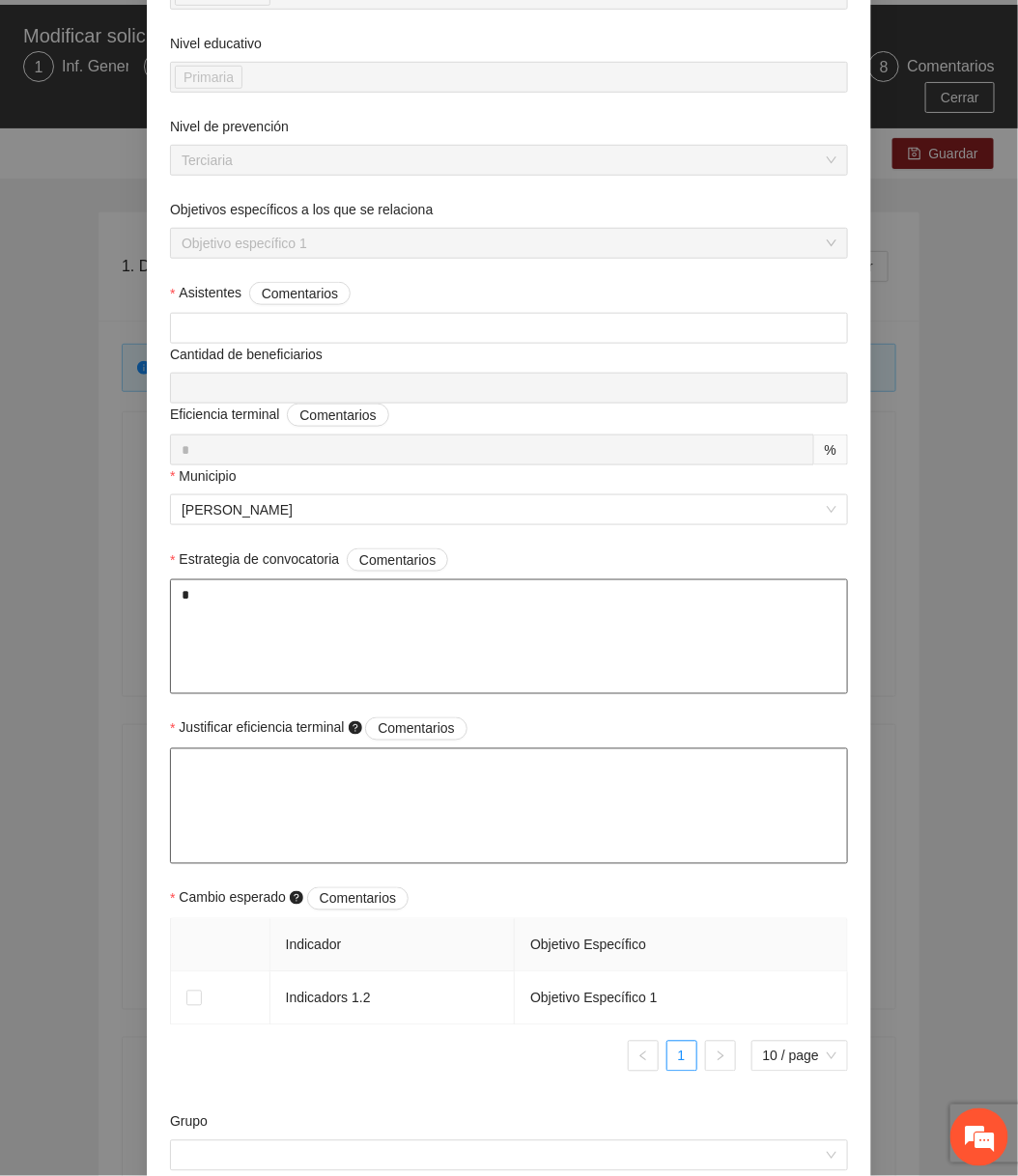
scroll to position [369, 0]
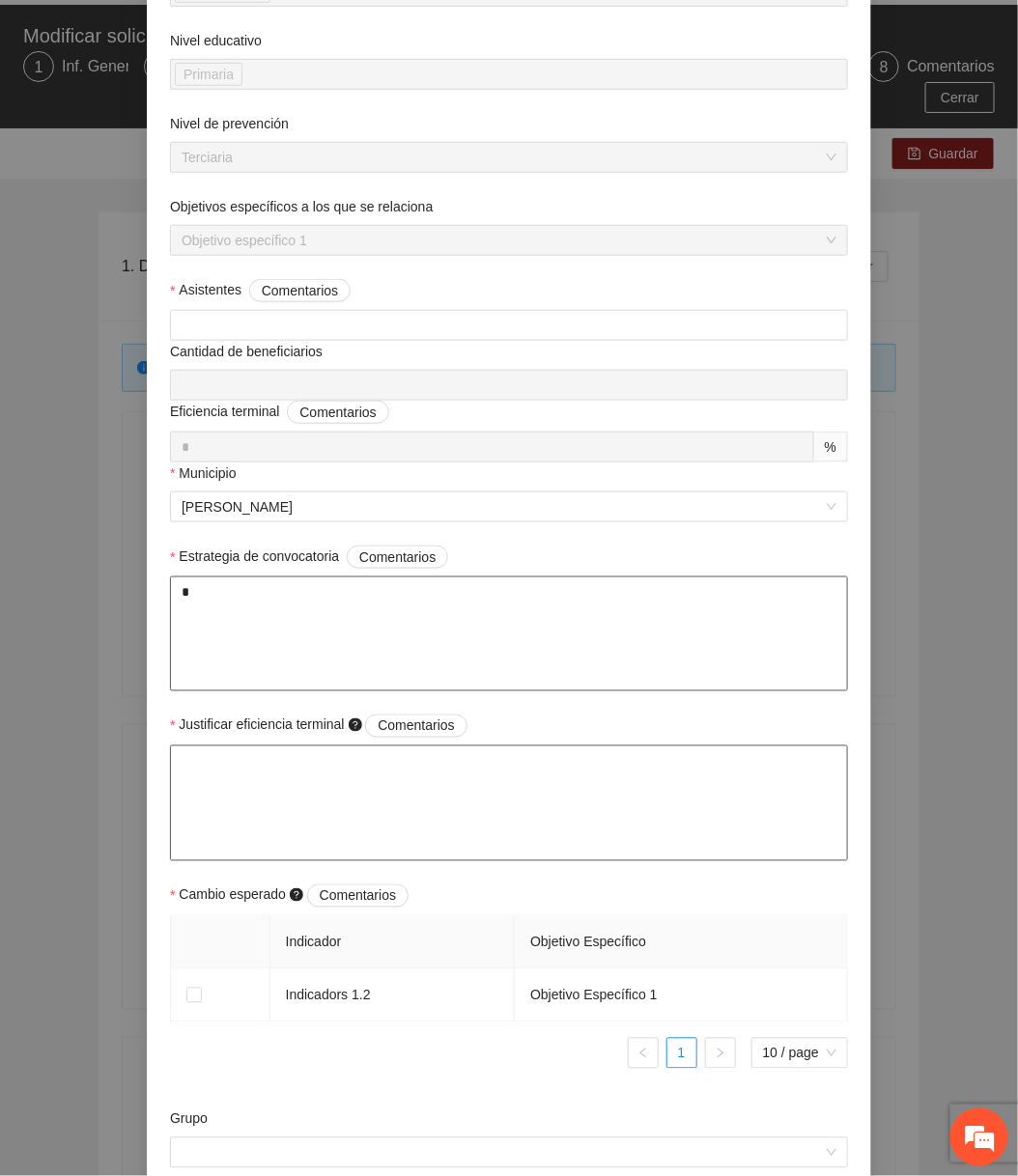
type textarea "*"
click at [318, 815] on textarea "Justificar eficiencia terminal Comentarios" at bounding box center [508, 804] width 678 height 116
type textarea "*"
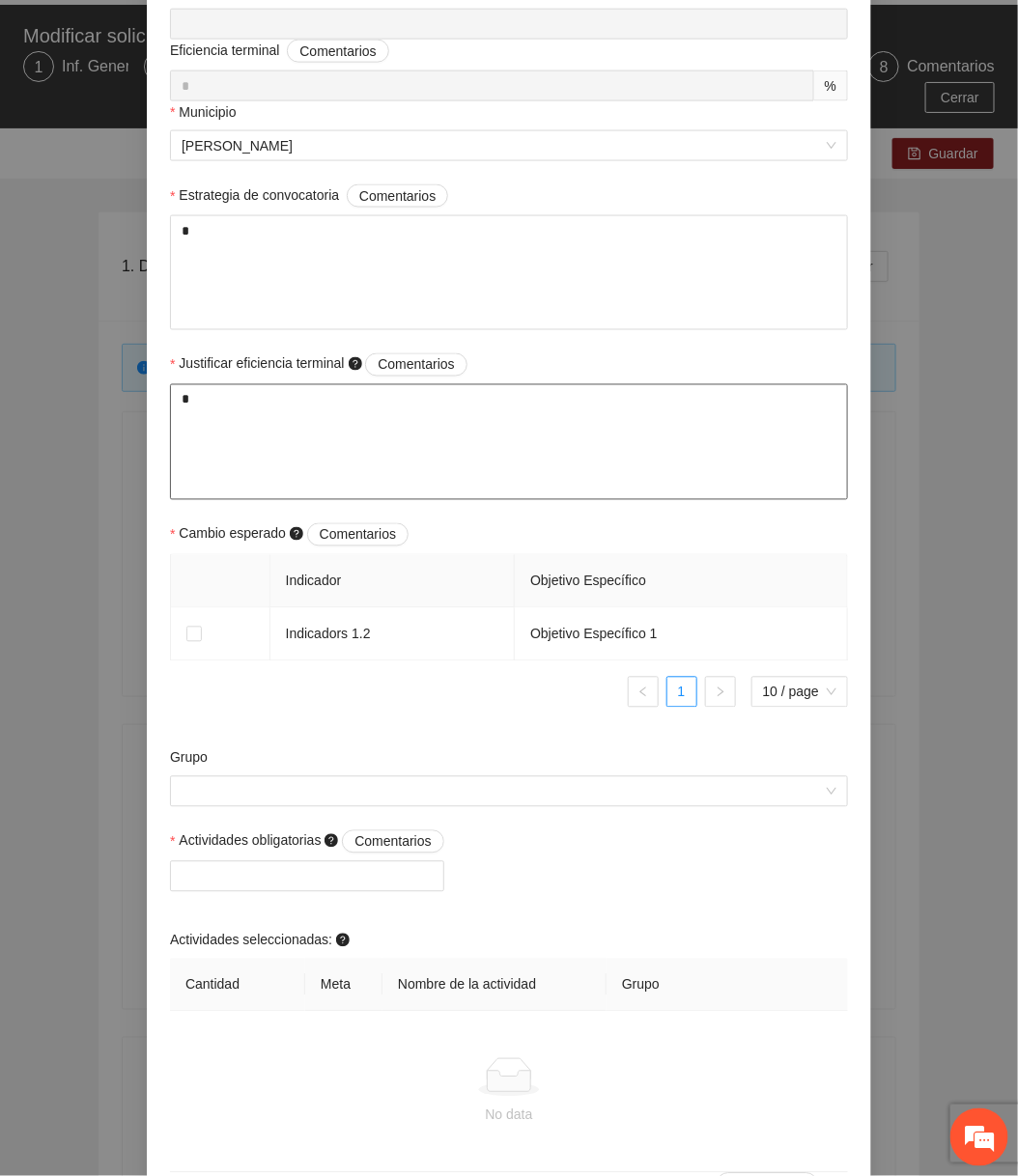
scroll to position [751, 0]
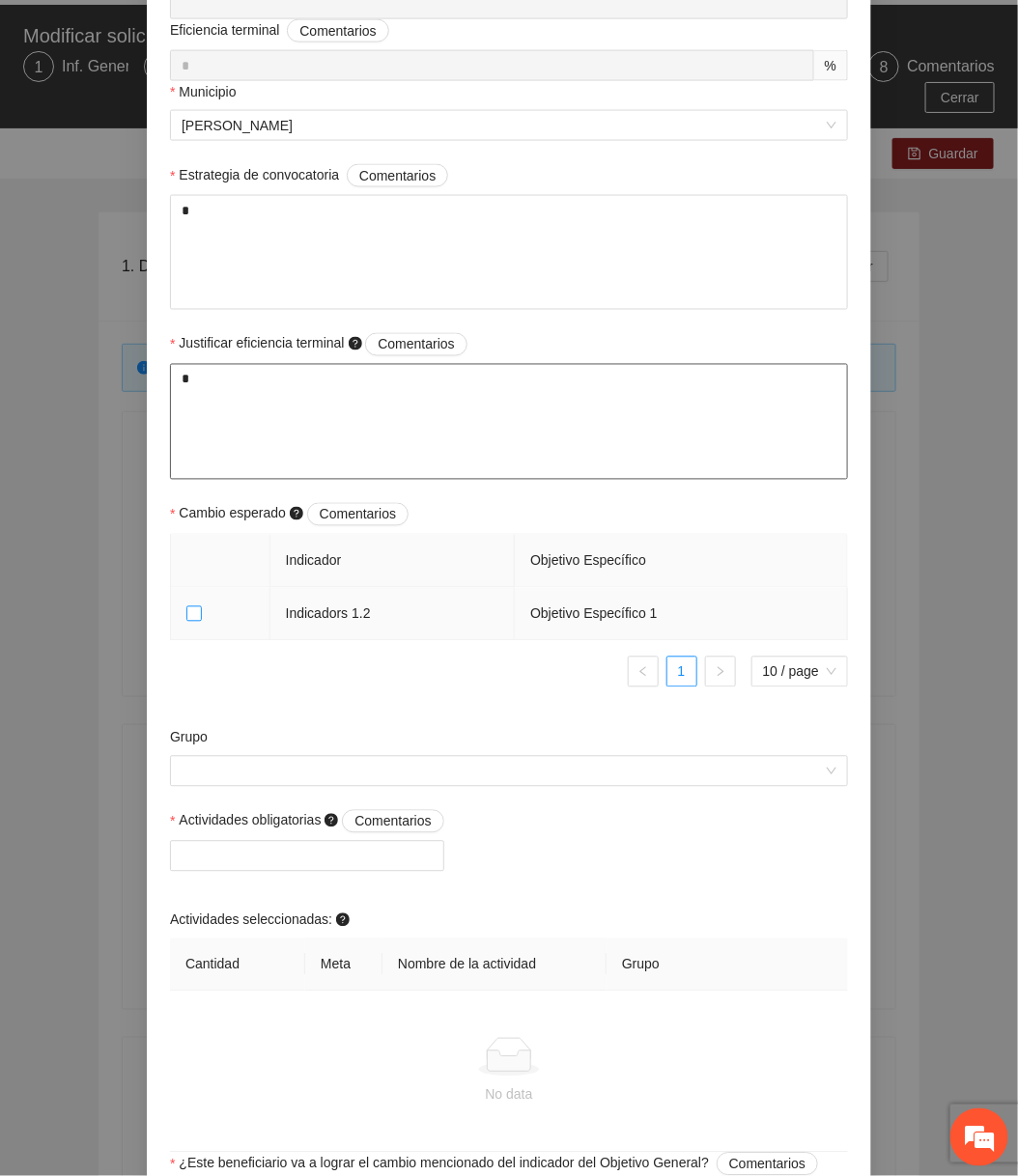
type textarea "*"
click at [253, 775] on input "Grupo" at bounding box center [502, 771] width 641 height 29
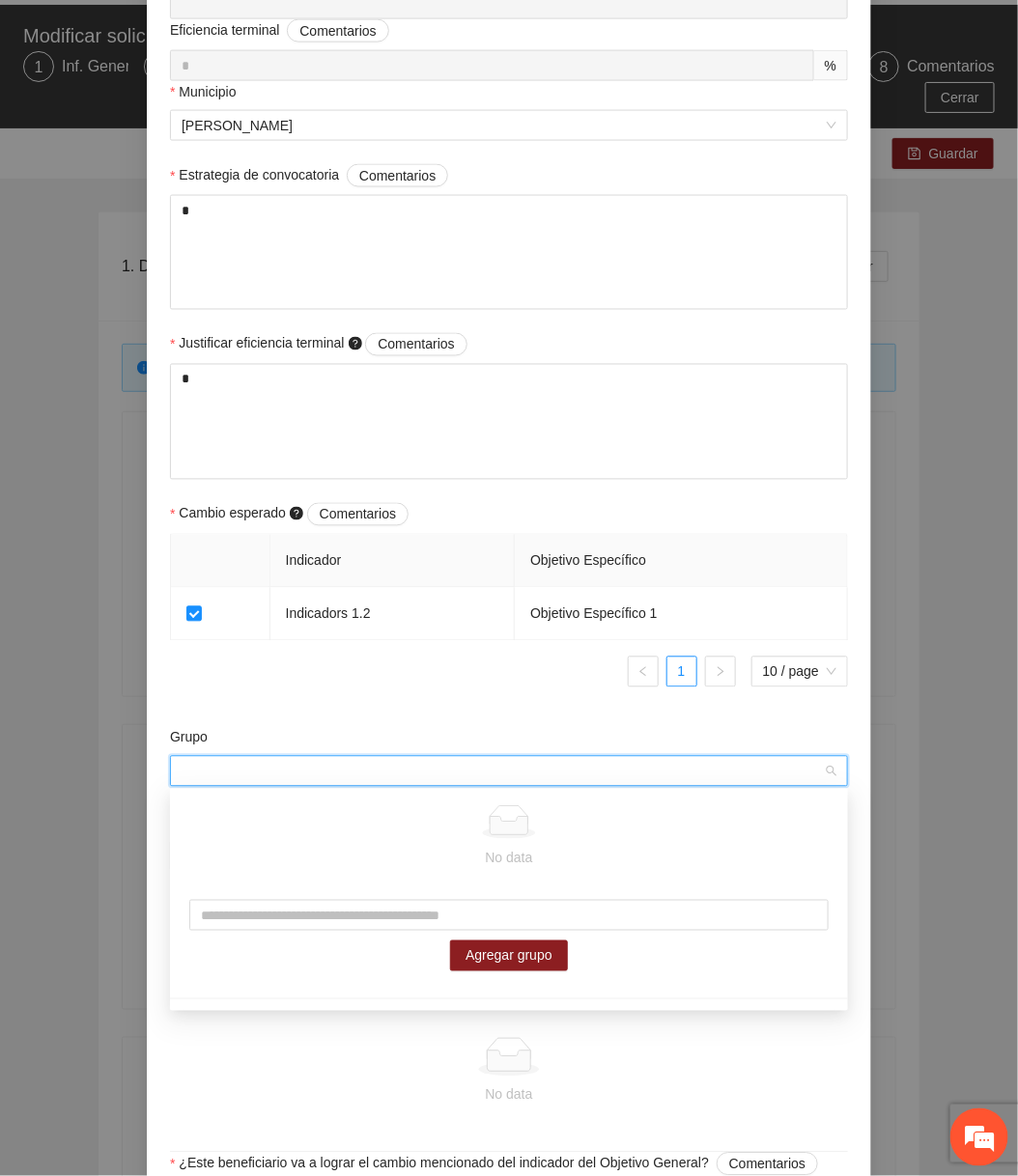
click at [260, 708] on form "Perfil del beneficiario seis Sexo Prefiero no decirlo Rango de edad 12 a 17 año…" at bounding box center [508, 417] width 678 height 1991
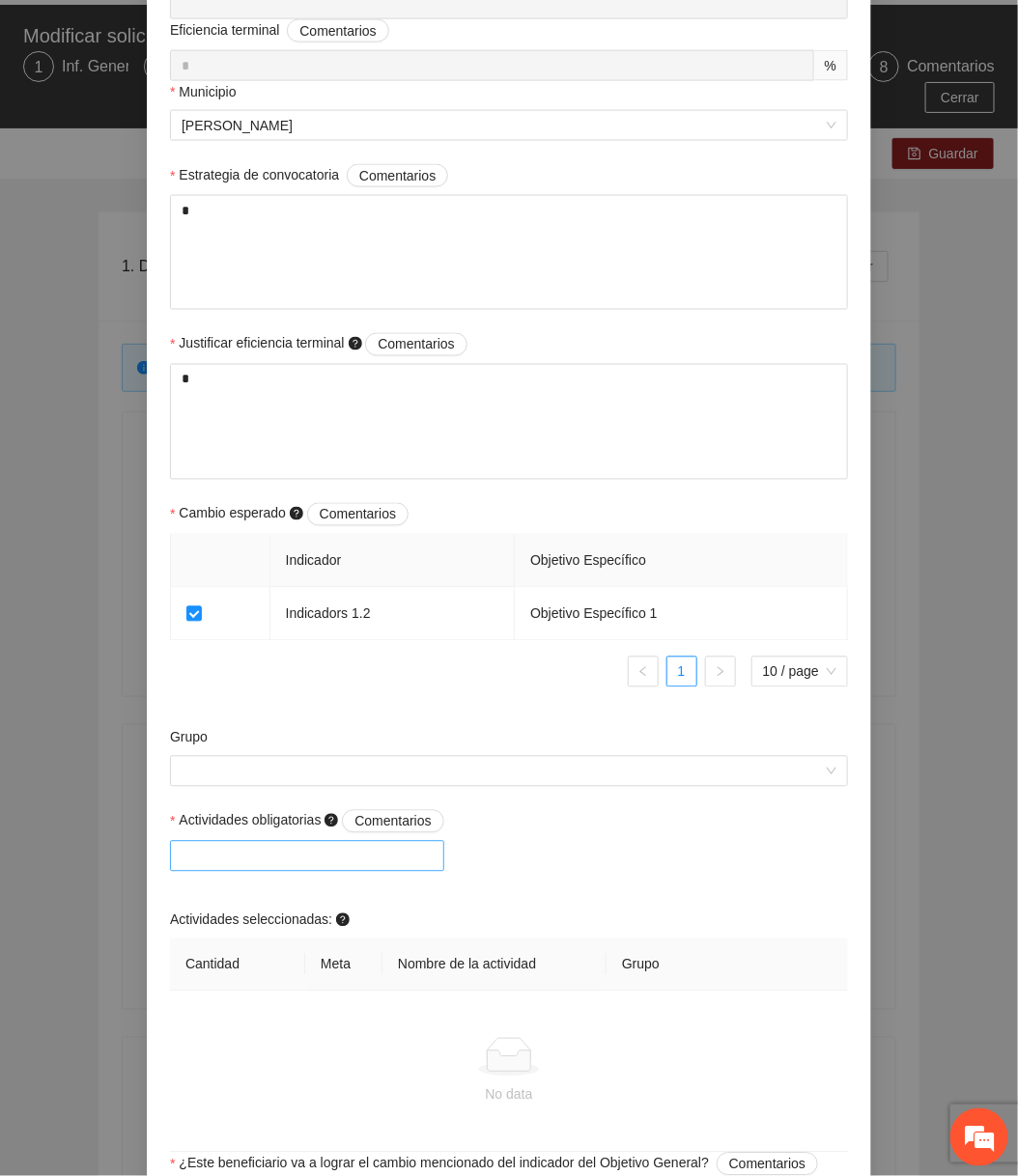
click at [279, 859] on div at bounding box center [306, 856] width 264 height 23
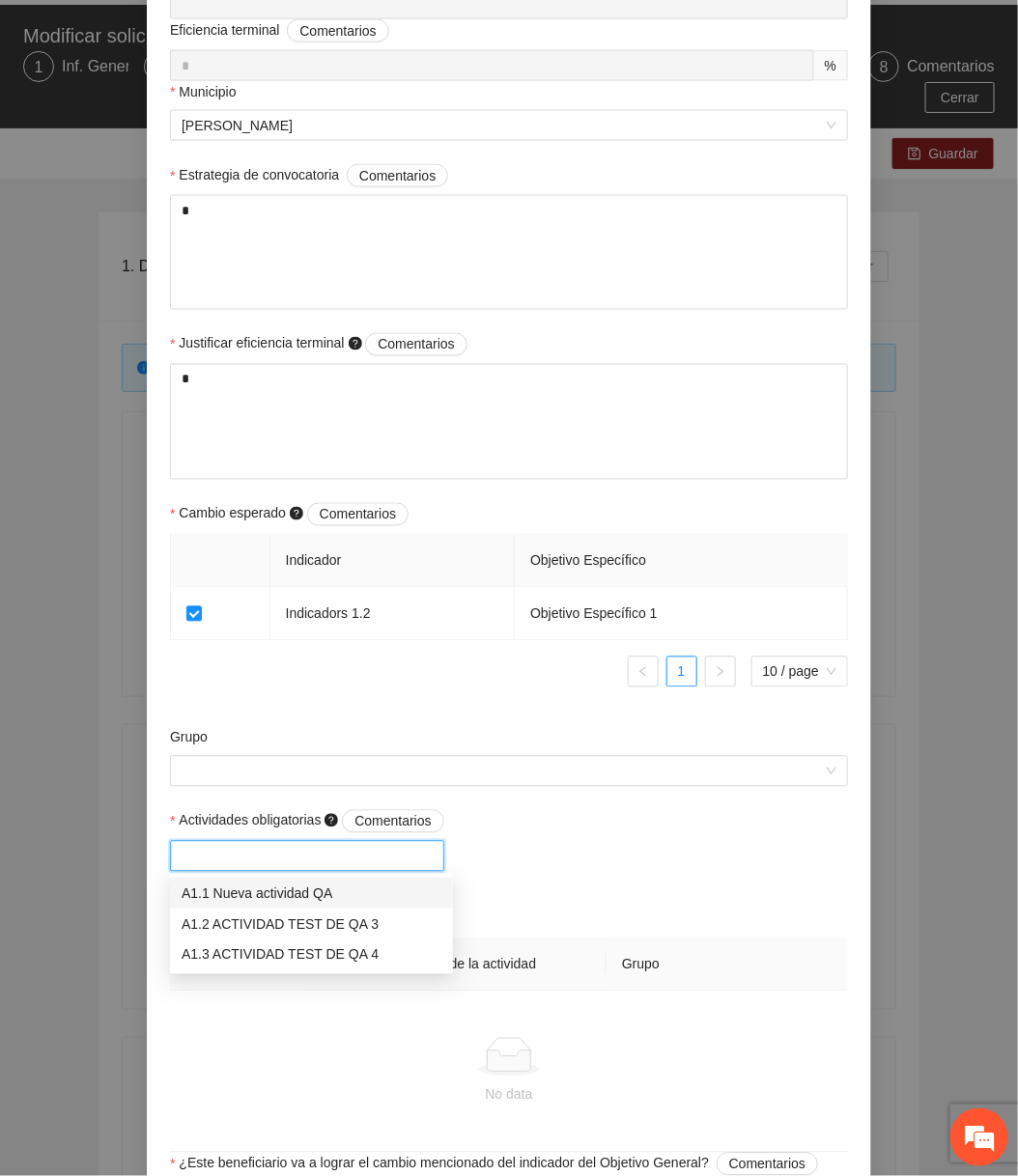
click at [274, 893] on div "A1.1 Nueva actividad QA" at bounding box center [311, 892] width 259 height 21
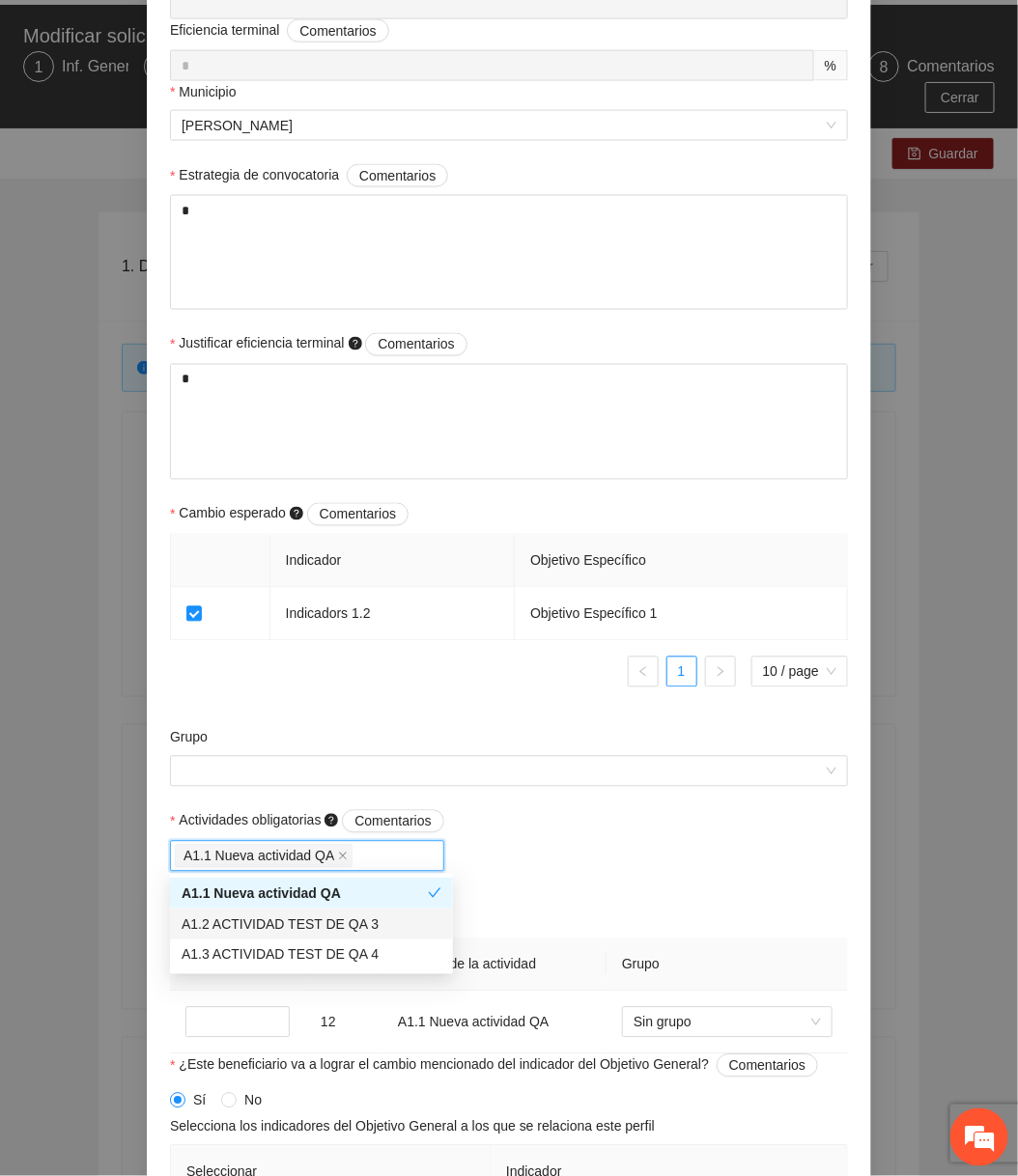
click at [273, 920] on div "A1.2 ACTIVIDAD TEST DE QA 3" at bounding box center [311, 923] width 259 height 21
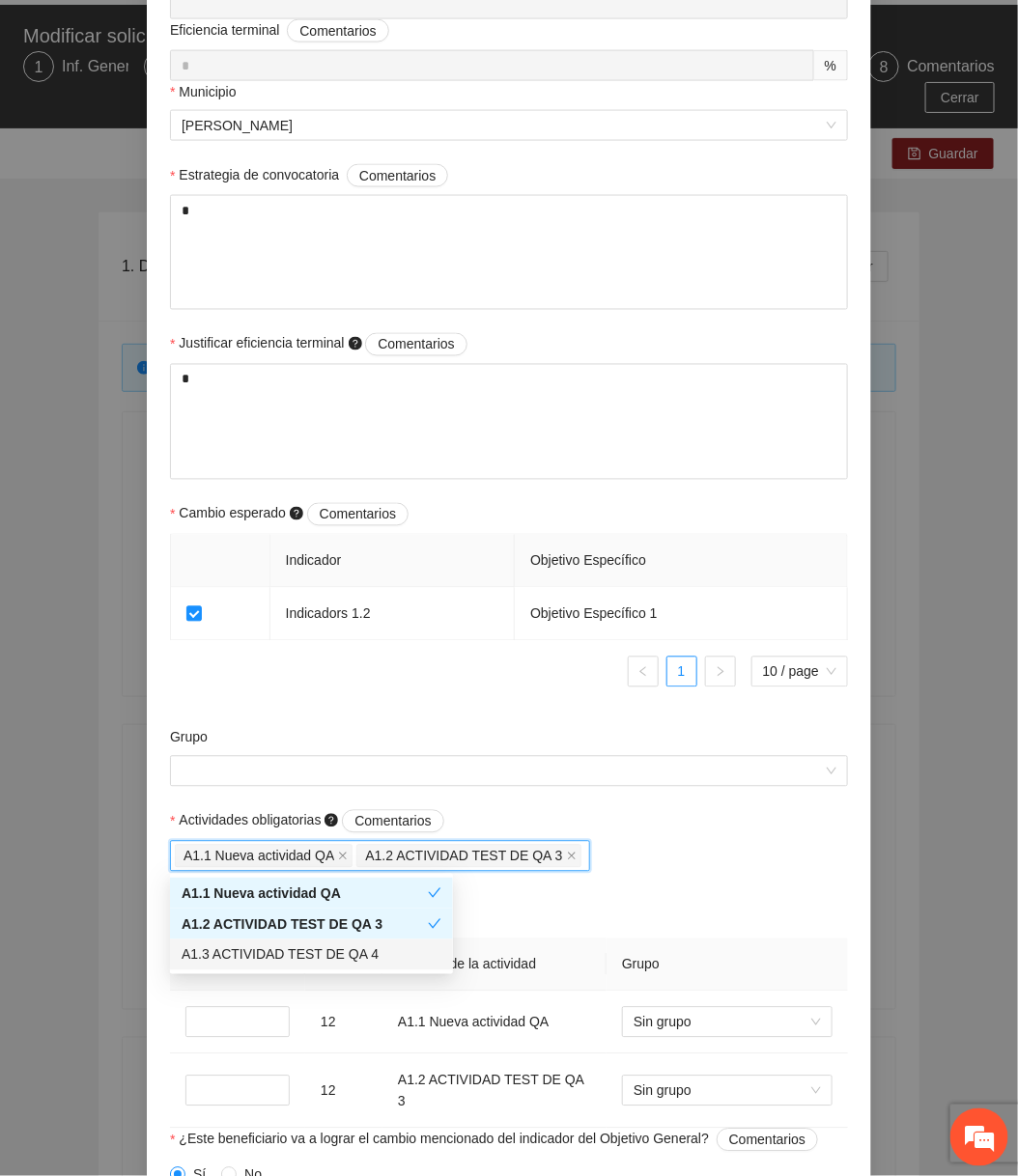
click at [278, 948] on div "A1.3 ACTIVIDAD TEST DE QA 4" at bounding box center [311, 954] width 259 height 21
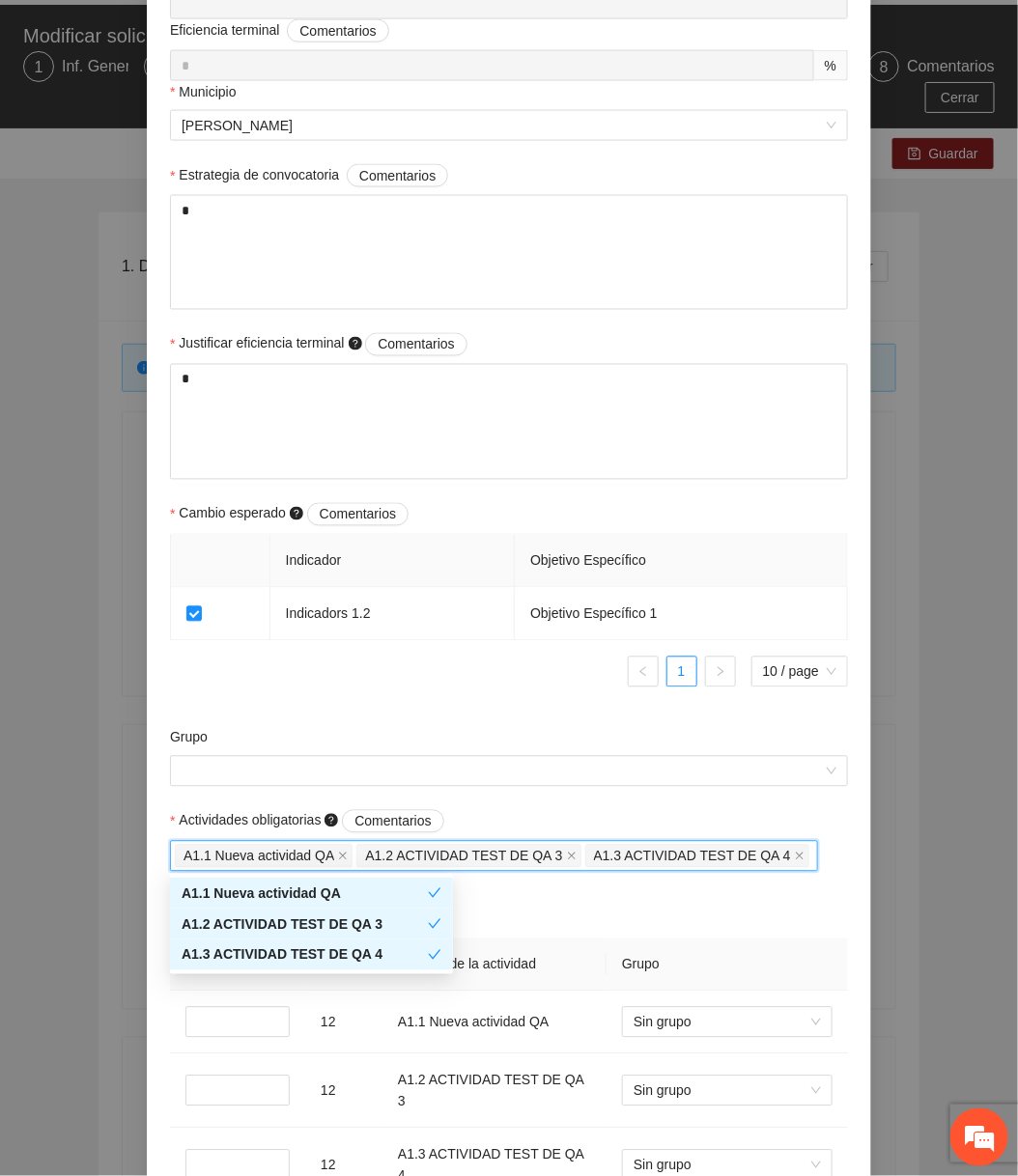
click at [616, 829] on div "Actividades obligatorias Comentarios" at bounding box center [493, 826] width 648 height 31
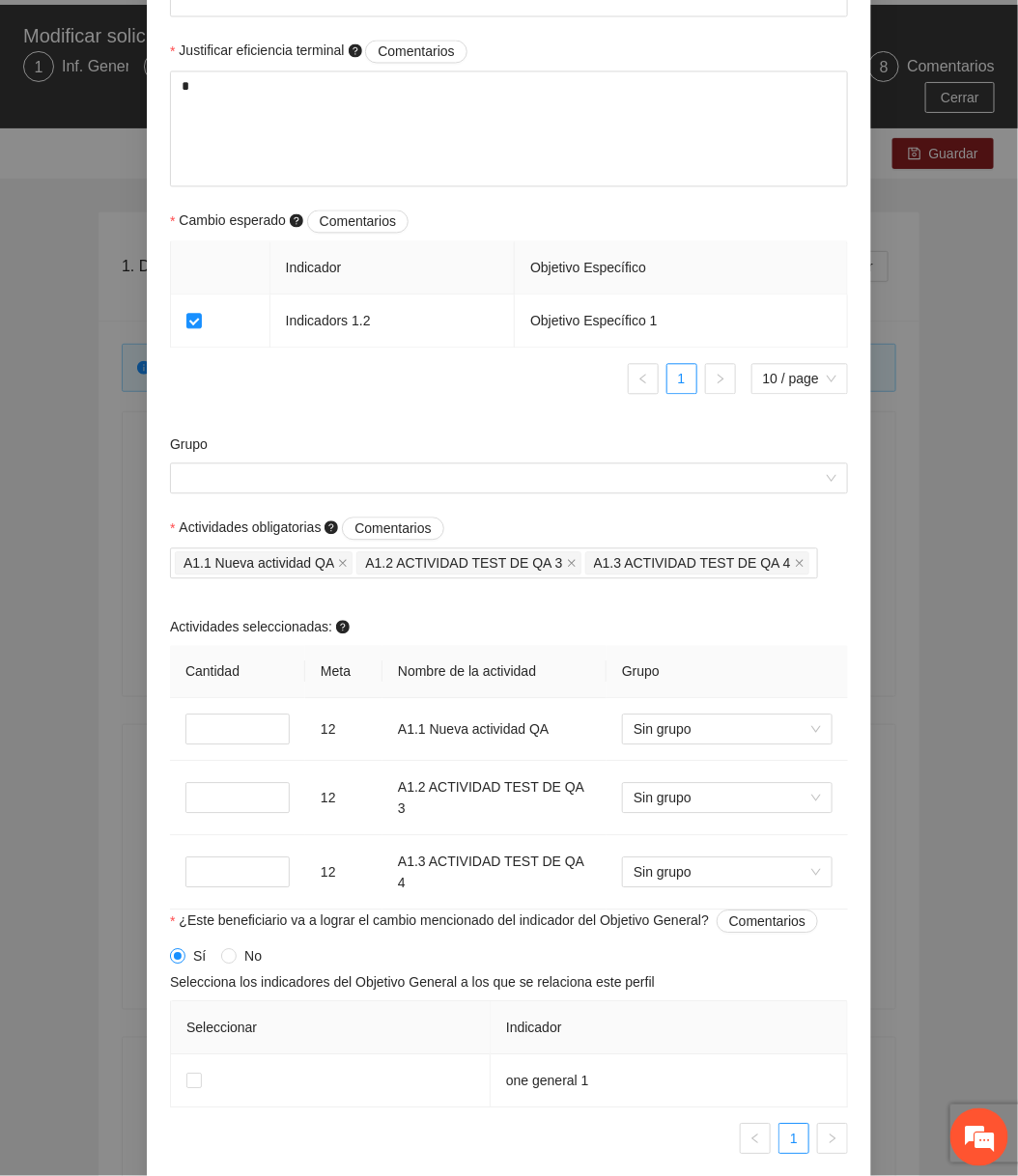
scroll to position [1132, 0]
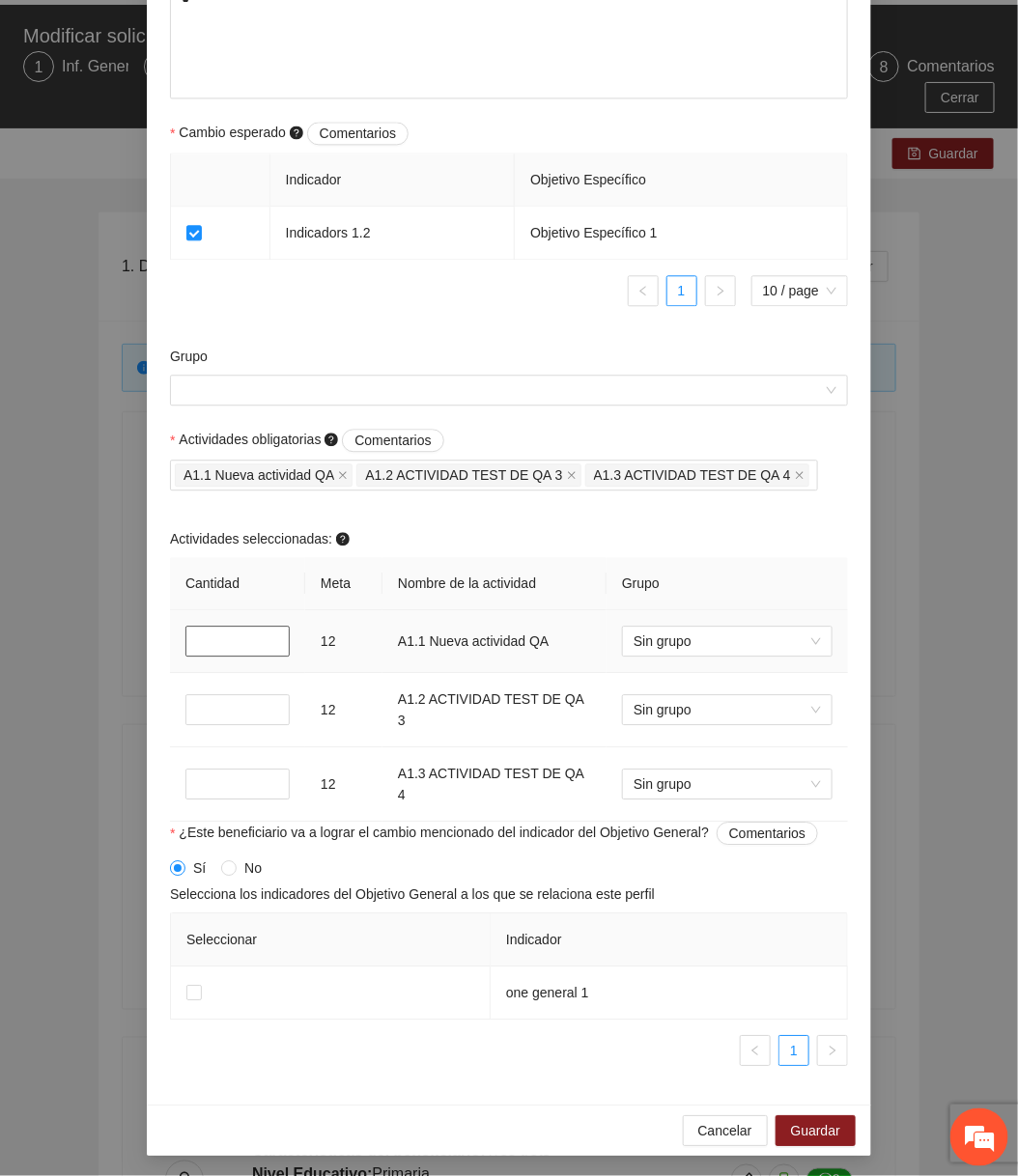
click at [213, 645] on input "*" at bounding box center [238, 641] width 104 height 31
type input "*"
click at [217, 702] on input "*" at bounding box center [238, 710] width 104 height 31
type input "*"
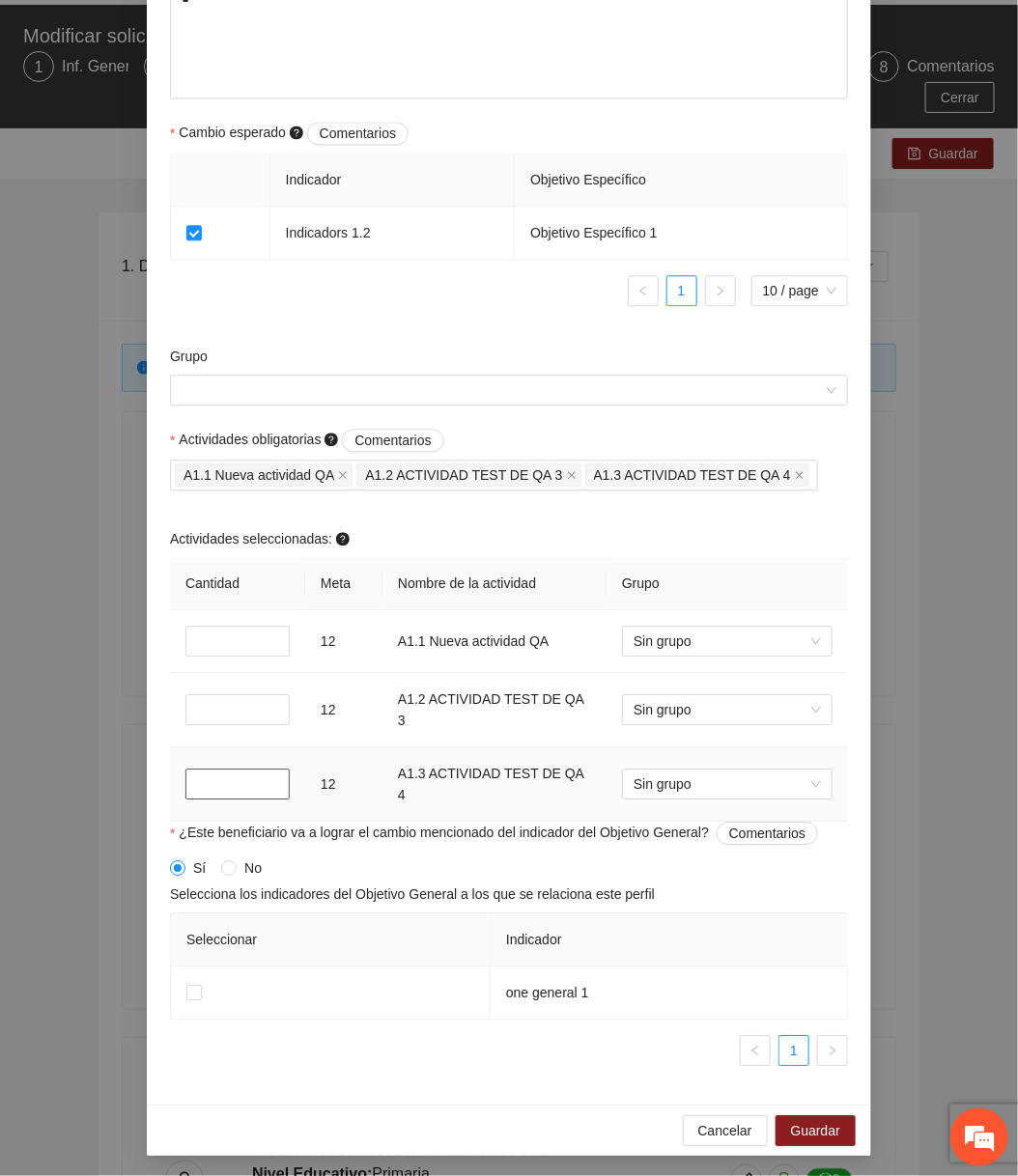
click at [217, 786] on input "*" at bounding box center [238, 784] width 104 height 31
type input "*"
click at [786, 1132] on button "Guardar" at bounding box center [815, 1130] width 80 height 31
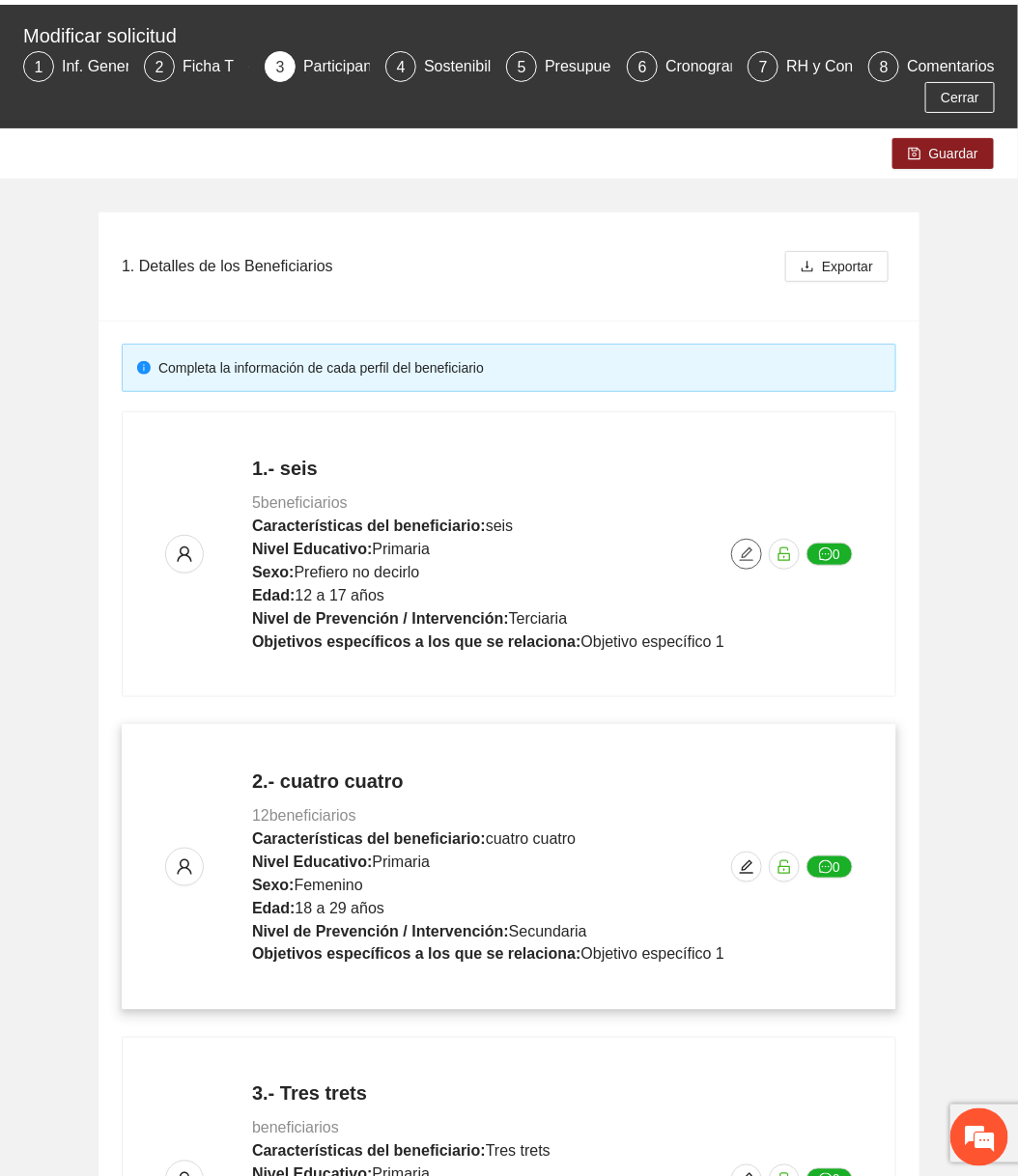
scroll to position [0, 0]
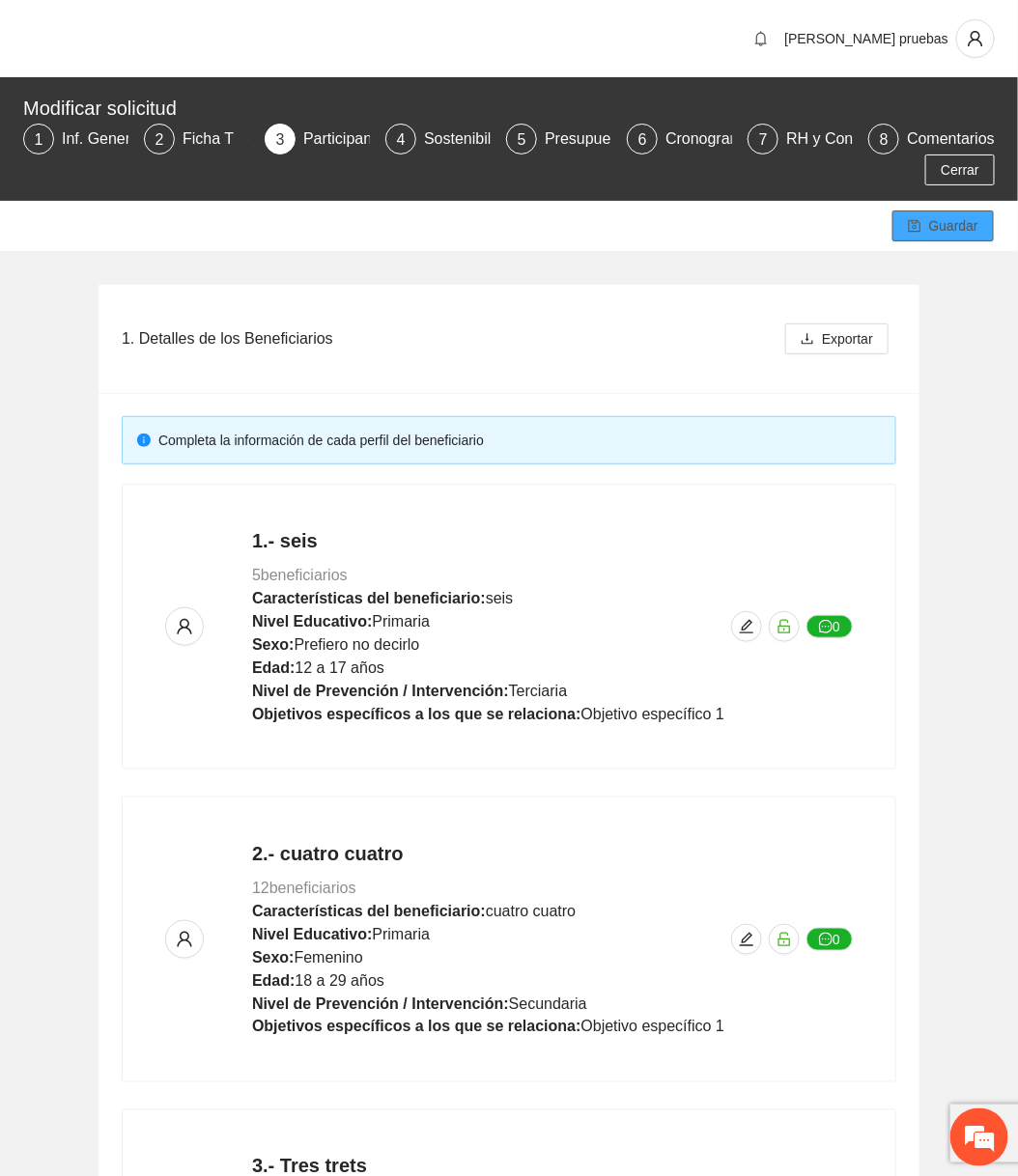
click at [959, 224] on span "Guardar" at bounding box center [953, 226] width 49 height 21
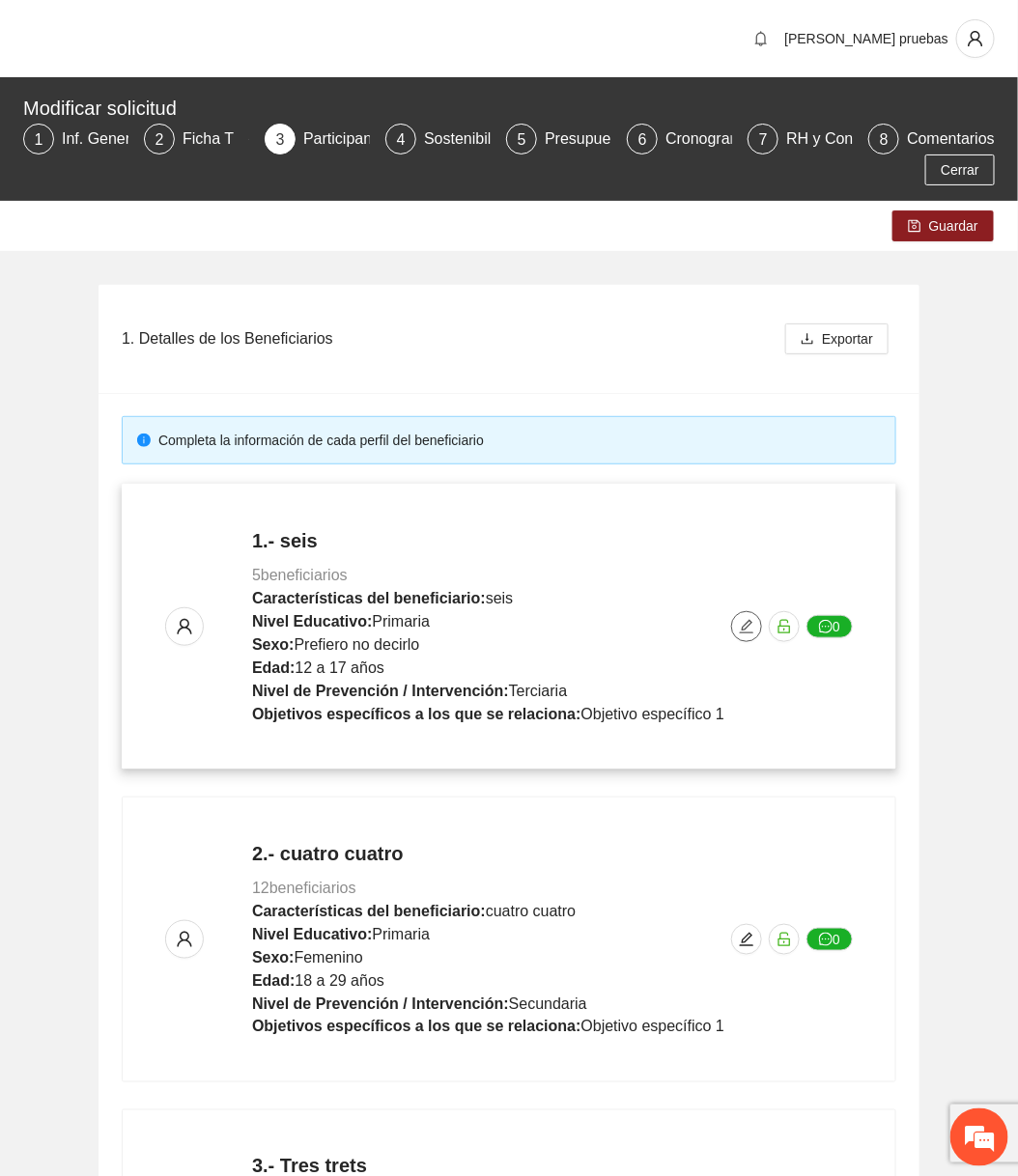
click at [748, 629] on icon "edit" at bounding box center [746, 626] width 15 height 15
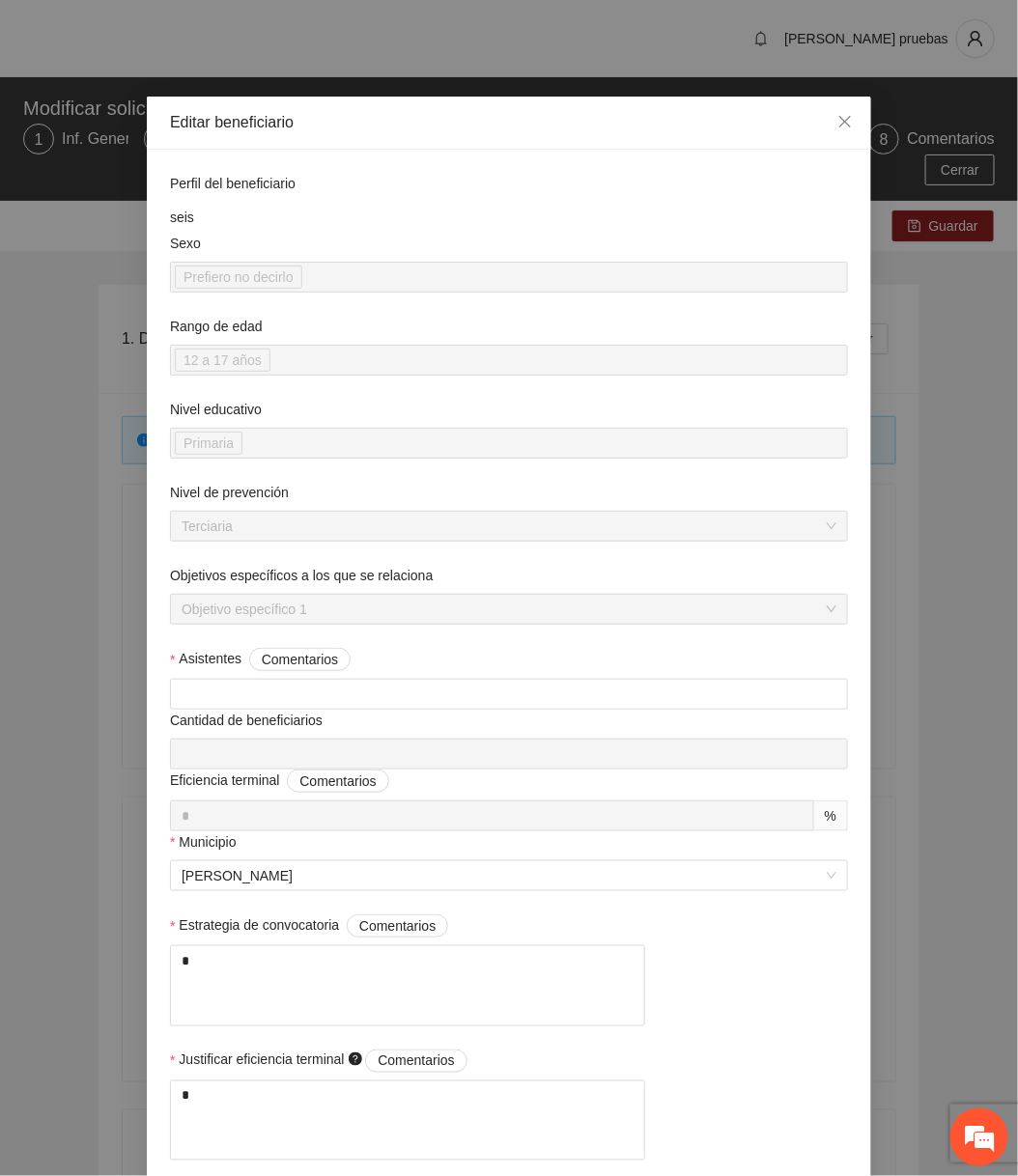
scroll to position [1132, 0]
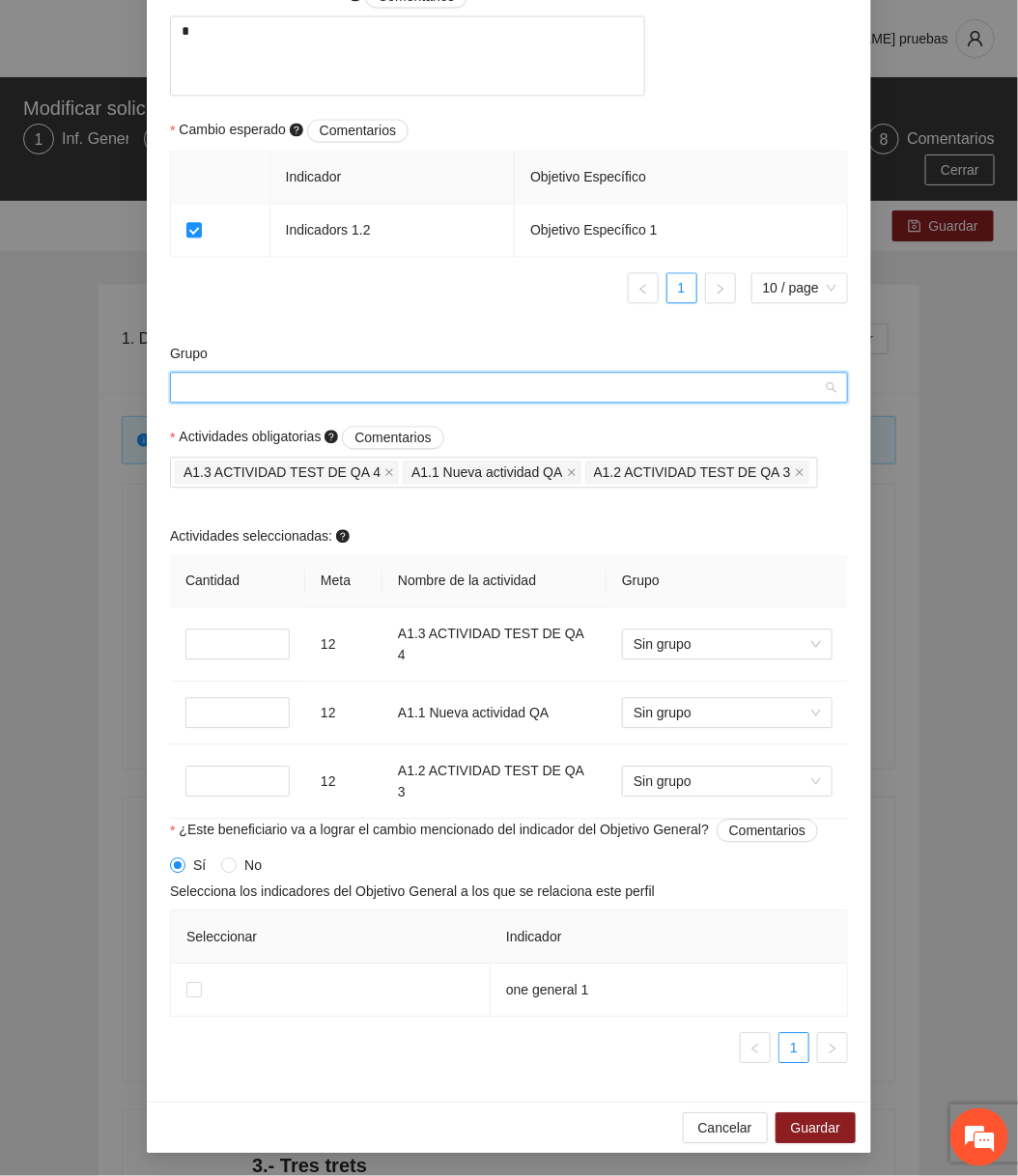
click at [506, 384] on input "Grupo" at bounding box center [502, 386] width 641 height 29
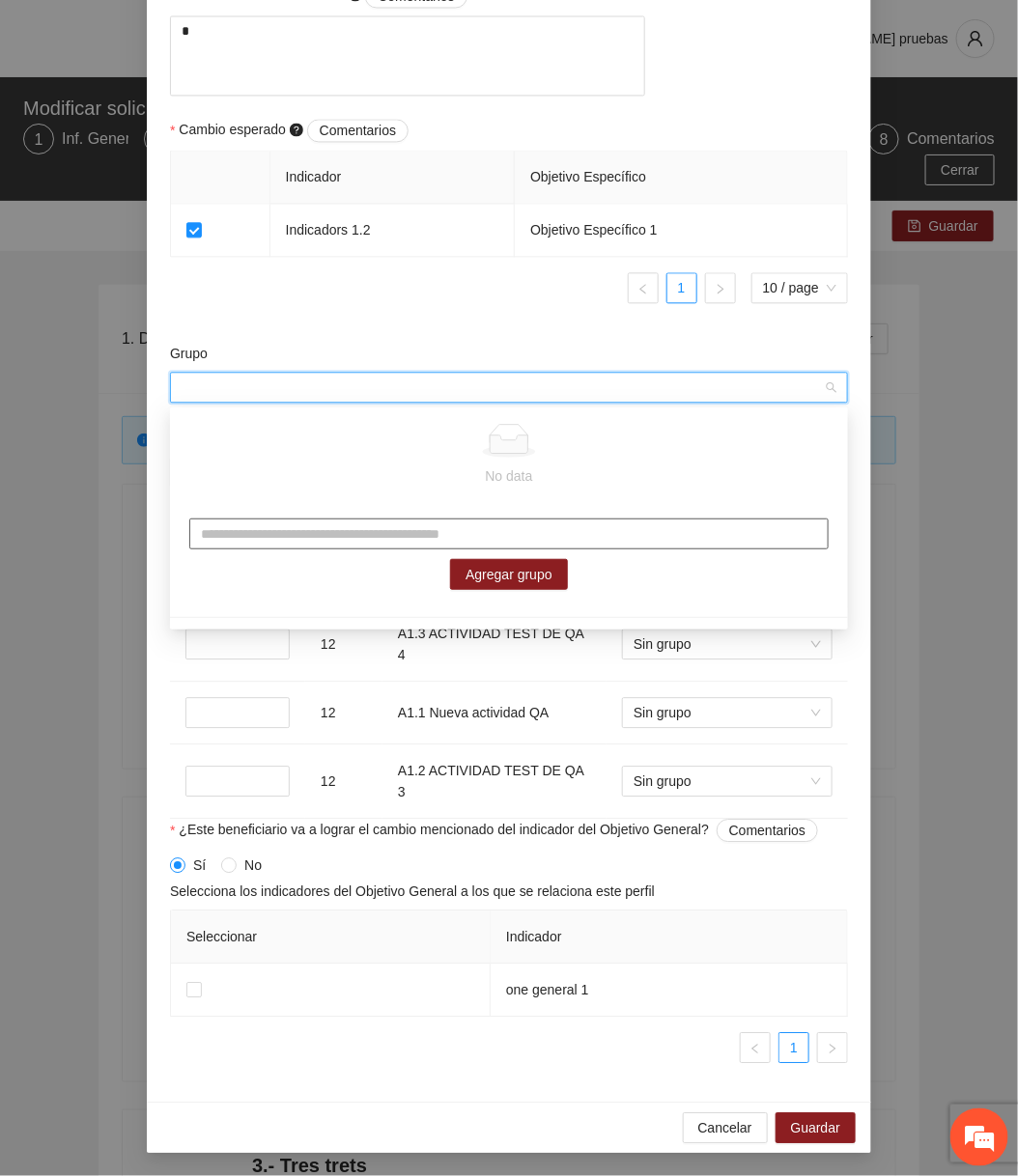
click at [448, 520] on input "text" at bounding box center [509, 533] width 639 height 31
type input "**********"
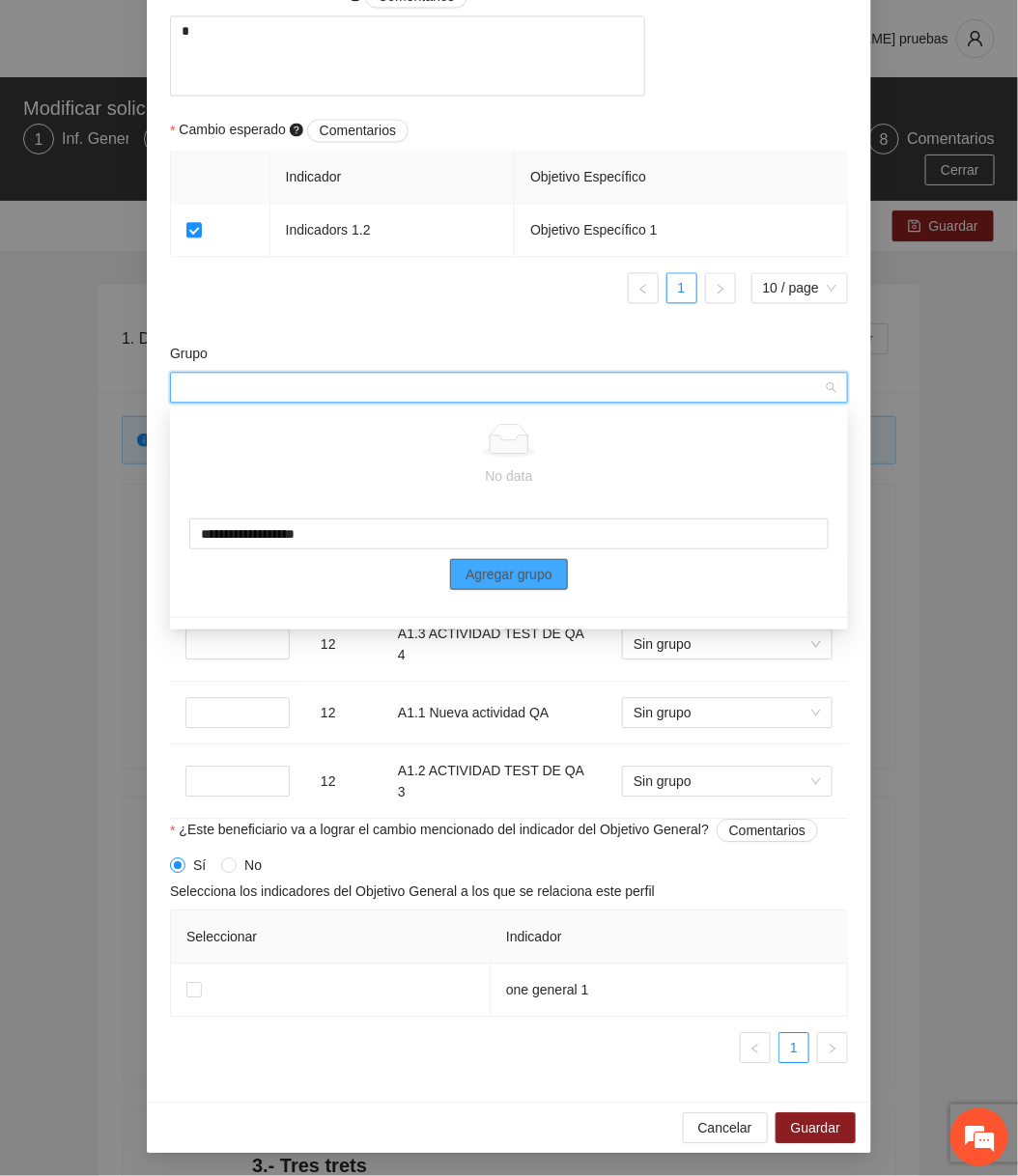
click at [504, 587] on button "Agregar grupo" at bounding box center [509, 574] width 118 height 31
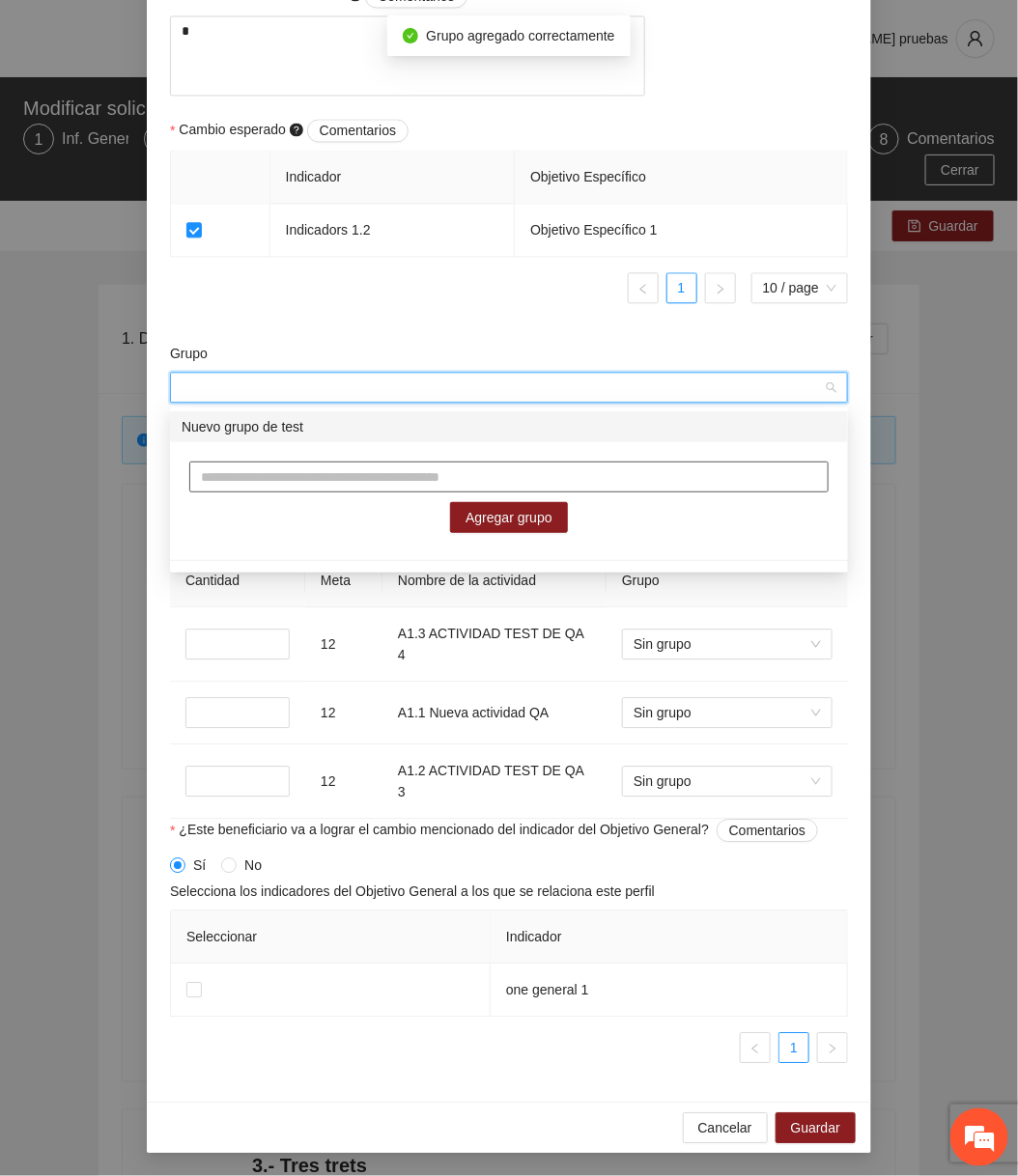
click at [357, 476] on input "text" at bounding box center [509, 476] width 639 height 31
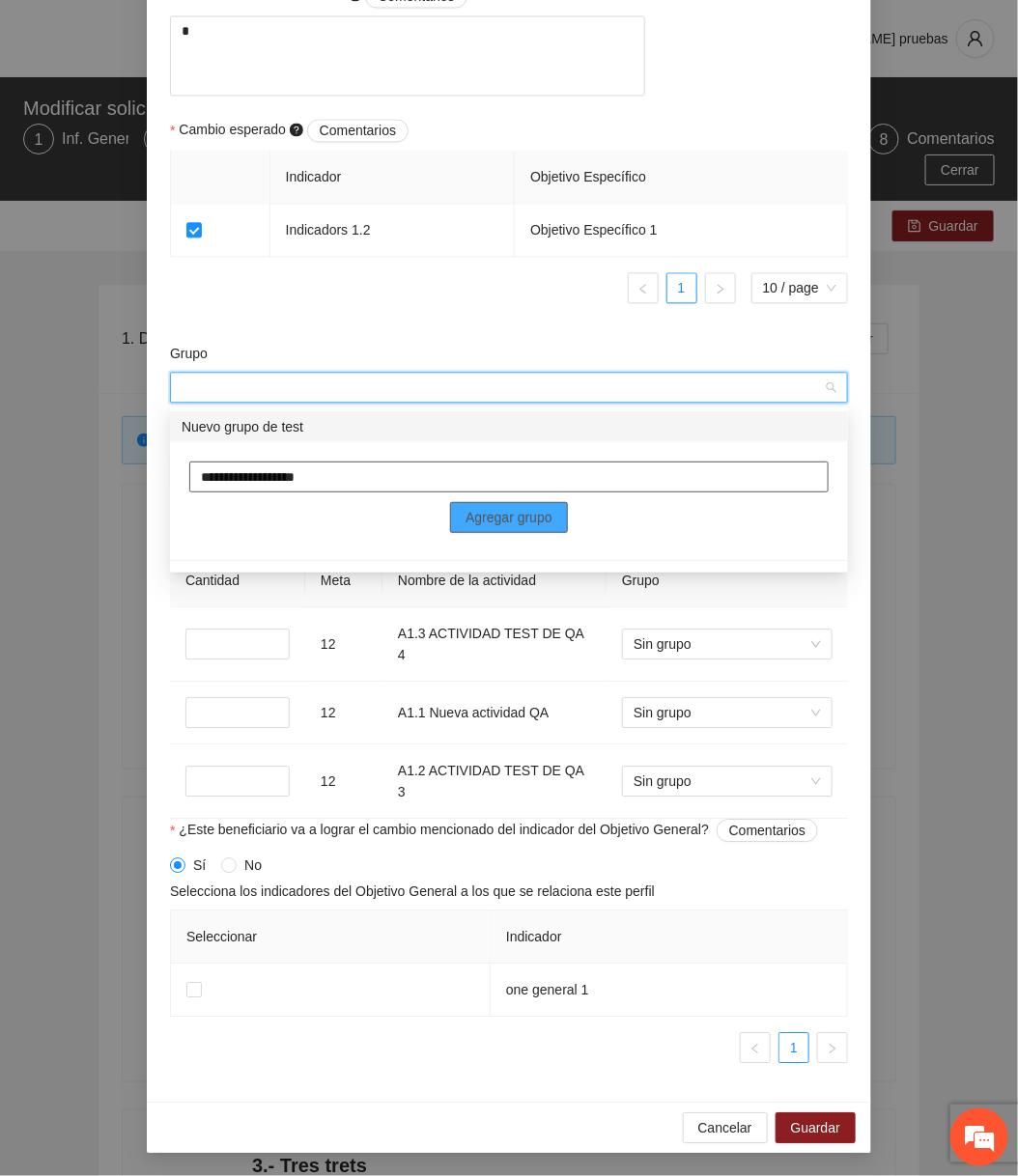
type input "**********"
click at [493, 513] on span "Agregar grupo" at bounding box center [508, 517] width 87 height 21
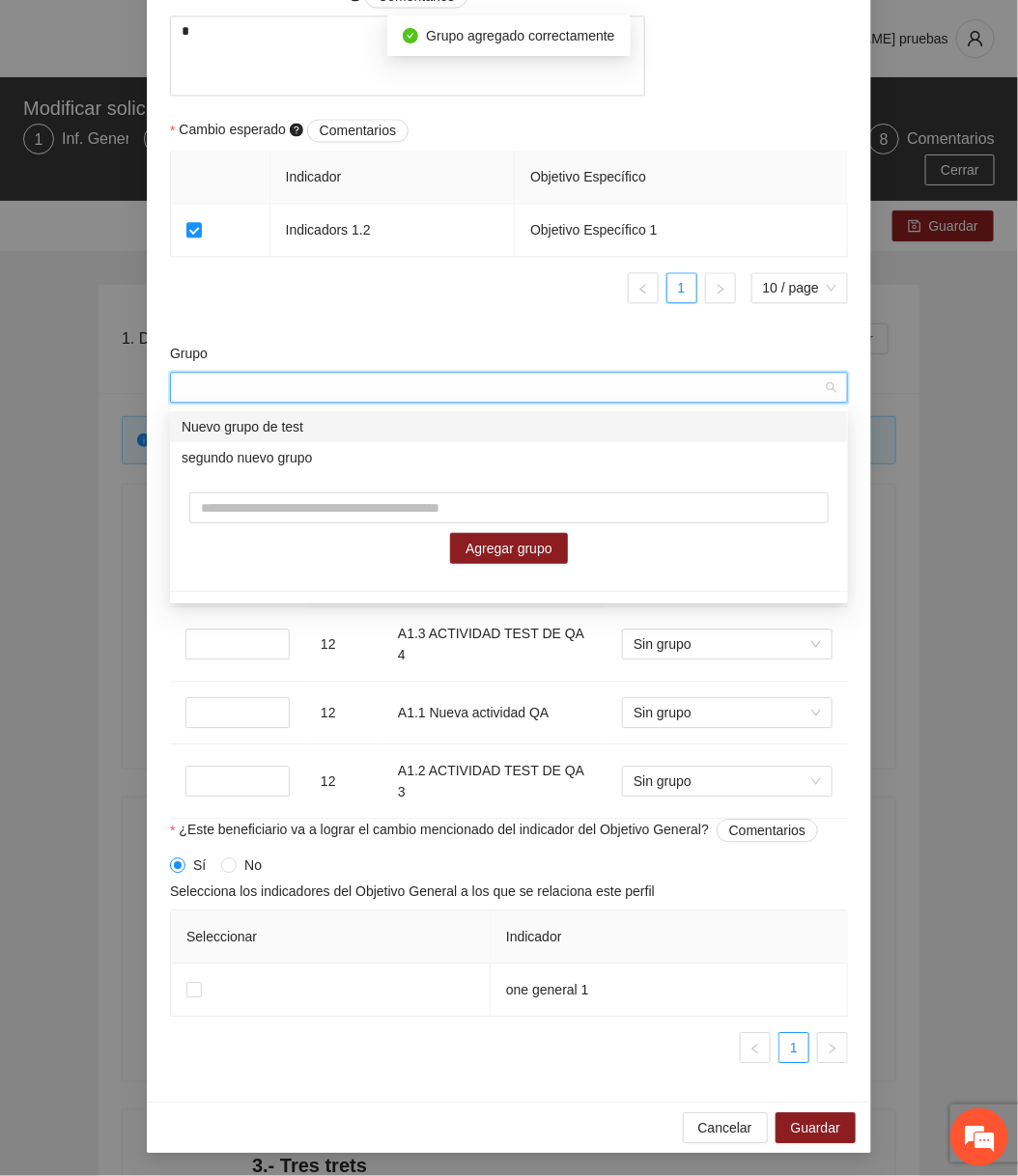
click at [390, 355] on div "Grupo" at bounding box center [508, 356] width 678 height 29
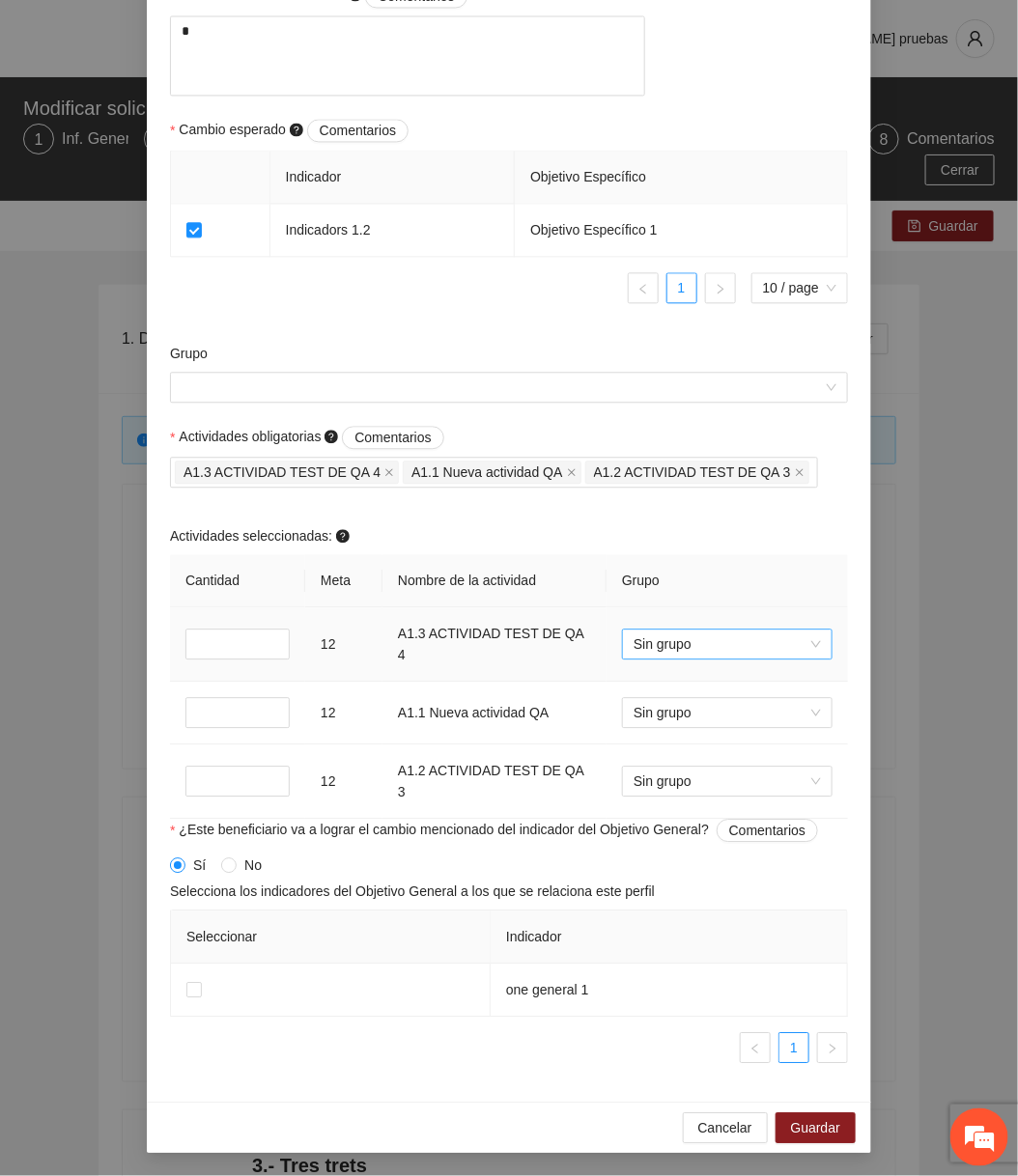
click at [701, 647] on span "Sin grupo" at bounding box center [728, 644] width 188 height 29
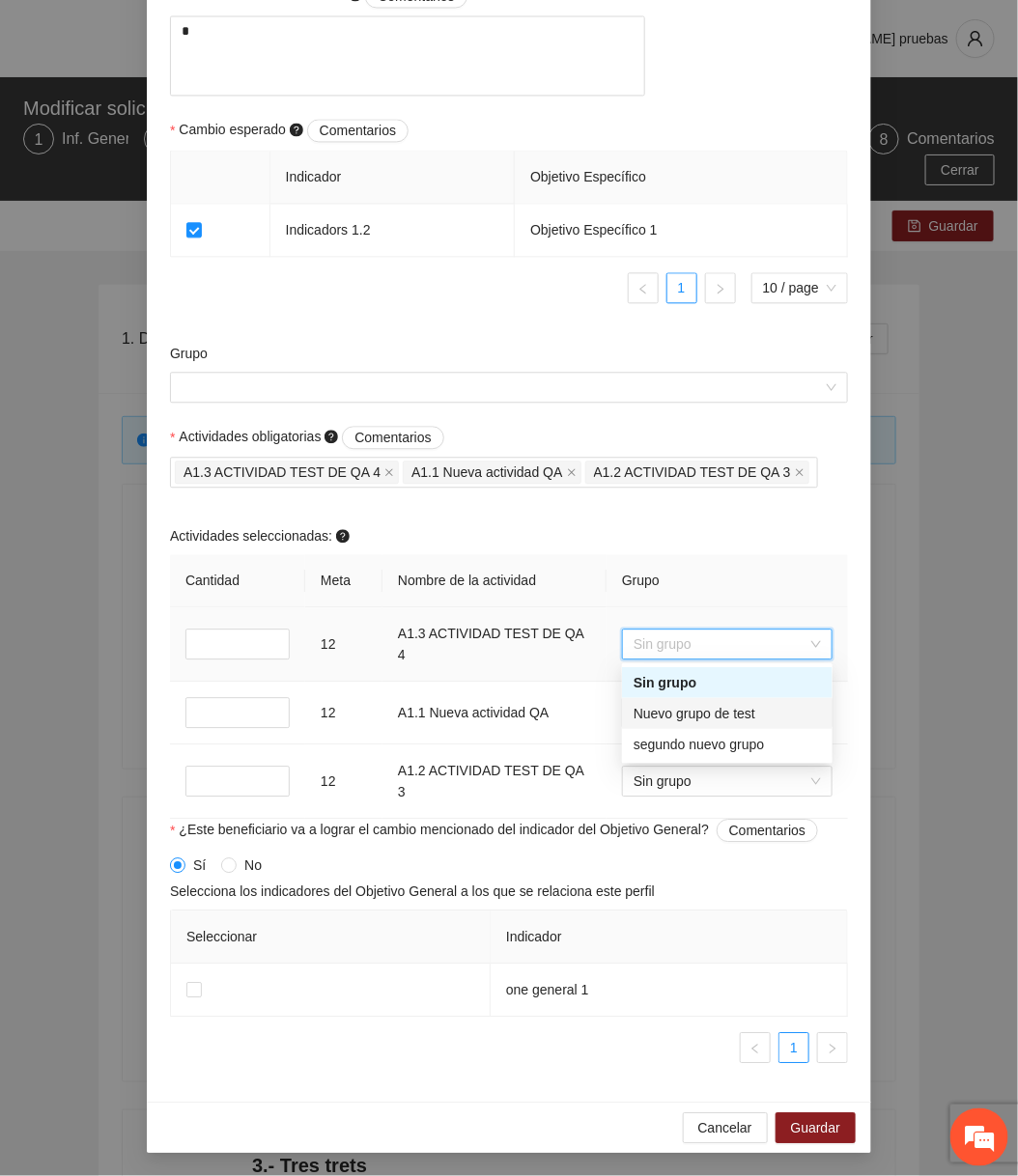
click at [691, 722] on div "Nuevo grupo de test" at bounding box center [728, 713] width 188 height 21
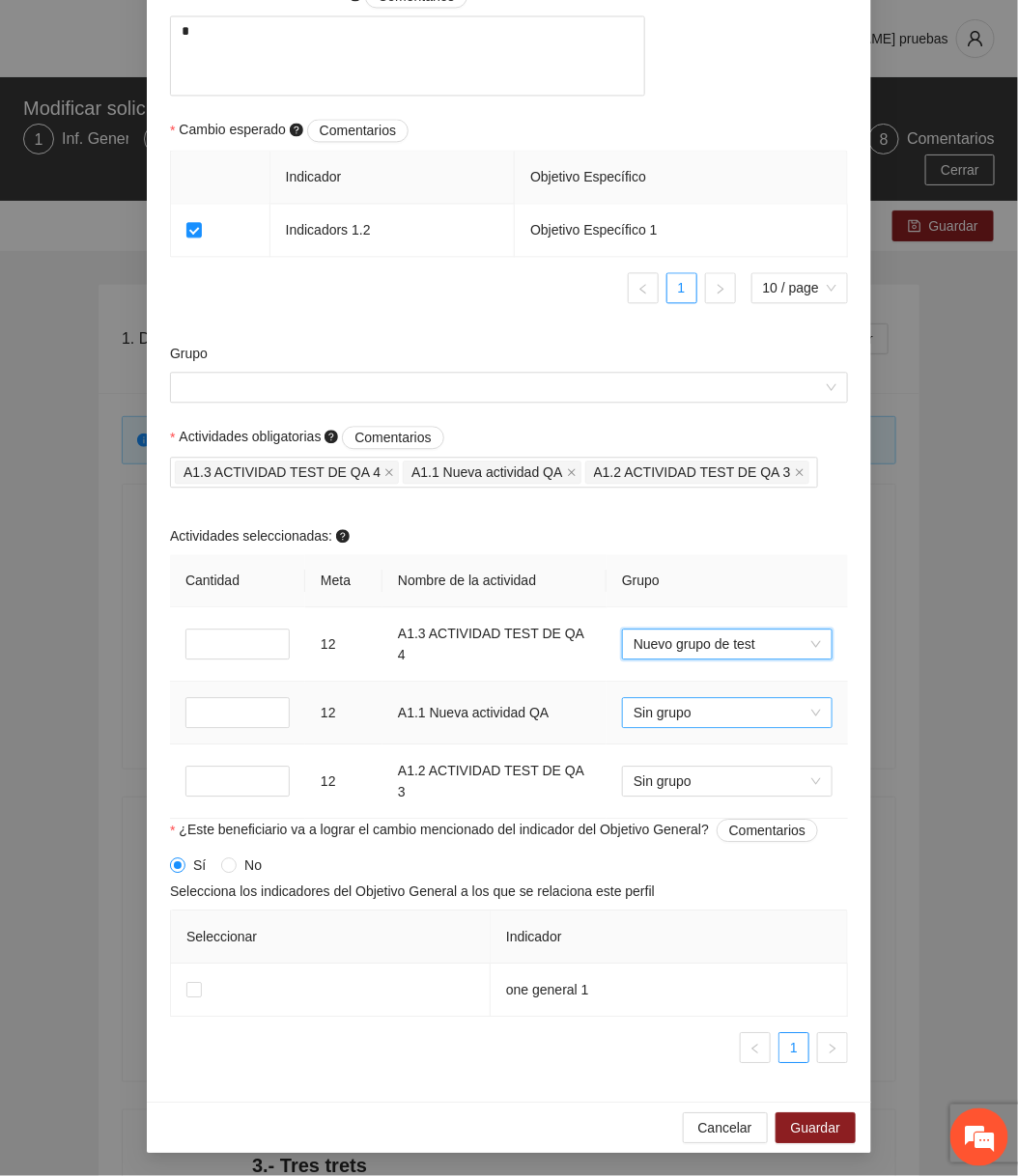
click at [691, 717] on span "Sin grupo" at bounding box center [728, 712] width 188 height 29
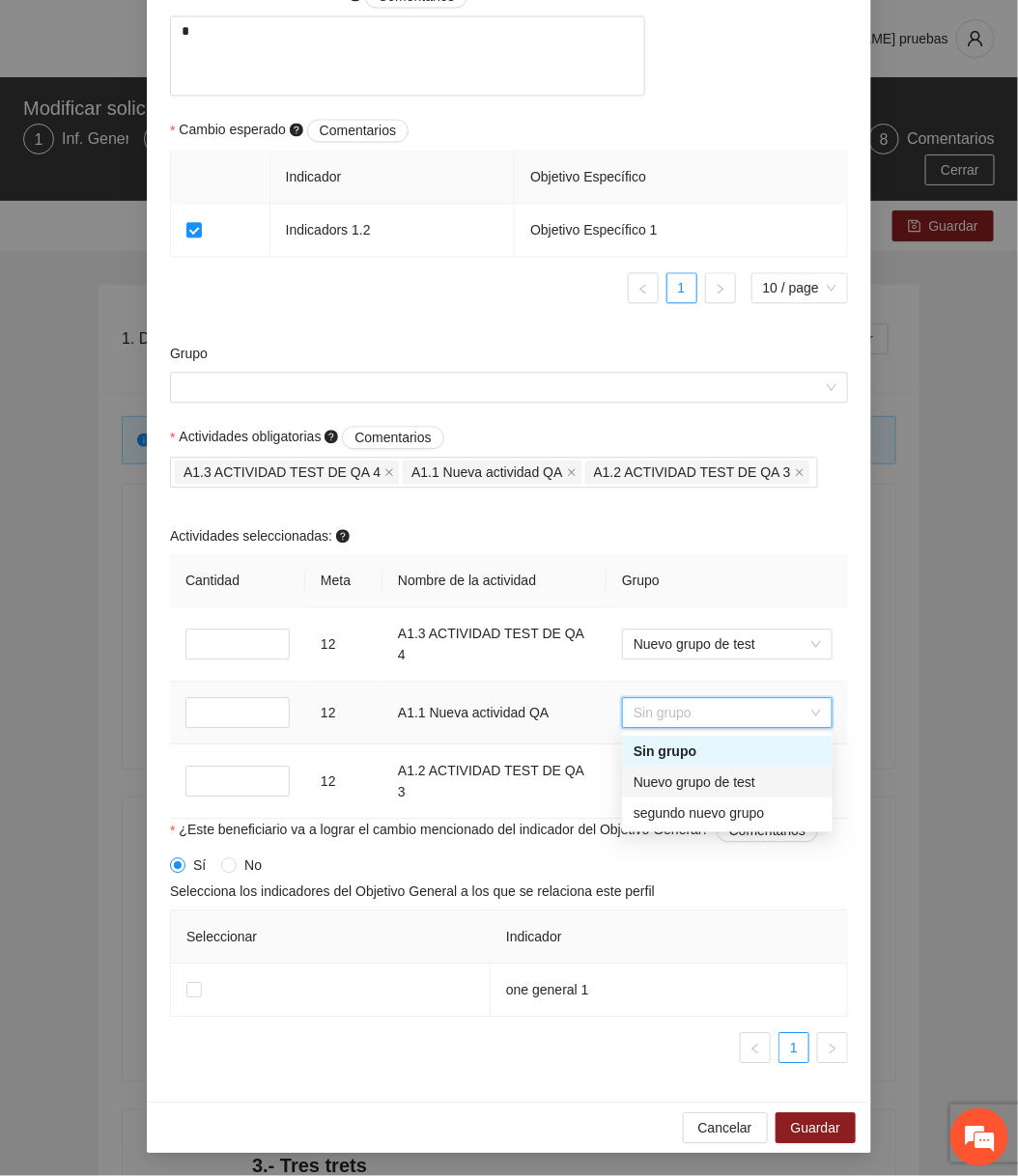
click at [685, 772] on div "Nuevo grupo de test" at bounding box center [728, 782] width 188 height 21
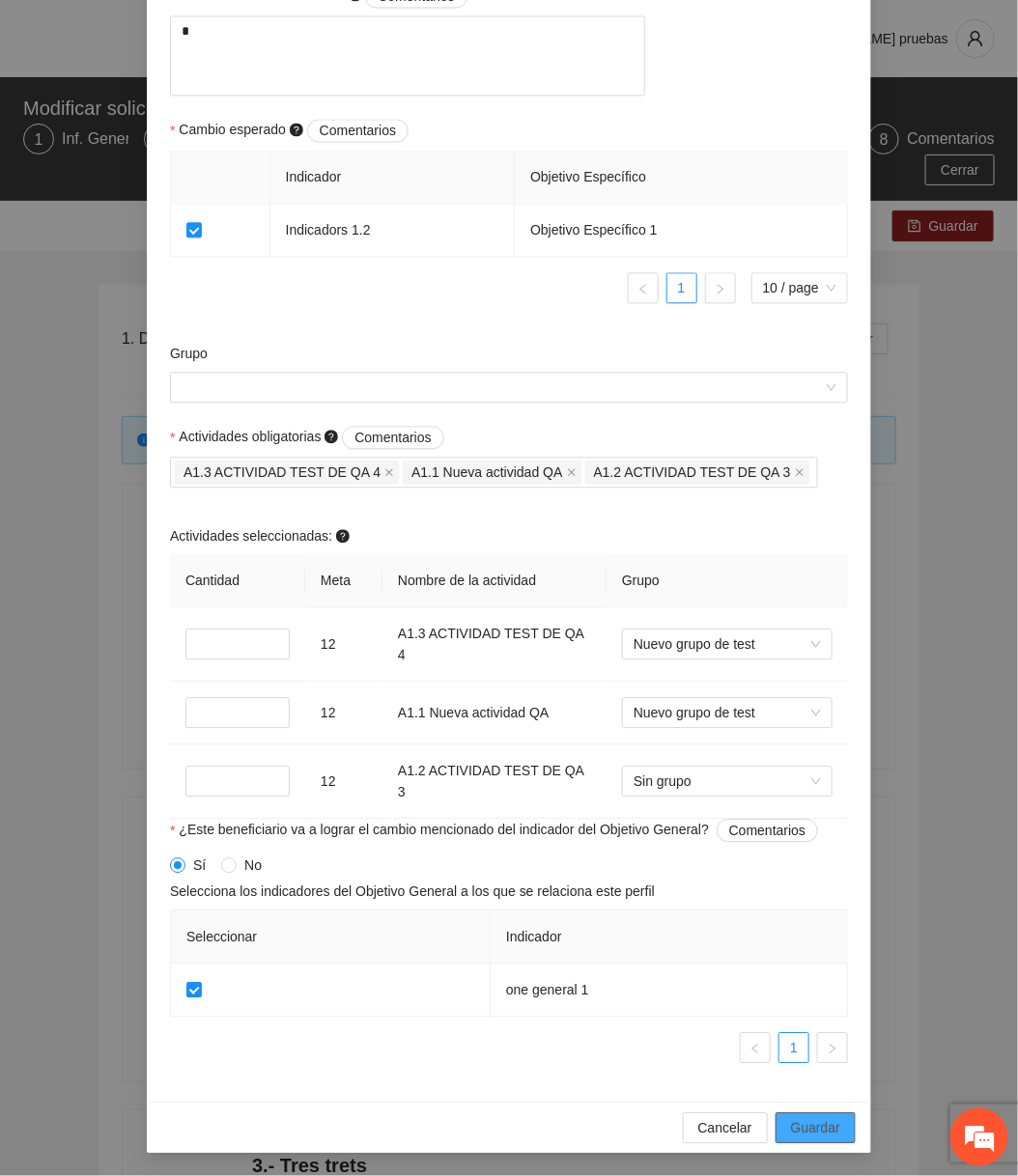
click at [806, 1139] on button "Guardar" at bounding box center [815, 1127] width 80 height 31
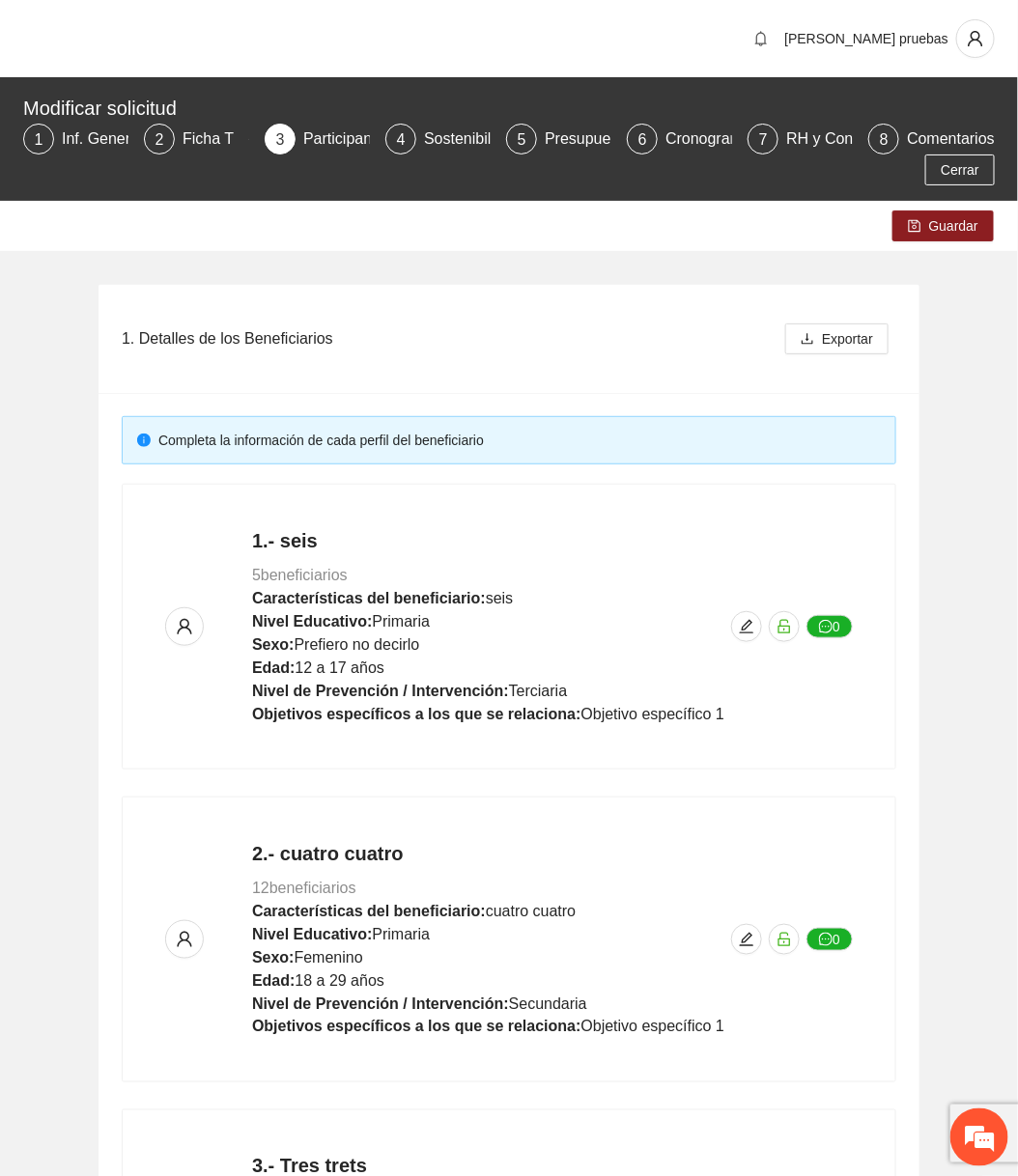
scroll to position [1127, 0]
click at [961, 223] on span "Guardar" at bounding box center [953, 226] width 49 height 21
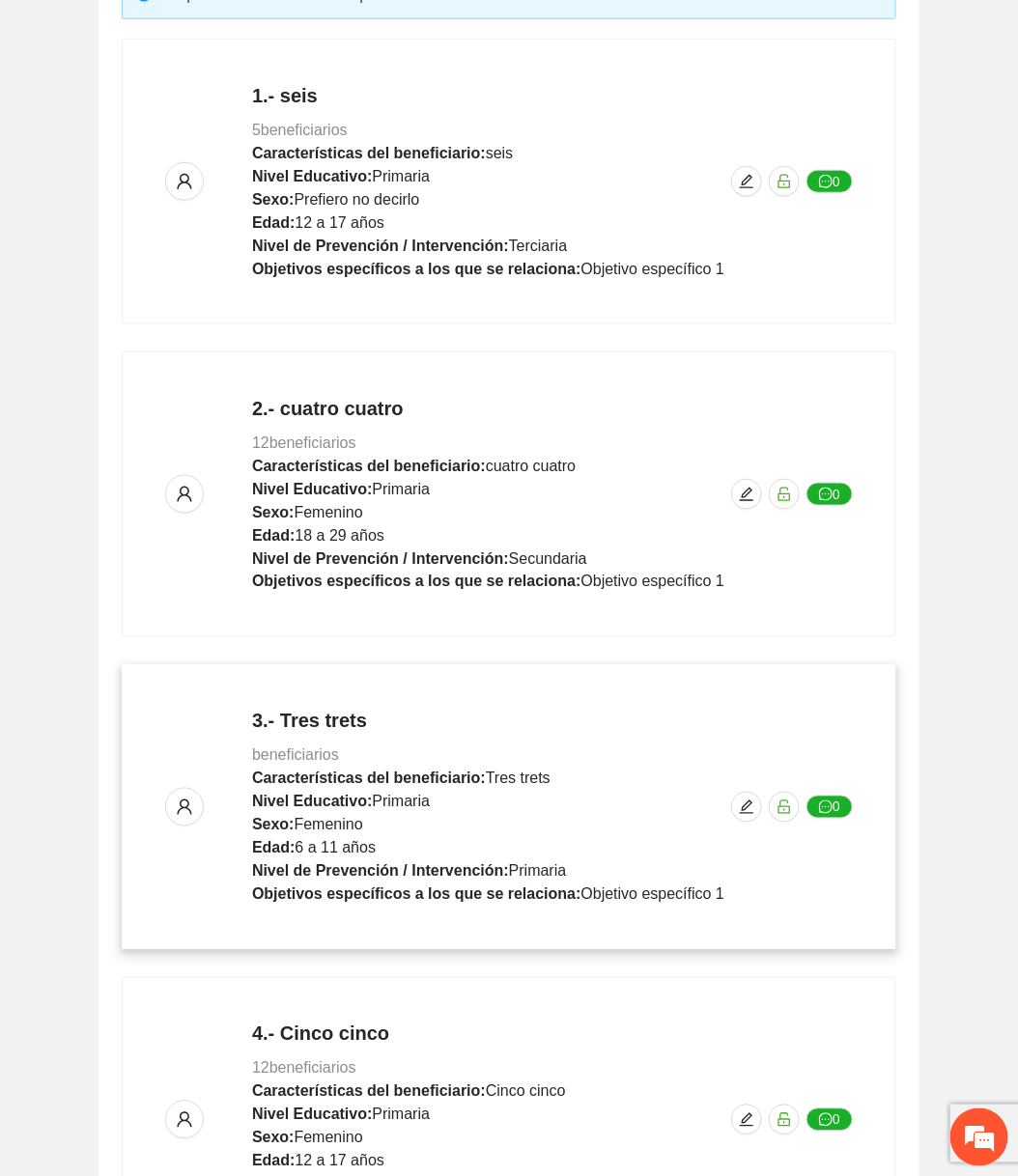
scroll to position [238, 0]
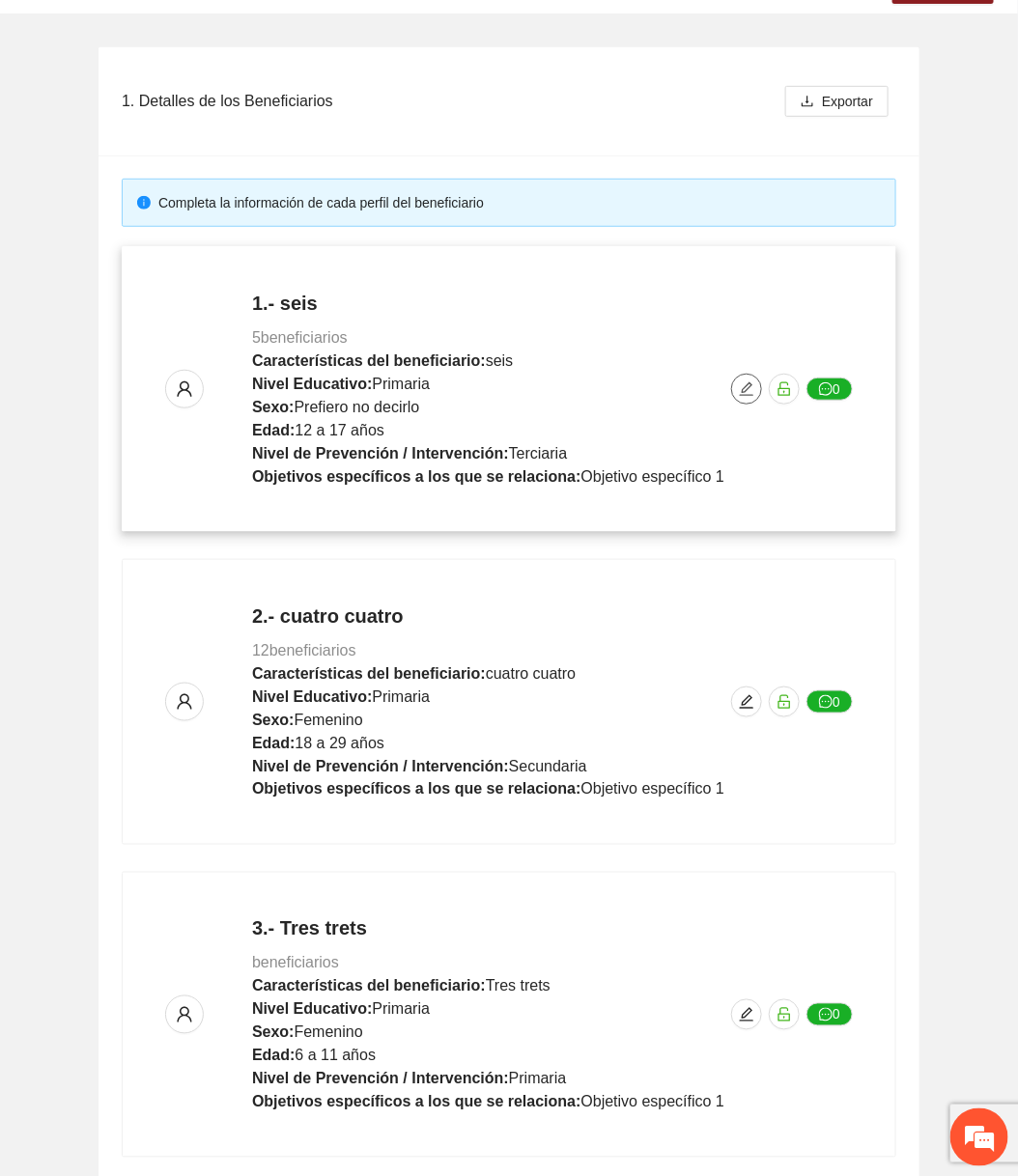
click at [737, 395] on span "edit" at bounding box center [746, 388] width 29 height 15
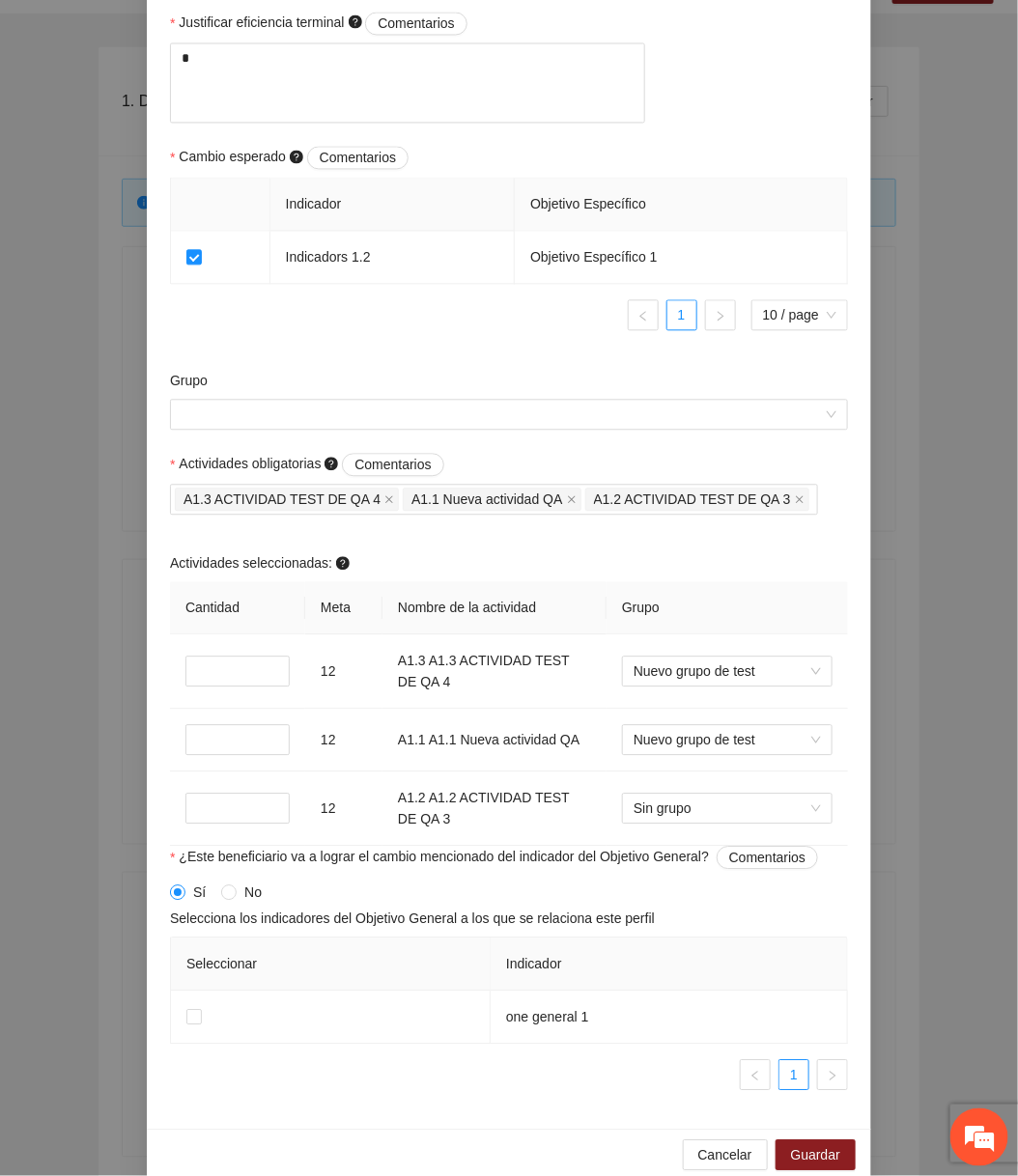
scroll to position [1132, 0]
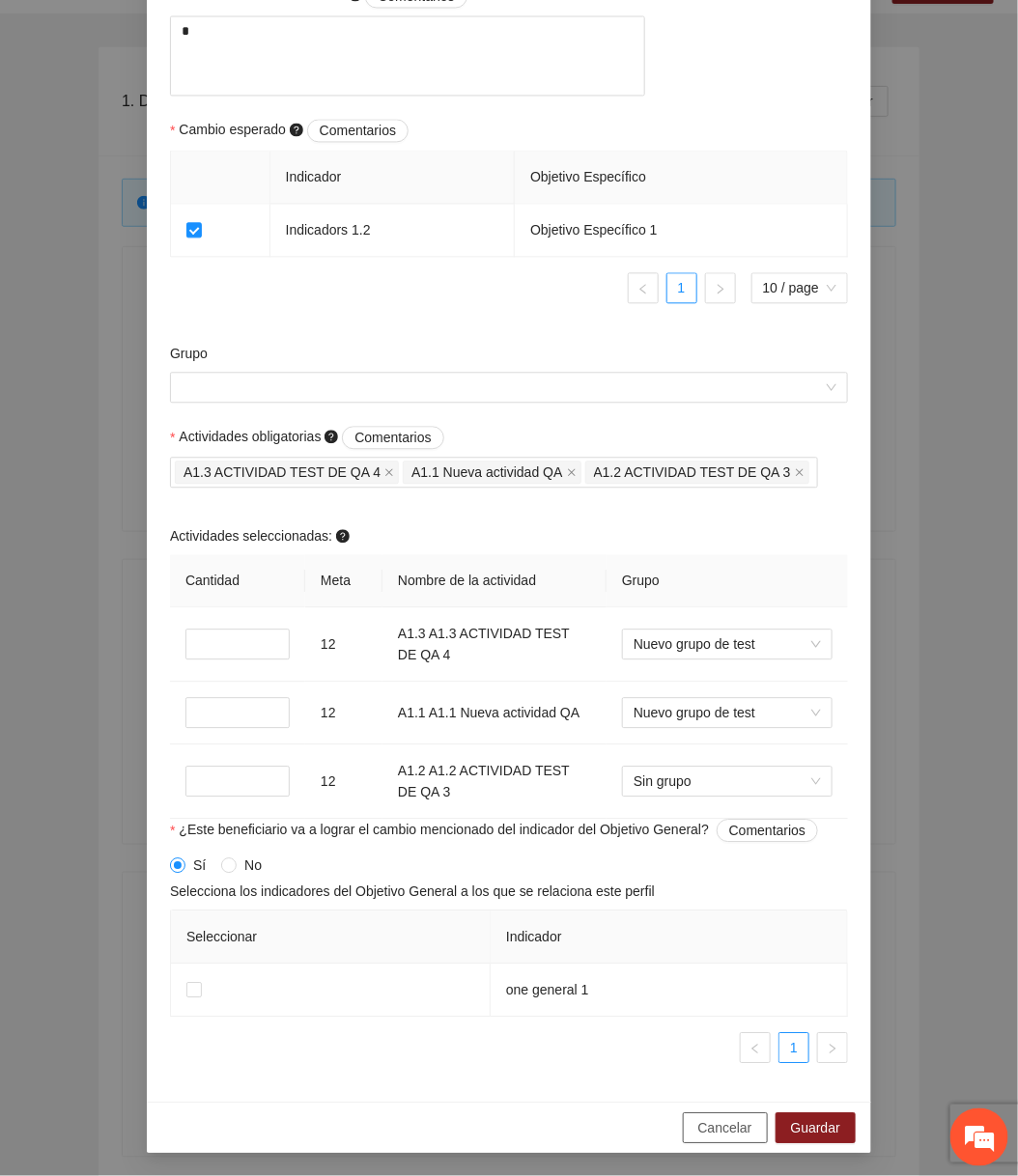
click at [698, 1134] on span "Cancelar" at bounding box center [725, 1127] width 54 height 21
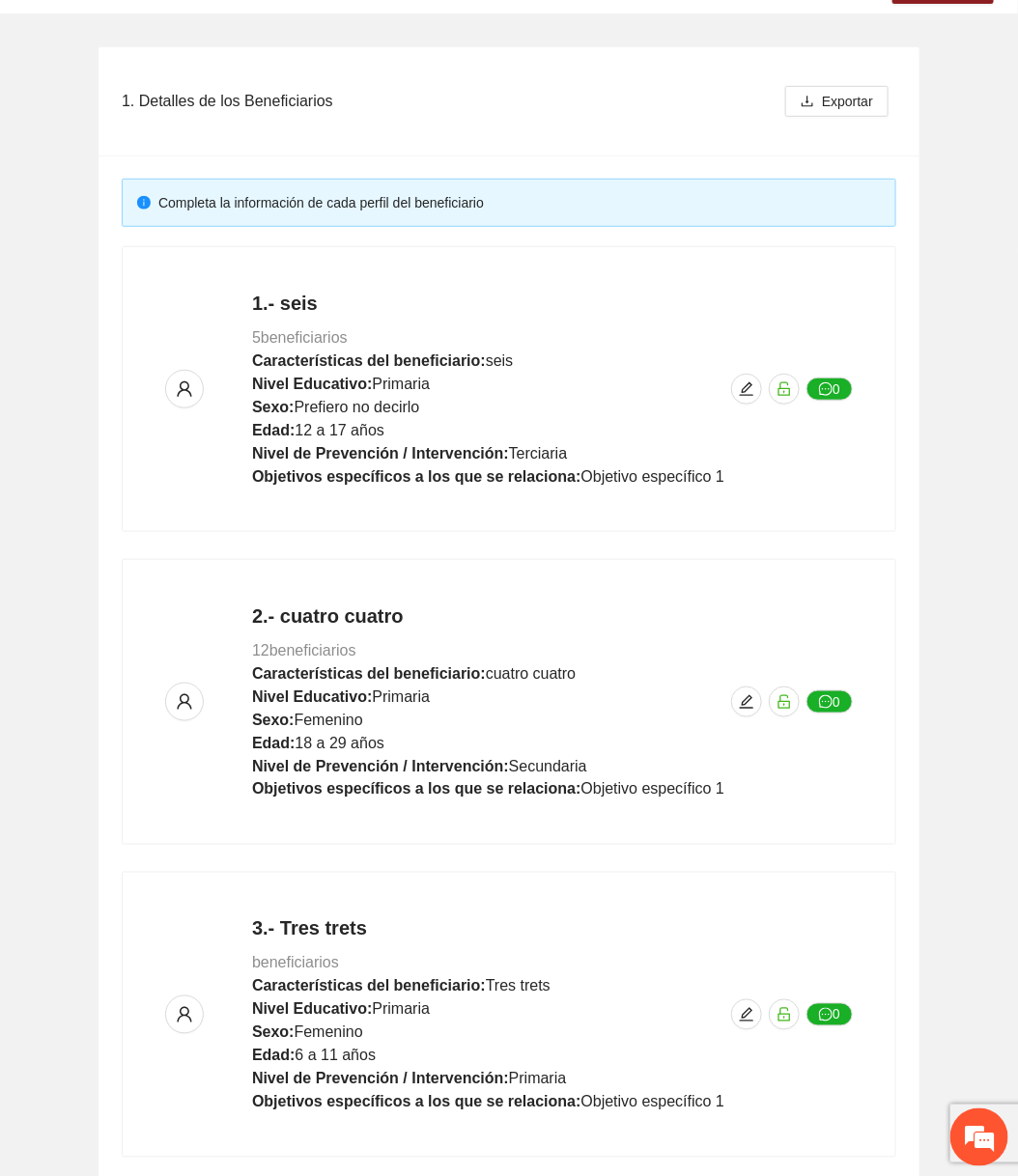
scroll to position [1078, 0]
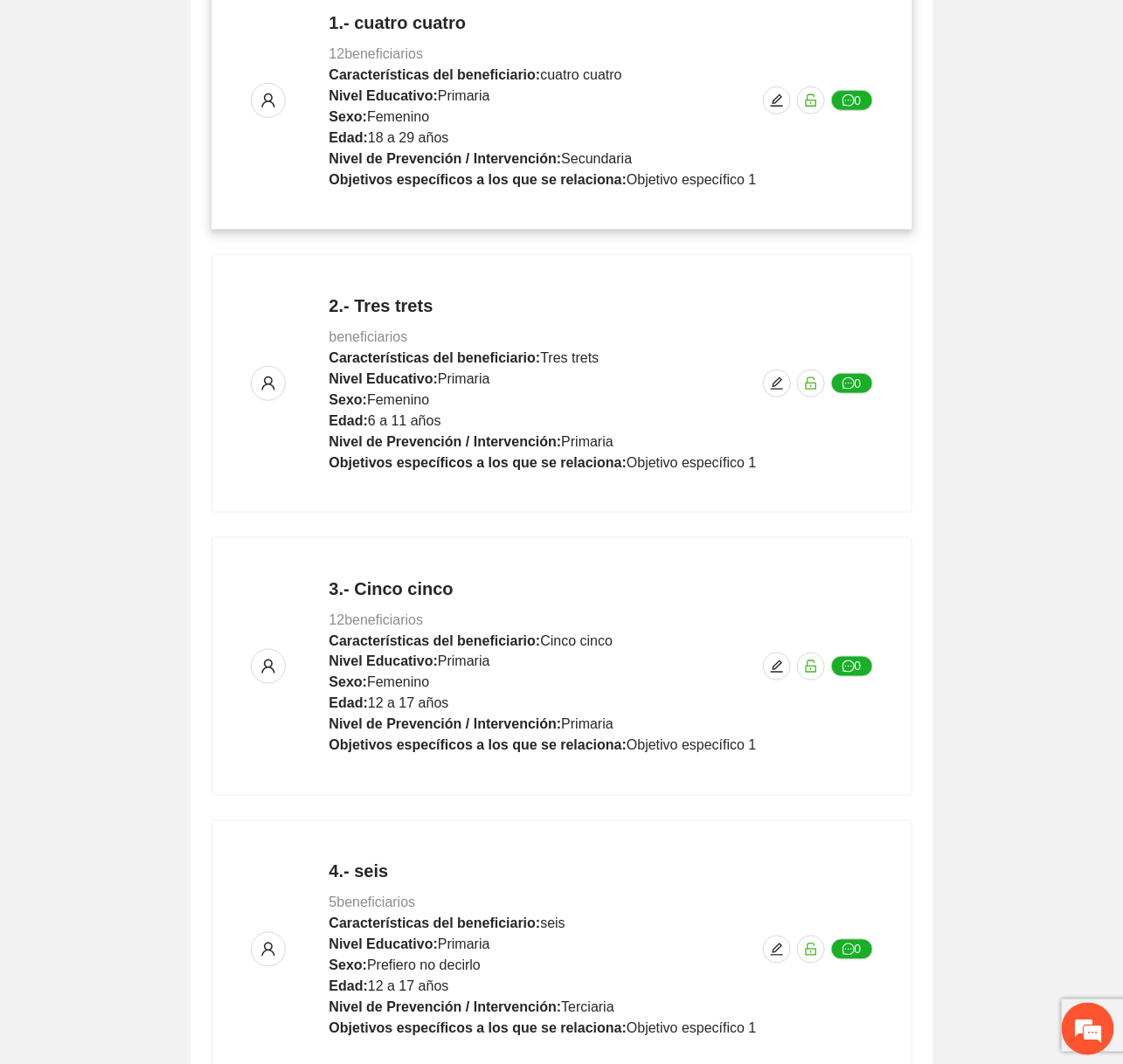
scroll to position [604, 0]
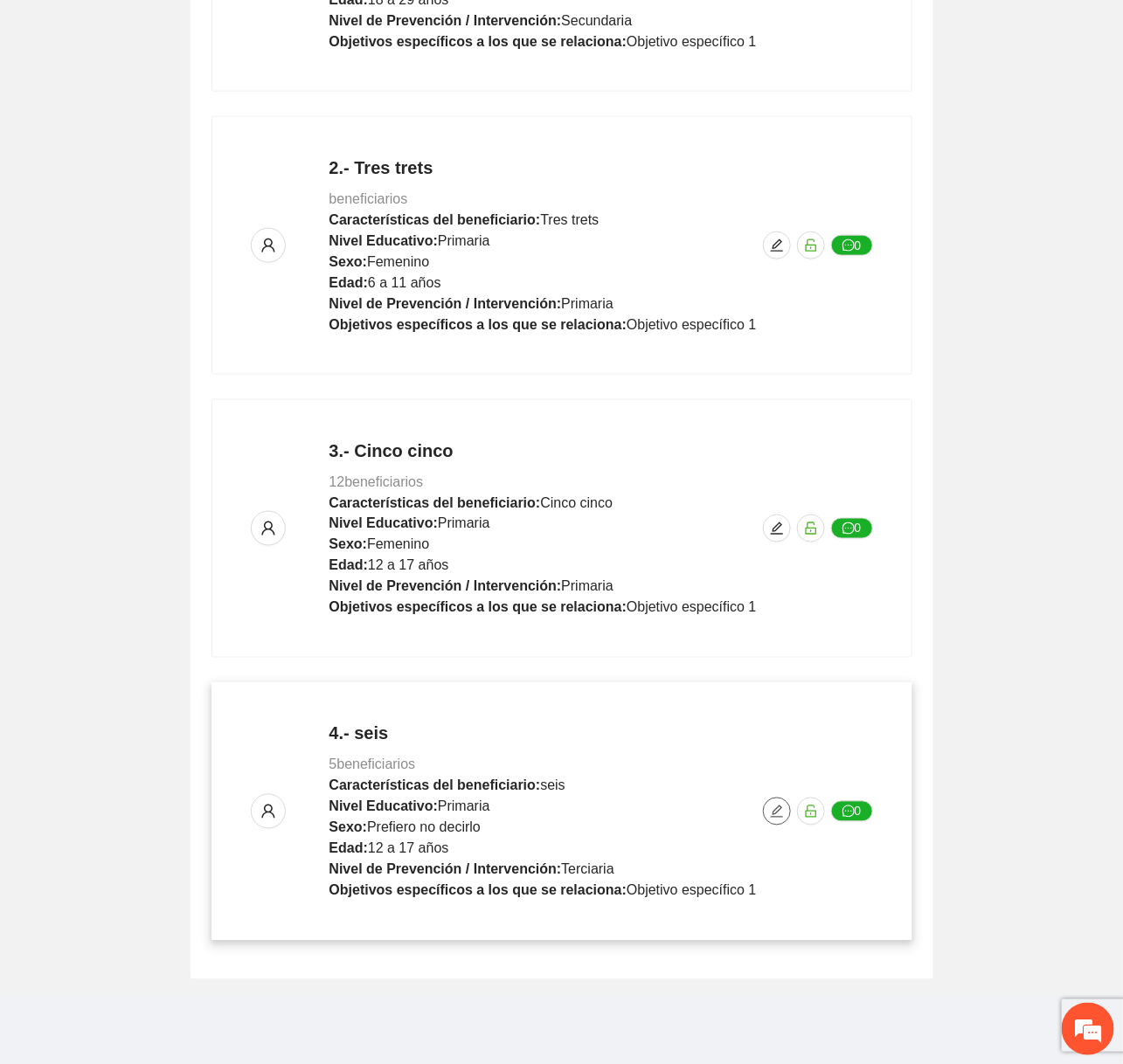
click at [772, 807] on icon "edit" at bounding box center [776, 811] width 14 height 14
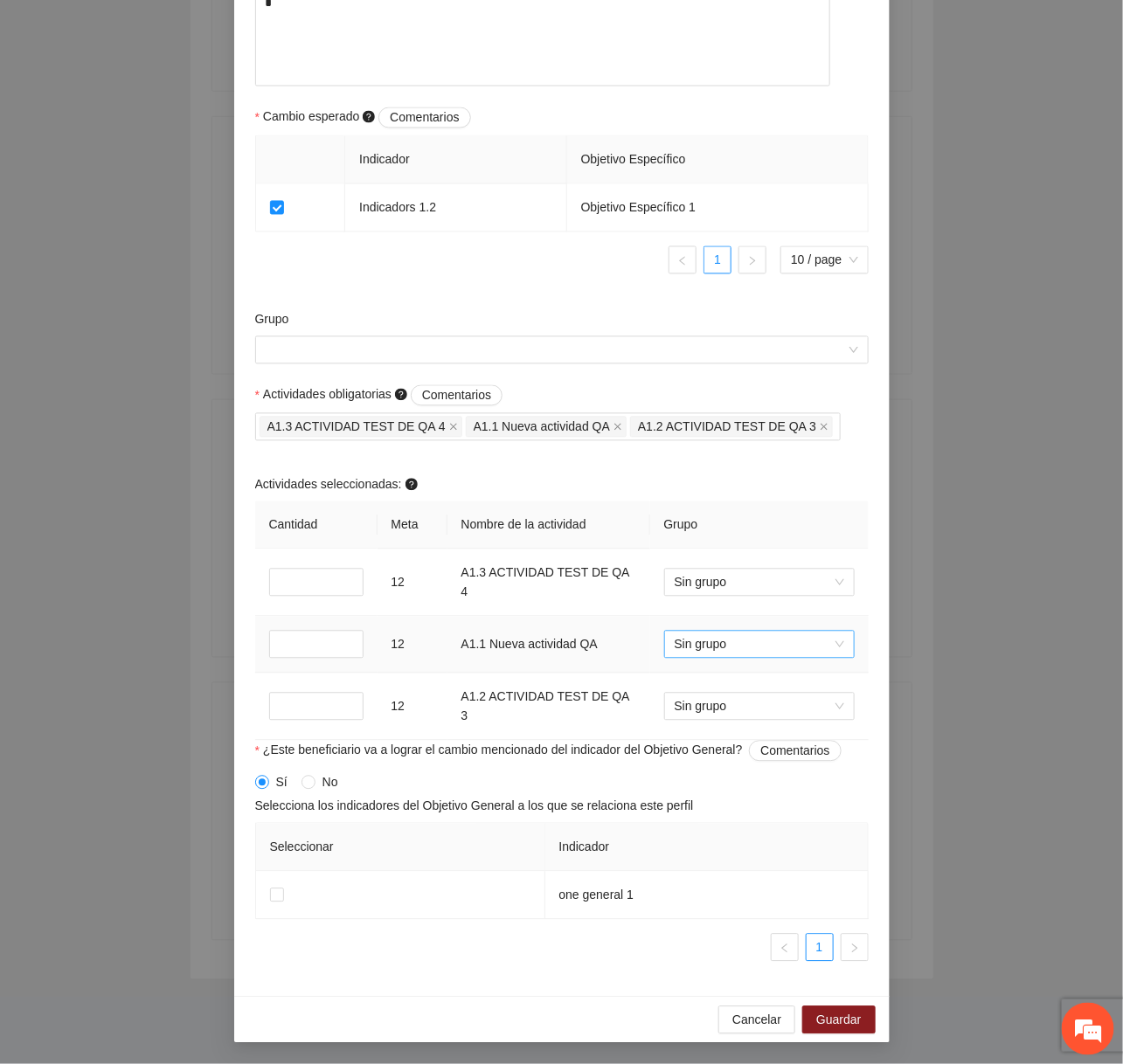
scroll to position [0, 0]
click at [763, 644] on span "Sin grupo" at bounding box center [760, 644] width 170 height 26
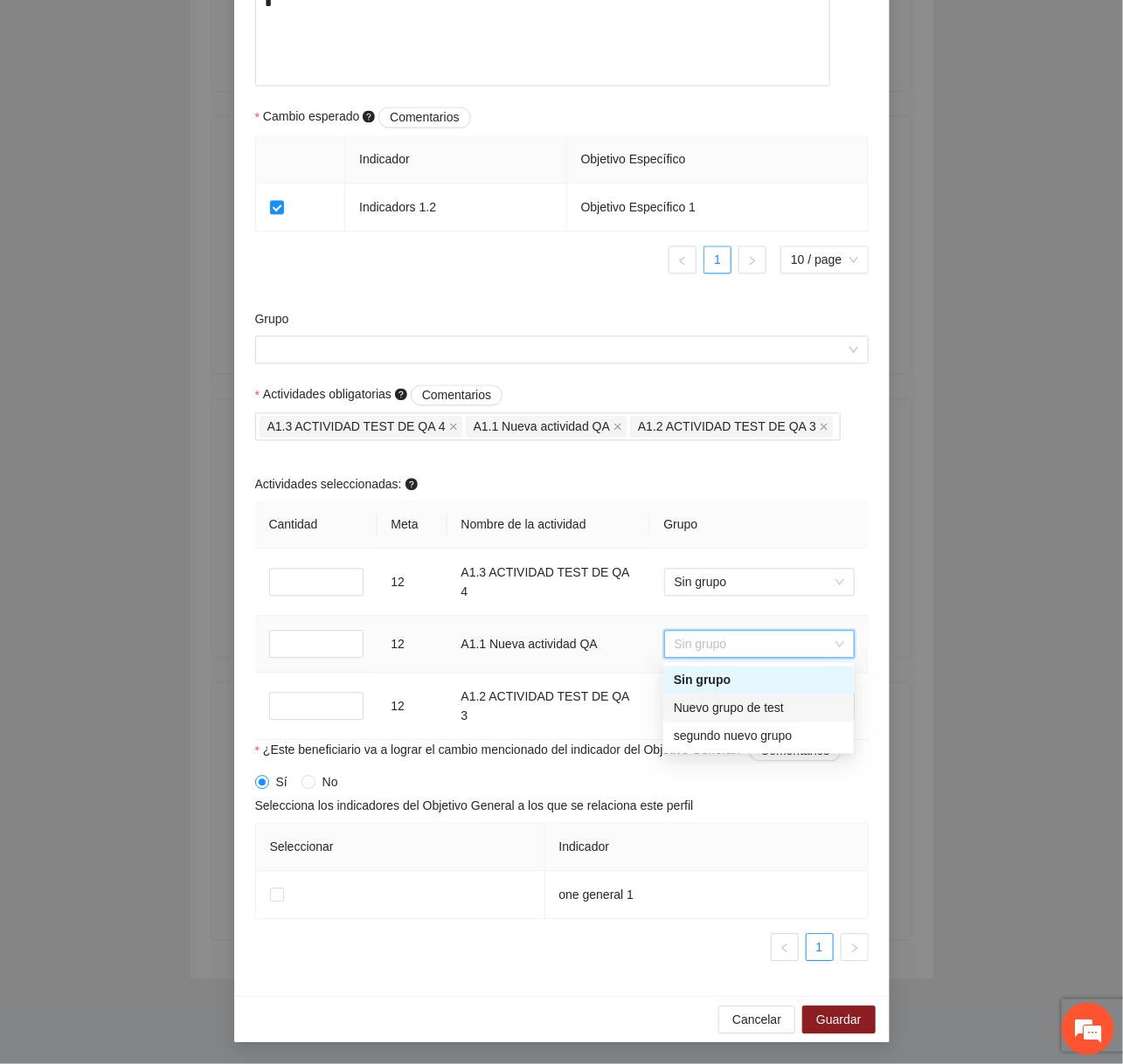
click at [747, 697] on div "Nuevo grupo de test" at bounding box center [758, 708] width 191 height 28
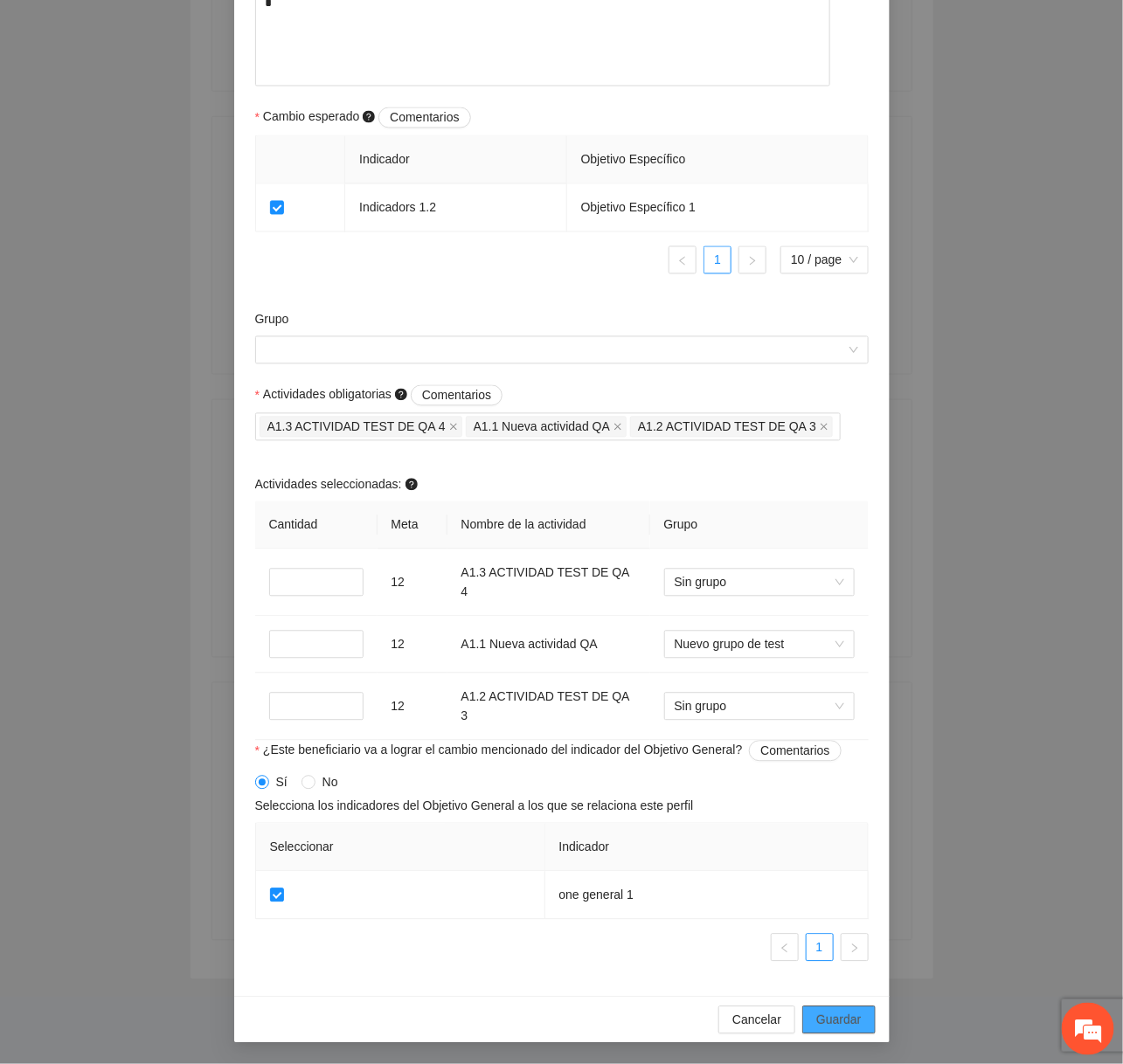
click at [822, 1031] on button "Guardar" at bounding box center [838, 1020] width 72 height 28
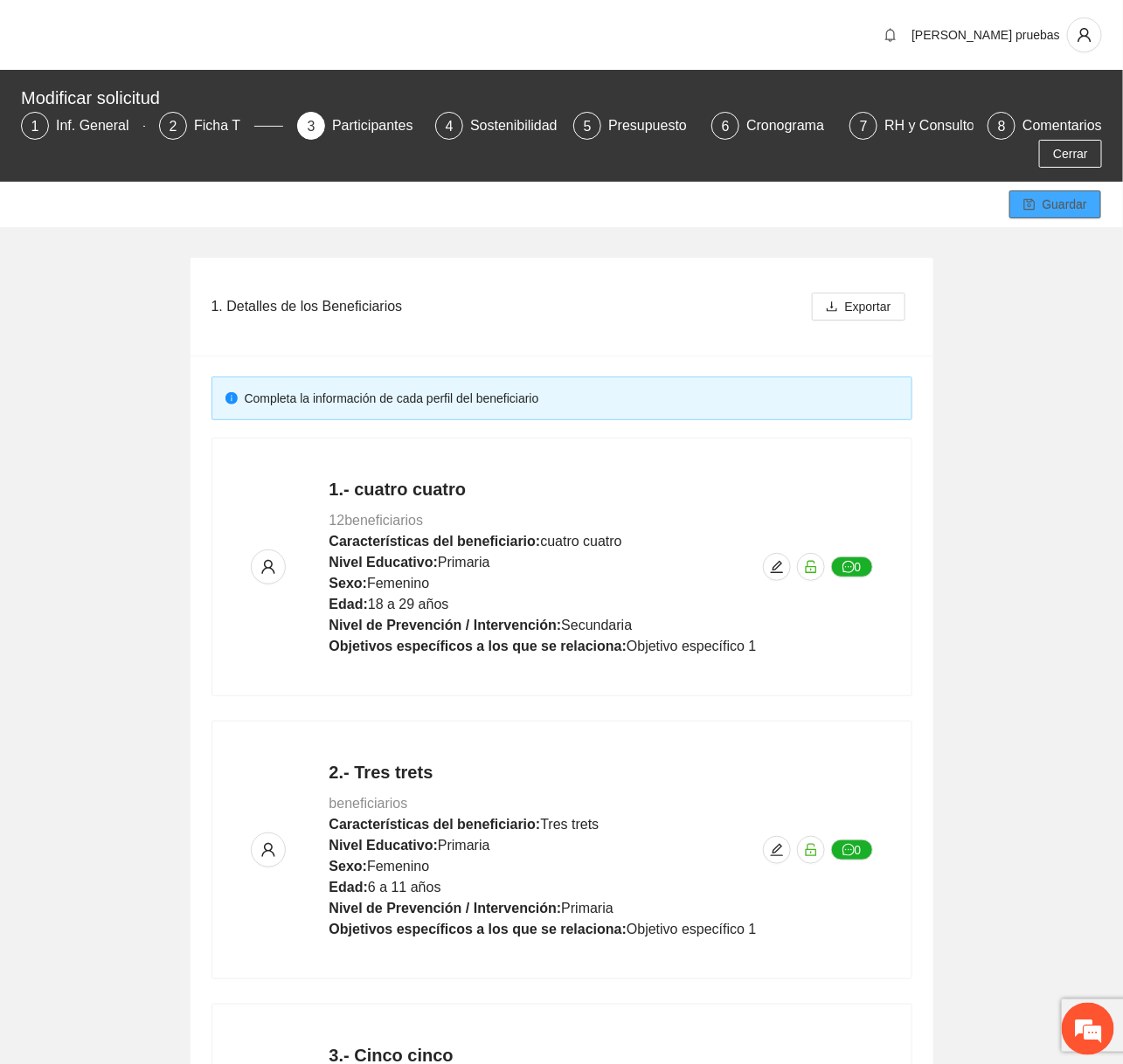
click at [921, 209] on button "Guardar" at bounding box center [1055, 204] width 92 height 28
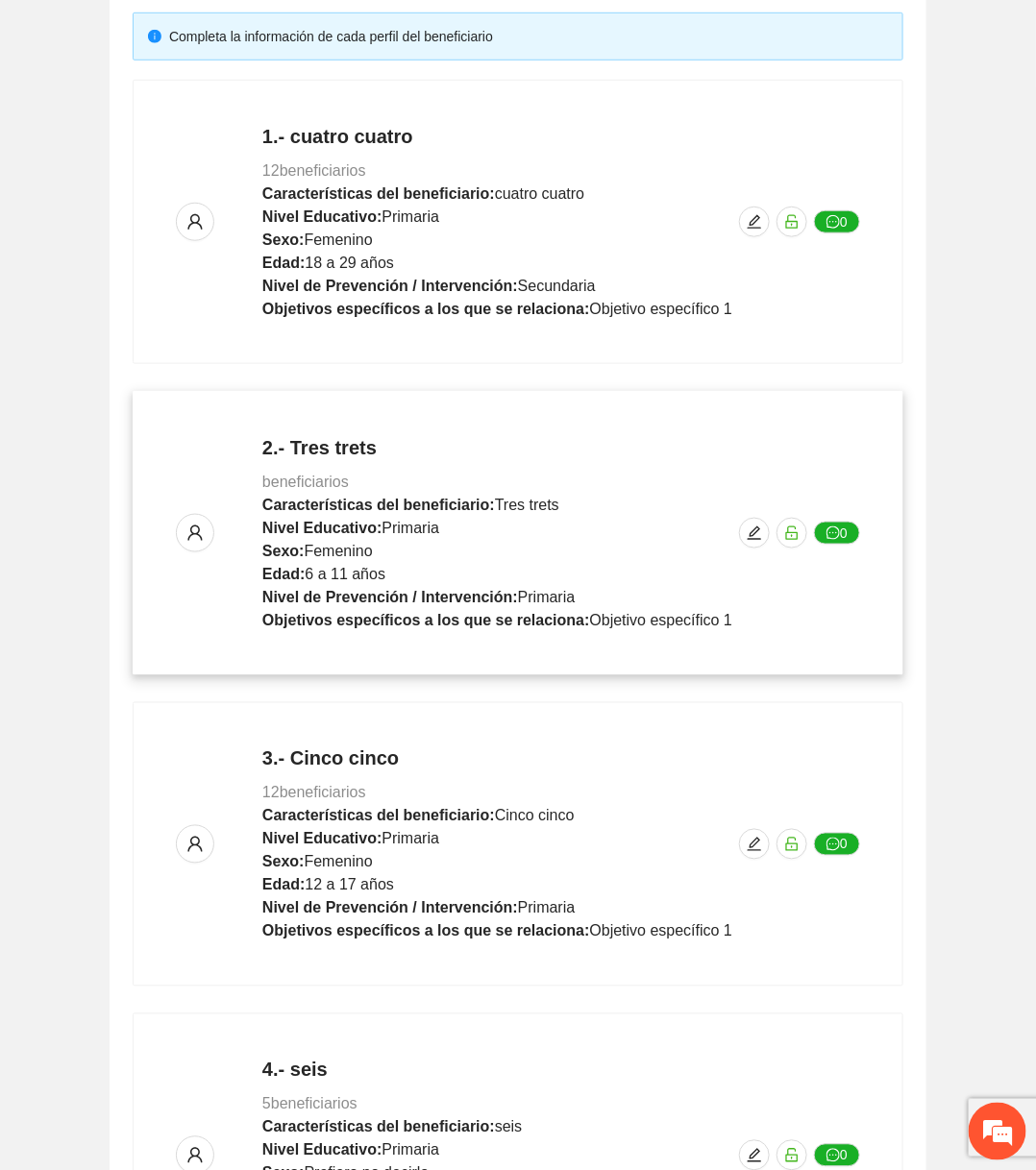
scroll to position [664, 0]
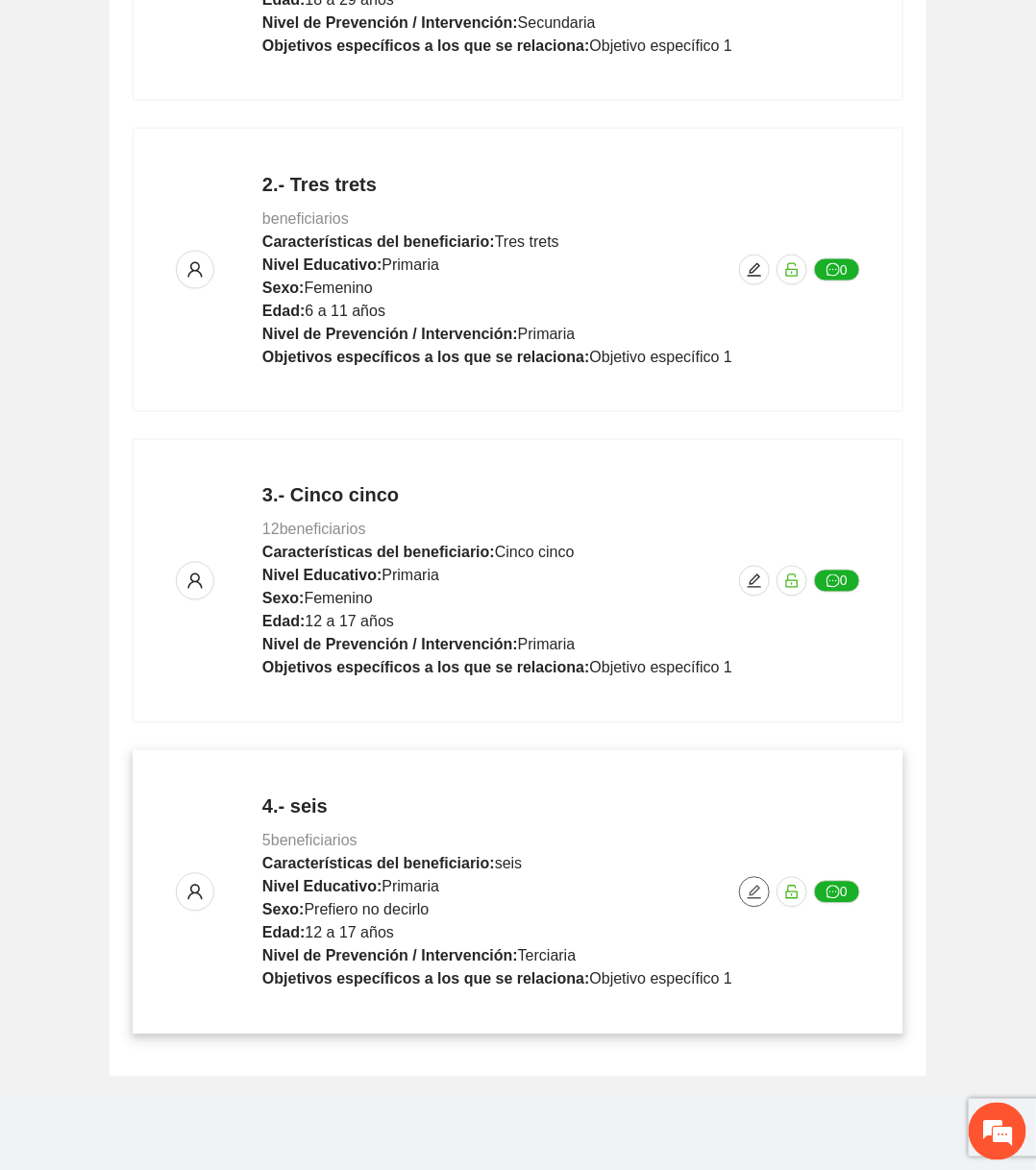
click at [758, 885] on icon "edit" at bounding box center [754, 892] width 15 height 15
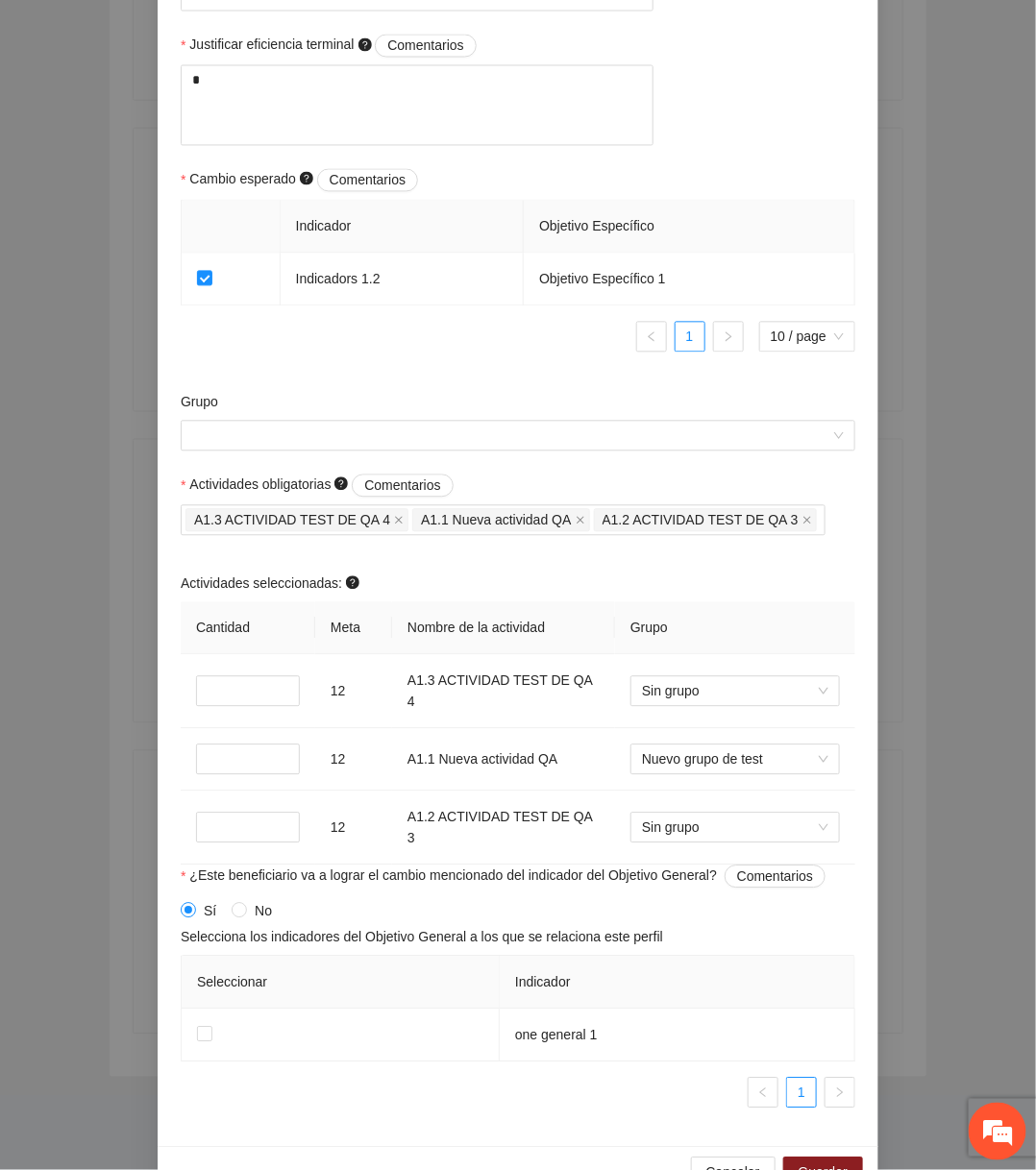
scroll to position [1126, 0]
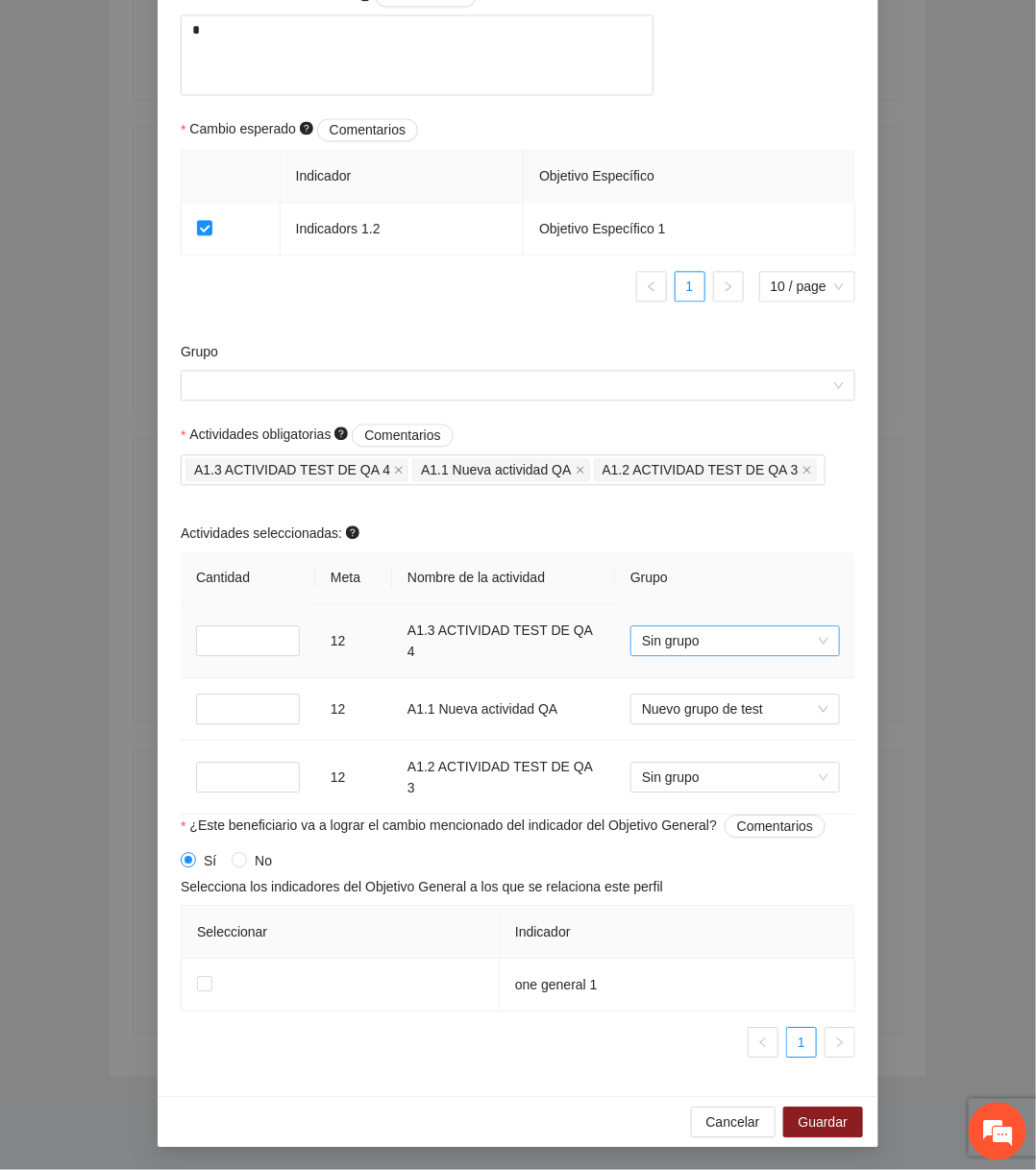
click at [717, 648] on span "Sin grupo" at bounding box center [735, 641] width 187 height 29
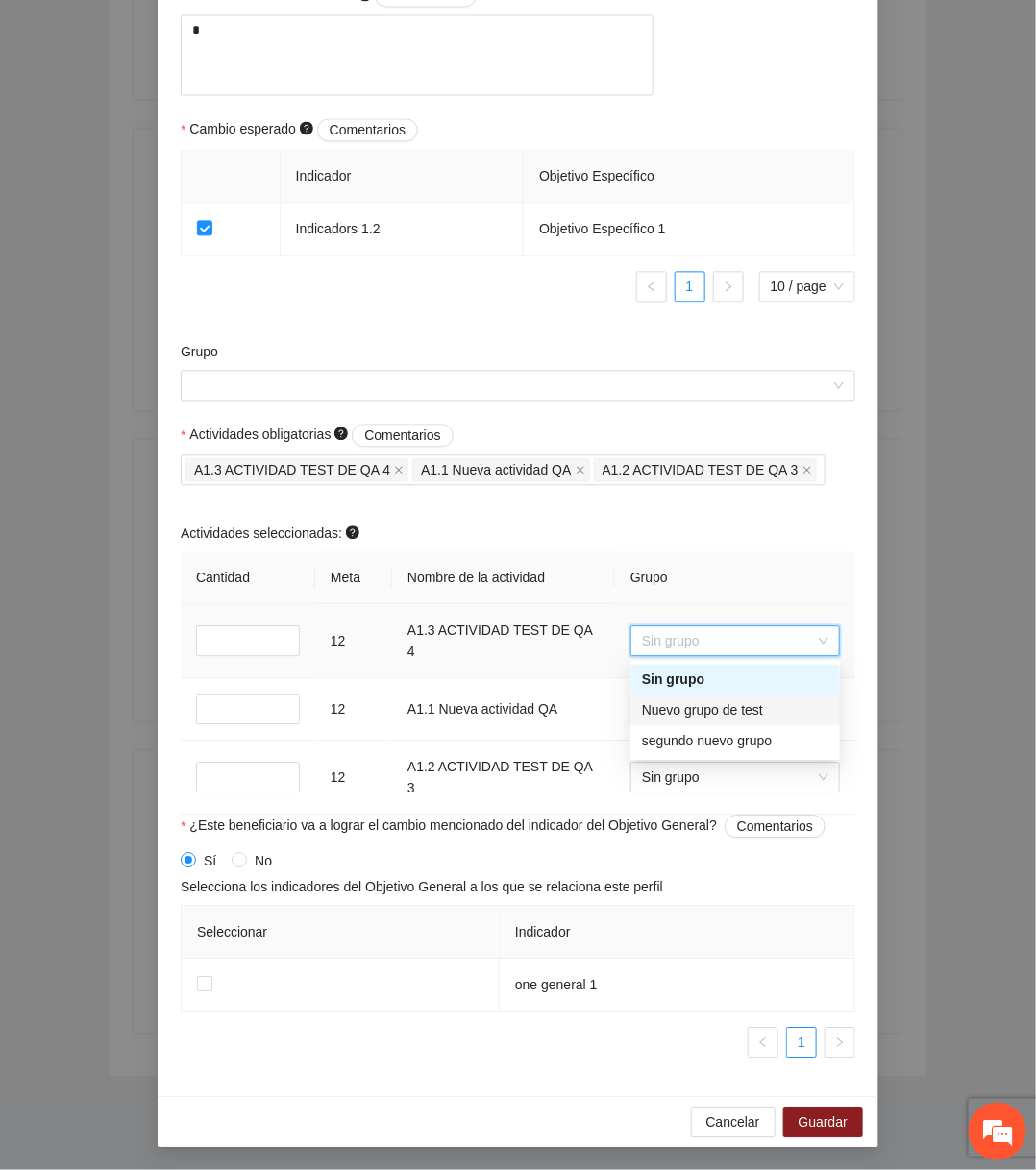
click at [686, 713] on div "Nuevo grupo de test" at bounding box center [735, 710] width 187 height 21
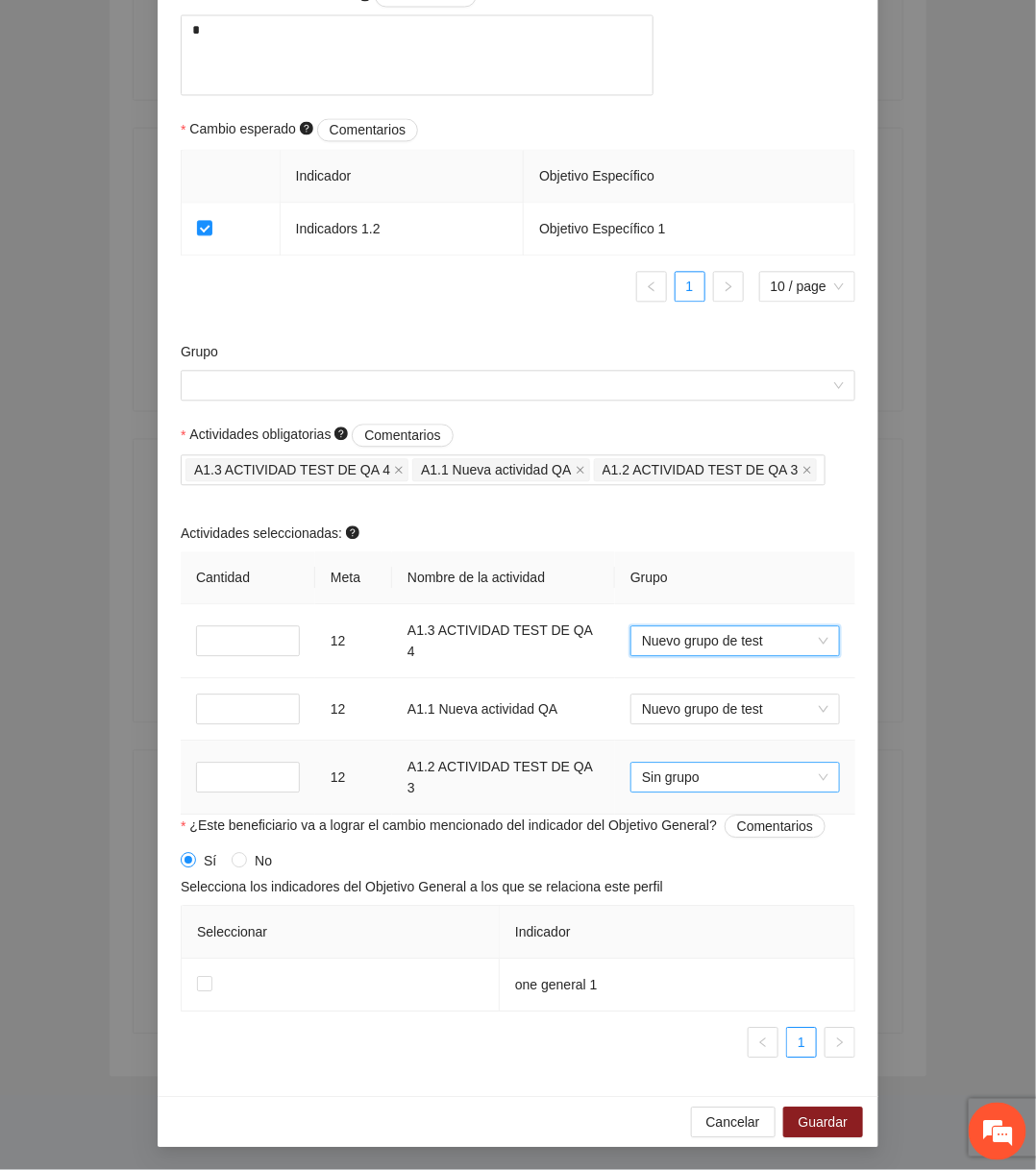
click at [686, 782] on span "Sin grupo" at bounding box center [735, 777] width 187 height 29
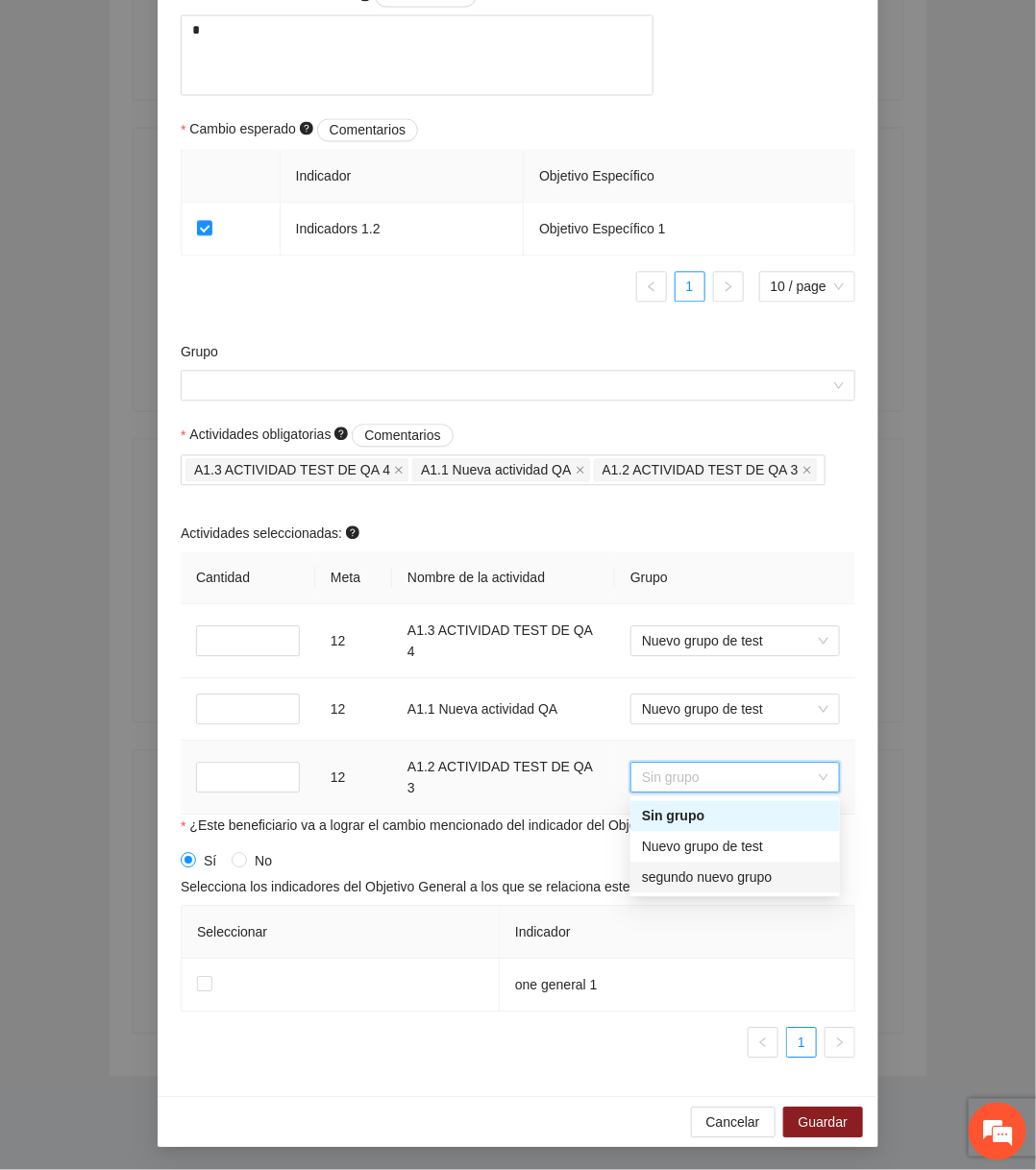
click at [690, 879] on div "segundo nuevo grupo" at bounding box center [735, 878] width 187 height 21
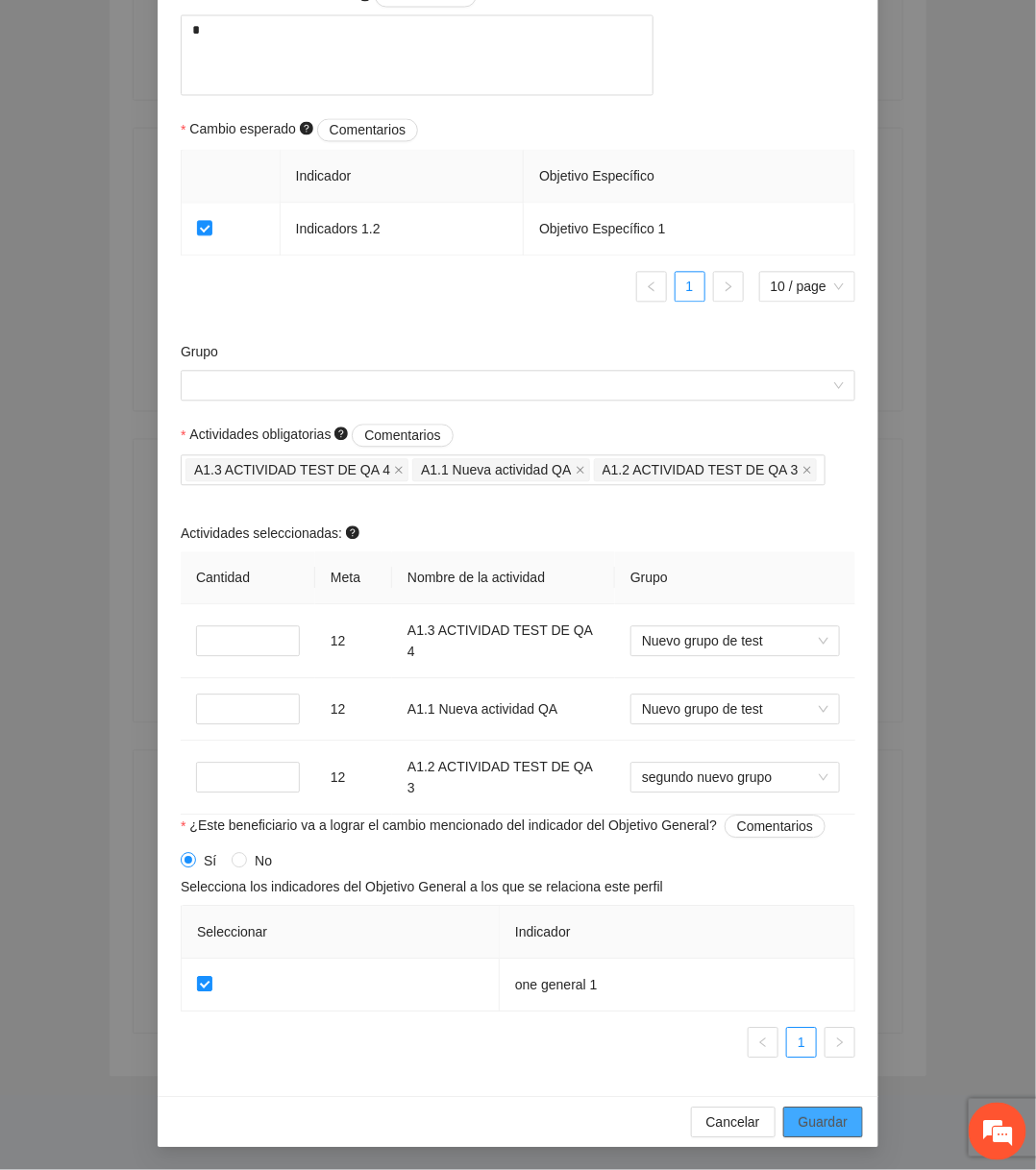
click at [826, 1124] on span "Guardar" at bounding box center [822, 1121] width 49 height 21
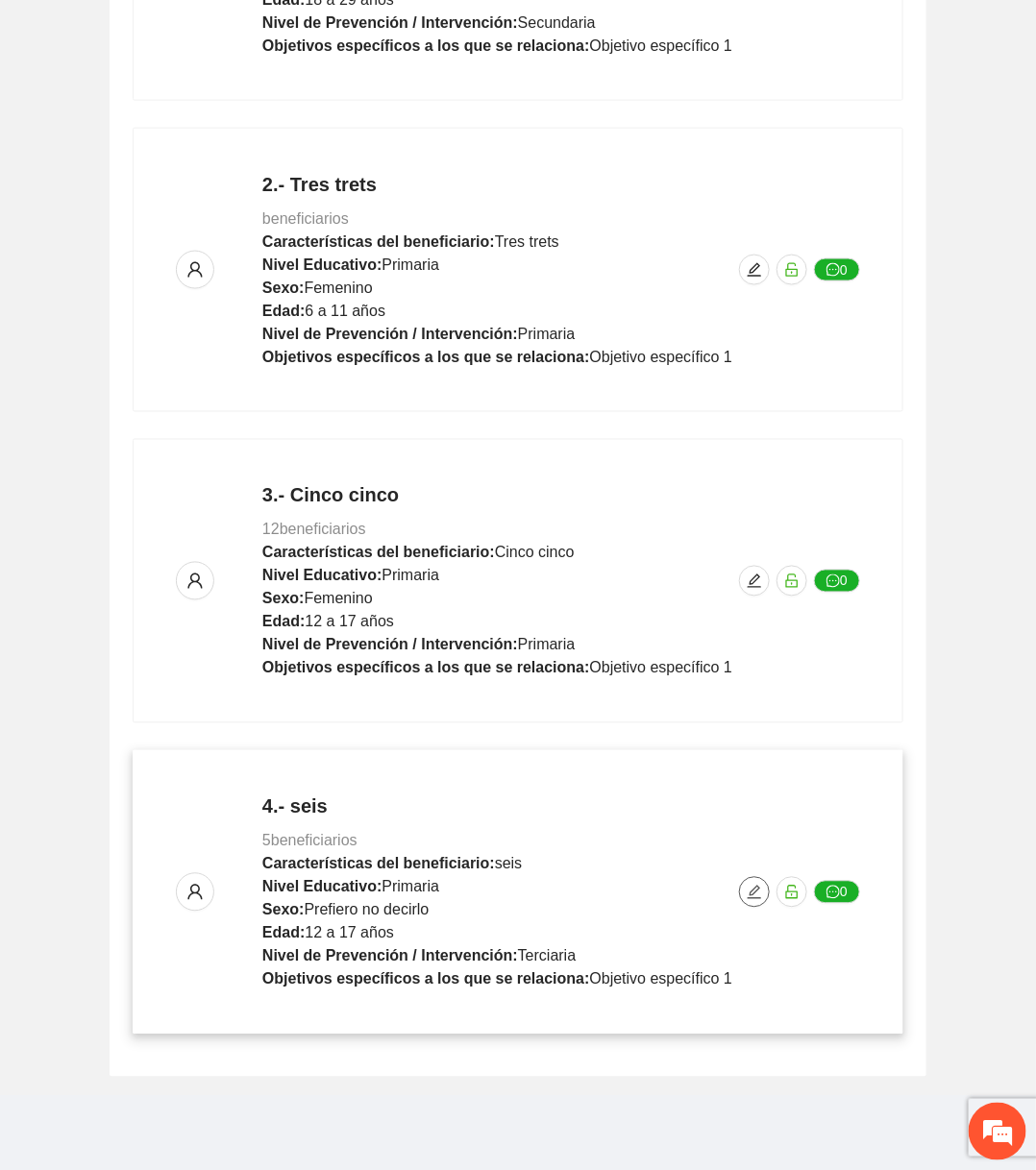
scroll to position [0, 0]
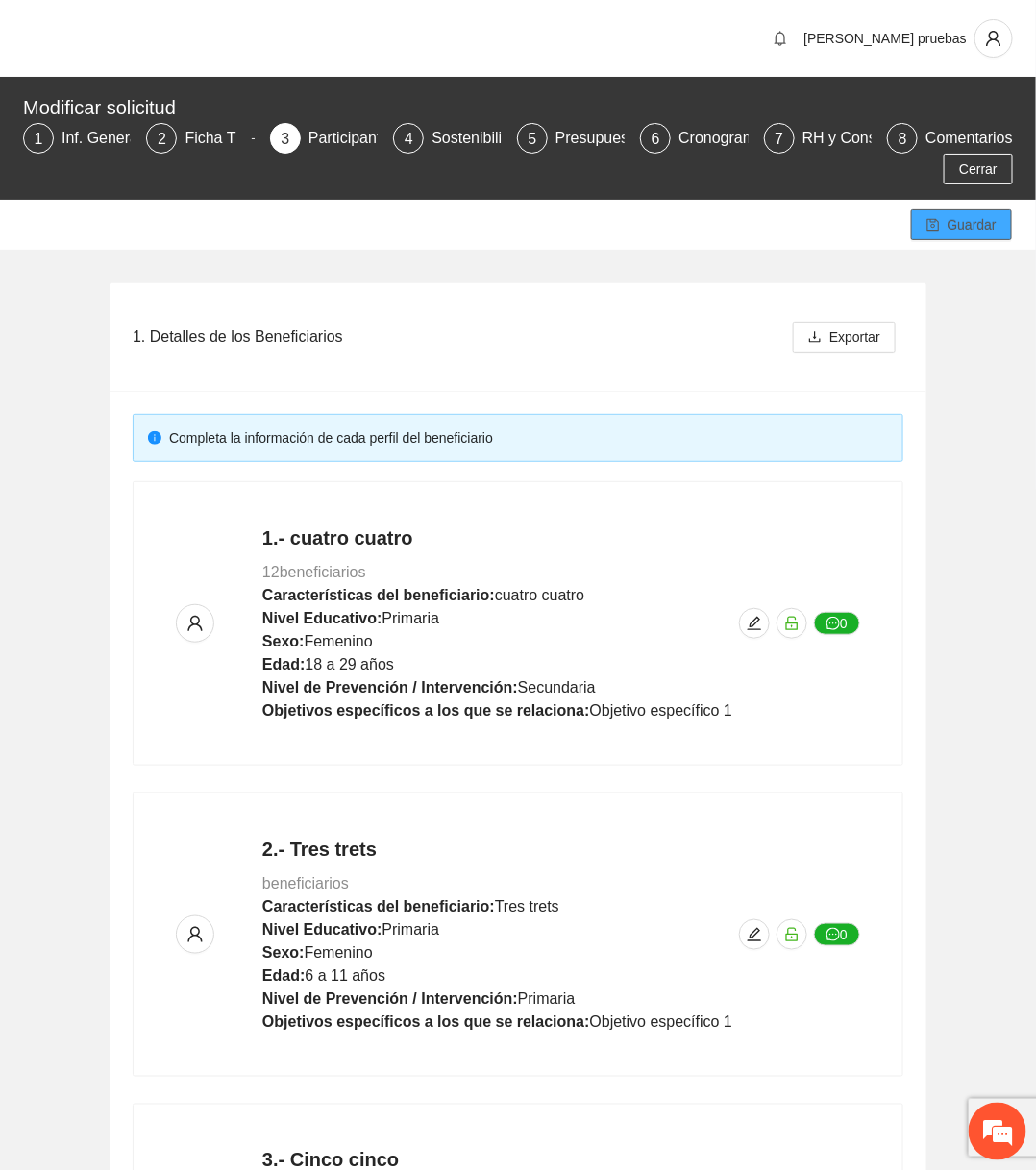
click at [991, 232] on span "Guardar" at bounding box center [971, 224] width 49 height 21
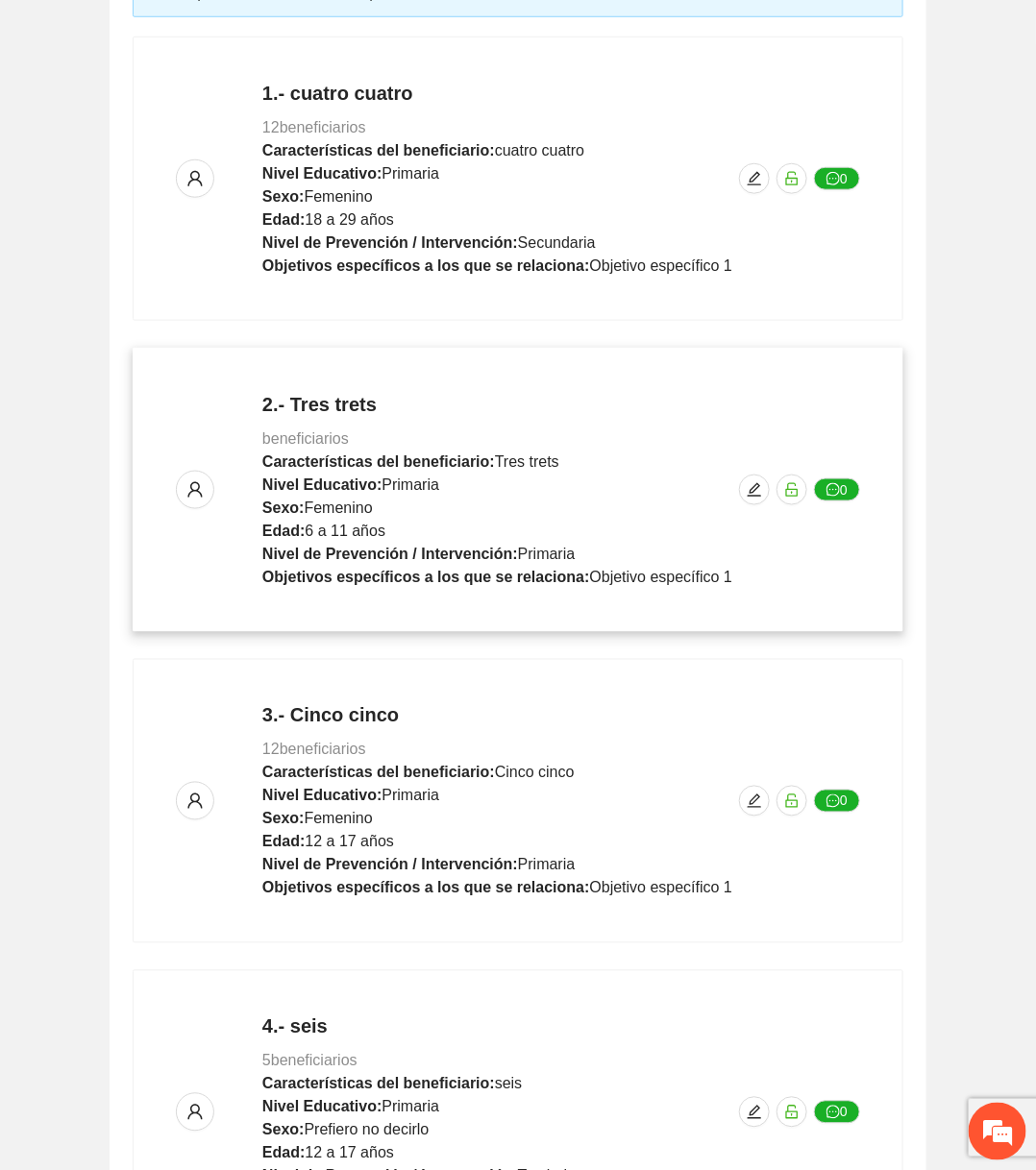
scroll to position [664, 0]
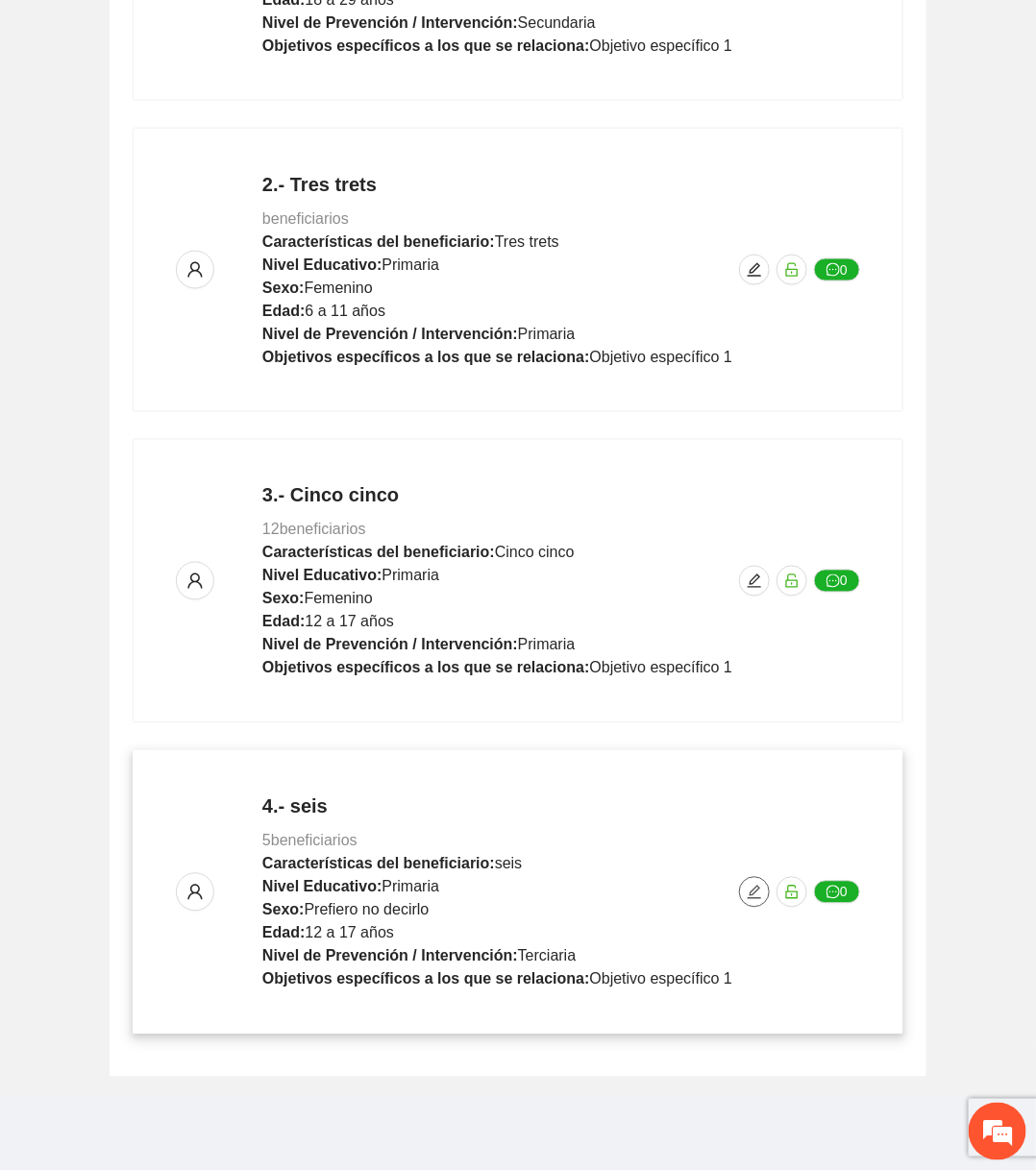
click at [759, 893] on icon "edit" at bounding box center [754, 892] width 15 height 15
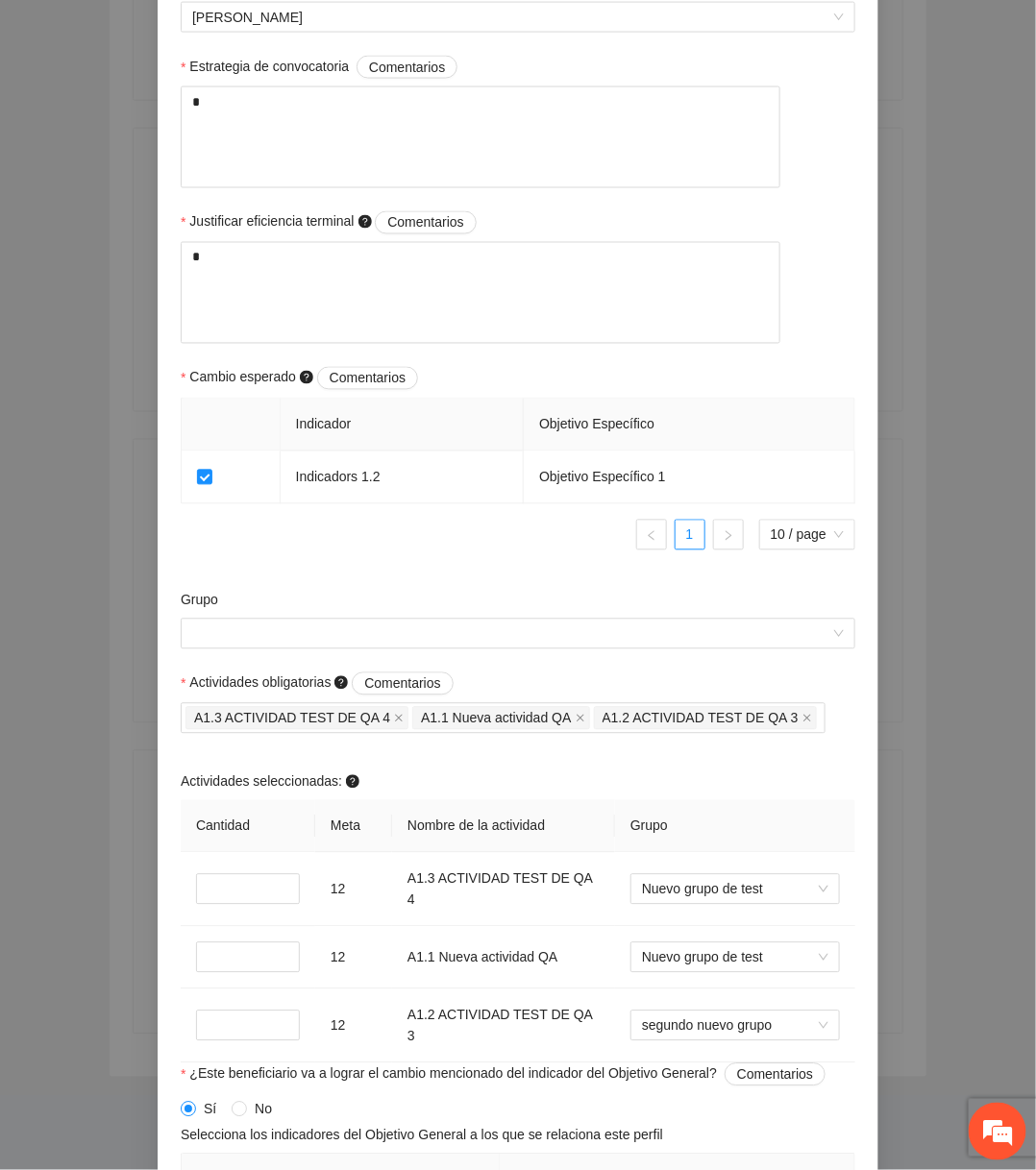
scroll to position [1126, 0]
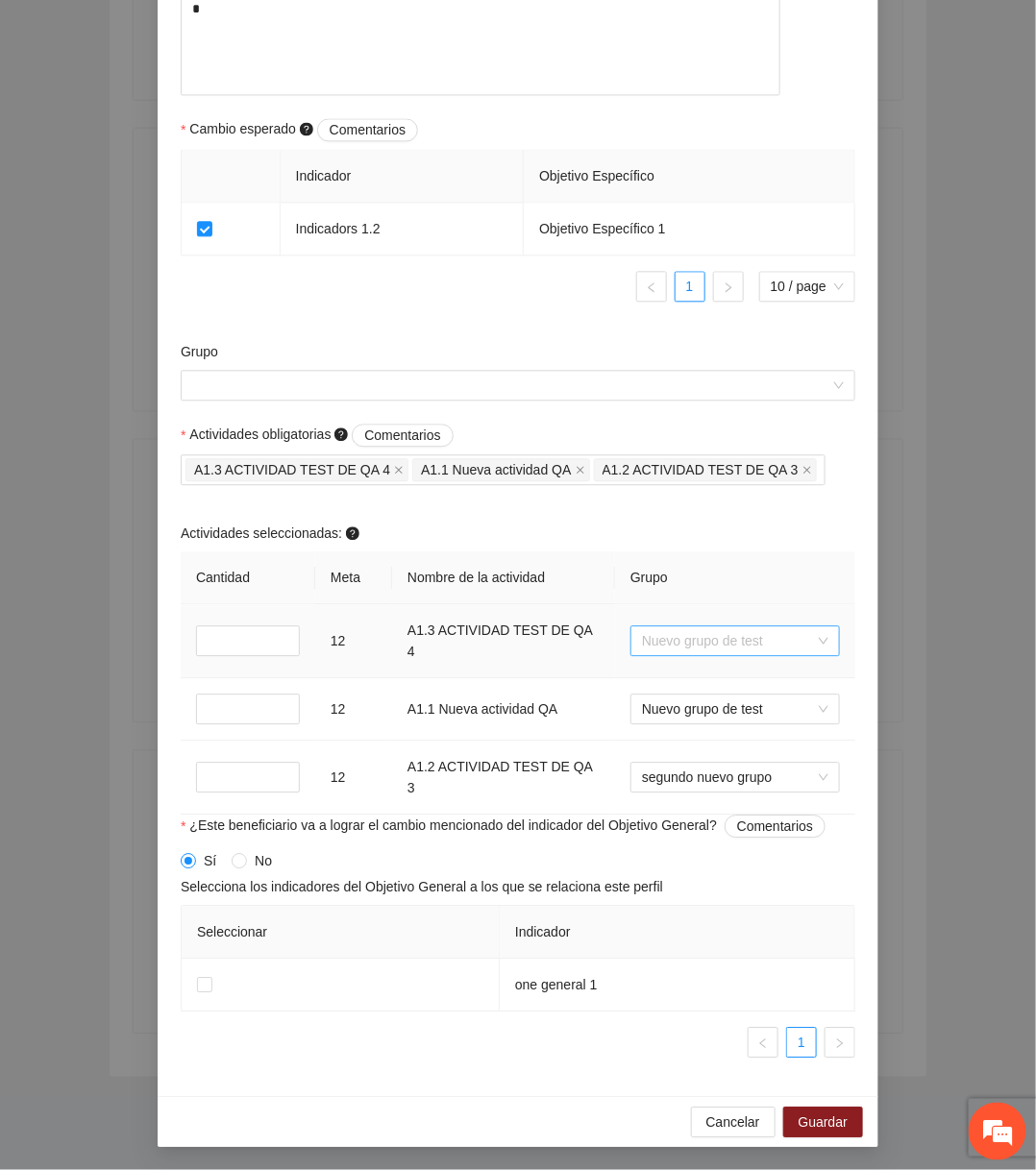
click at [731, 651] on span "Nuevo grupo de test" at bounding box center [735, 641] width 187 height 29
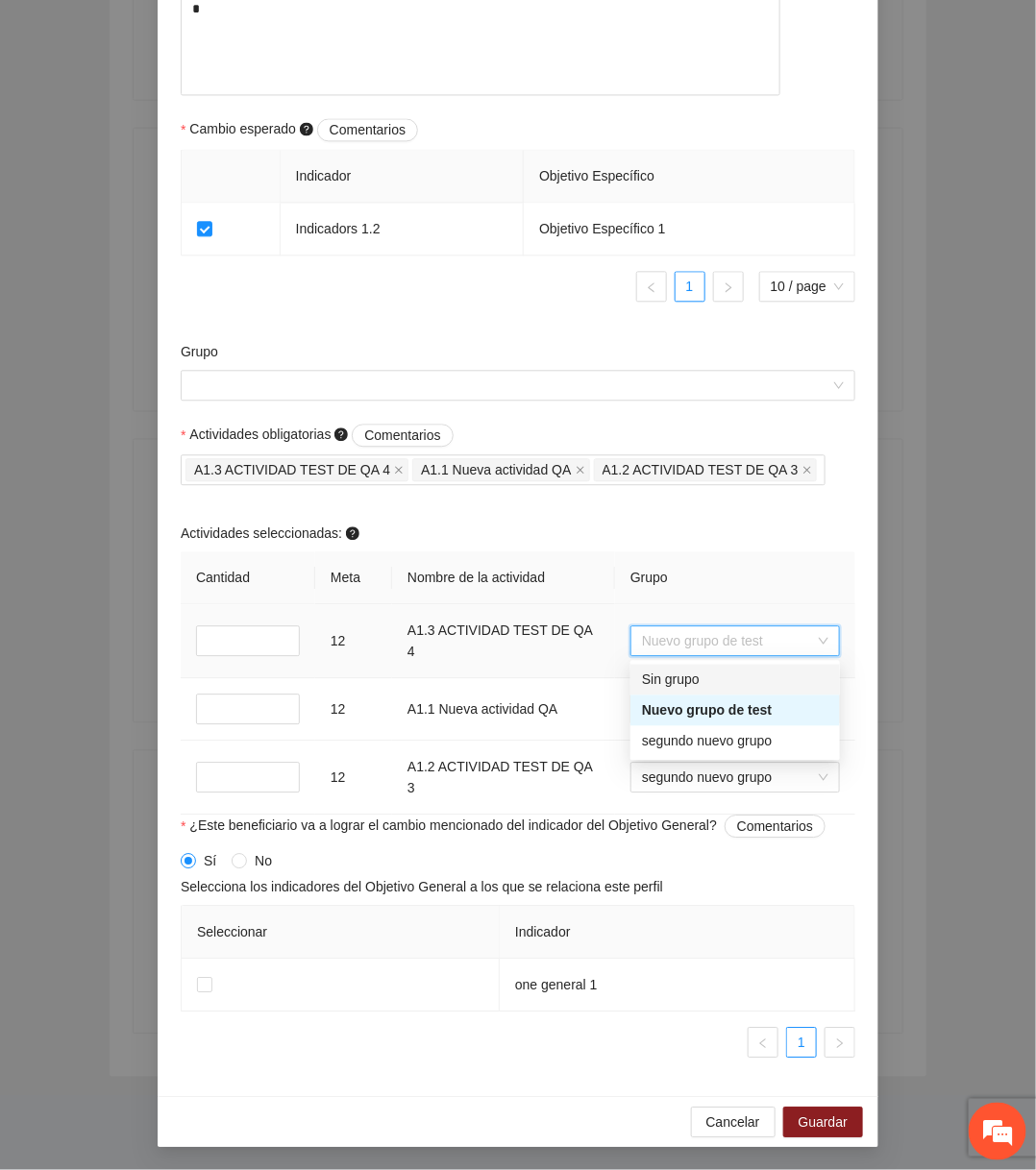
click at [717, 681] on div "Sin grupo" at bounding box center [735, 679] width 187 height 21
click at [688, 716] on span "Nuevo grupo de test" at bounding box center [735, 708] width 187 height 29
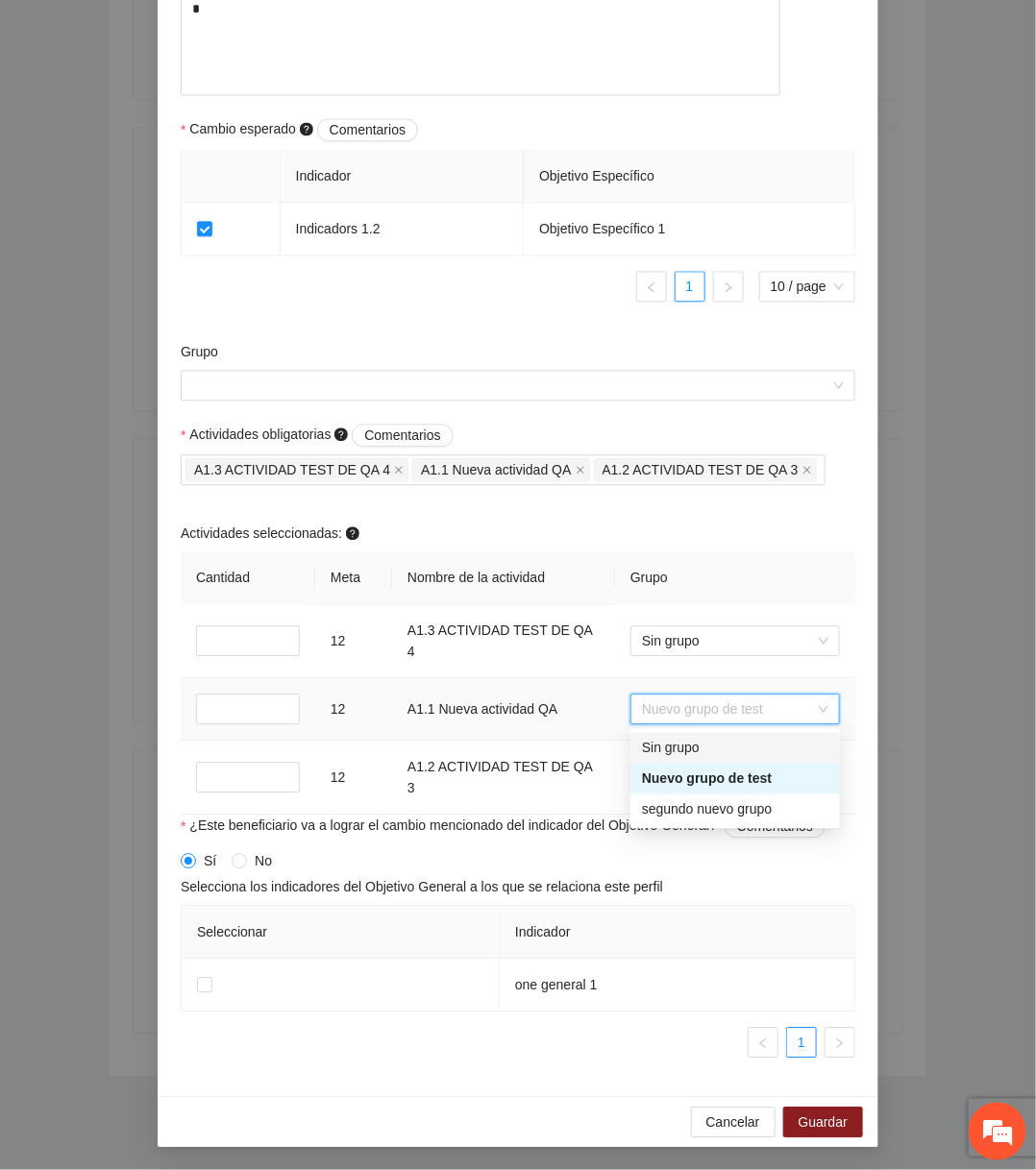
click at [681, 738] on div "Sin grupo" at bounding box center [735, 748] width 187 height 21
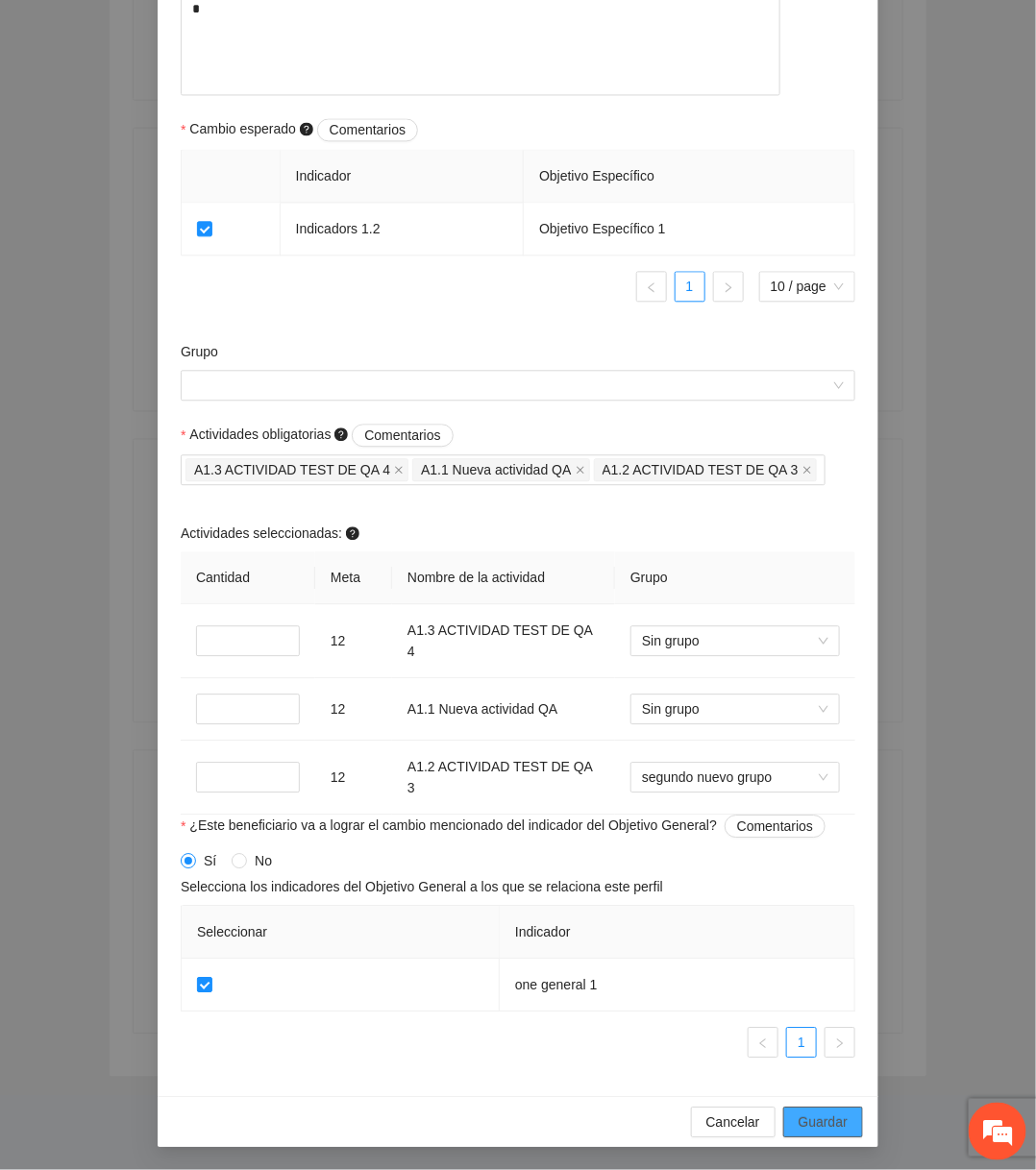
click at [813, 1118] on span "Guardar" at bounding box center [822, 1121] width 49 height 21
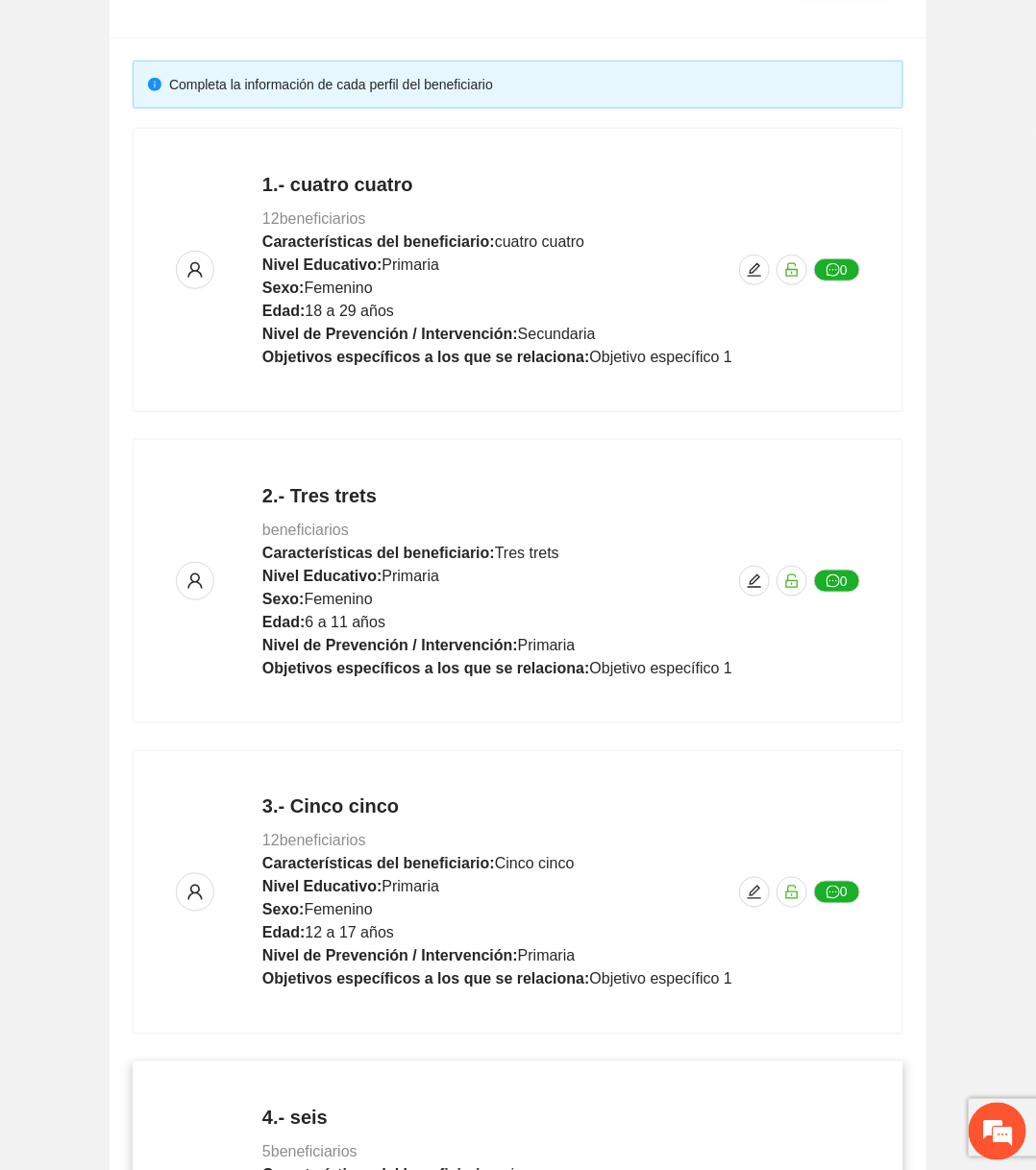
scroll to position [0, 0]
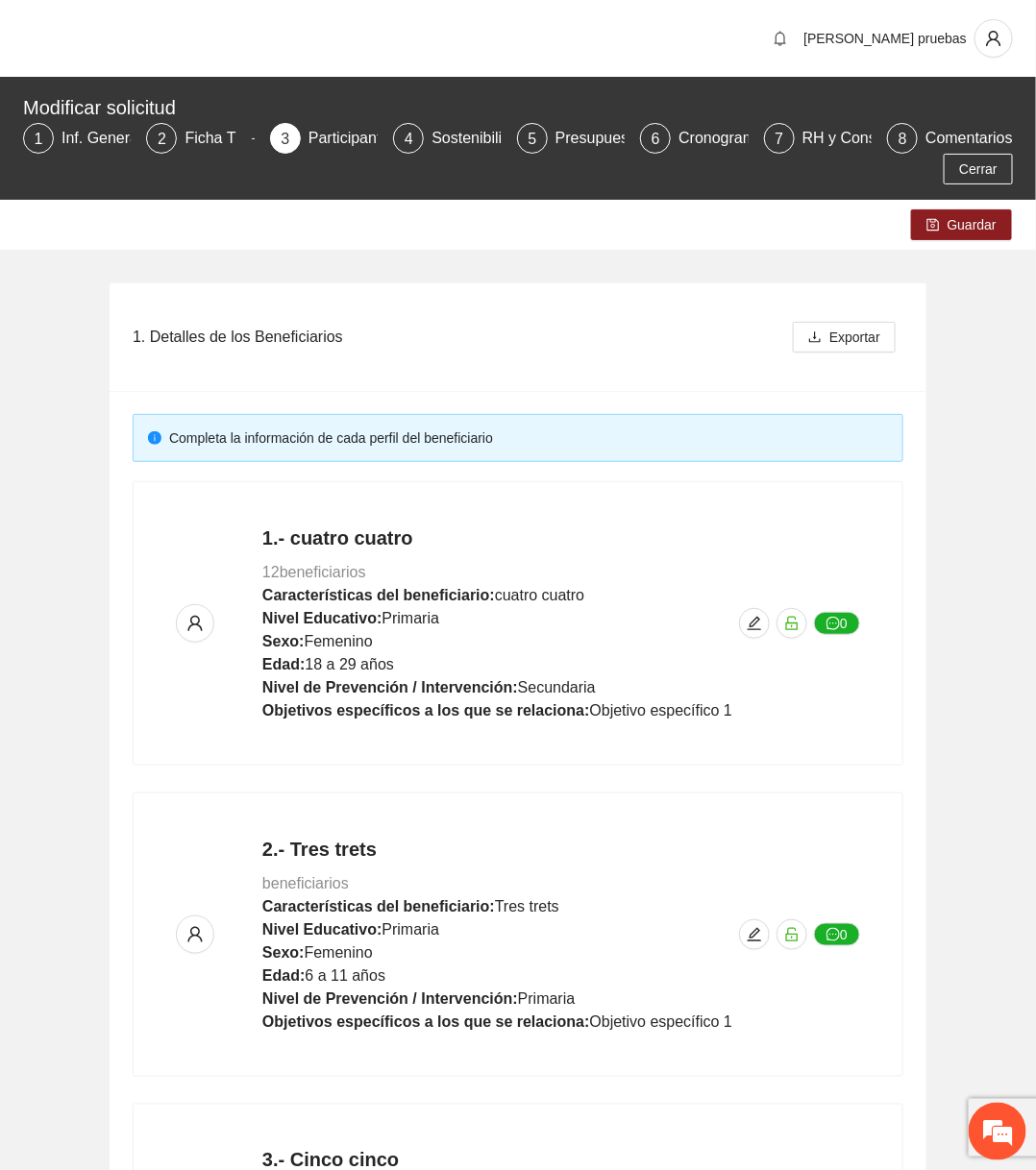
click at [984, 240] on div "Guardar" at bounding box center [518, 224] width 1036 height 50
click at [984, 227] on span "Guardar" at bounding box center [971, 224] width 49 height 21
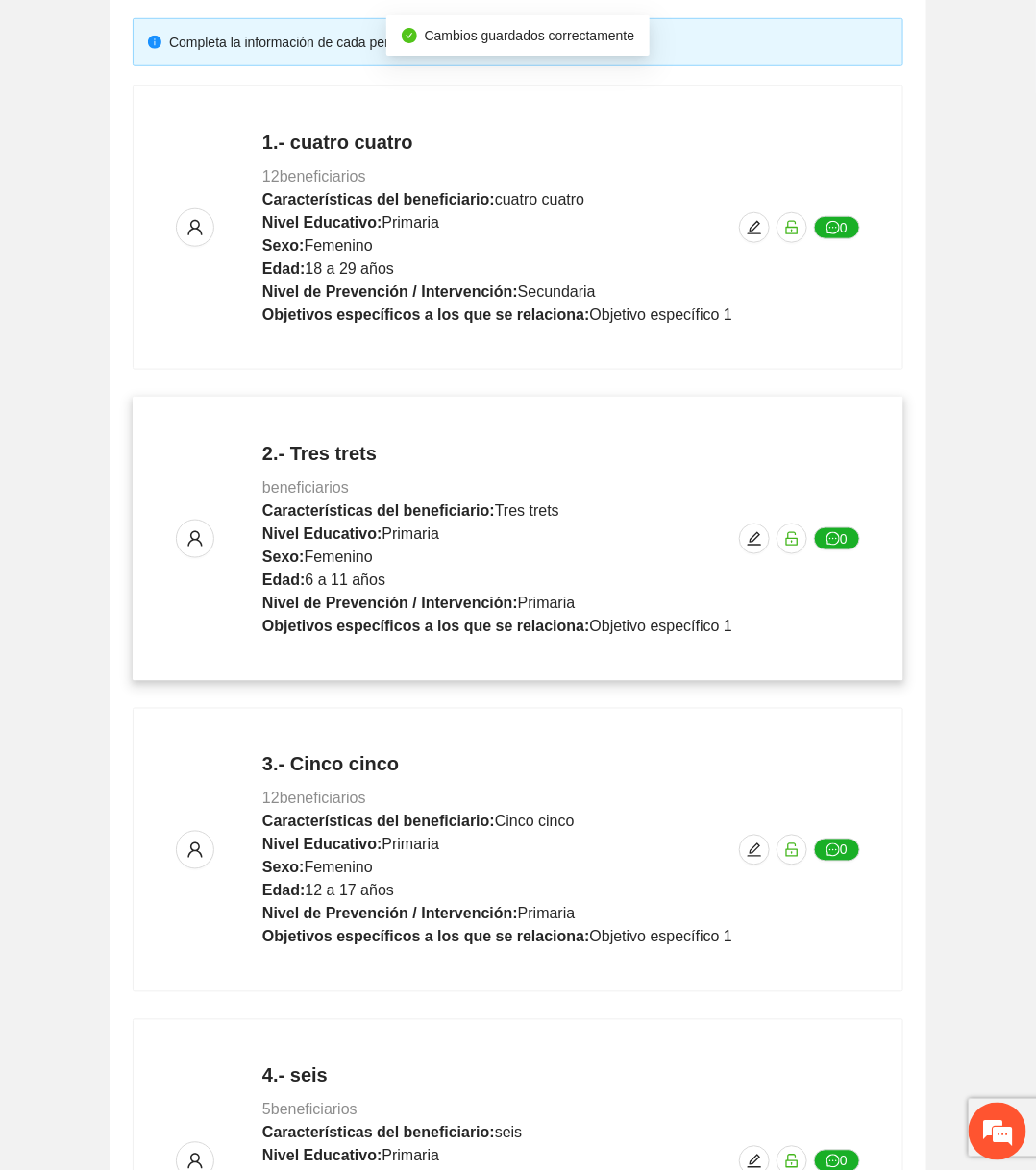
scroll to position [664, 0]
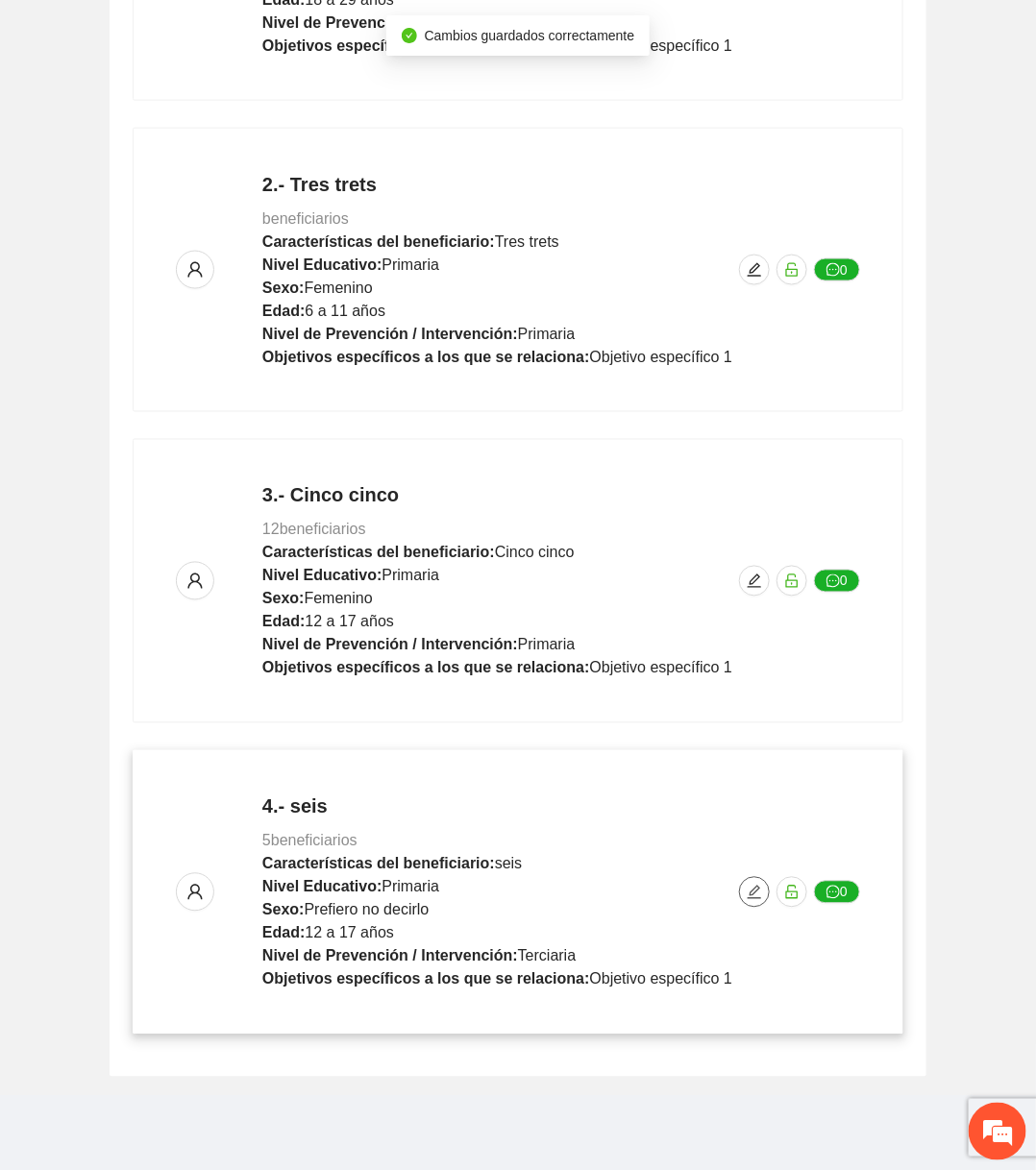
click at [749, 879] on button "button" at bounding box center [754, 892] width 31 height 31
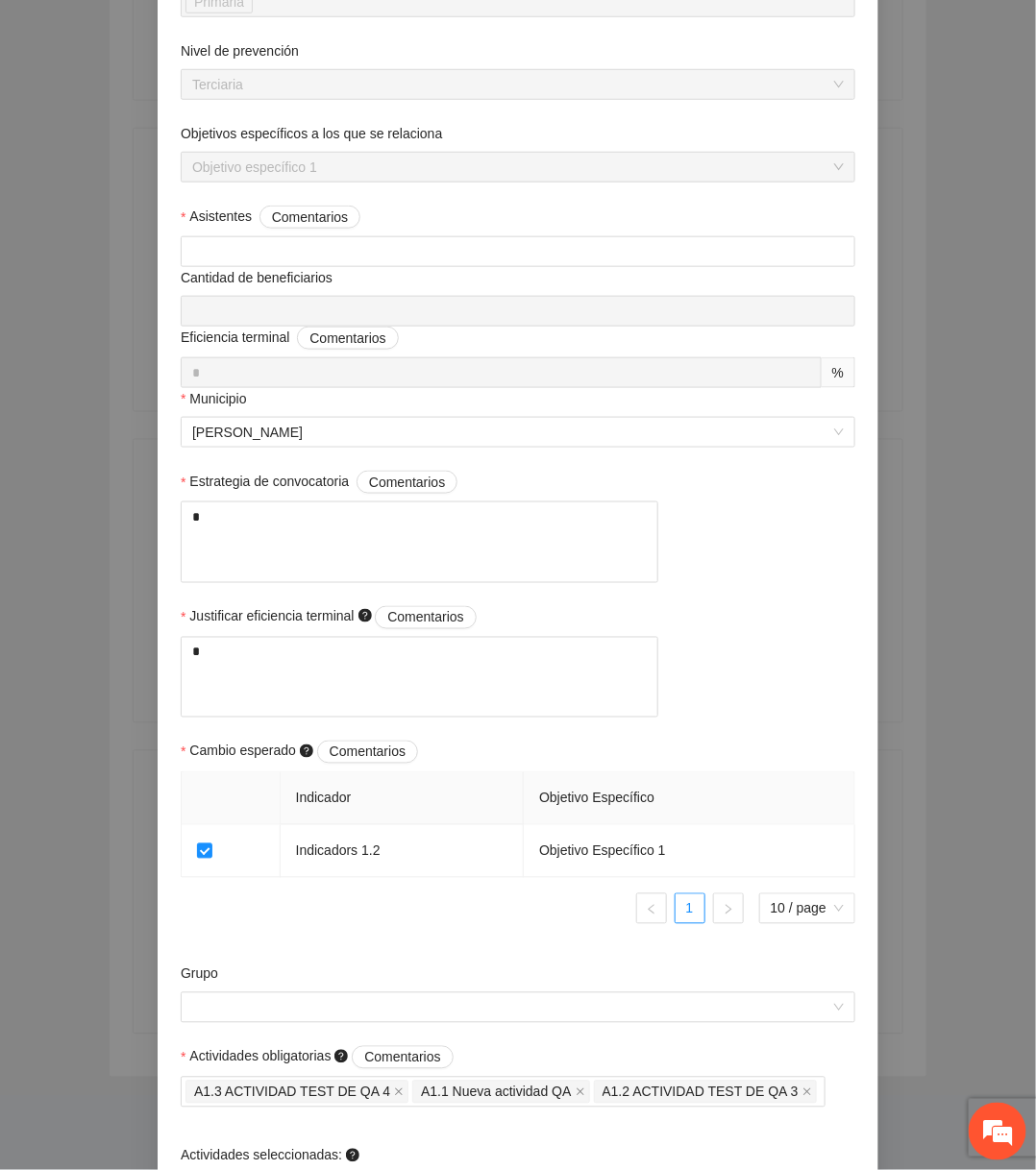
scroll to position [1126, 0]
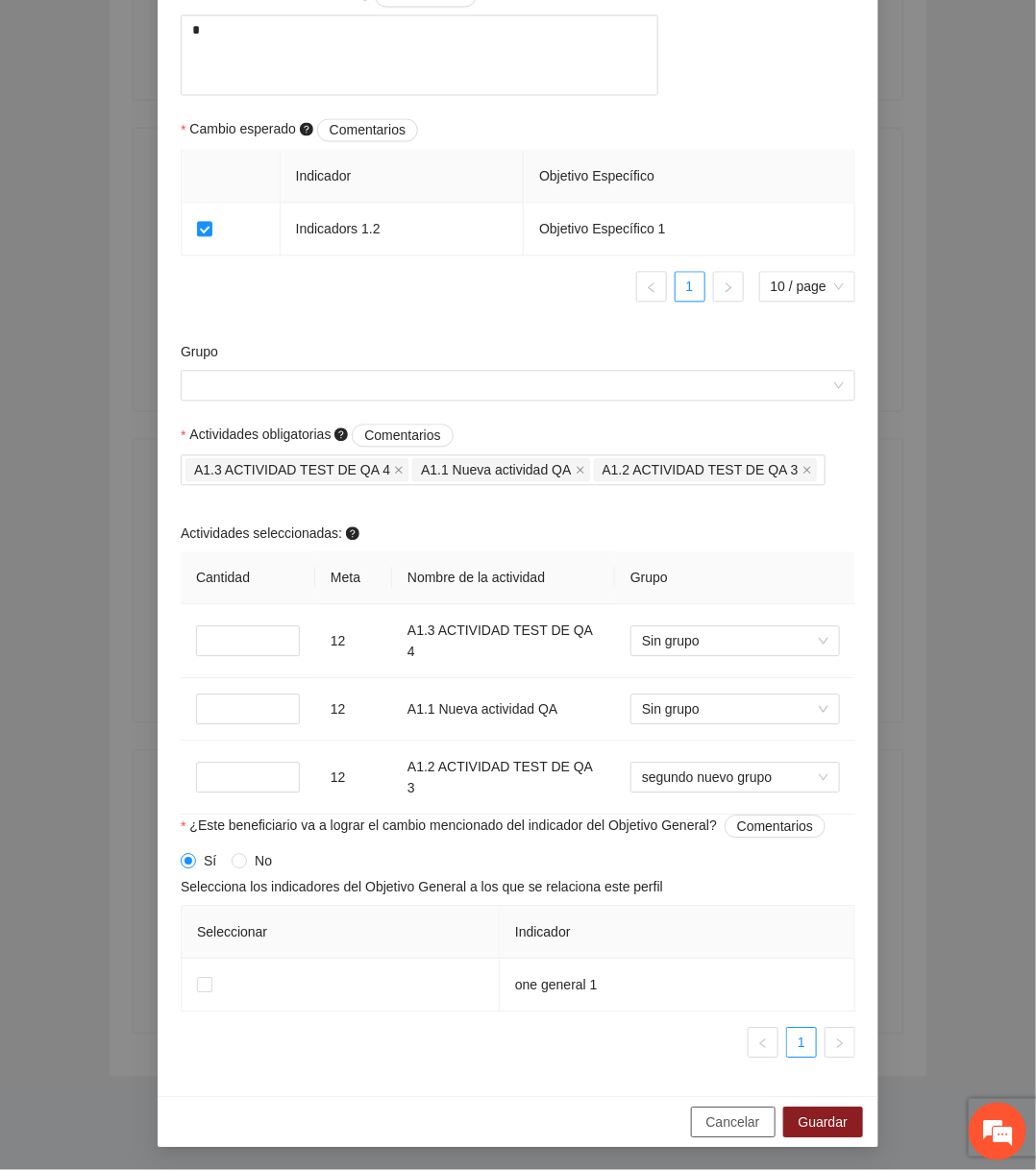
click at [711, 1117] on span "Cancelar" at bounding box center [733, 1121] width 54 height 21
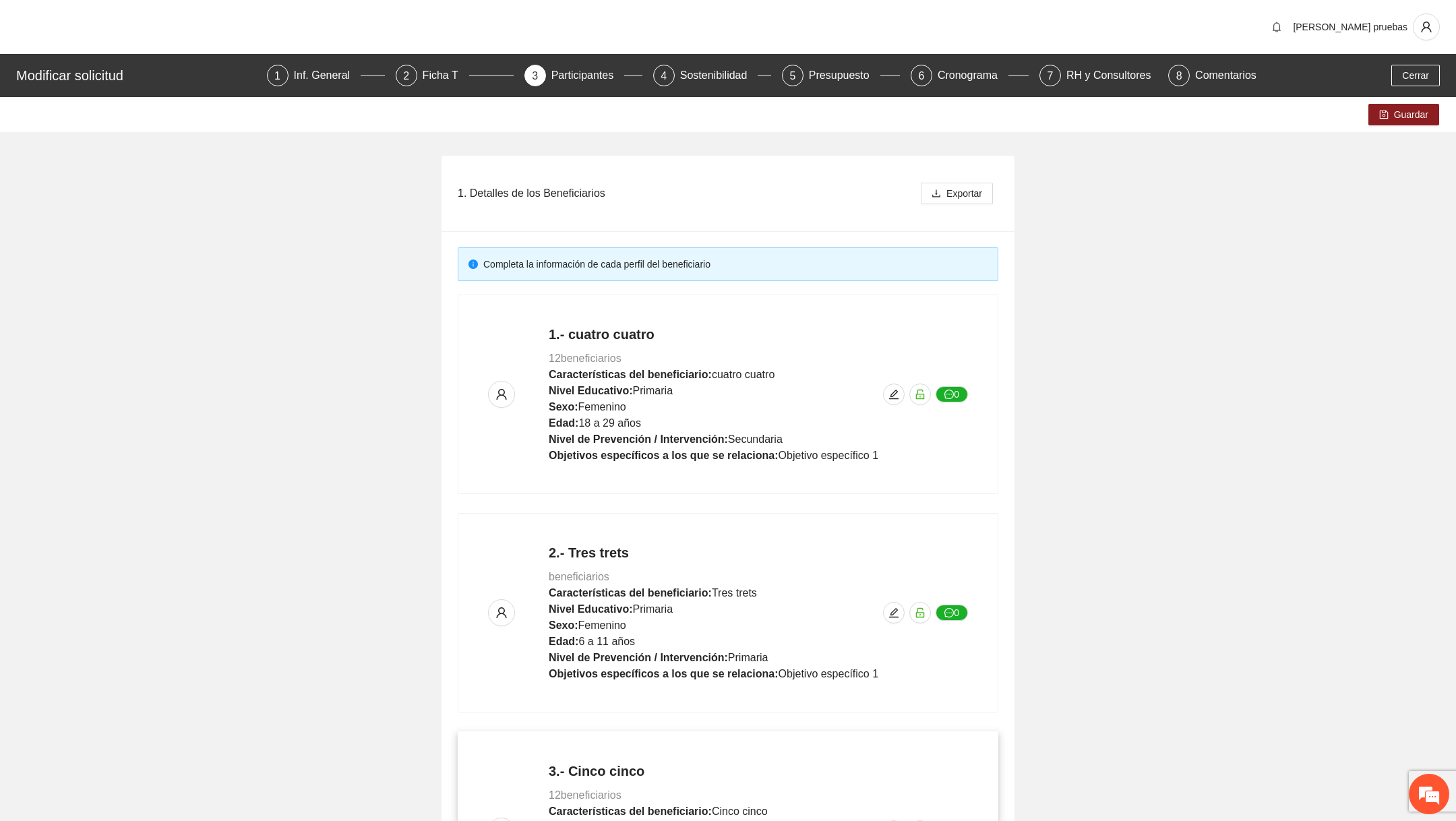
scroll to position [424, 0]
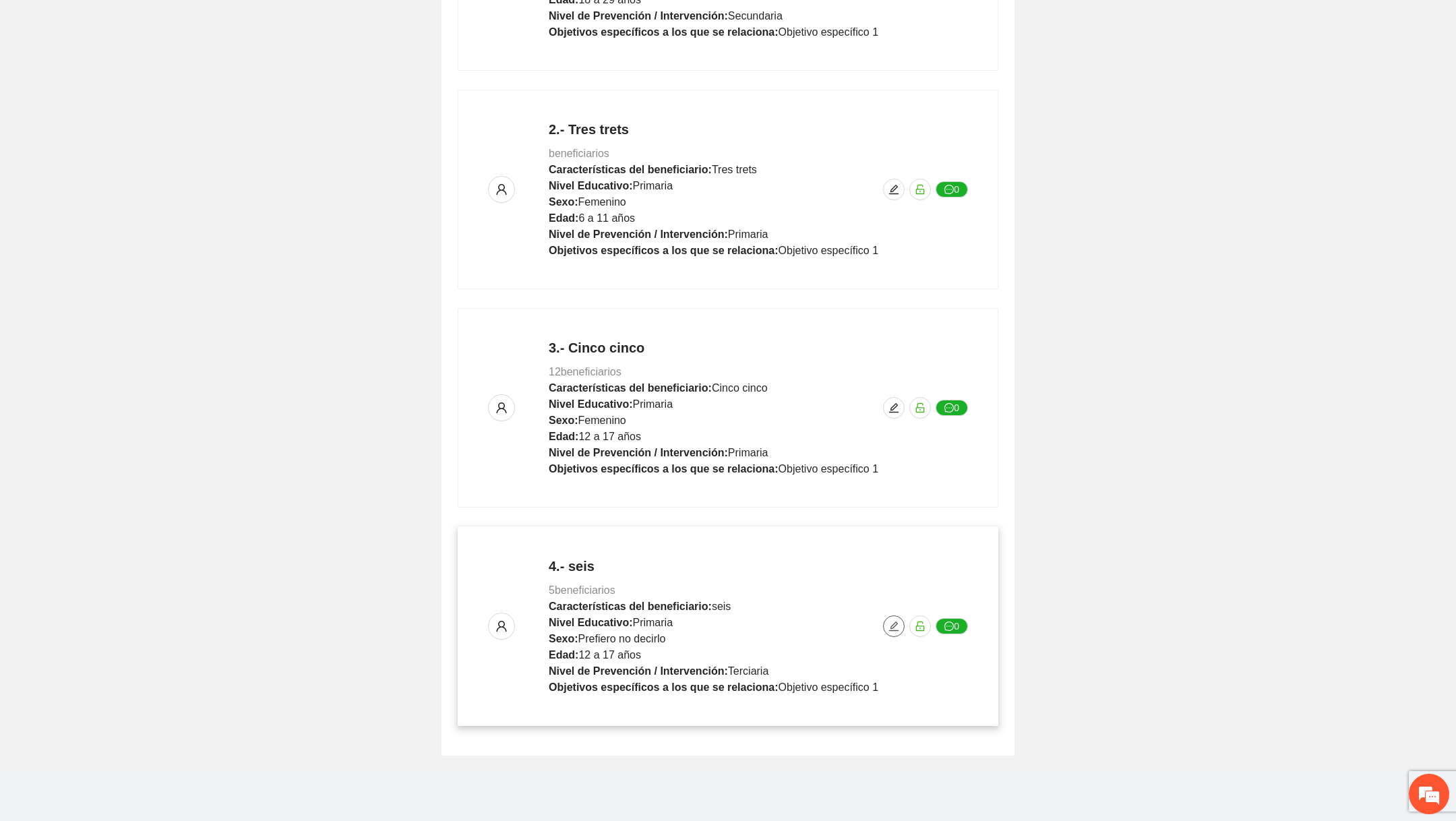
click at [710, 622] on icon "edit" at bounding box center [894, 627] width 10 height 10
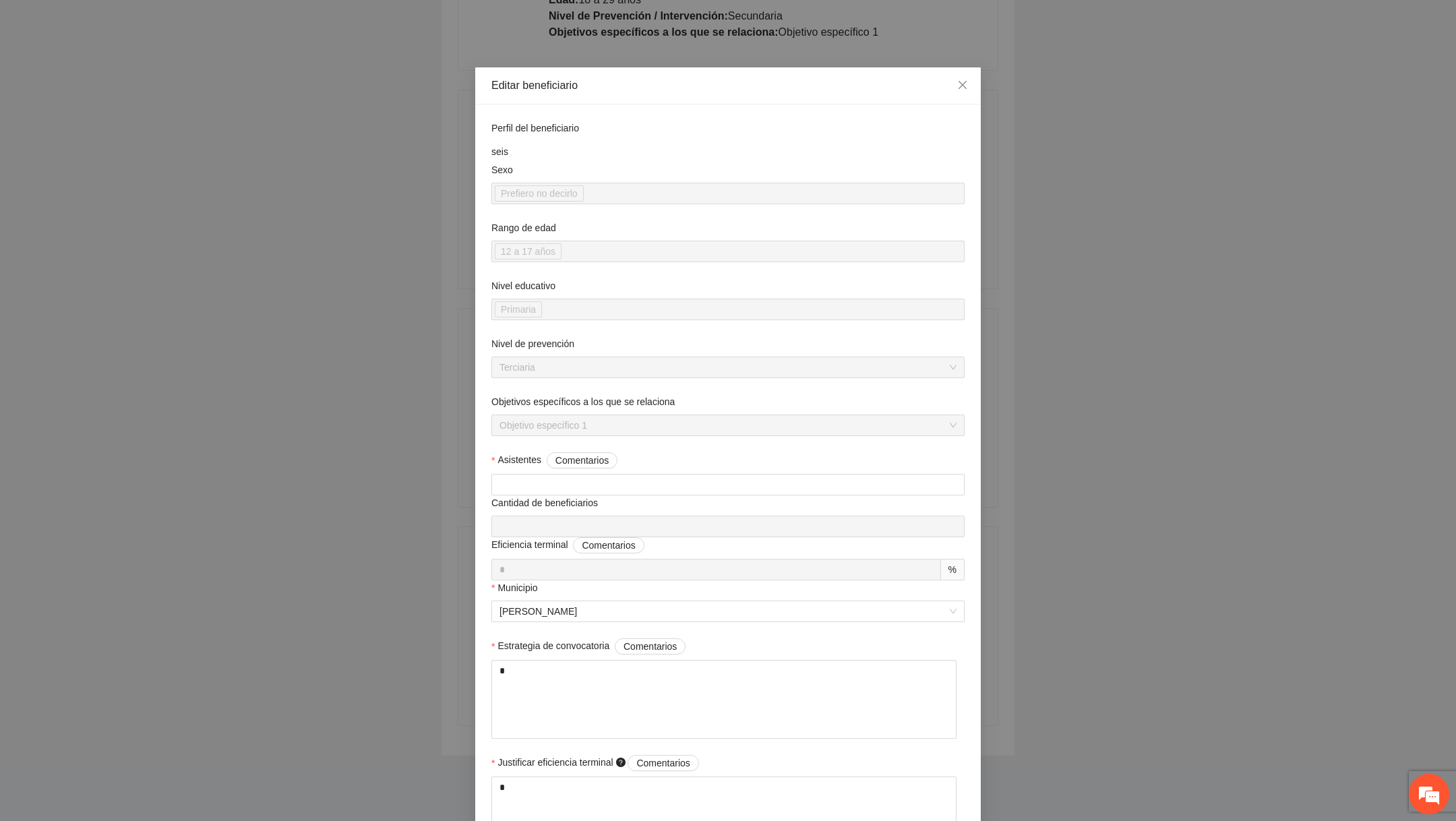
scroll to position [790, 0]
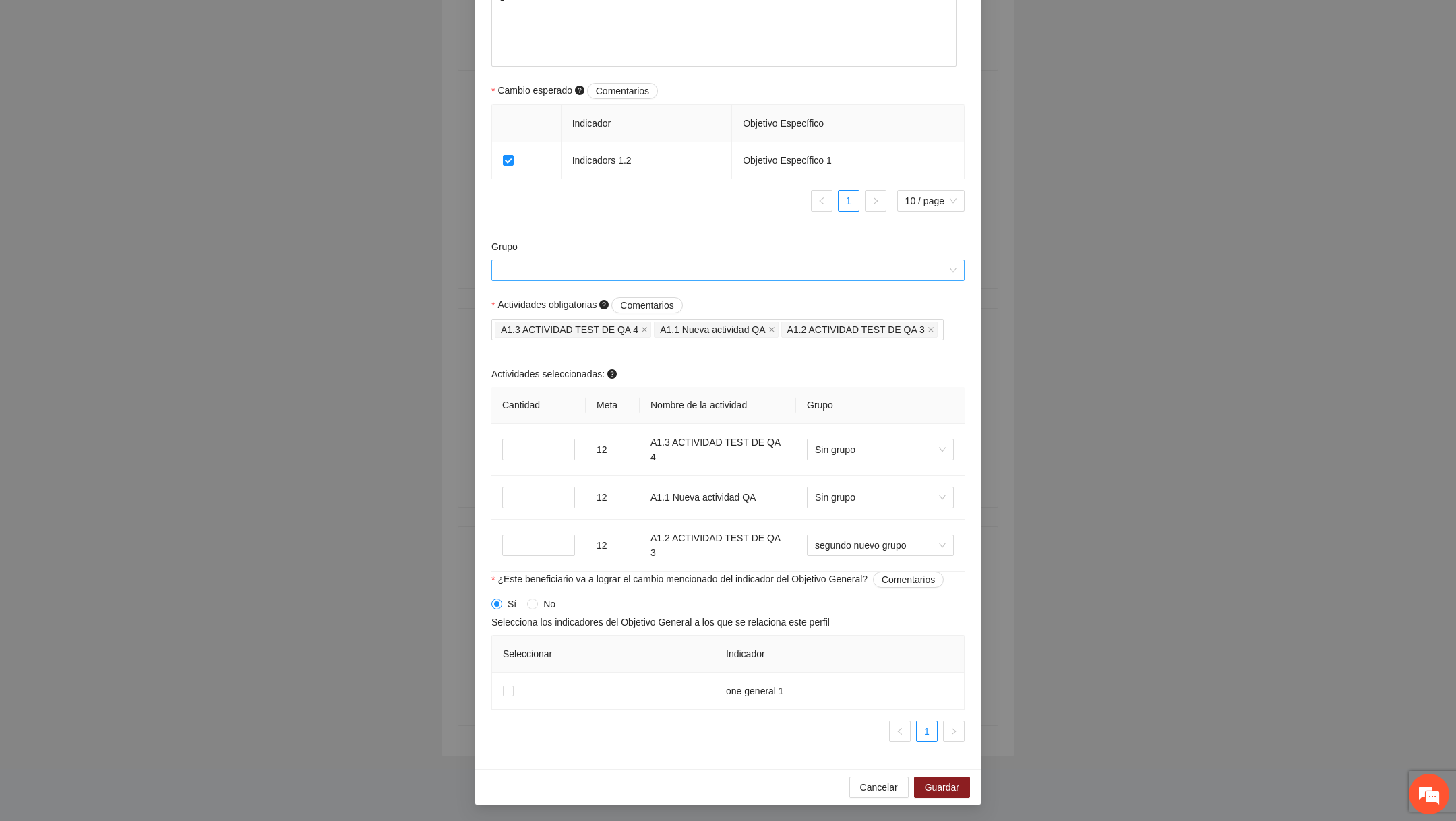
click at [710, 277] on input "Grupo" at bounding box center [723, 270] width 447 height 20
click at [579, 275] on input "Grupo" at bounding box center [723, 270] width 447 height 20
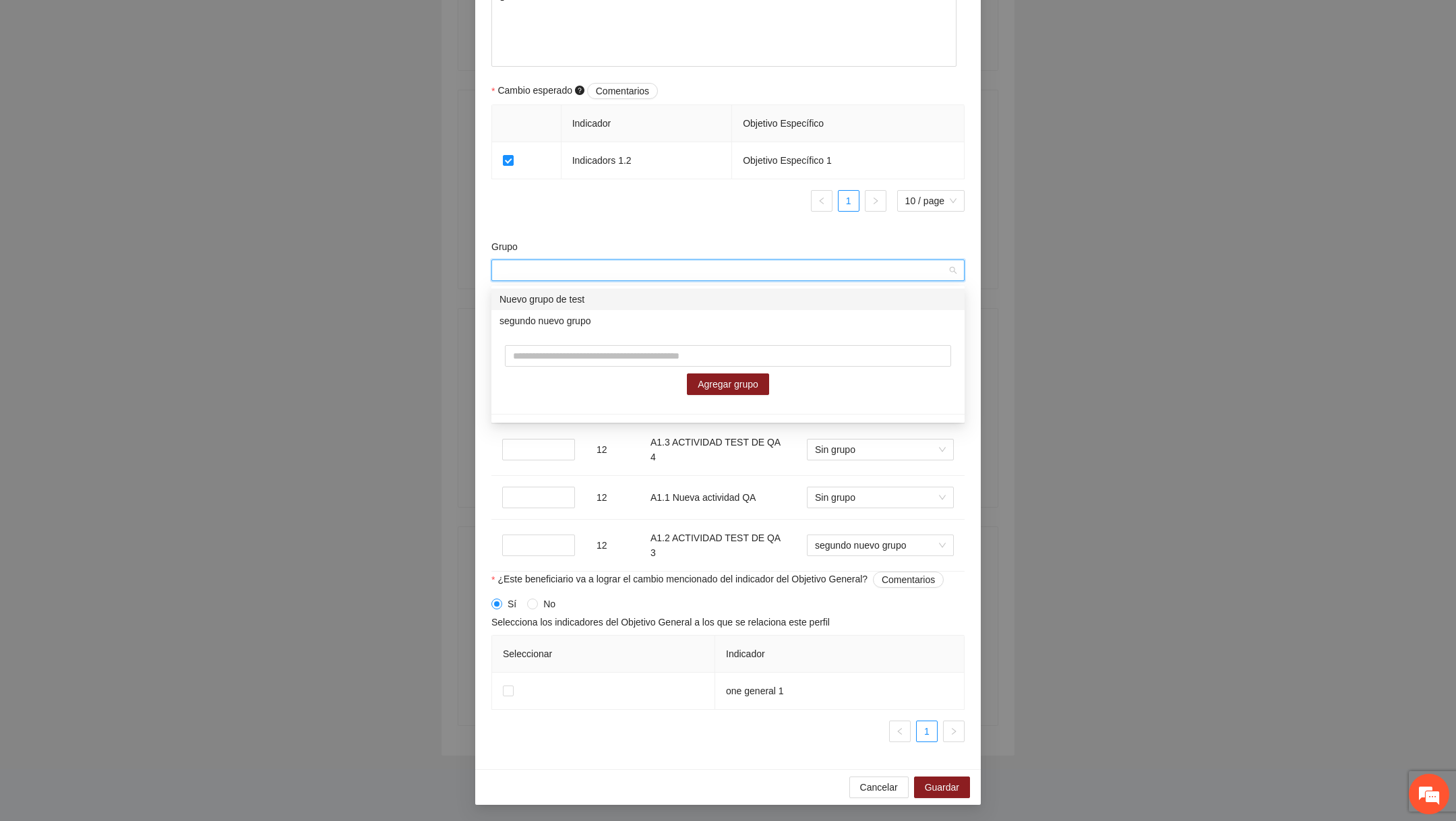
click at [573, 308] on div "Nuevo grupo de test" at bounding box center [727, 299] width 473 height 22
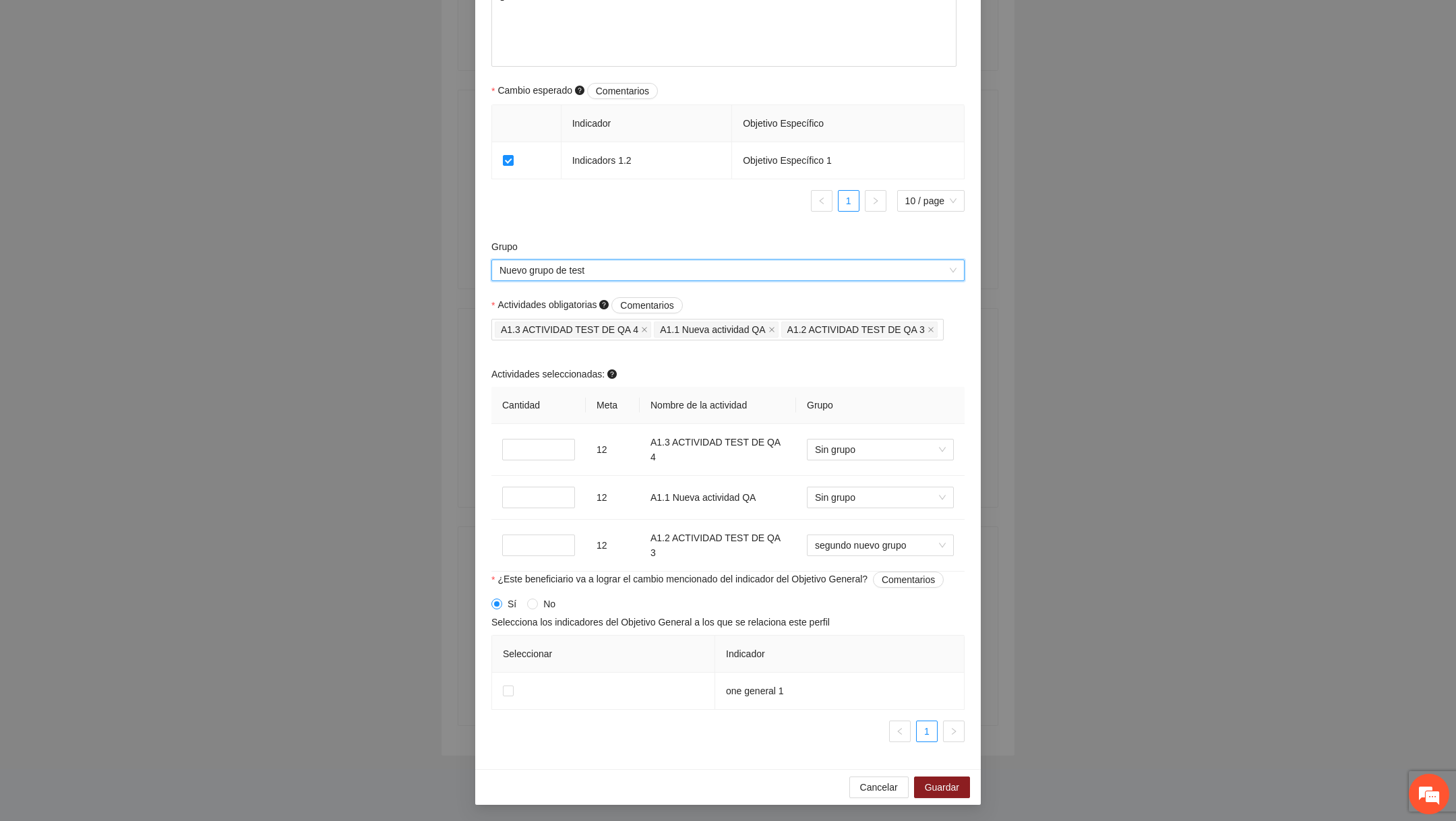
click at [710, 265] on span "Nuevo grupo de test" at bounding box center [728, 270] width 457 height 20
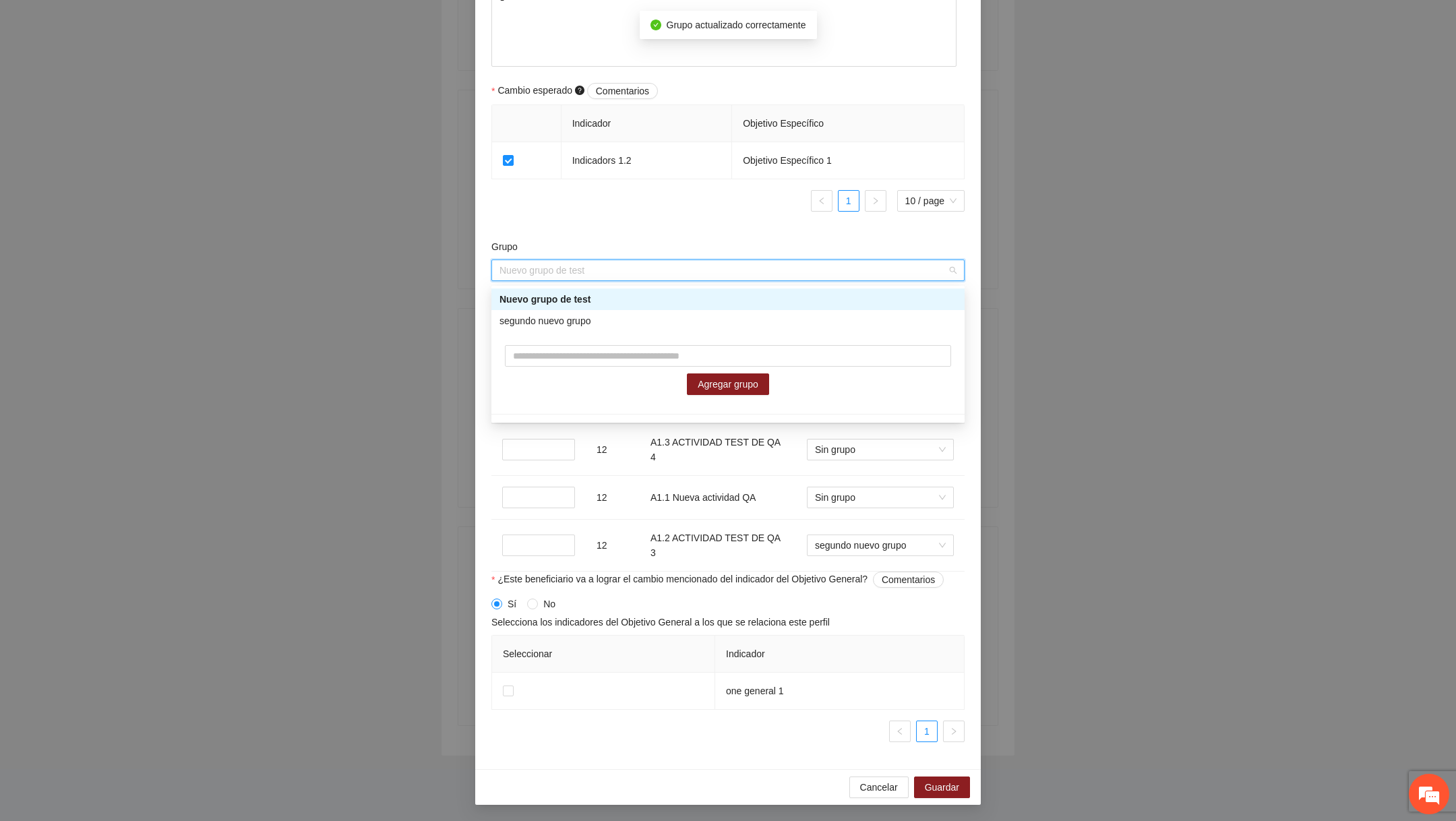
click at [642, 300] on div "Nuevo grupo de test" at bounding box center [728, 299] width 457 height 15
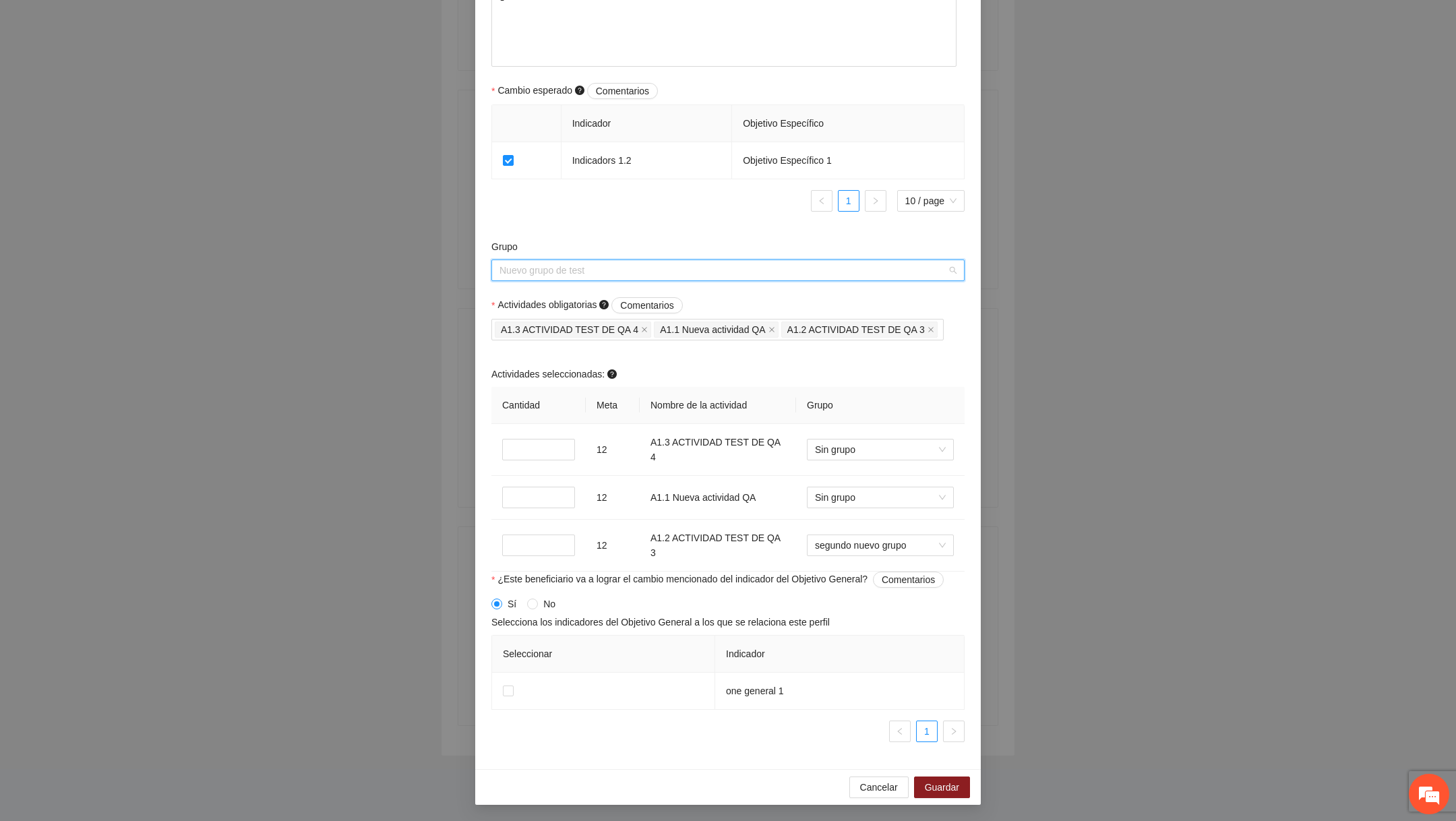
click at [610, 273] on span "Nuevo grupo de test" at bounding box center [728, 270] width 457 height 20
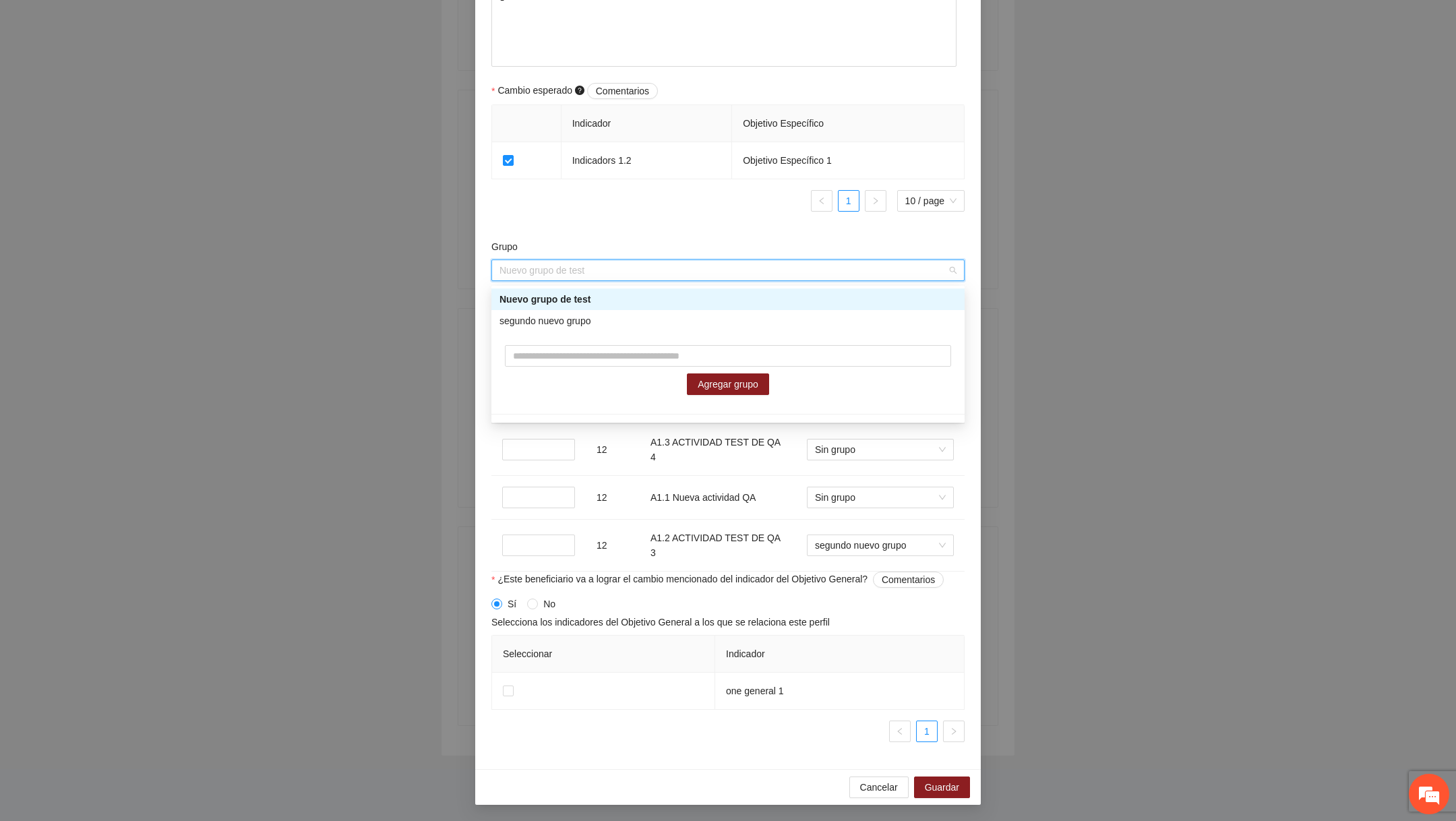
click at [592, 295] on div "Nuevo grupo de test" at bounding box center [728, 299] width 457 height 15
click at [614, 250] on div "Grupo" at bounding box center [727, 249] width 473 height 20
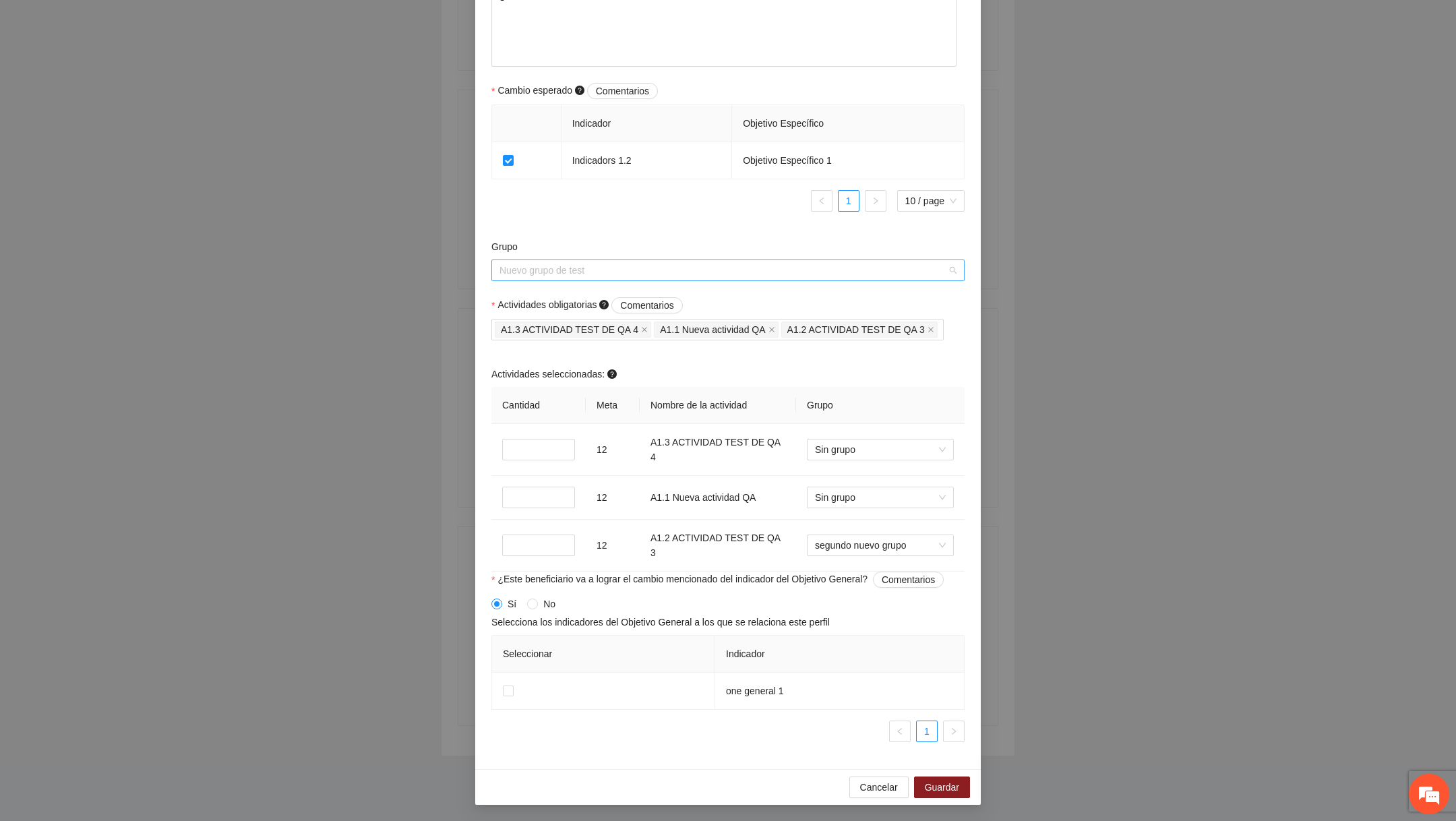
click at [710, 269] on span "Nuevo grupo de test" at bounding box center [728, 270] width 457 height 20
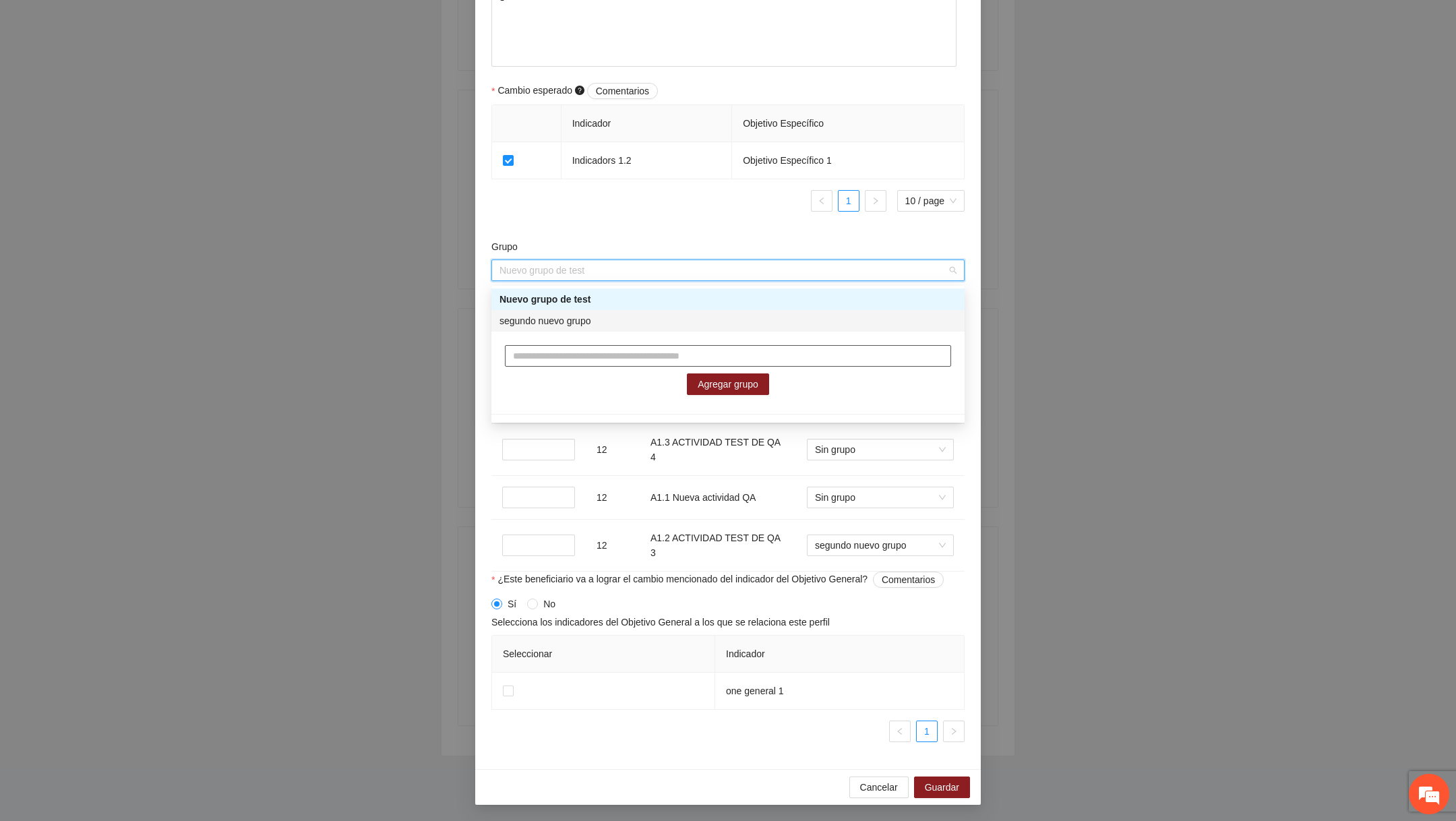
click at [652, 349] on input "text" at bounding box center [728, 355] width 446 height 22
type input "*****"
click at [710, 384] on span "Agregar grupo" at bounding box center [727, 384] width 61 height 15
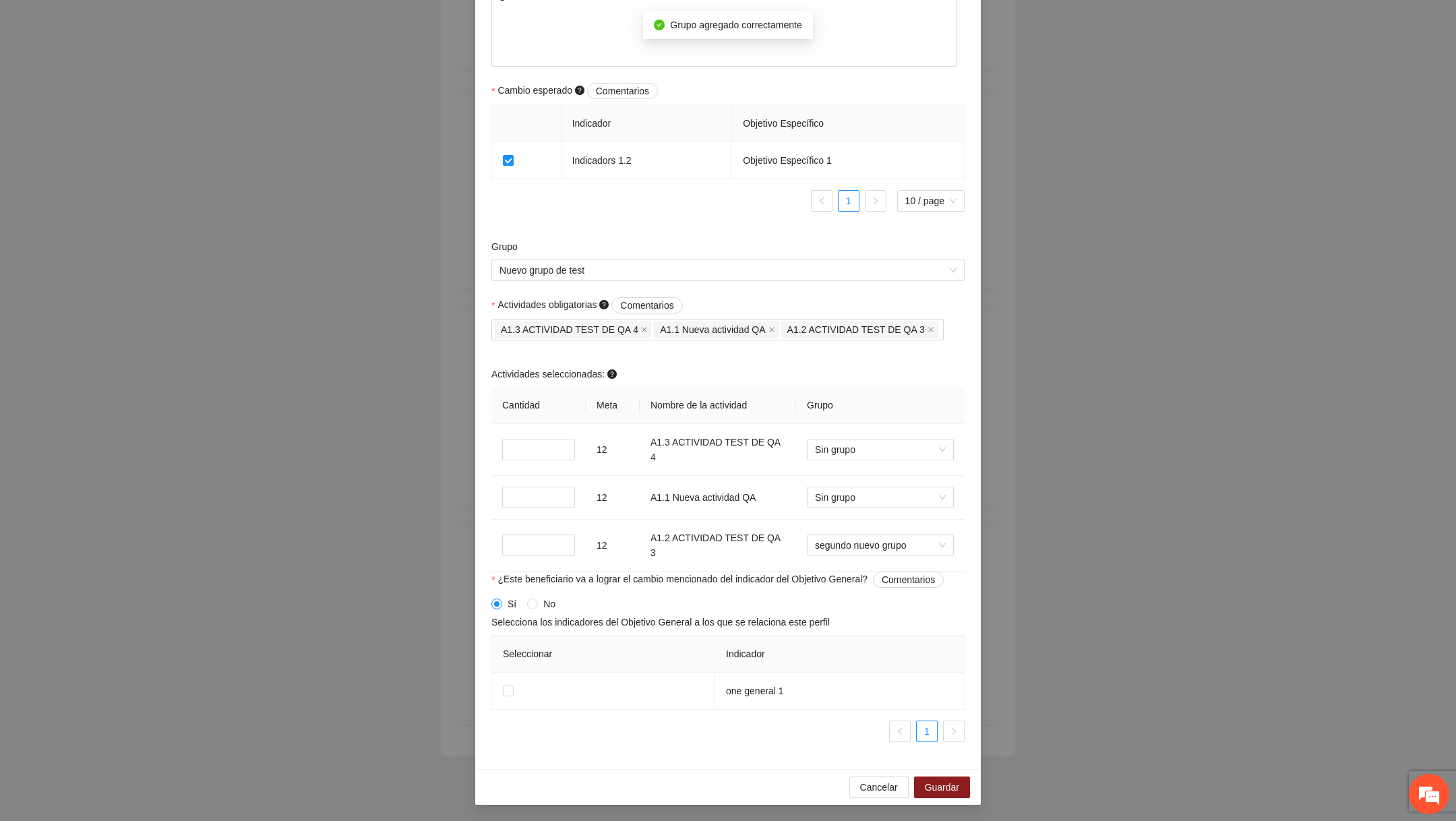
click at [690, 244] on div "Grupo" at bounding box center [727, 249] width 473 height 20
click at [710, 454] on span "Sin grupo" at bounding box center [881, 450] width 131 height 20
click at [710, 265] on span "Nuevo grupo de test" at bounding box center [728, 270] width 457 height 20
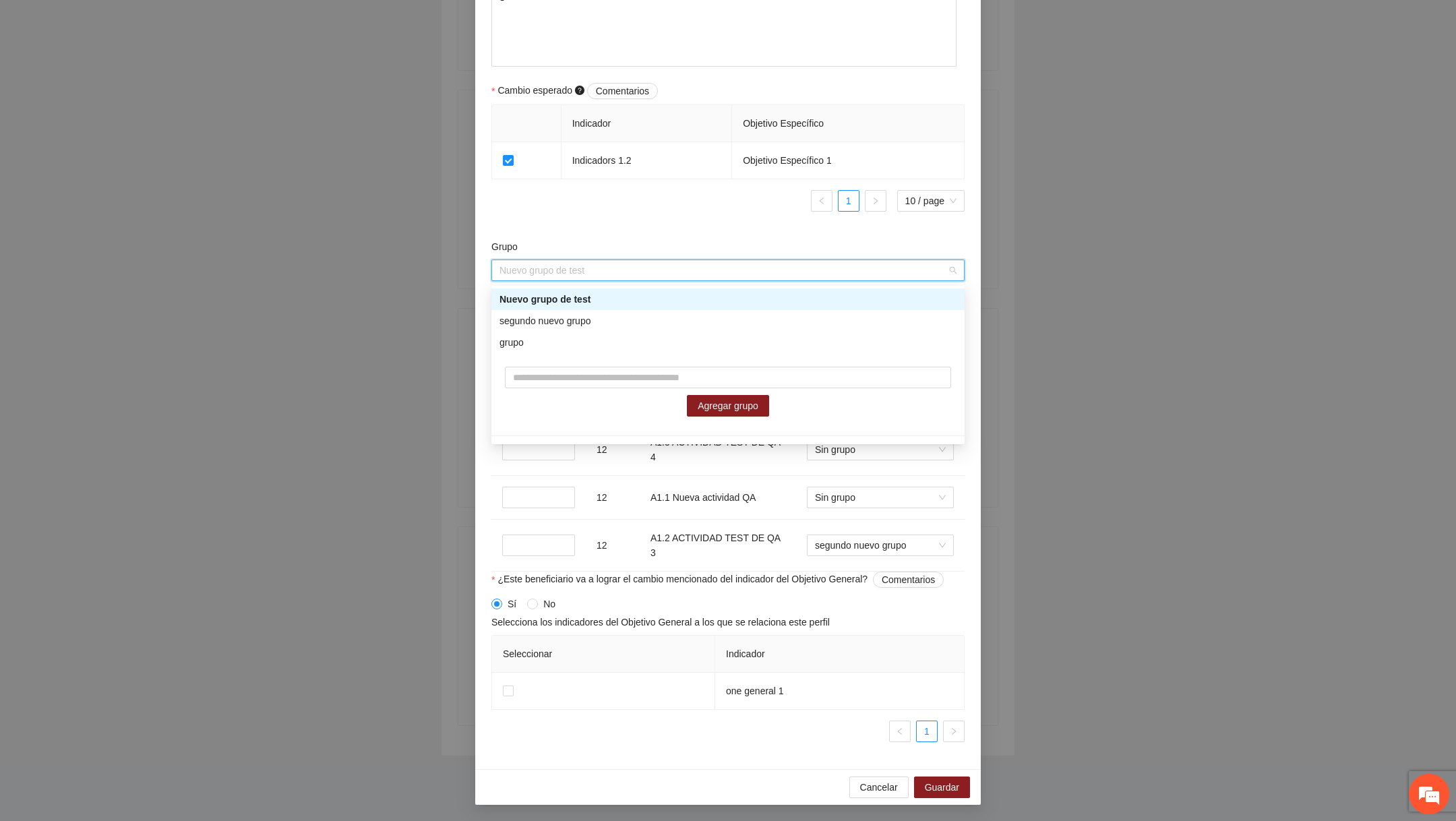
click at [710, 230] on form "Perfil del beneficiario seis Sexo Prefiero no decirlo Rango de edad 12 a 17 año…" at bounding box center [727, 42] width 473 height 1422
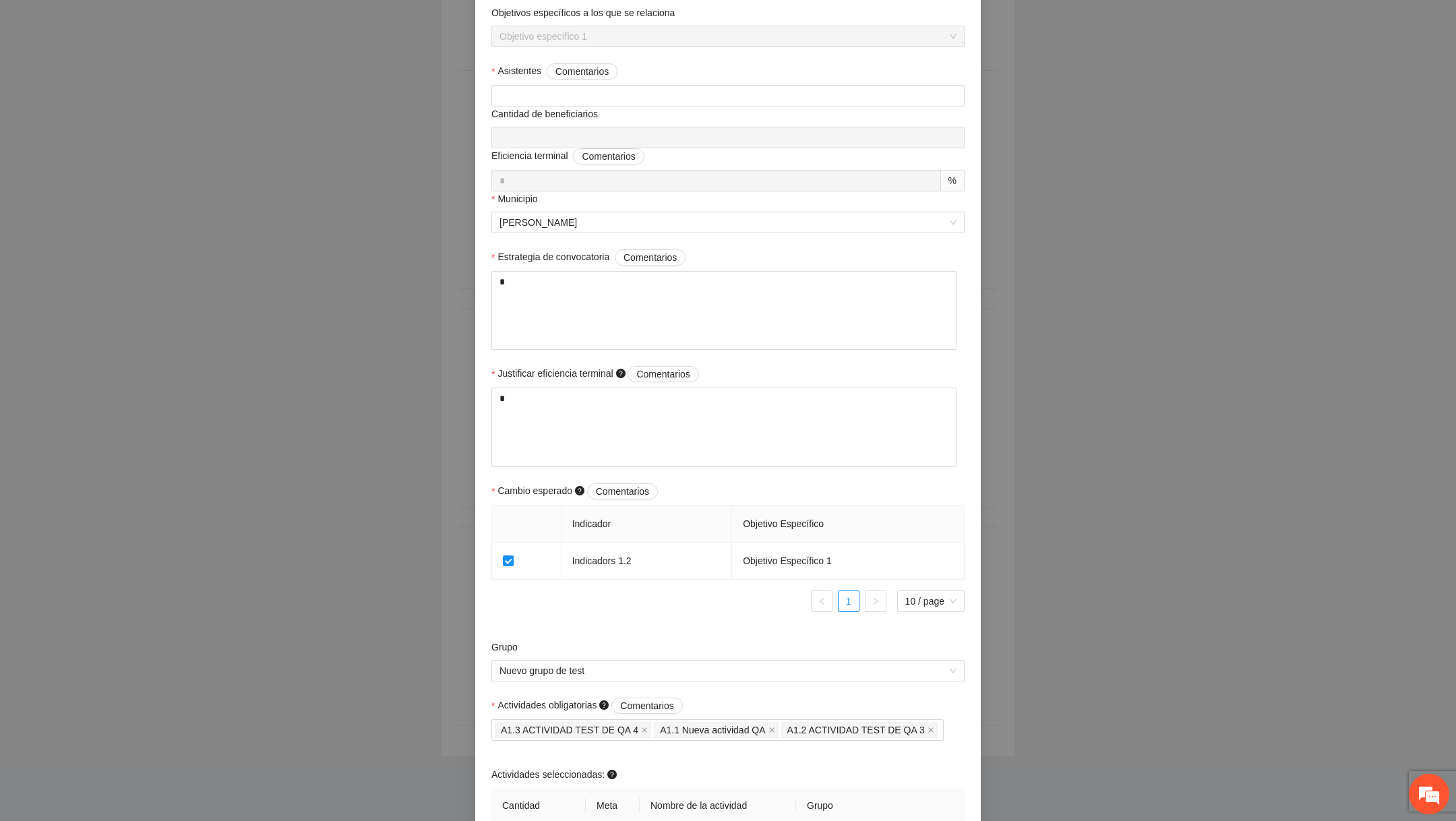
scroll to position [419, 0]
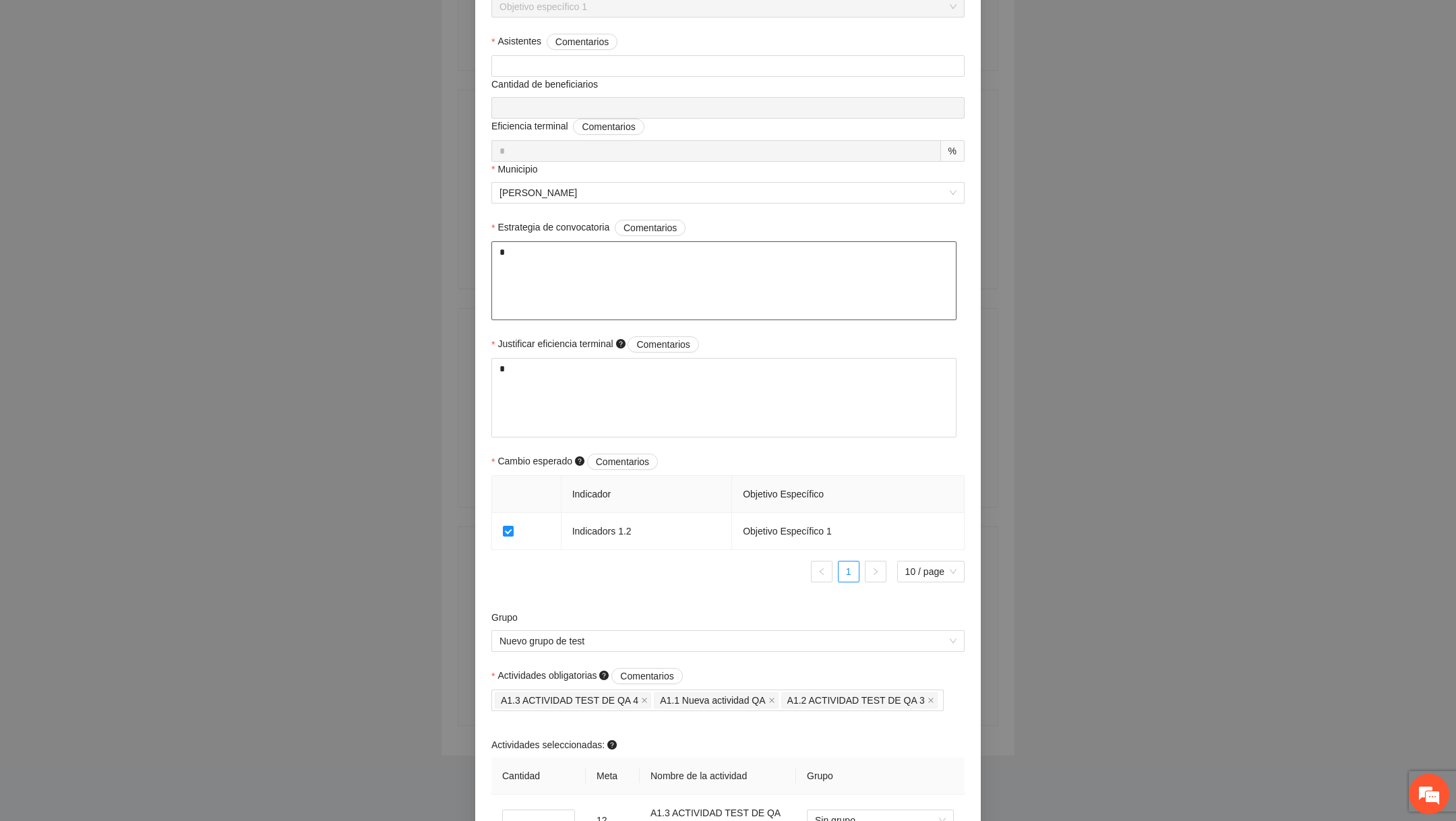
click at [690, 303] on textarea "*" at bounding box center [724, 280] width 465 height 79
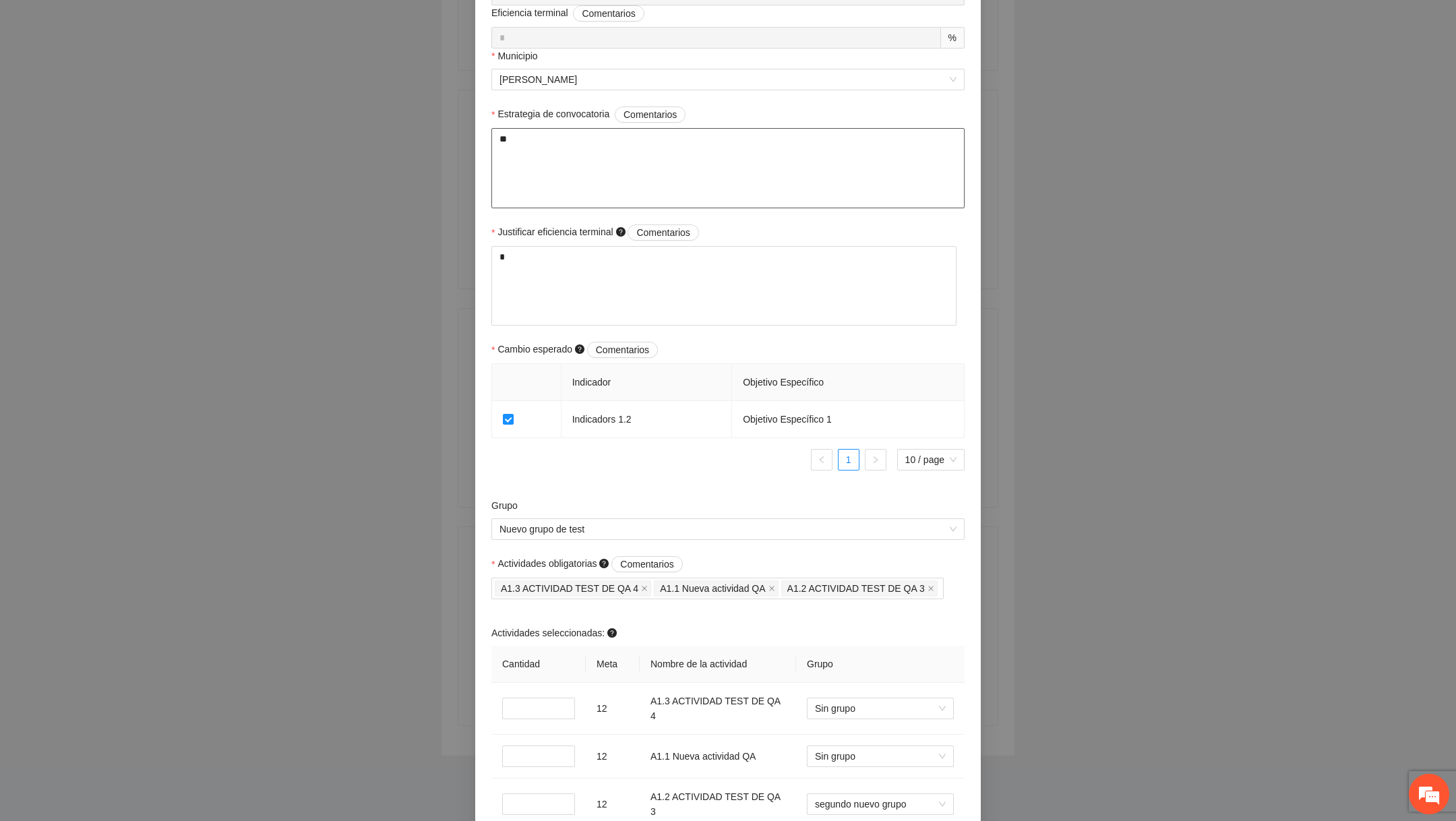
scroll to position [532, 0]
type textarea "**"
click at [536, 723] on td "*" at bounding box center [538, 708] width 94 height 52
click at [536, 714] on input "*" at bounding box center [539, 707] width 72 height 22
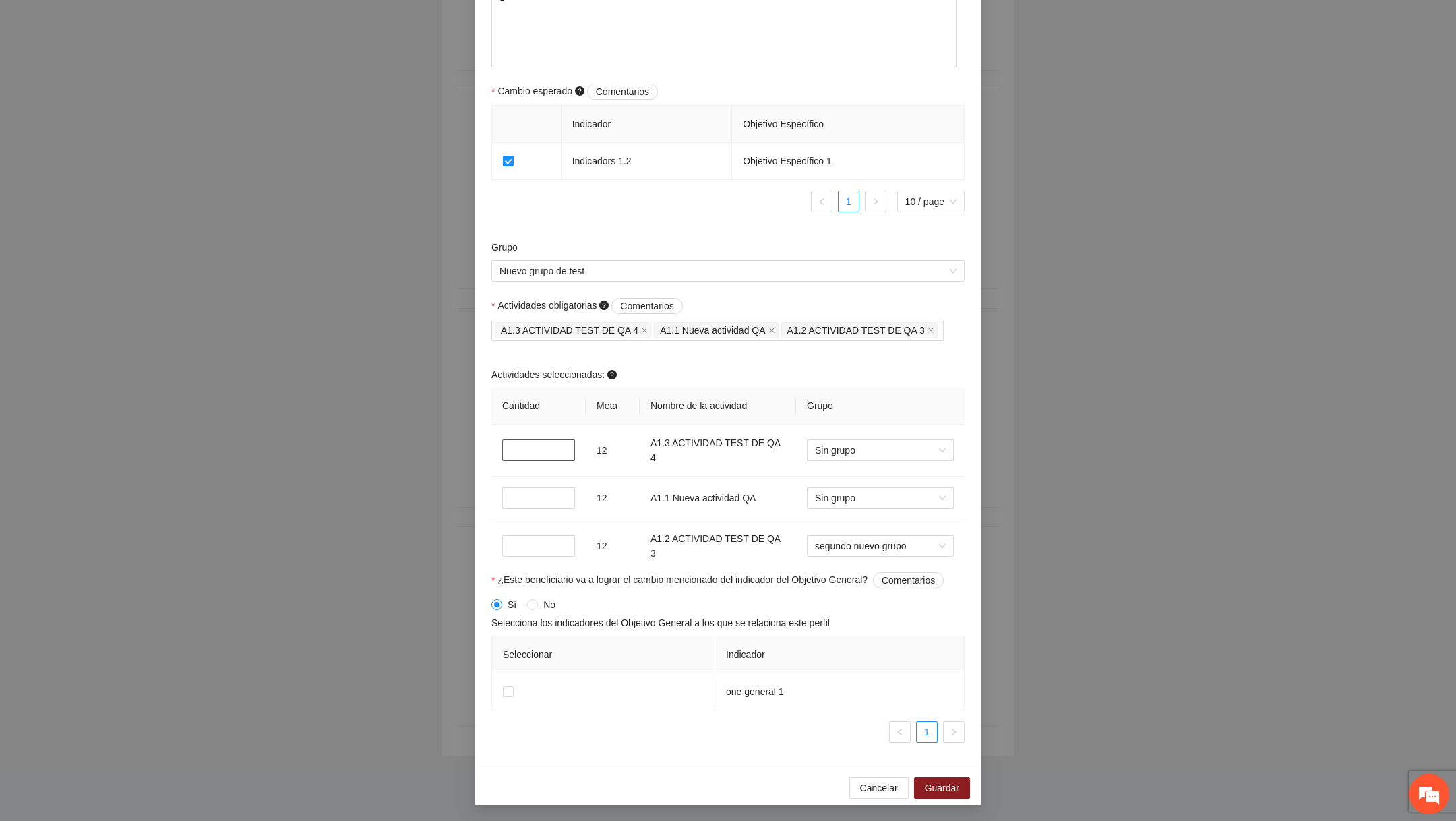
type input "*"
click at [710, 799] on div "Cancelar Guardar" at bounding box center [728, 788] width 506 height 36
click at [710, 788] on span "Guardar" at bounding box center [941, 788] width 34 height 15
click at [710, 798] on div "Cancelar Guardar" at bounding box center [728, 789] width 506 height 36
click at [710, 795] on span "Guardar" at bounding box center [941, 789] width 34 height 15
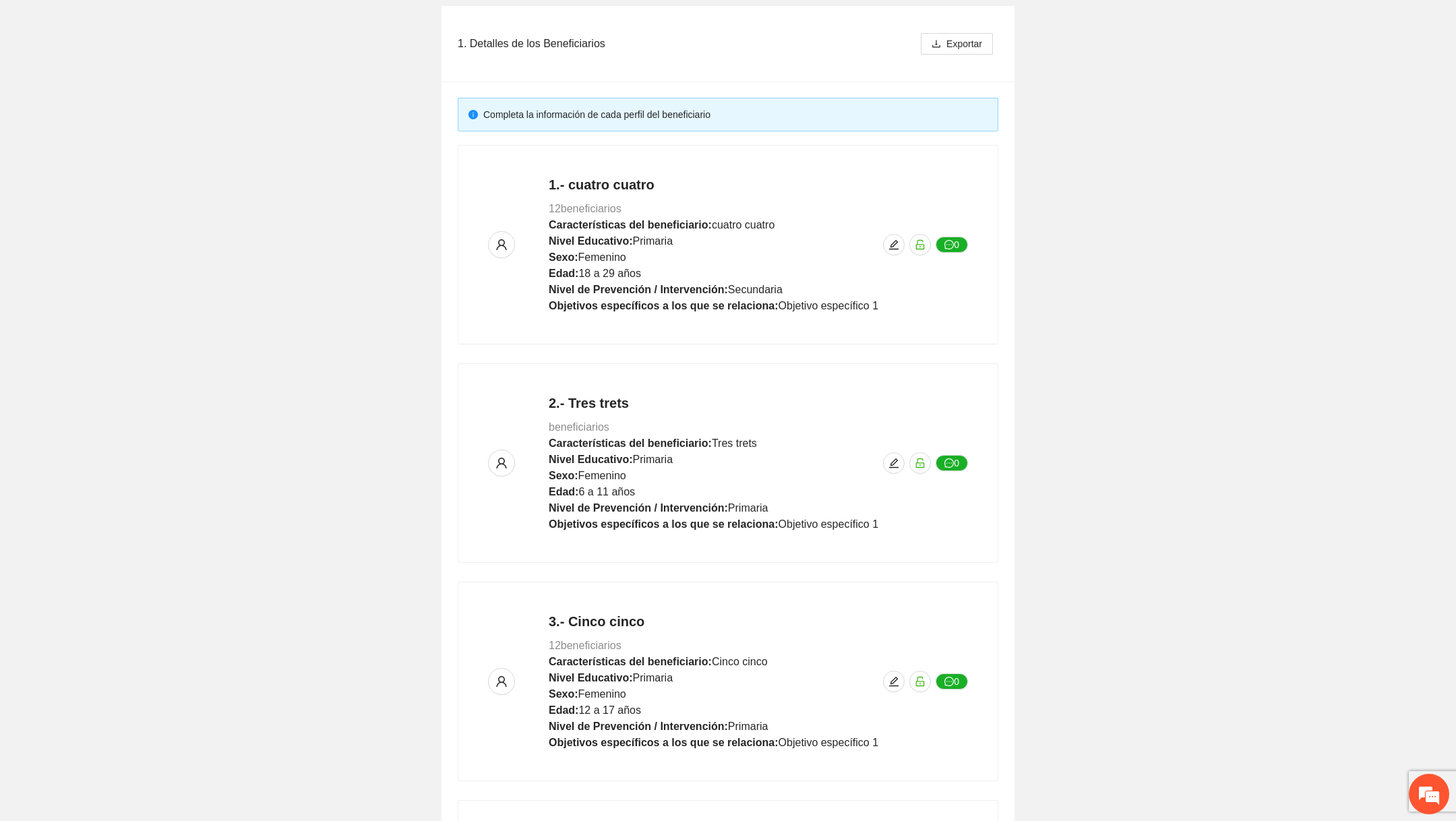
scroll to position [0, 0]
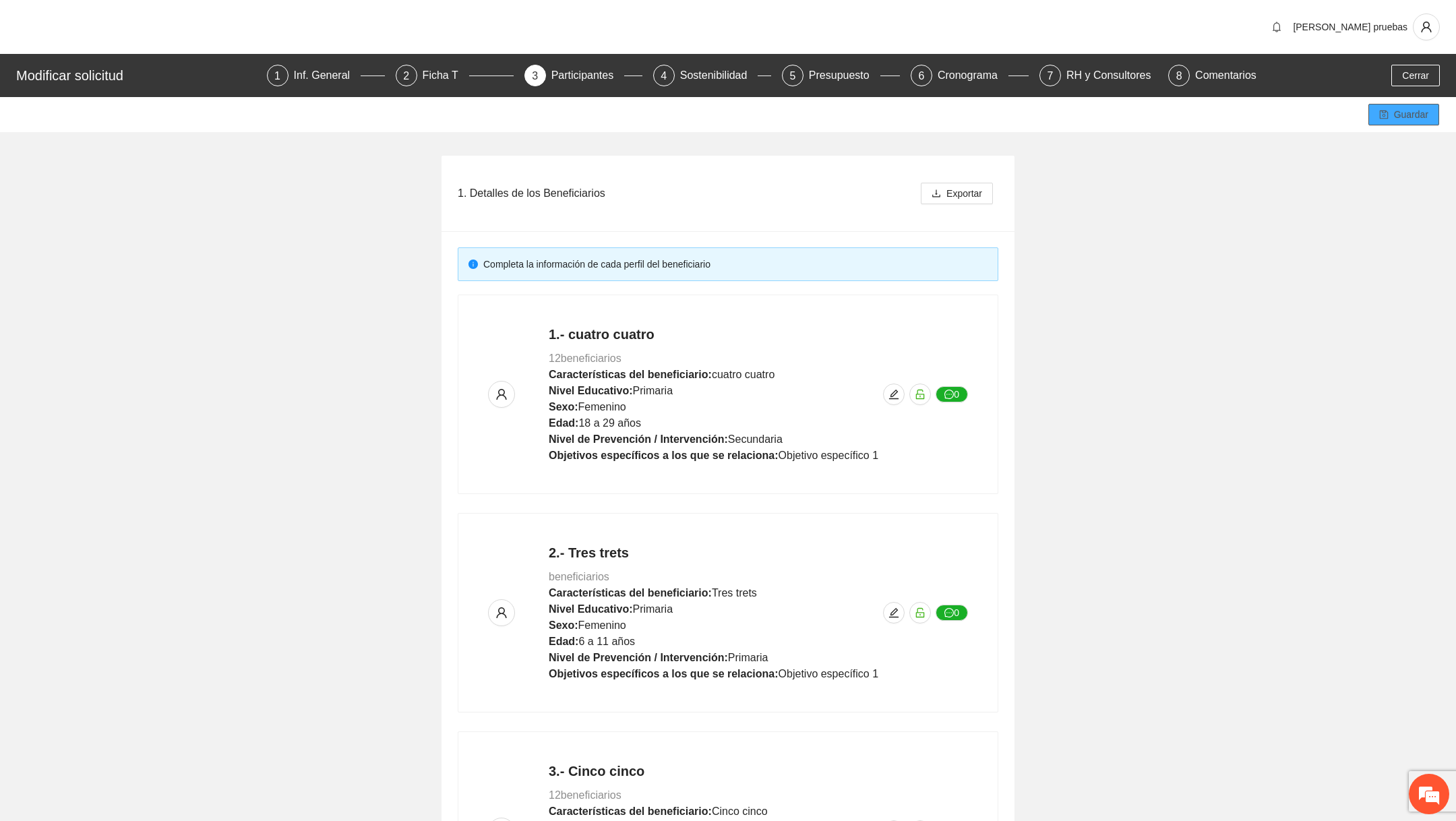
click at [710, 124] on button "Guardar" at bounding box center [1404, 114] width 71 height 22
click at [710, 394] on span "edit" at bounding box center [893, 394] width 20 height 10
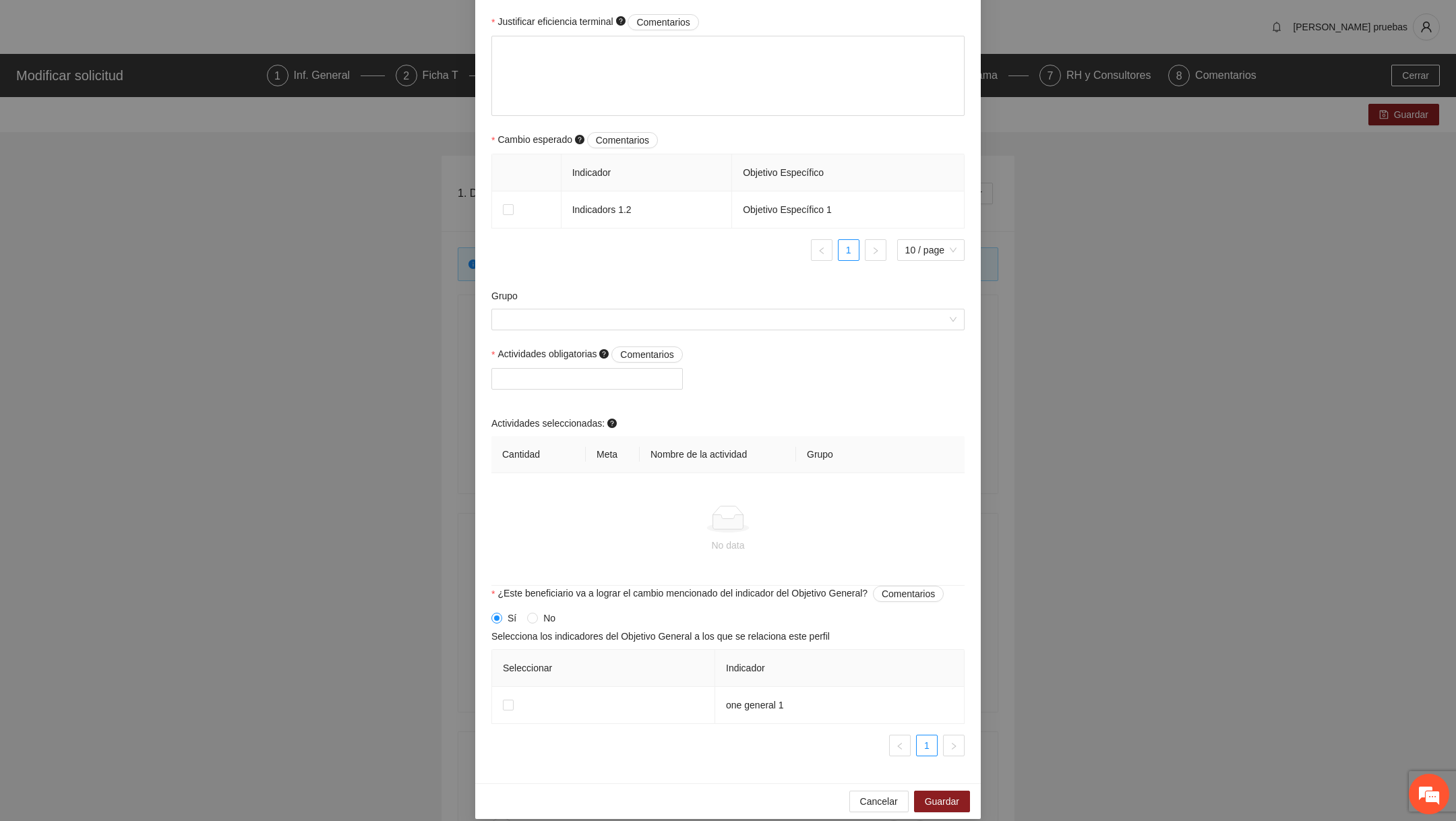
scroll to position [755, 0]
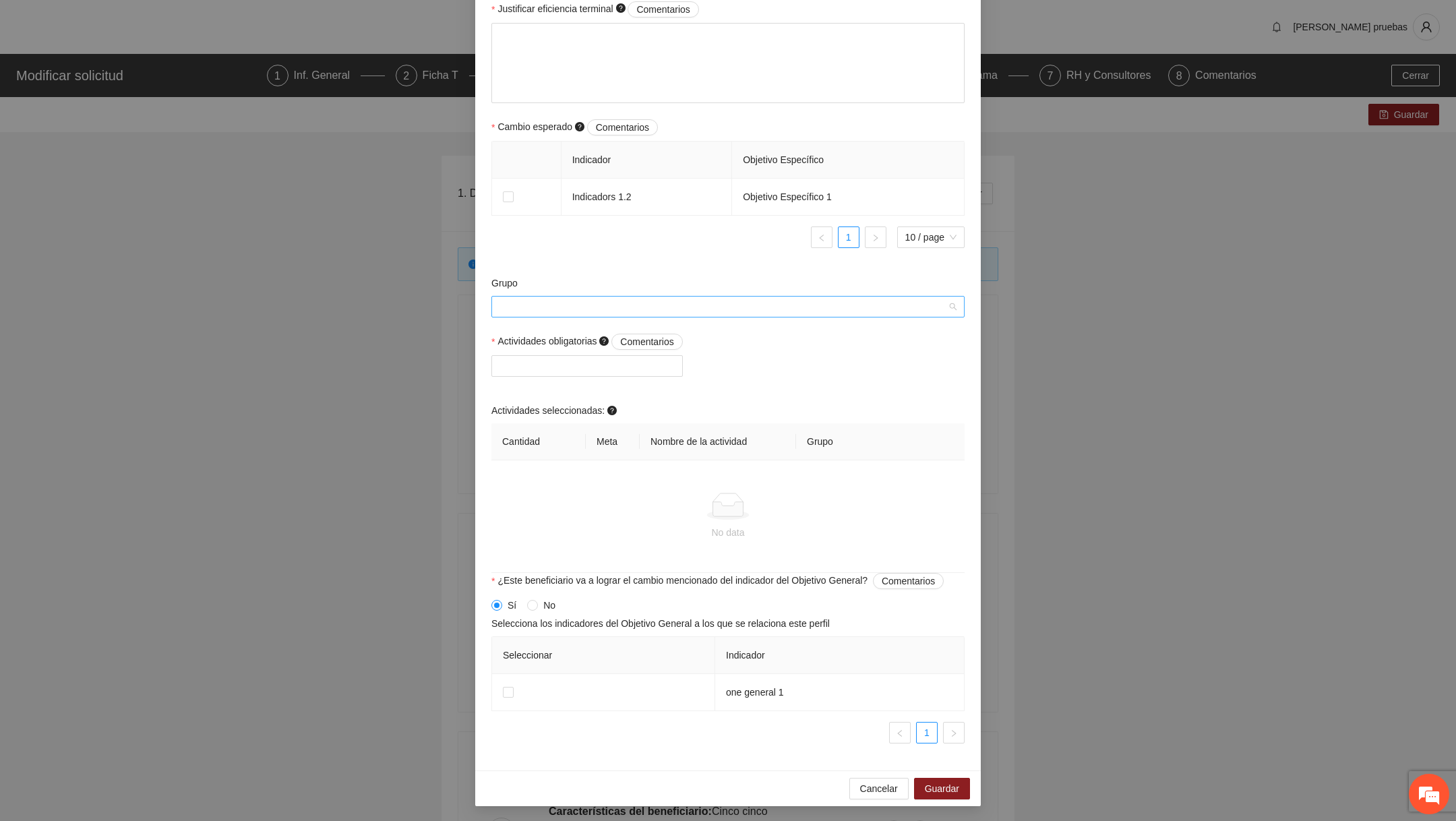
click at [710, 307] on input "Grupo" at bounding box center [723, 307] width 447 height 20
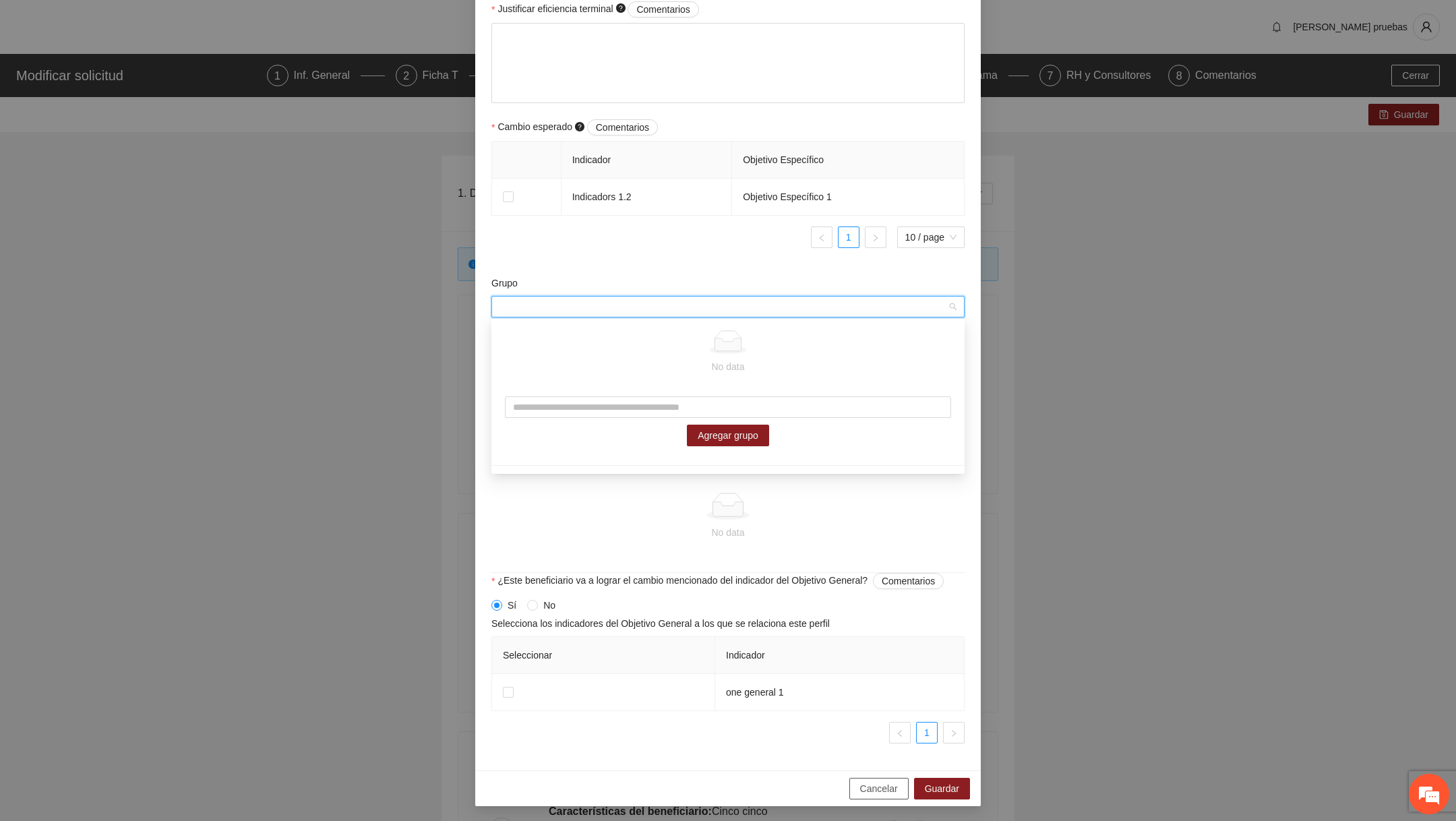
click at [710, 797] on div "Cancelar Guardar" at bounding box center [728, 788] width 506 height 36
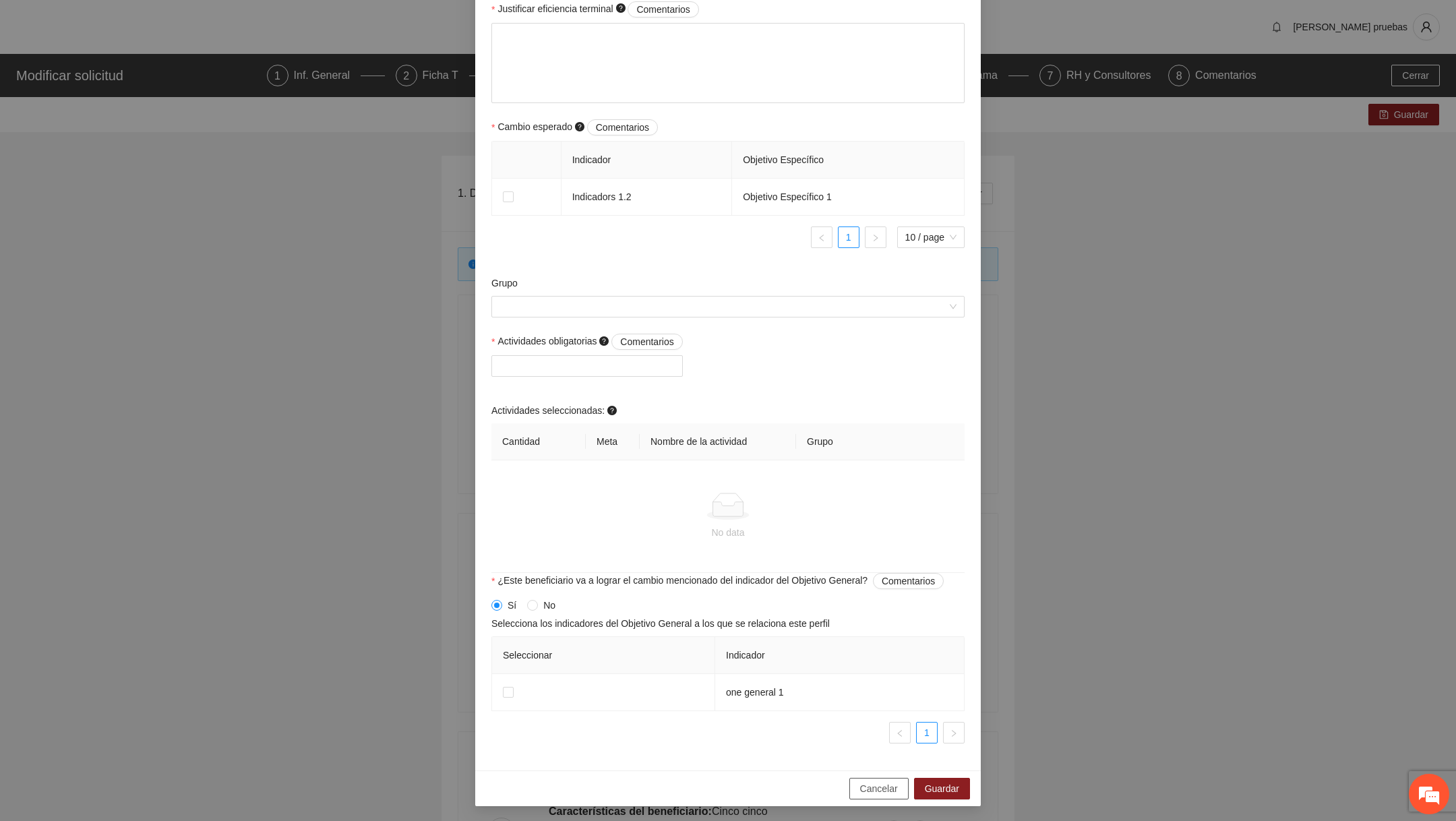
click at [710, 785] on span "Cancelar" at bounding box center [878, 788] width 38 height 15
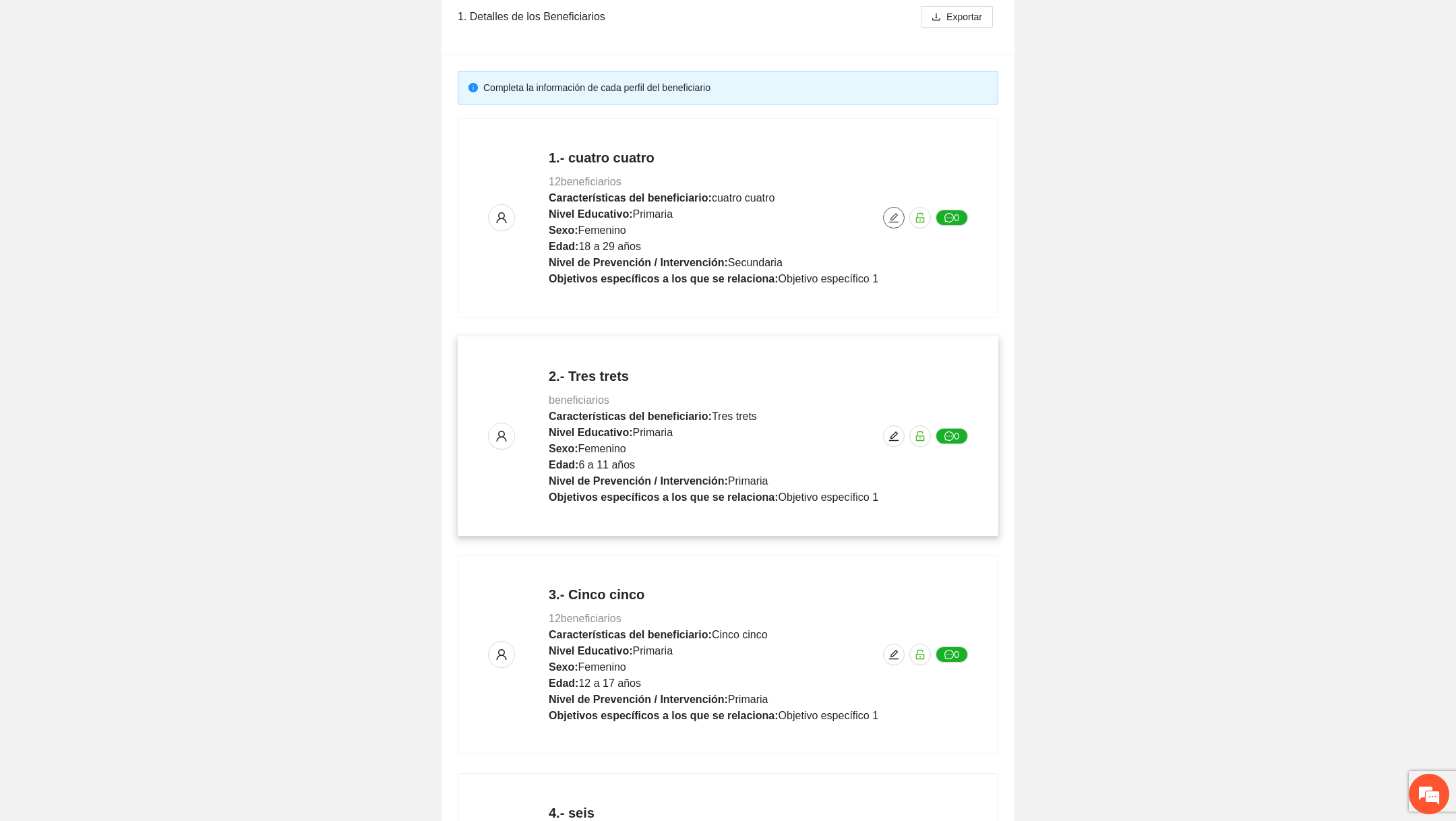
scroll to position [424, 0]
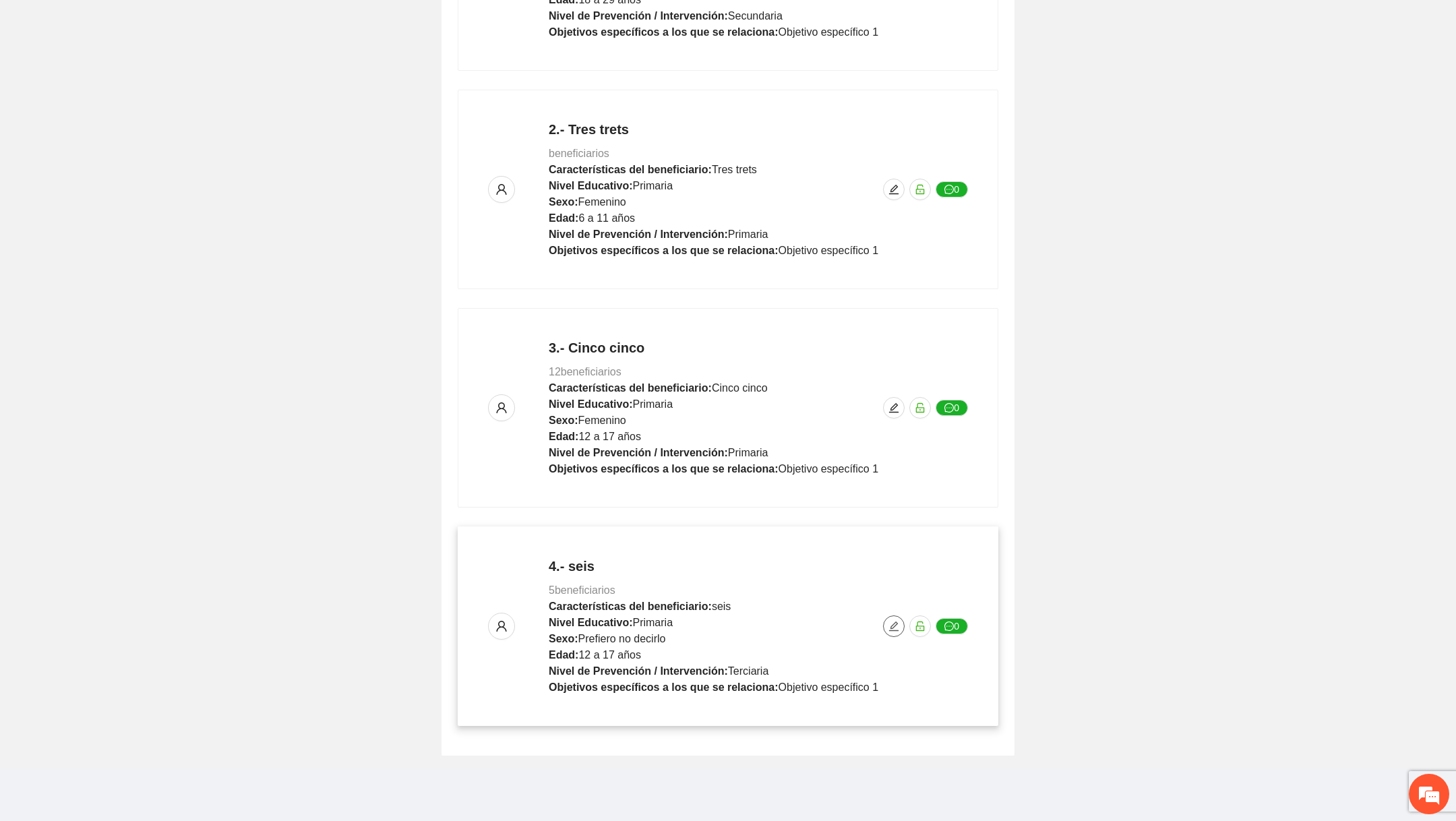
click at [710, 627] on icon "edit" at bounding box center [893, 626] width 10 height 10
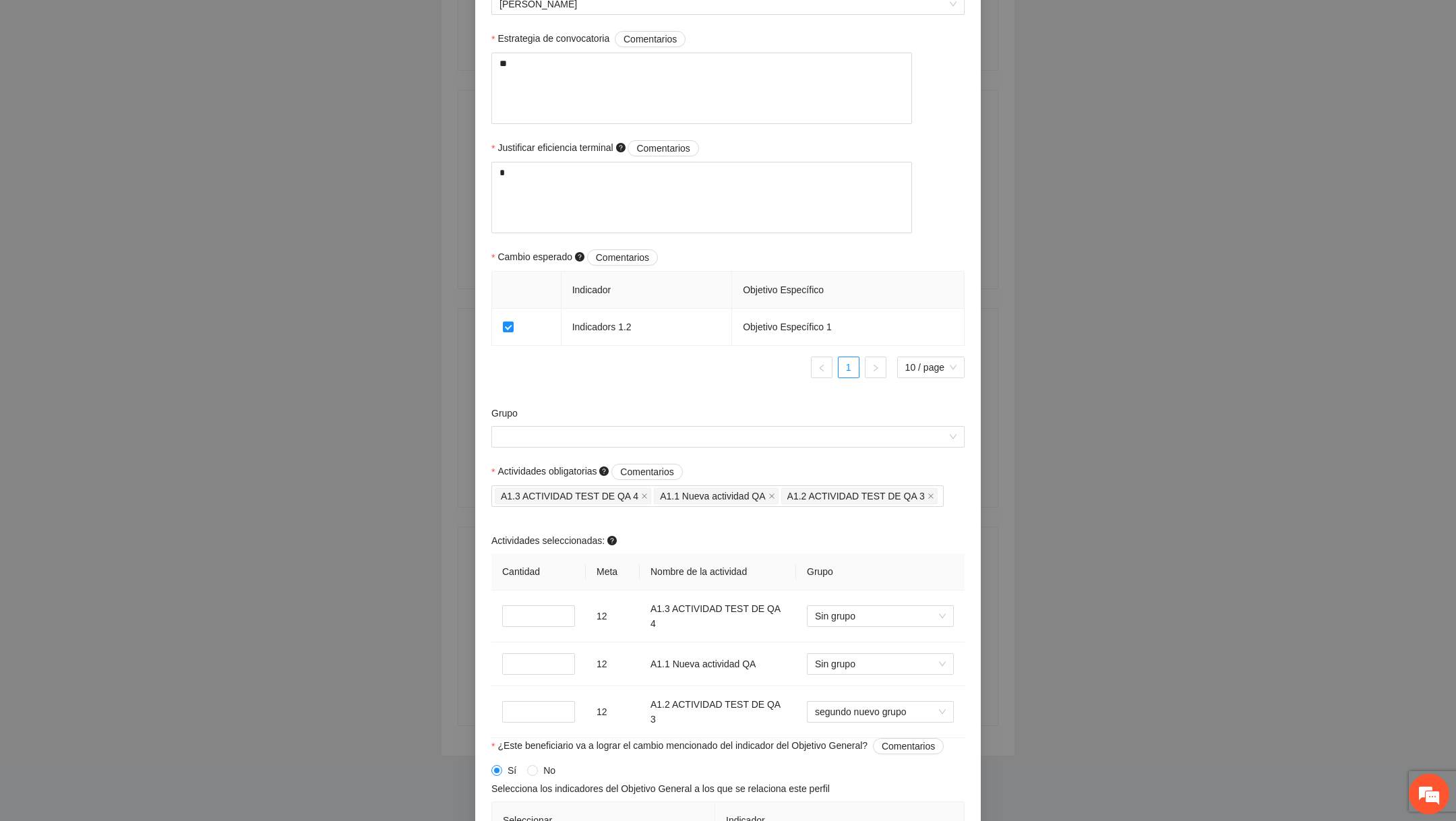
scroll to position [790, 0]
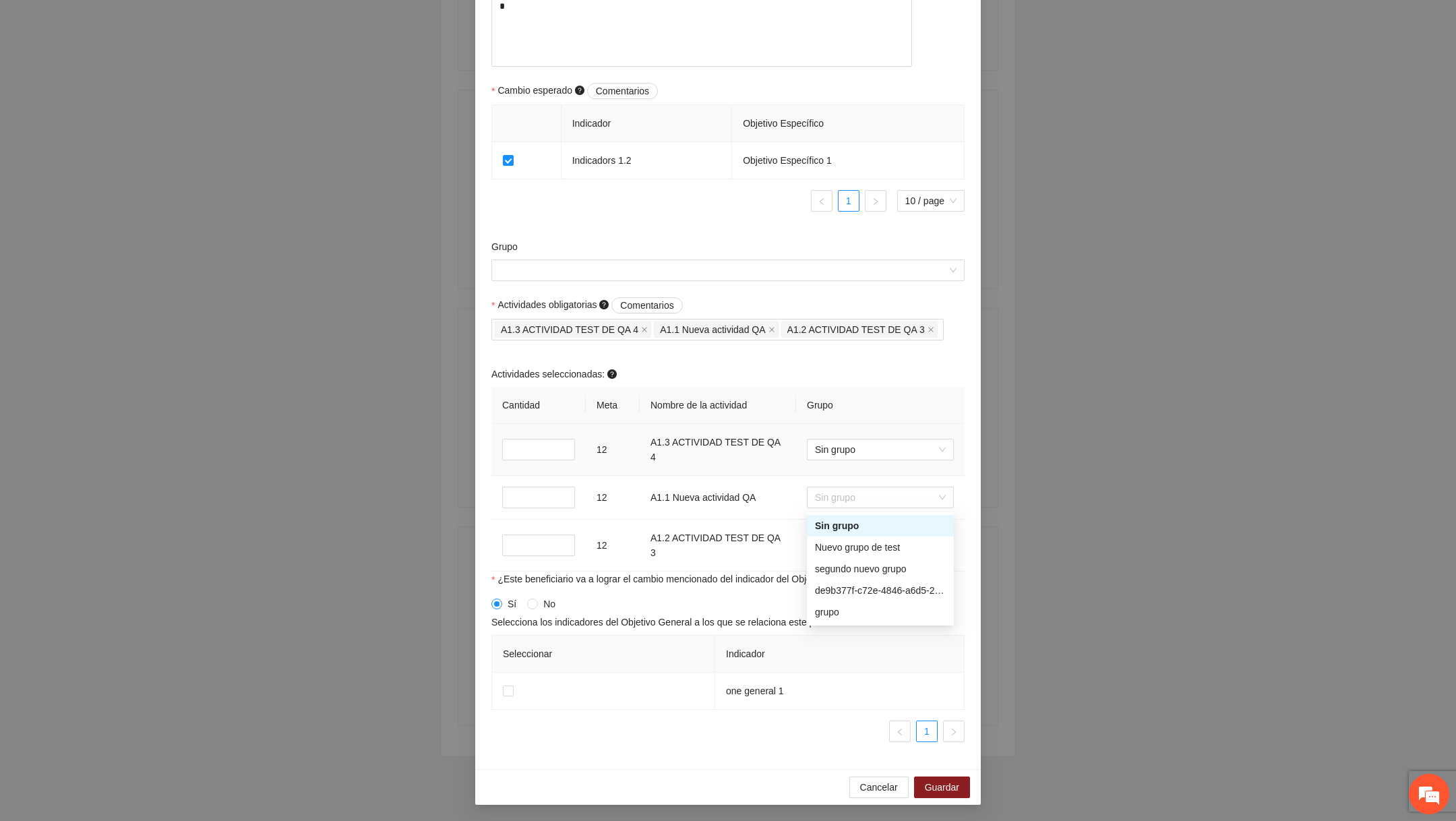
drag, startPoint x: 846, startPoint y: 503, endPoint x: 603, endPoint y: 378, distance: 273.3
click at [619, 390] on table "Cantidad Meta Nombre de la actividad Grupo * 12 A1.3 ACTIVIDAD TEST DE QA 4 Sin…" at bounding box center [727, 479] width 473 height 185
click at [571, 282] on div "Grupo" at bounding box center [727, 268] width 480 height 58
click at [571, 281] on div at bounding box center [727, 270] width 473 height 22
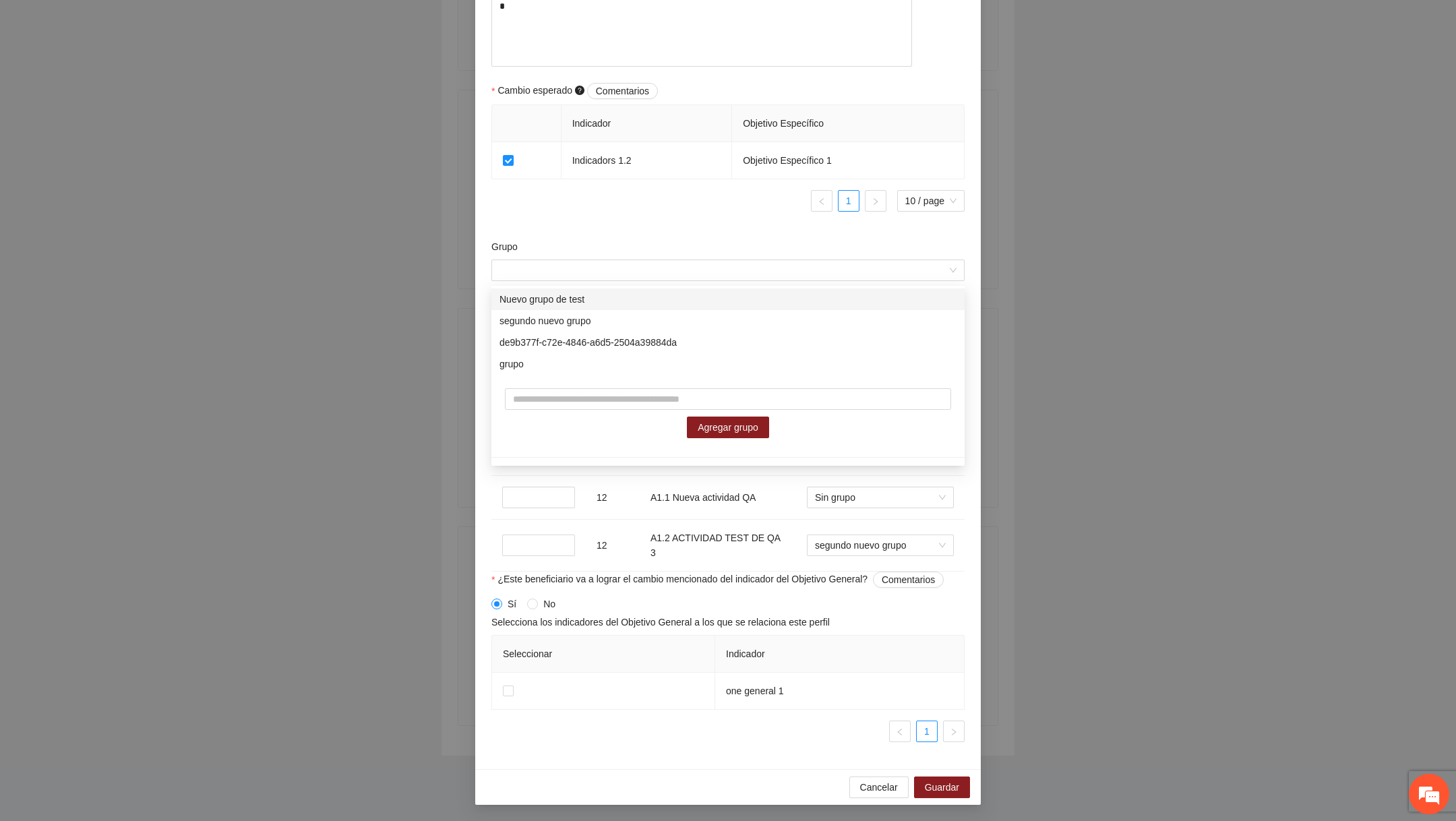
click at [710, 246] on div "Grupo" at bounding box center [727, 249] width 473 height 20
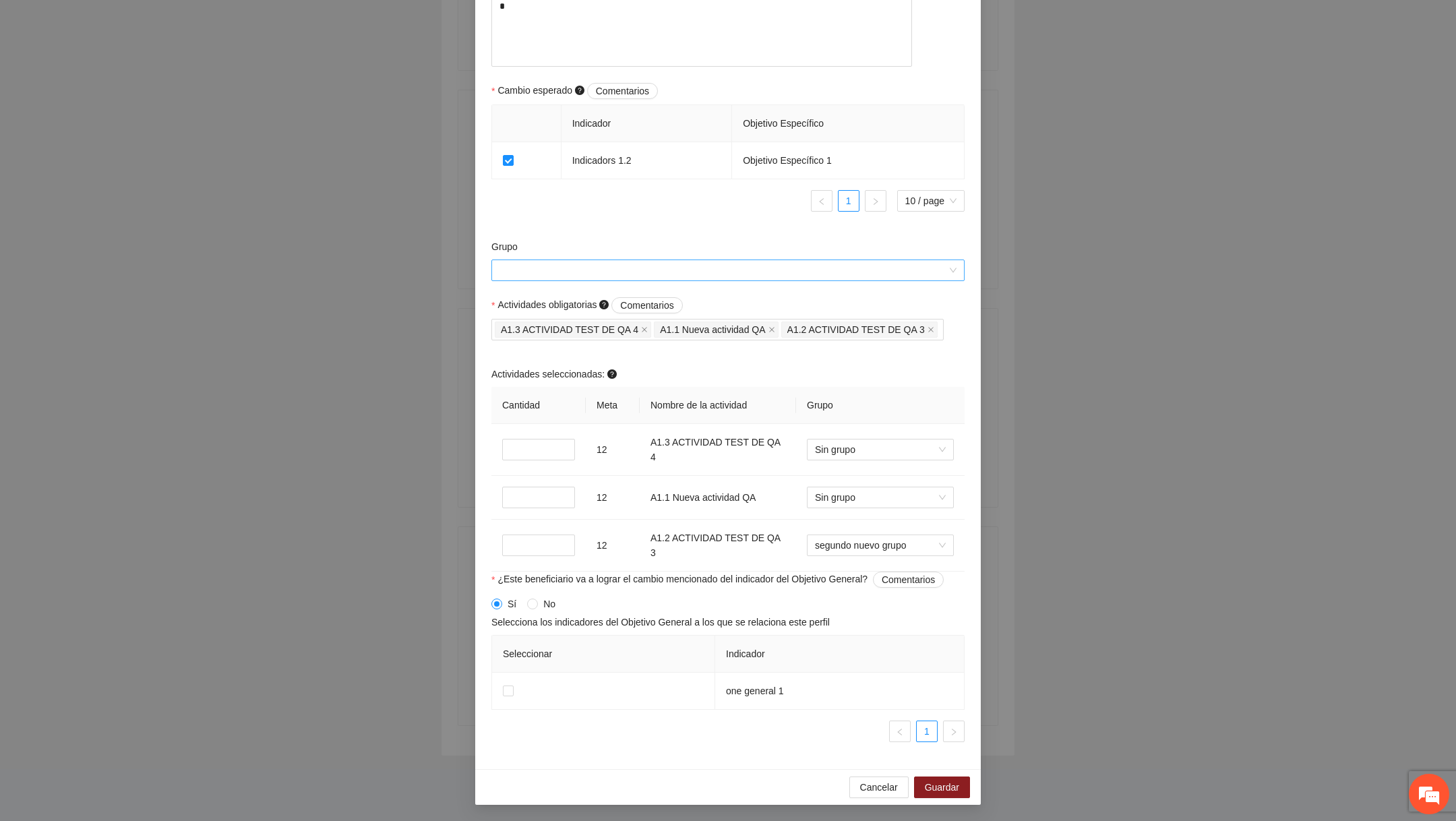
click at [710, 266] on input "Grupo" at bounding box center [723, 270] width 447 height 20
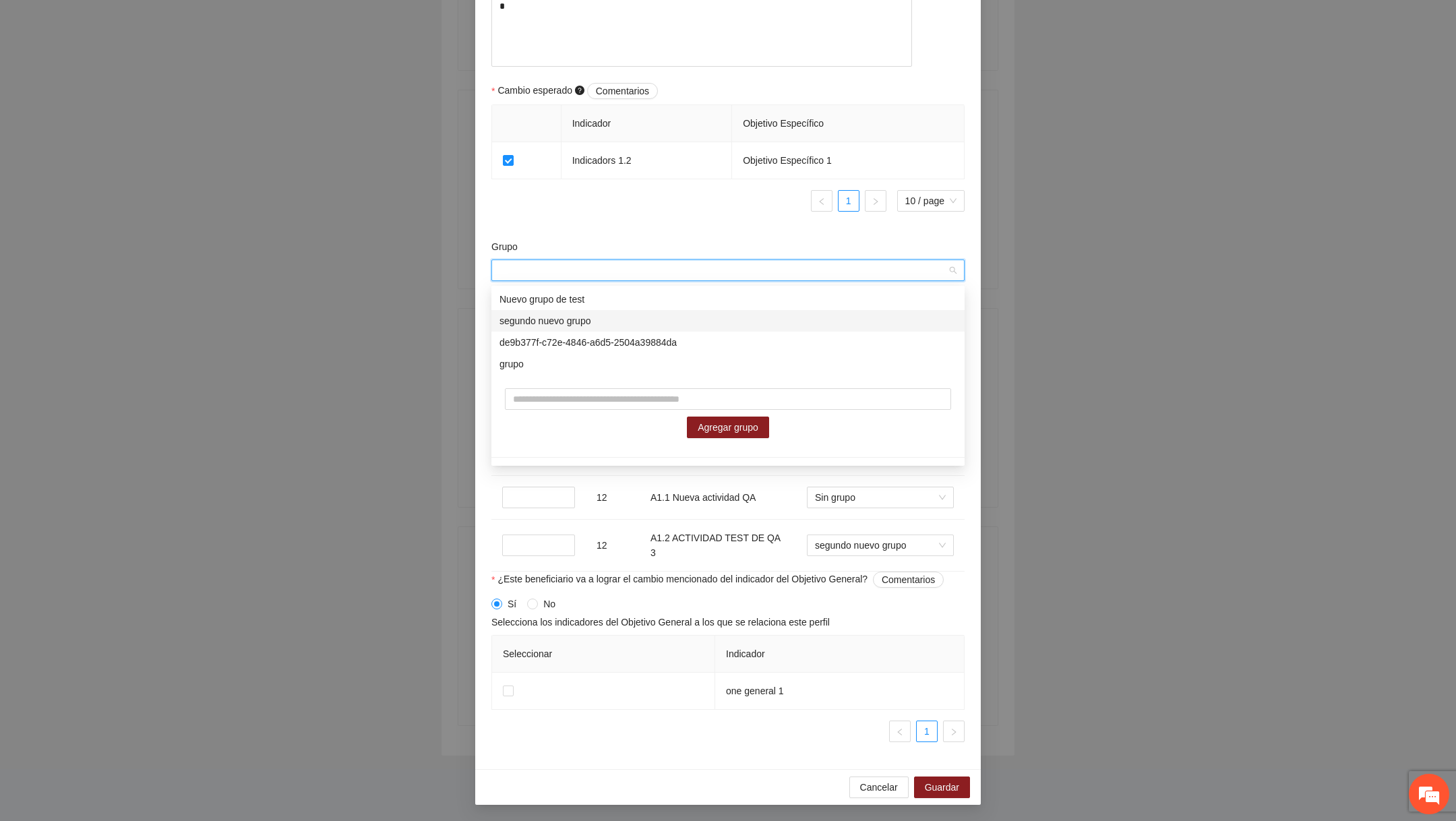
click at [699, 318] on div "segundo nuevo grupo" at bounding box center [728, 321] width 457 height 15
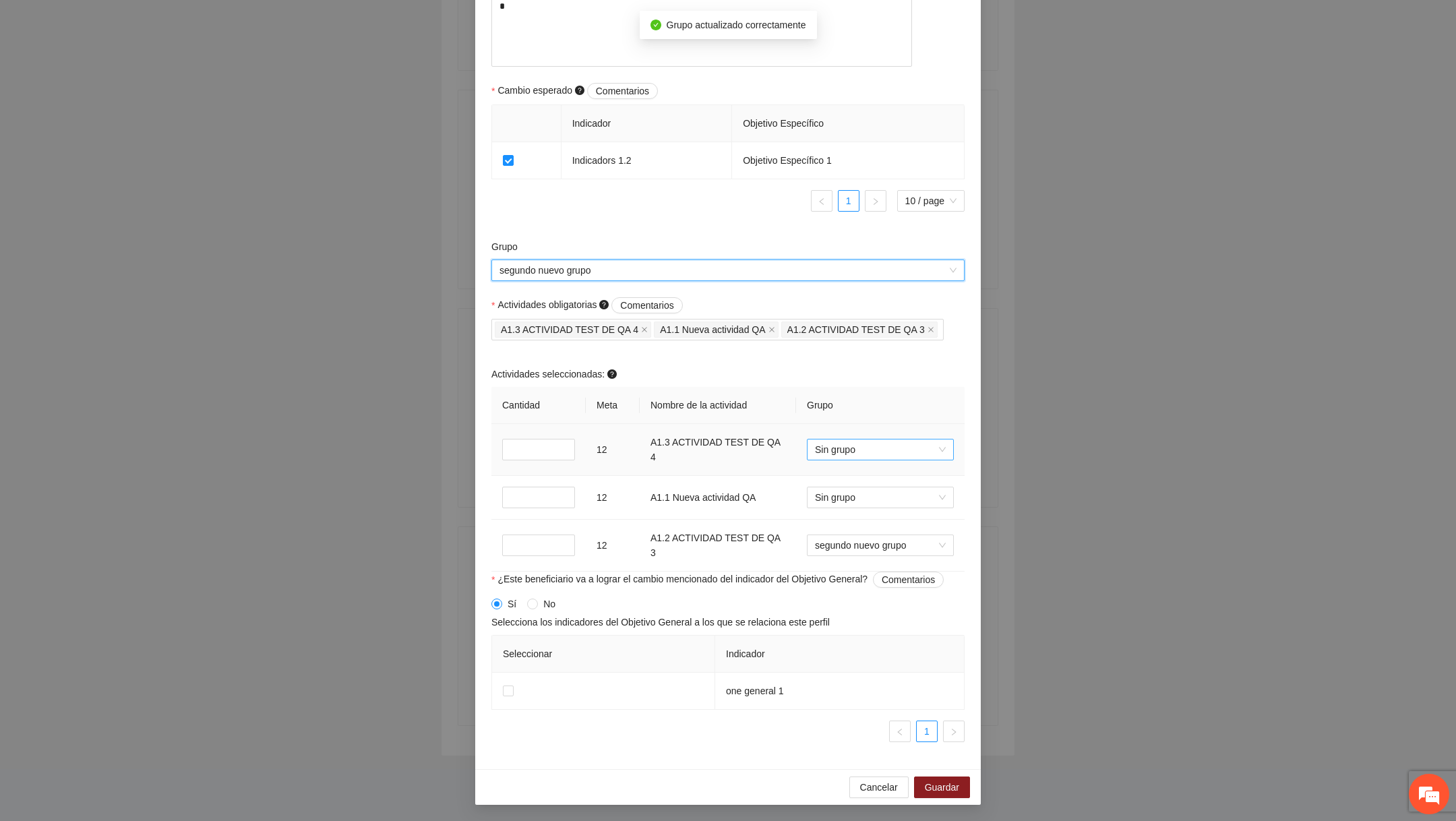
click at [710, 450] on span "Sin grupo" at bounding box center [881, 450] width 131 height 20
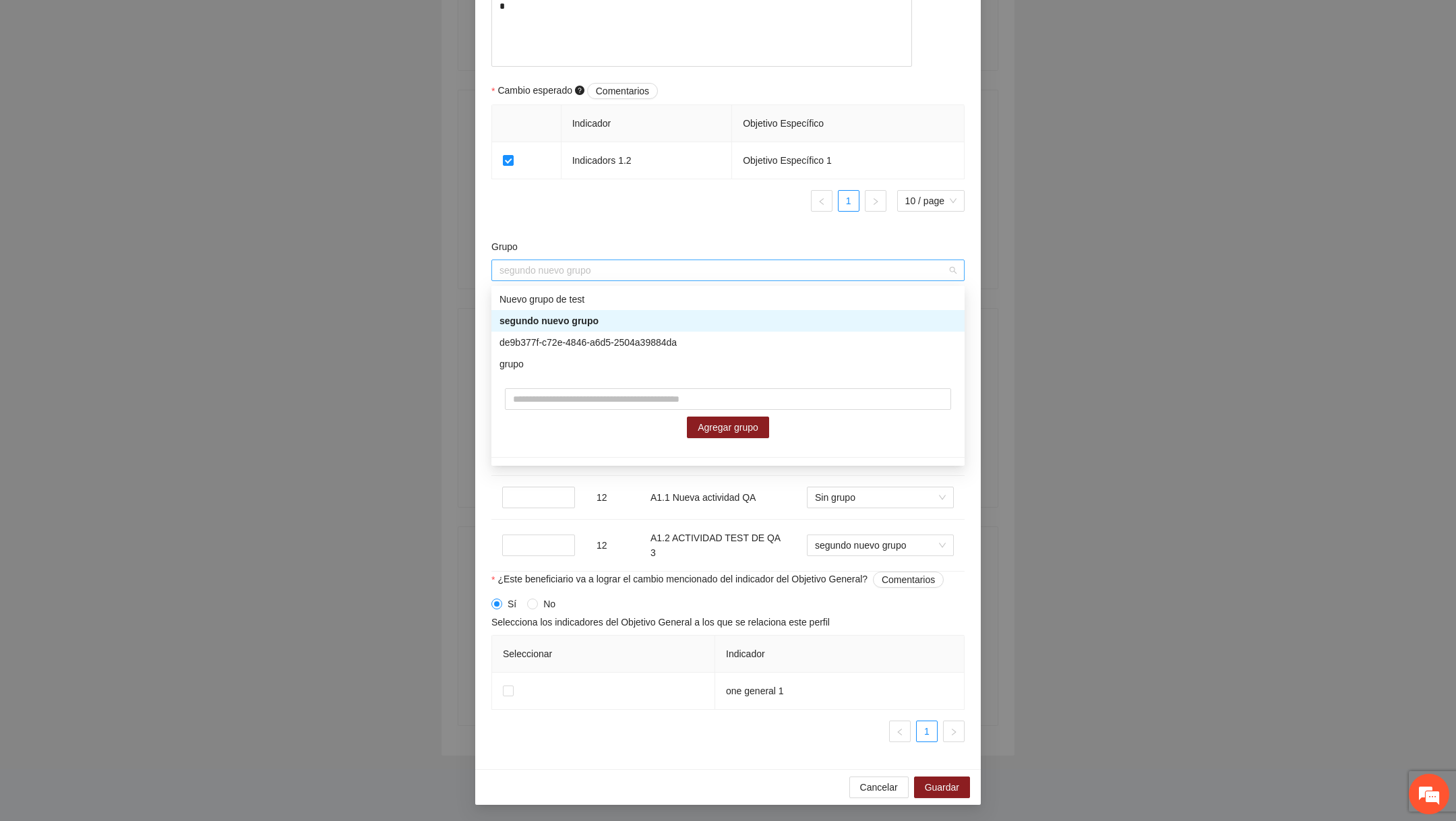
click at [641, 267] on span "segundo nuevo grupo" at bounding box center [728, 270] width 457 height 20
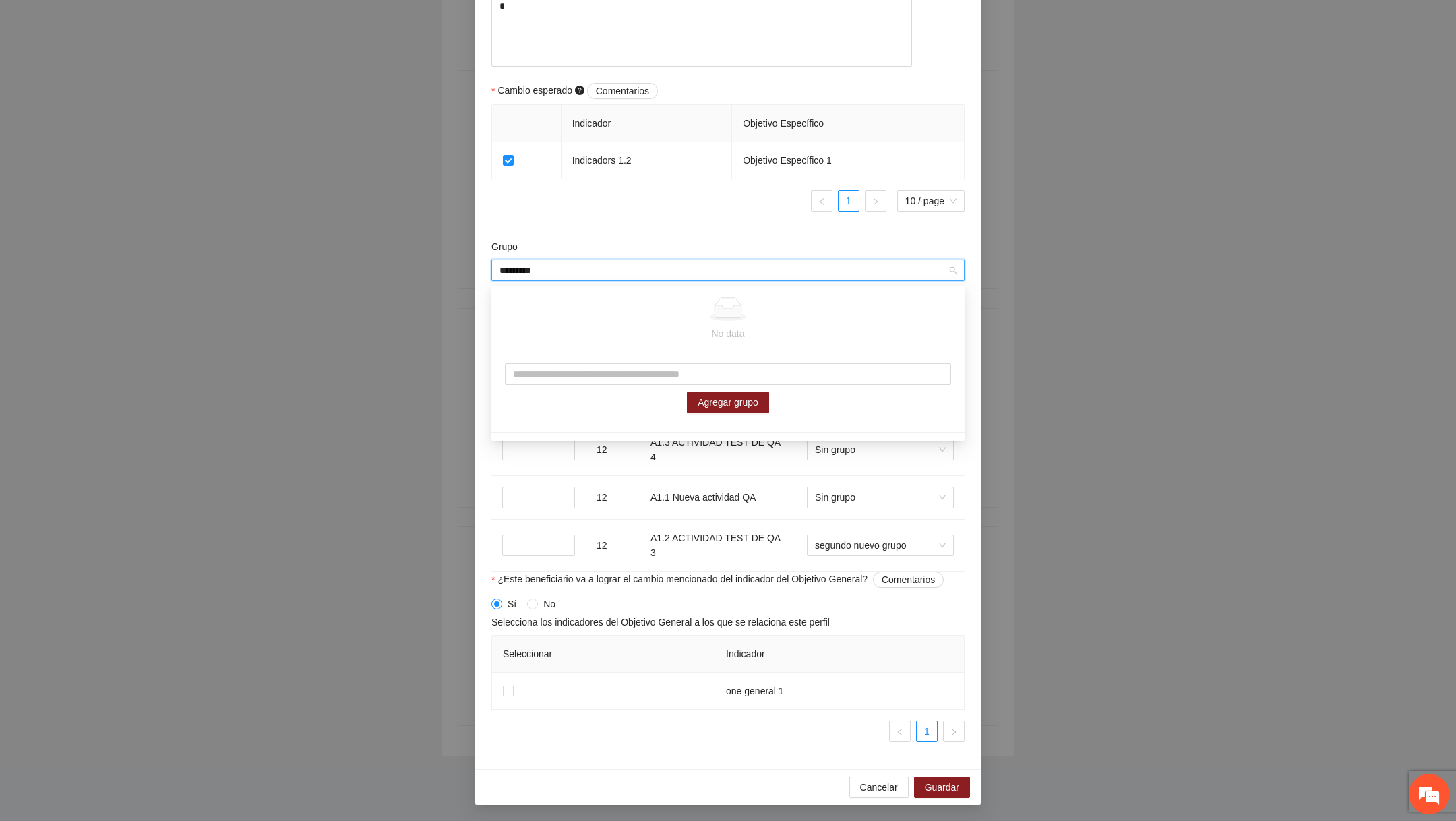
click at [606, 262] on input "*********" at bounding box center [723, 270] width 447 height 20
type input "*********"
click at [571, 381] on input "text" at bounding box center [728, 374] width 446 height 22
type input "**********"
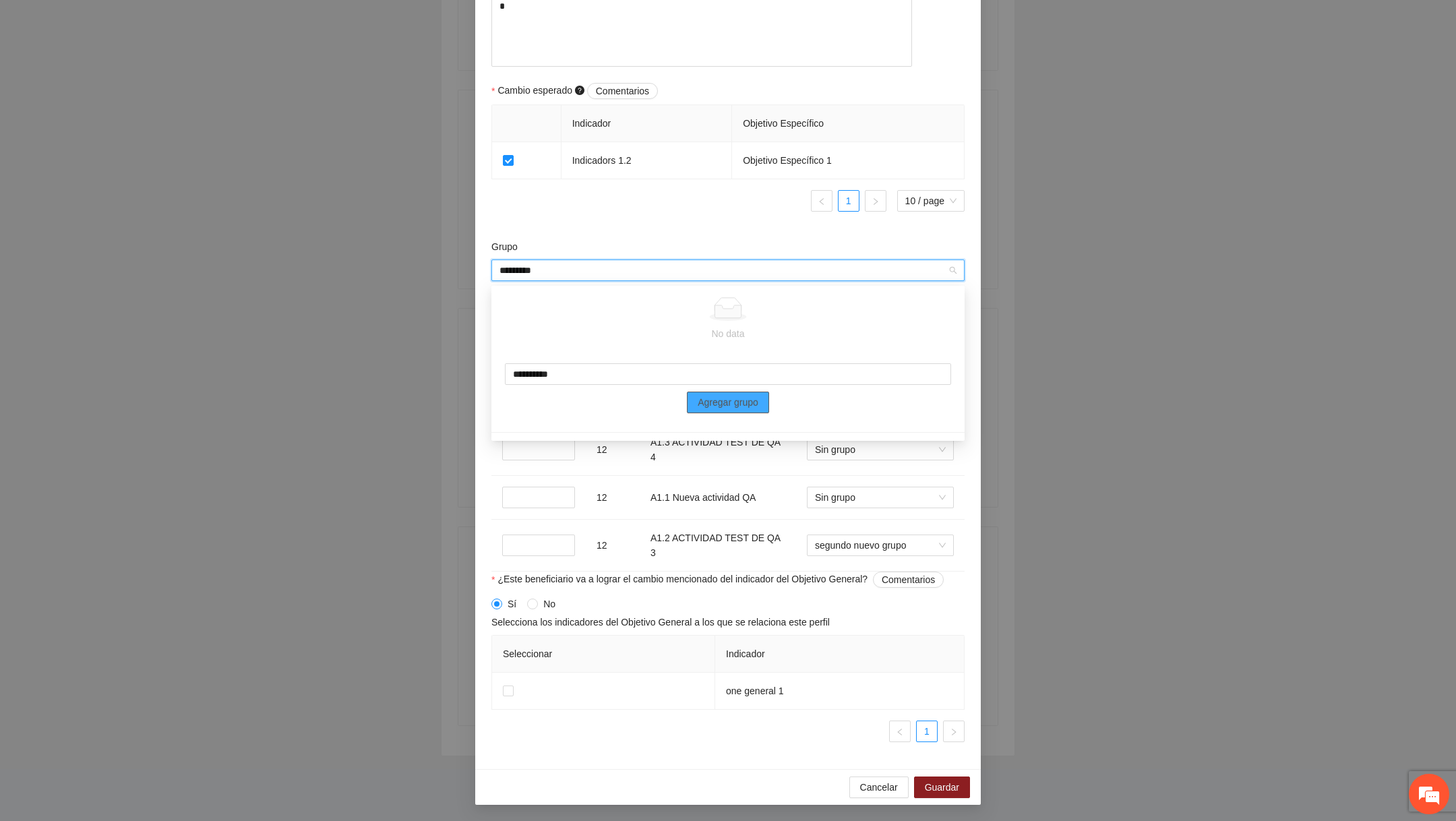
click at [702, 399] on span "Agregar grupo" at bounding box center [727, 402] width 61 height 15
click at [651, 279] on input "*********" at bounding box center [723, 270] width 447 height 20
drag, startPoint x: 651, startPoint y: 279, endPoint x: 477, endPoint y: 274, distance: 174.1
click at [477, 274] on div "Perfil del beneficiario seis Sexo Prefiero no decirlo Rango de edad 12 a 17 año…" at bounding box center [728, 49] width 506 height 1438
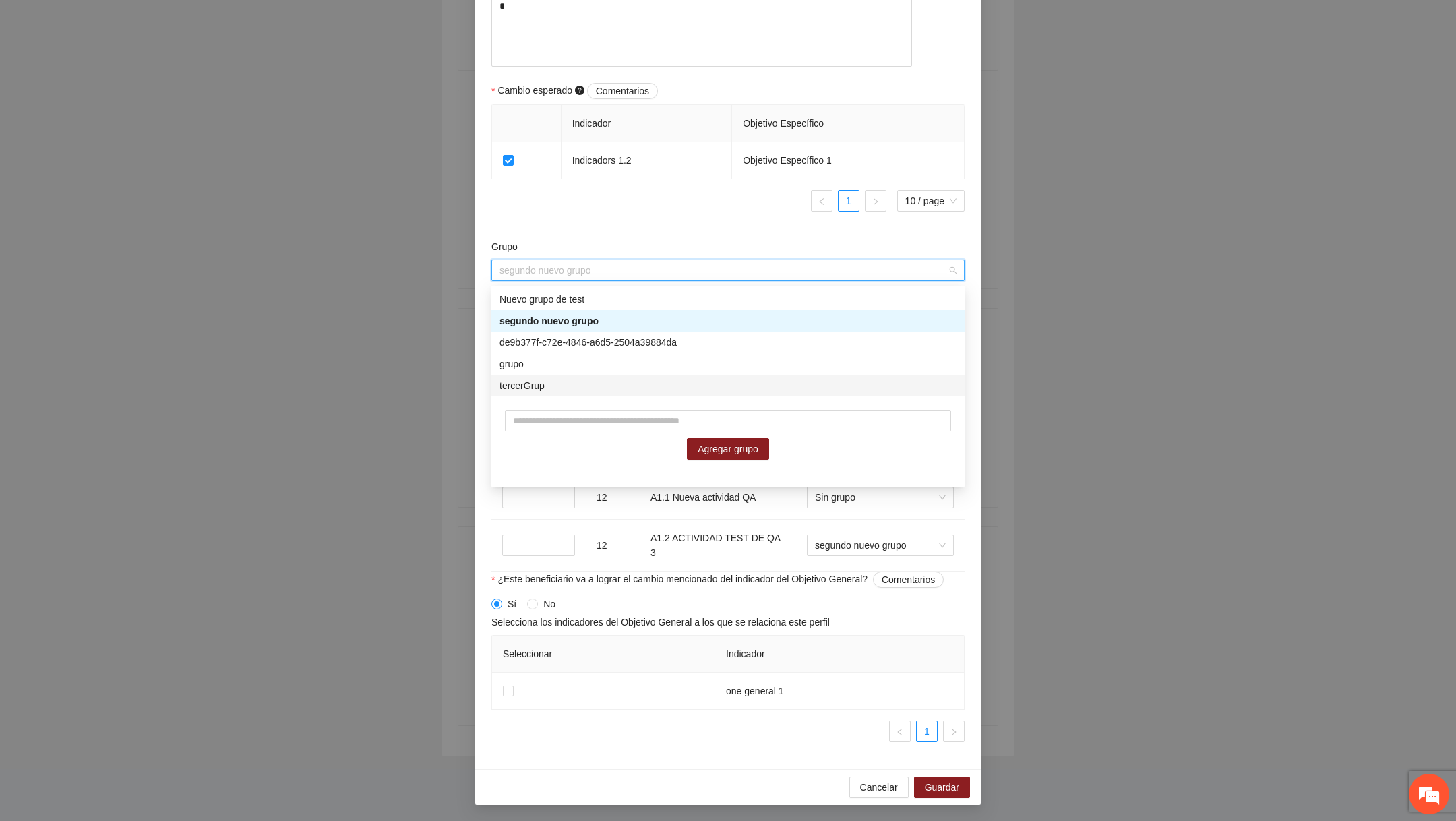
click at [590, 387] on div "tercerGrup" at bounding box center [728, 385] width 457 height 15
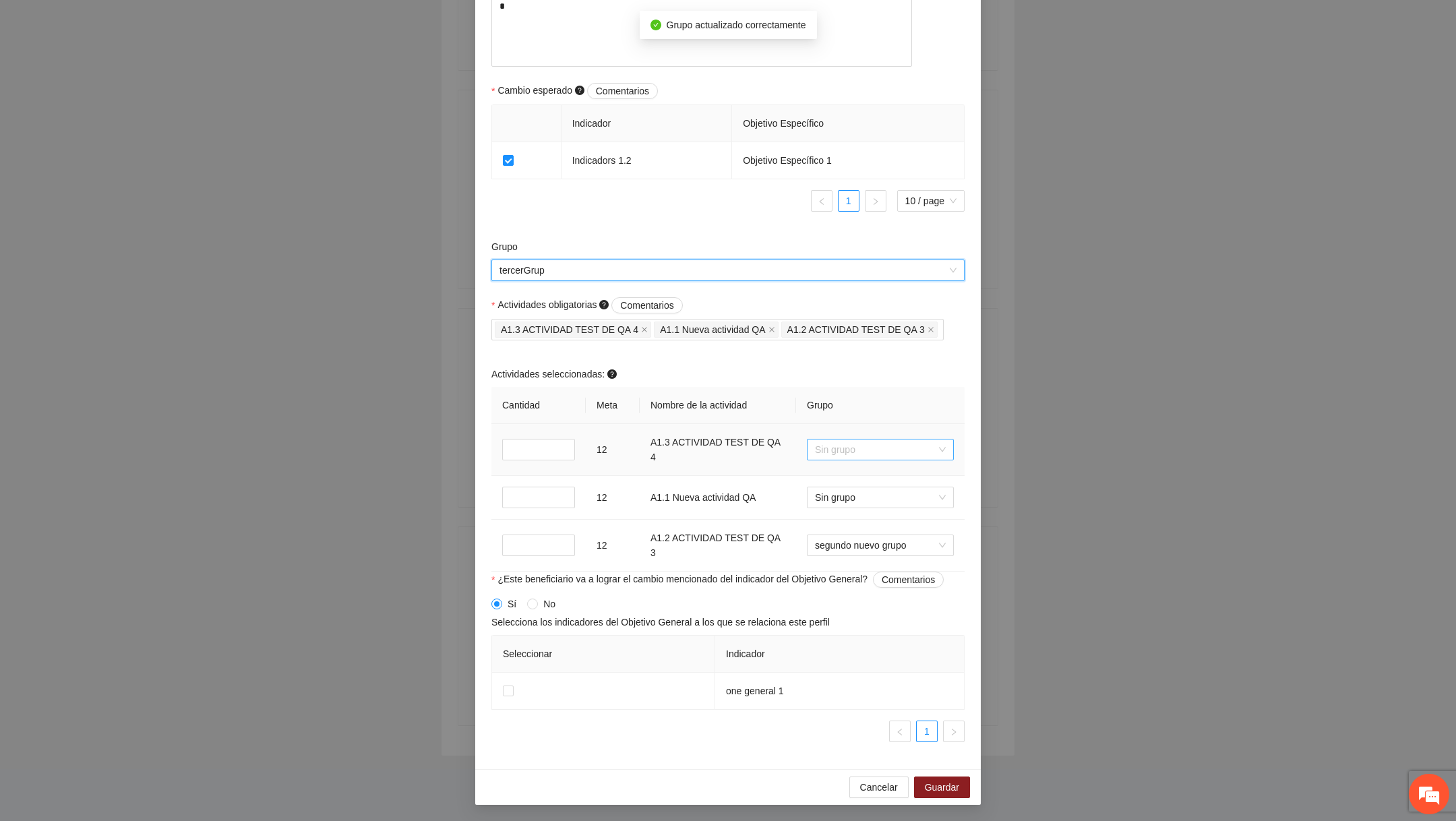
click at [710, 447] on span "Sin grupo" at bounding box center [881, 450] width 131 height 20
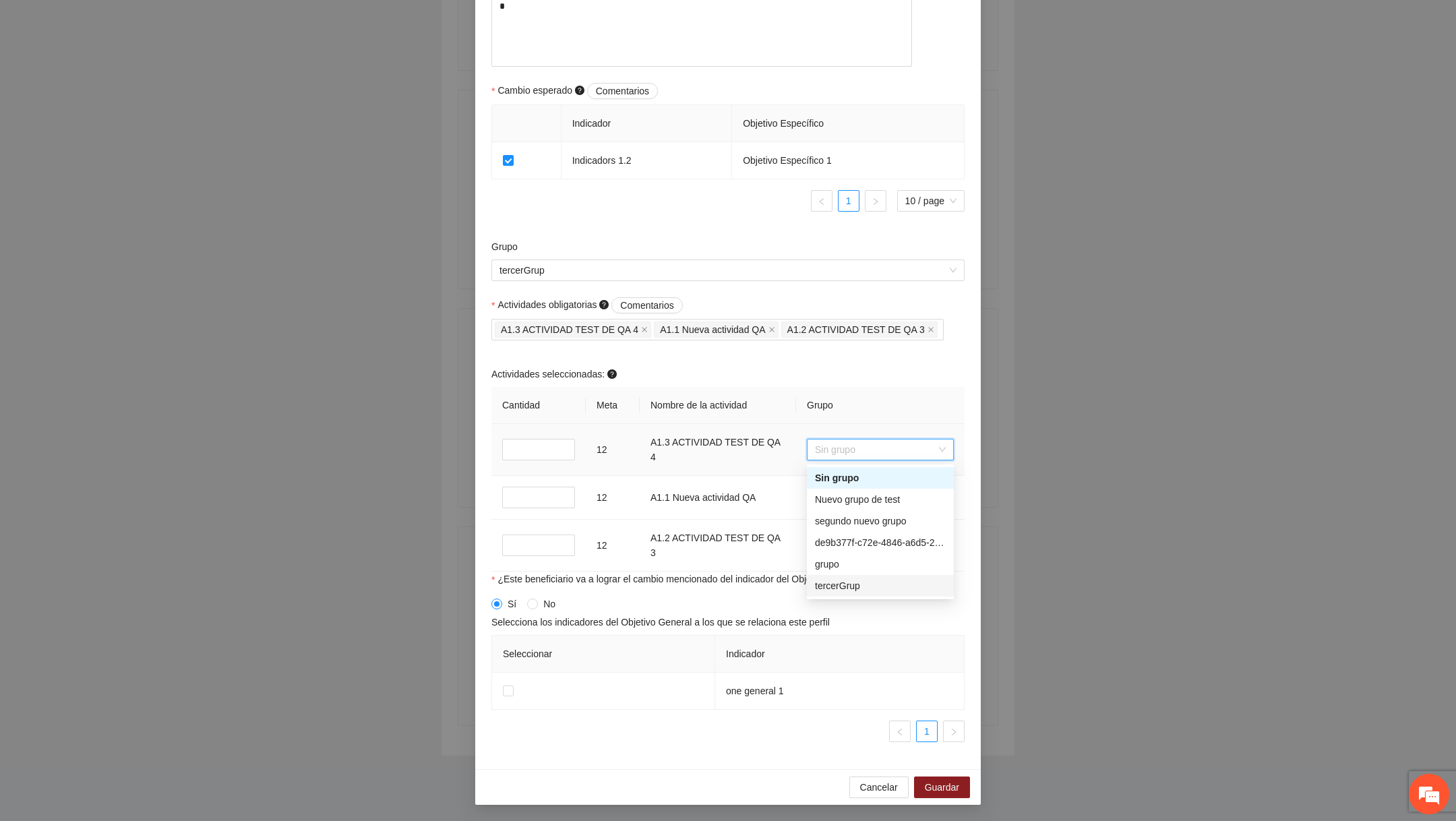
click at [710, 581] on div "tercerGrup" at bounding box center [881, 585] width 131 height 15
click at [710, 265] on span "tercerGrup" at bounding box center [728, 270] width 457 height 20
